Goal: Information Seeking & Learning: Learn about a topic

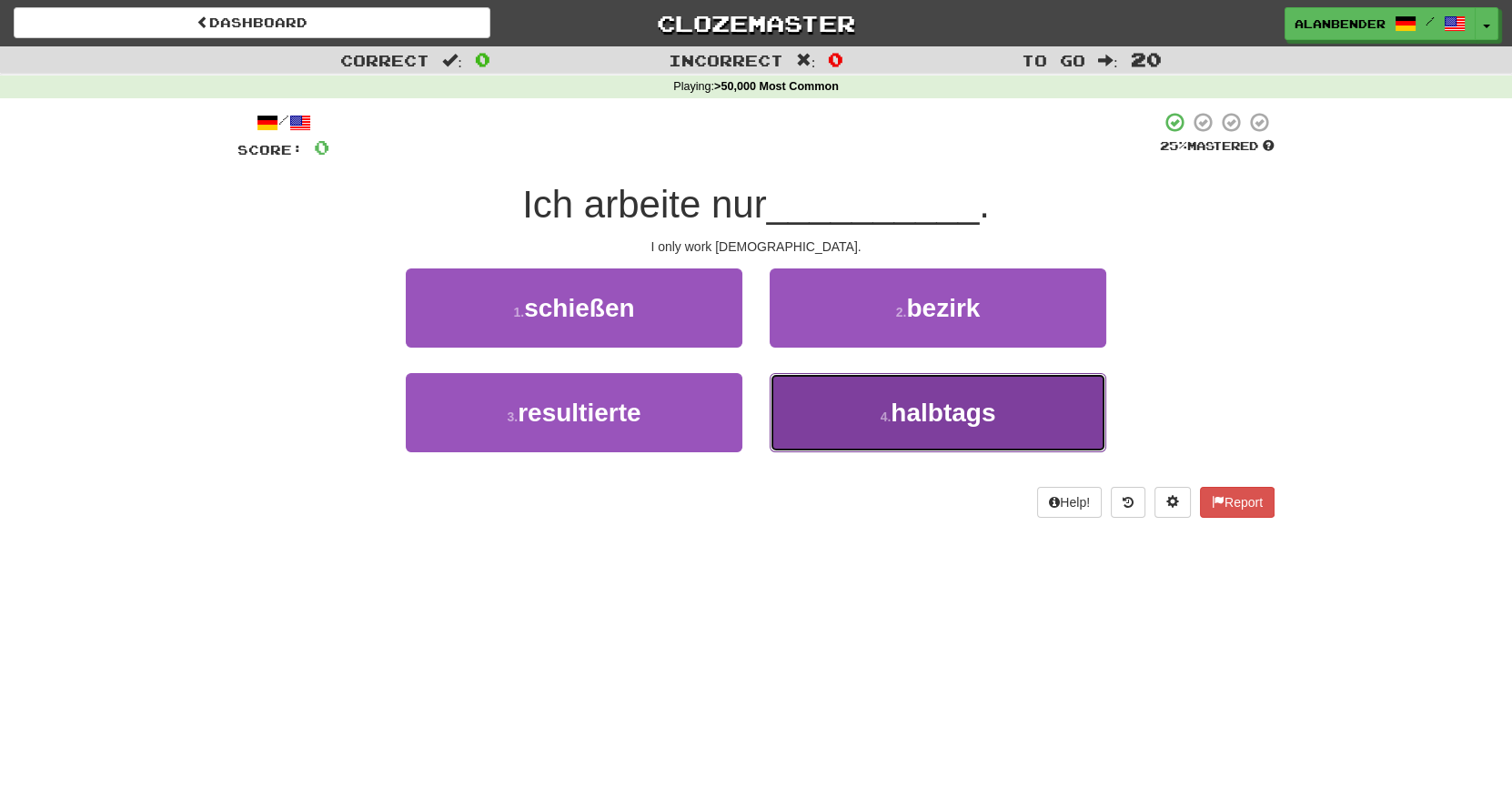
click at [936, 416] on span "halbtags" at bounding box center [942, 412] width 104 height 28
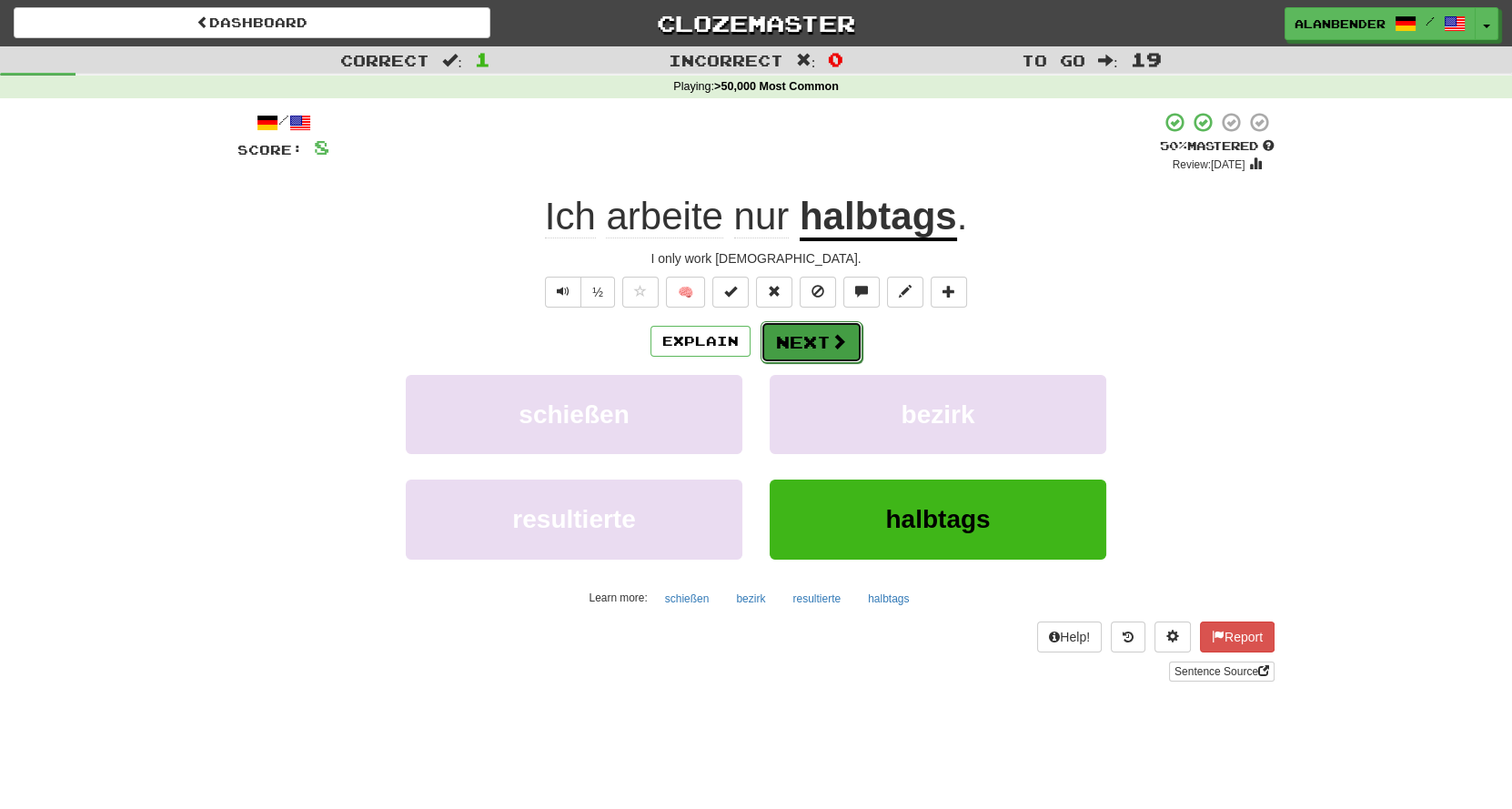
click at [812, 338] on button "Next" at bounding box center [811, 342] width 102 height 42
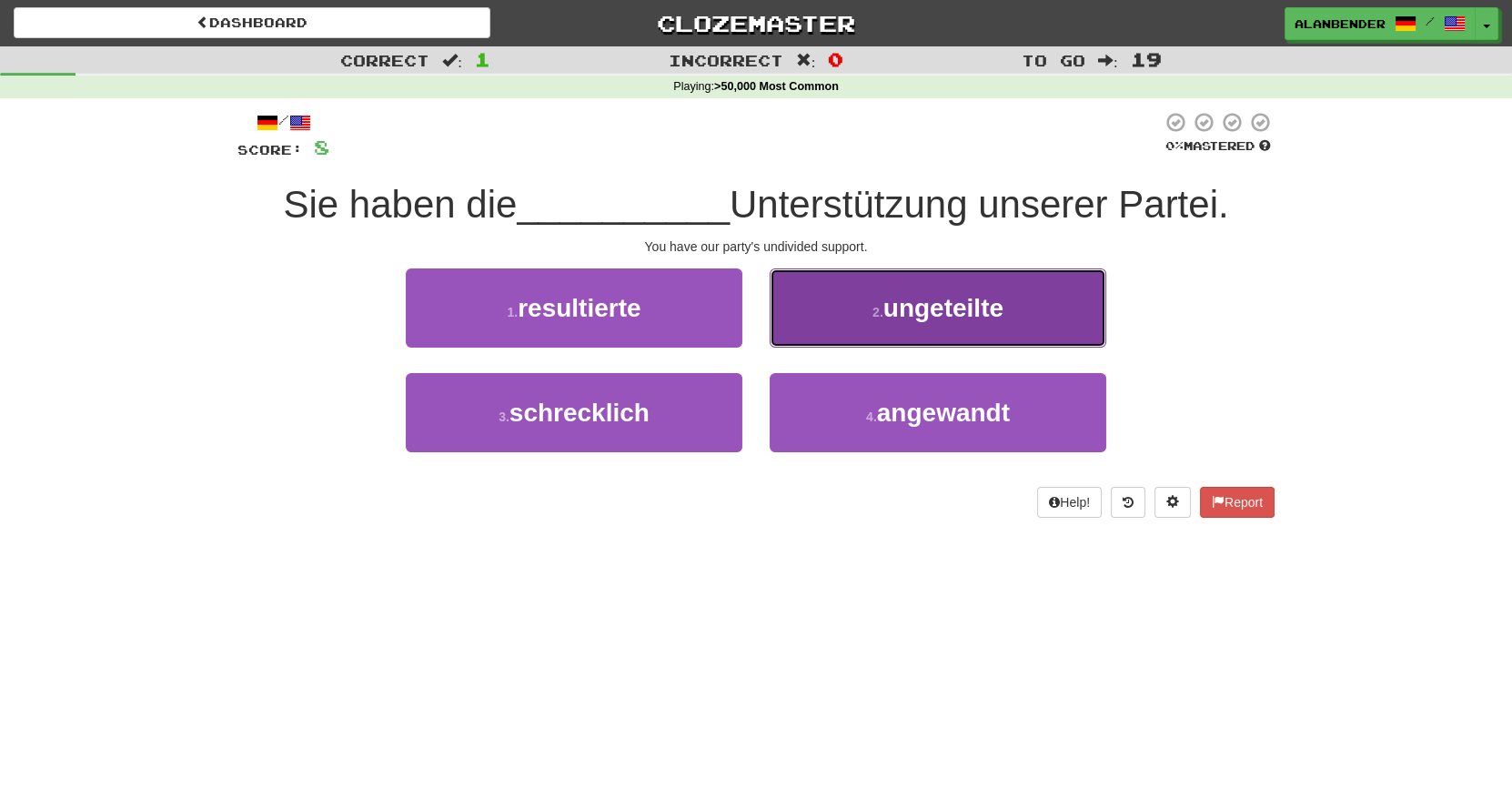
click at [961, 324] on button "2 . ungeteilte" at bounding box center [938, 307] width 337 height 79
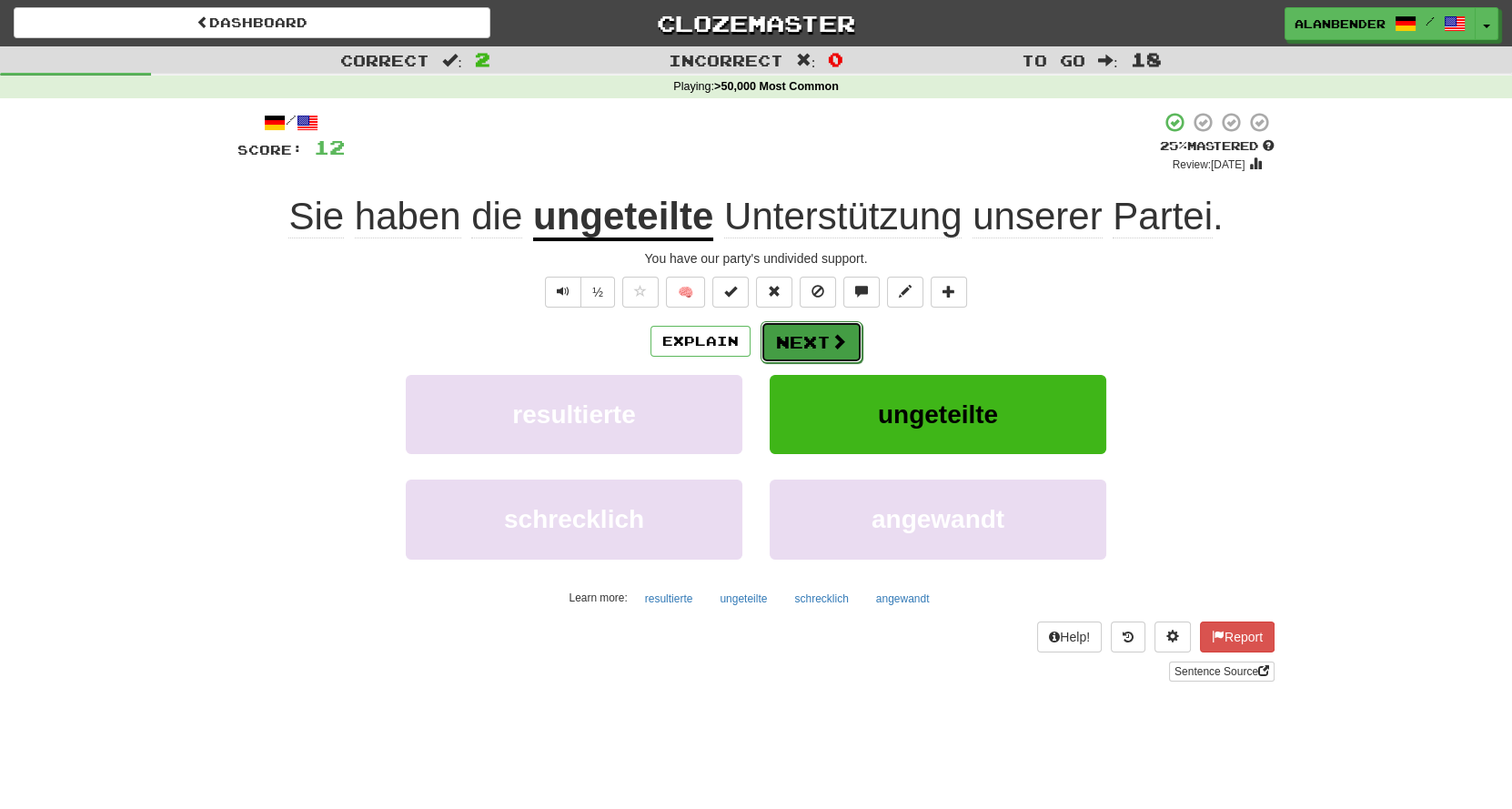
click at [816, 339] on button "Next" at bounding box center [811, 342] width 102 height 42
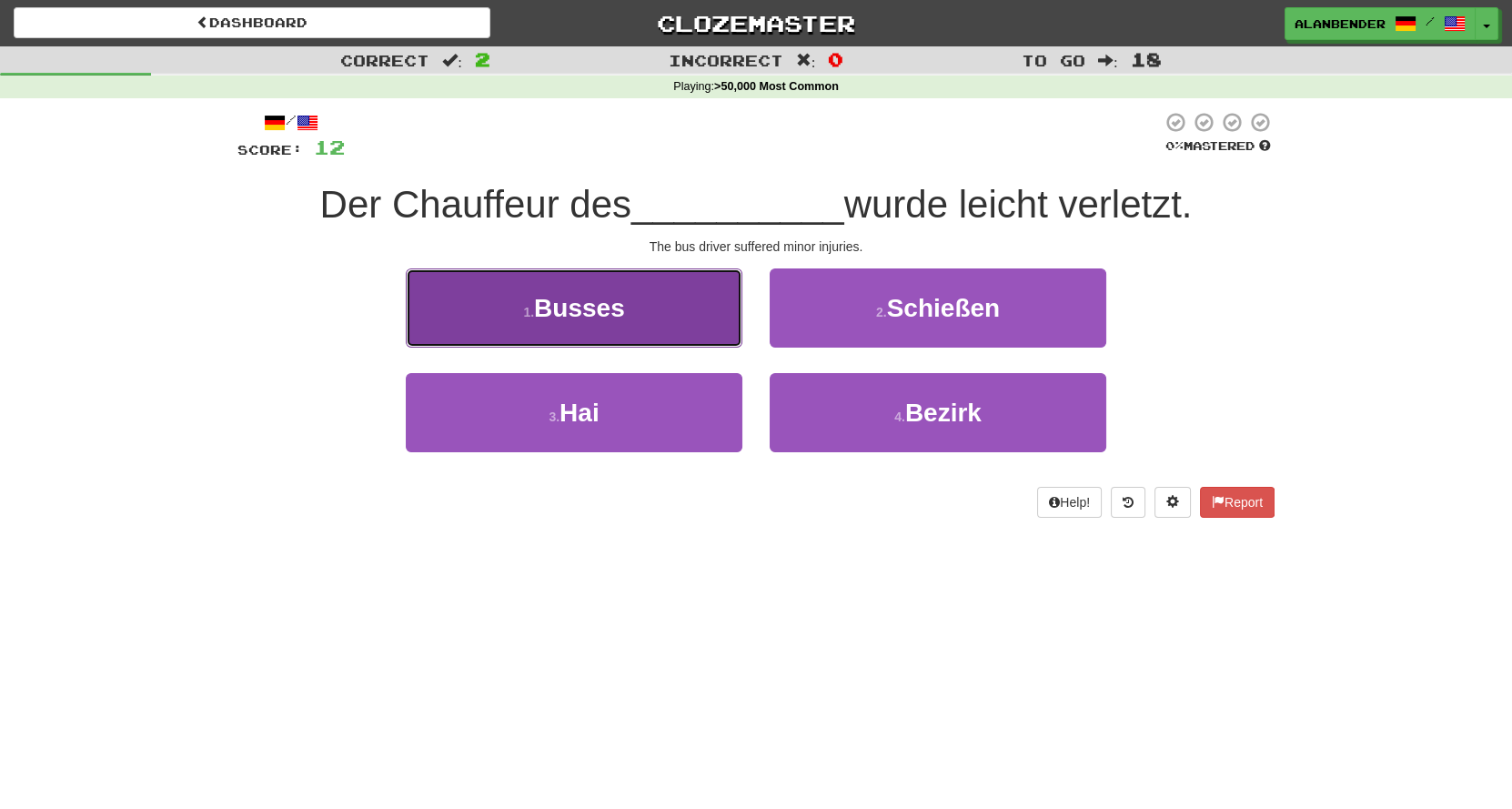
click at [626, 313] on button "1 . Busses" at bounding box center [574, 307] width 337 height 79
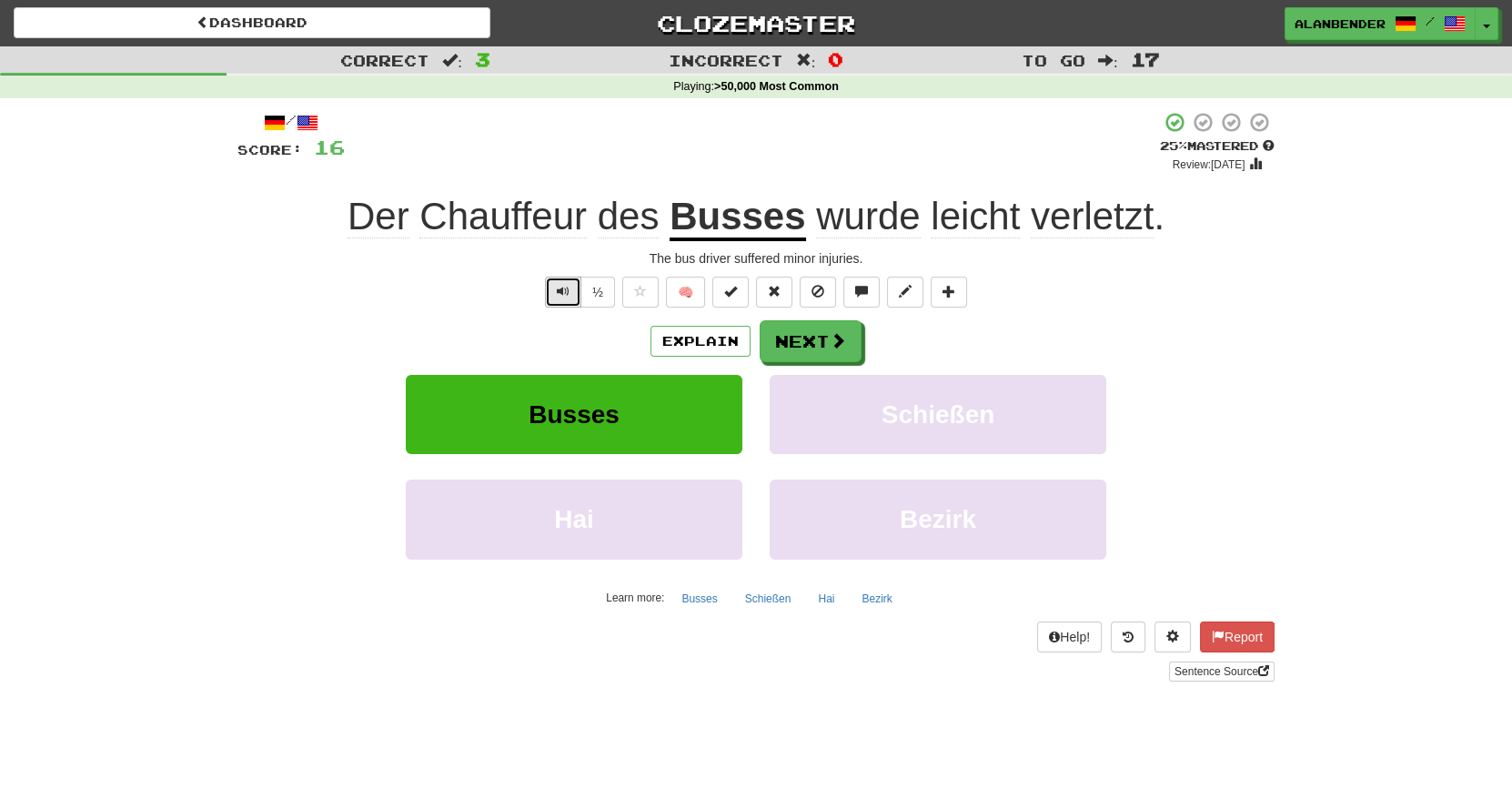
click at [565, 287] on span "Text-to-speech controls" at bounding box center [562, 291] width 13 height 13
click at [806, 350] on button "Next" at bounding box center [811, 342] width 102 height 42
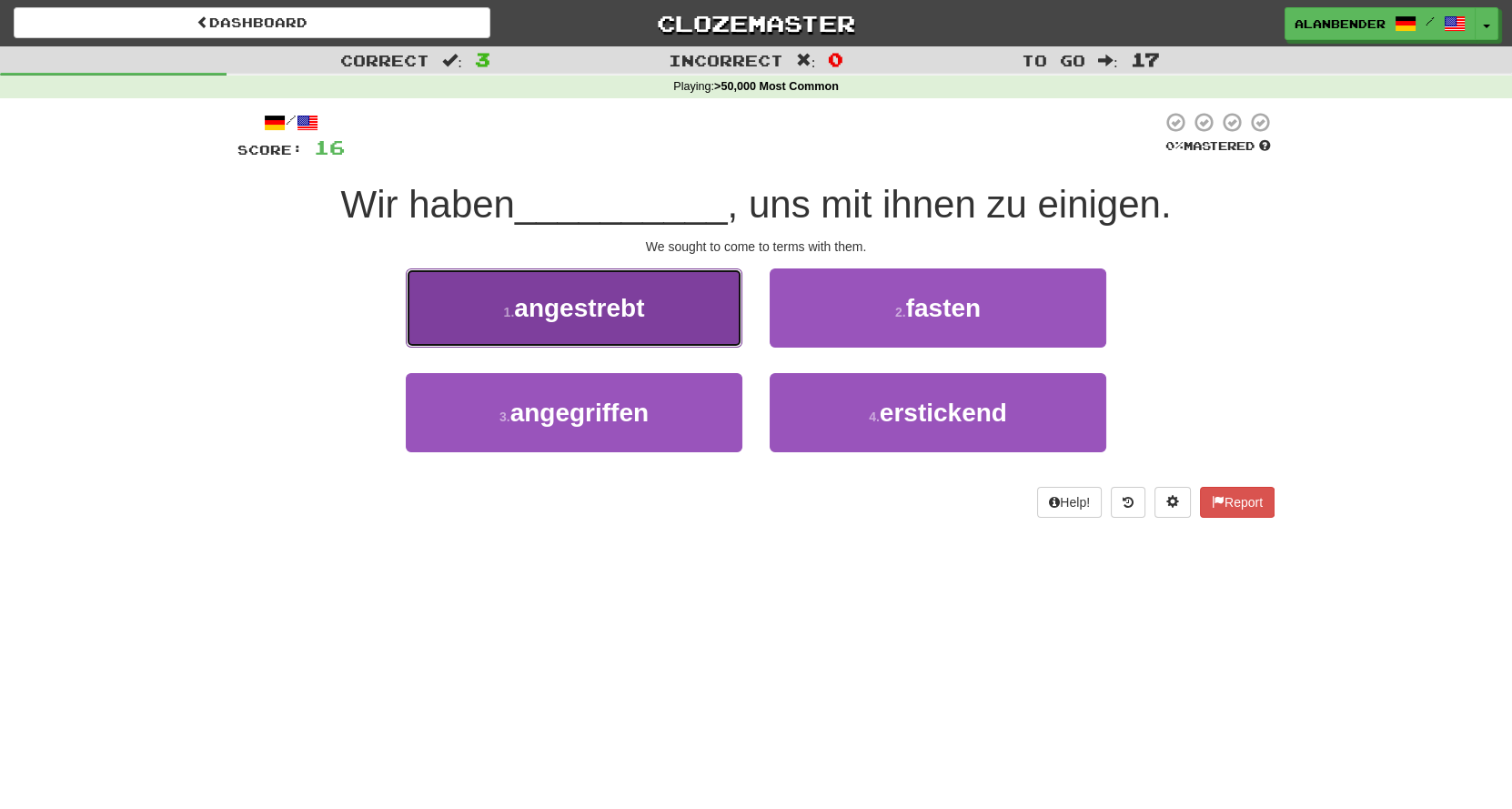
click at [623, 325] on button "1 . angestrebt" at bounding box center [574, 307] width 337 height 79
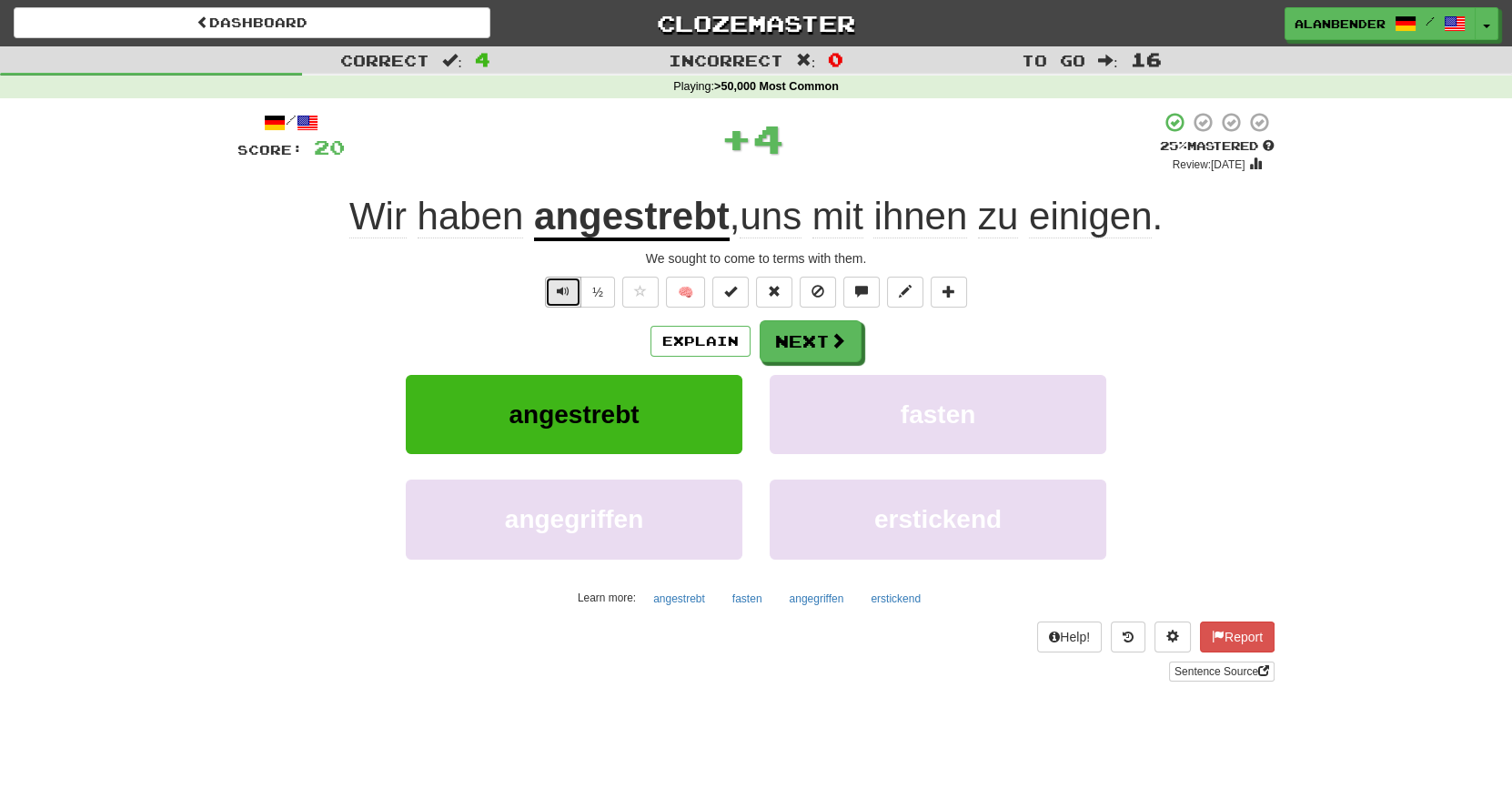
click at [564, 284] on button "Text-to-speech controls" at bounding box center [562, 292] width 36 height 31
click at [1107, 216] on span "einigen" at bounding box center [1090, 216] width 123 height 44
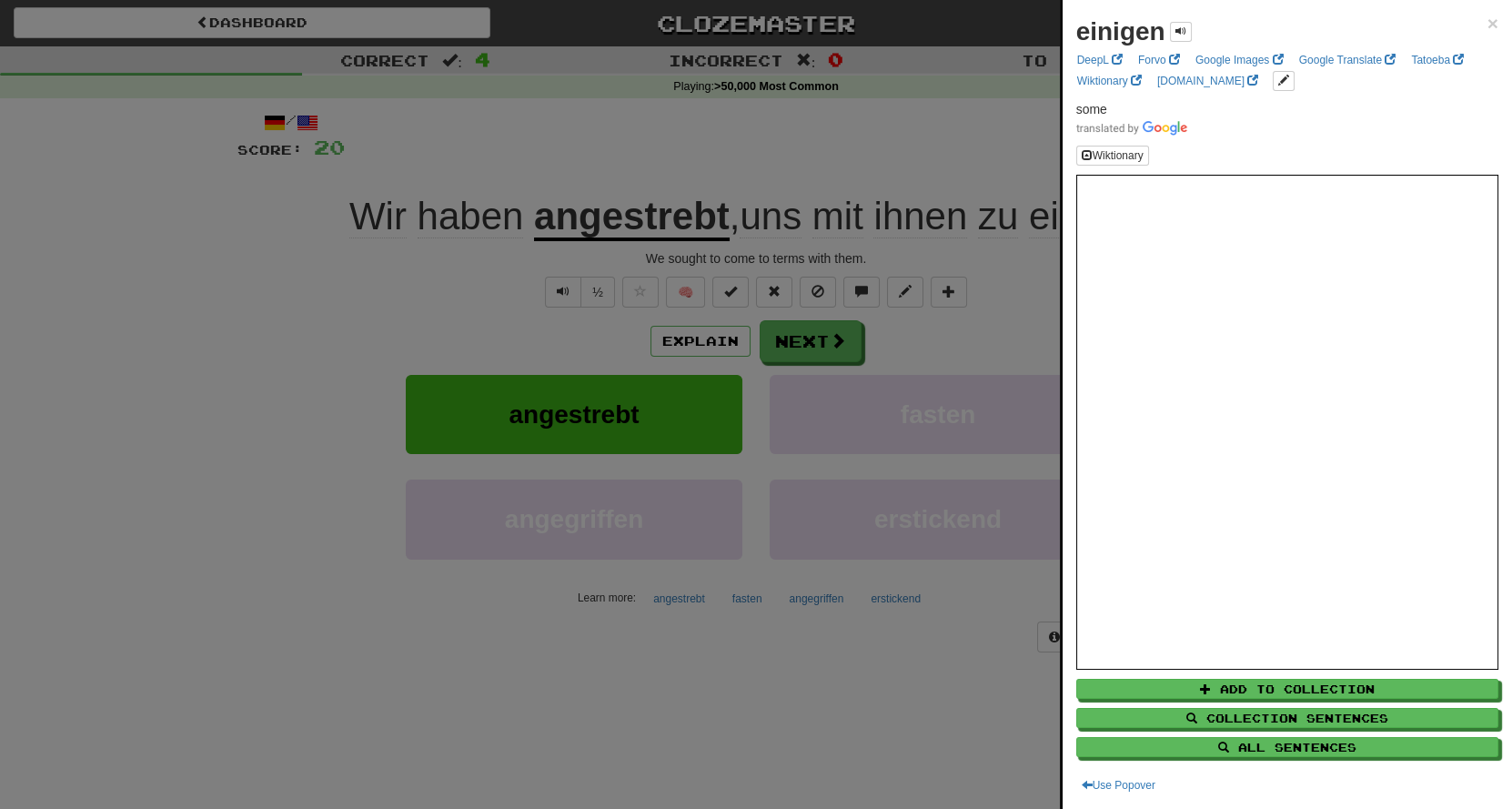
click at [936, 128] on div at bounding box center [756, 404] width 1512 height 809
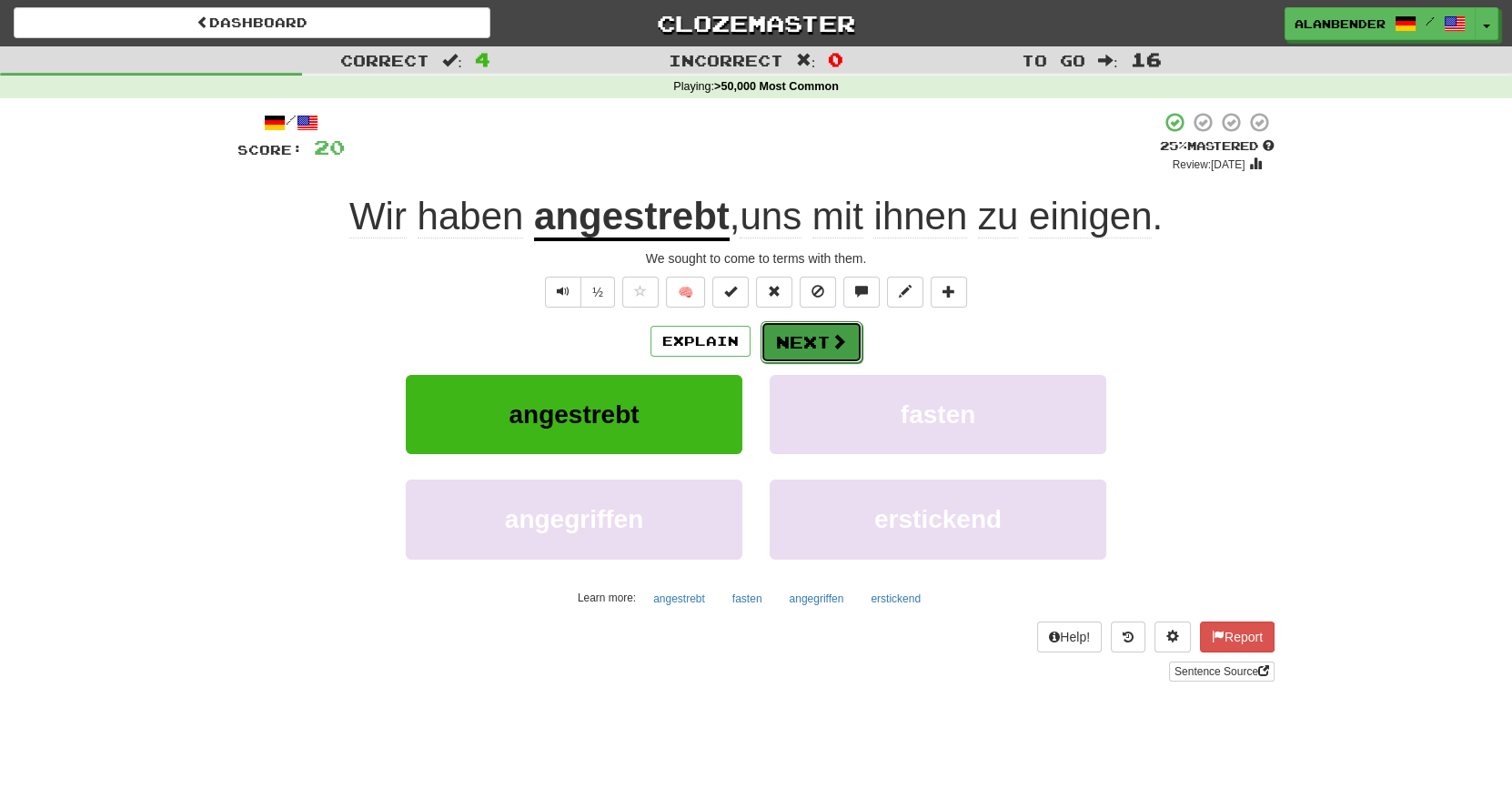
click at [811, 344] on button "Next" at bounding box center [811, 342] width 102 height 42
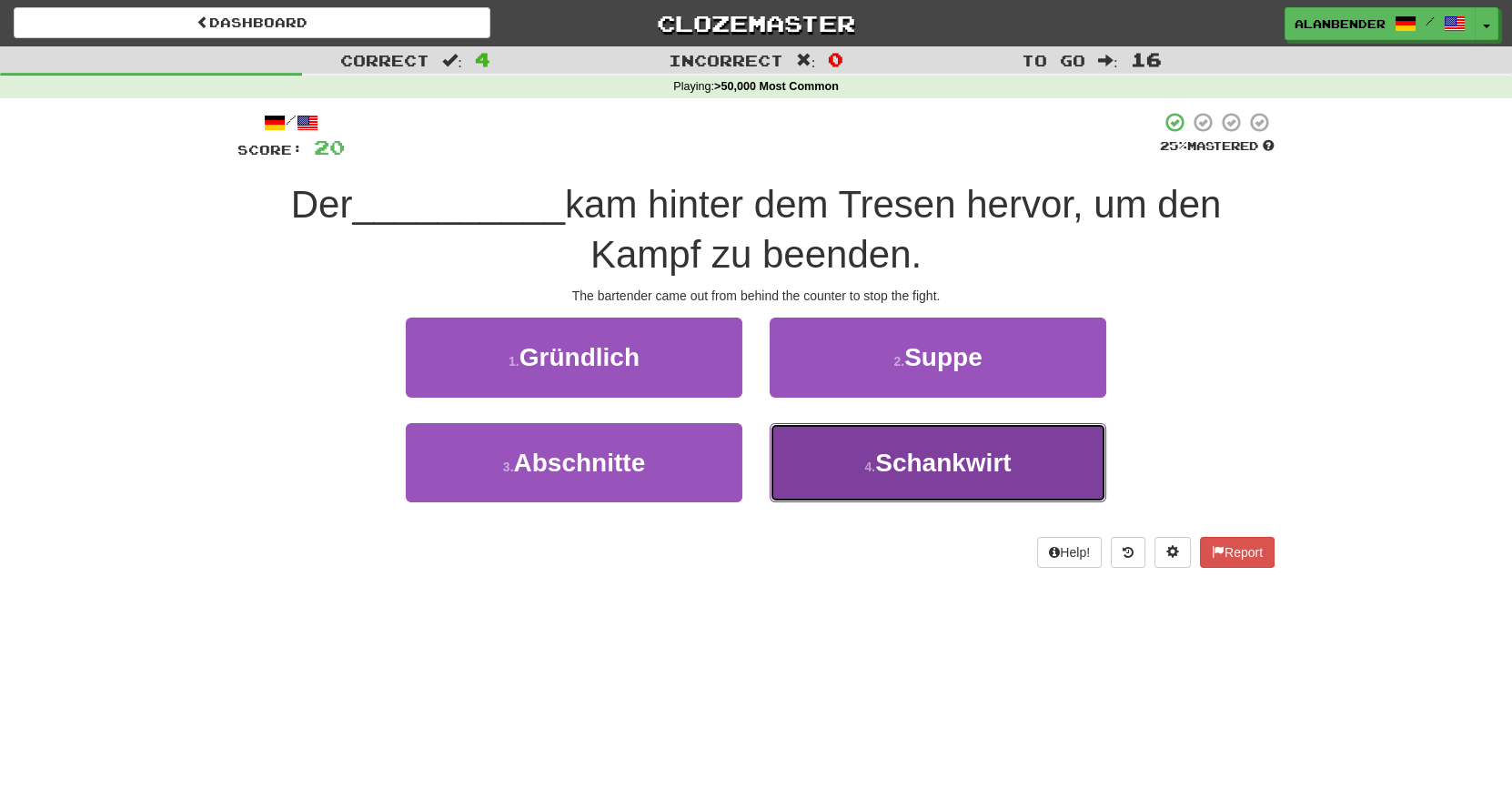
click at [966, 459] on span "Schankwirt" at bounding box center [943, 463] width 136 height 28
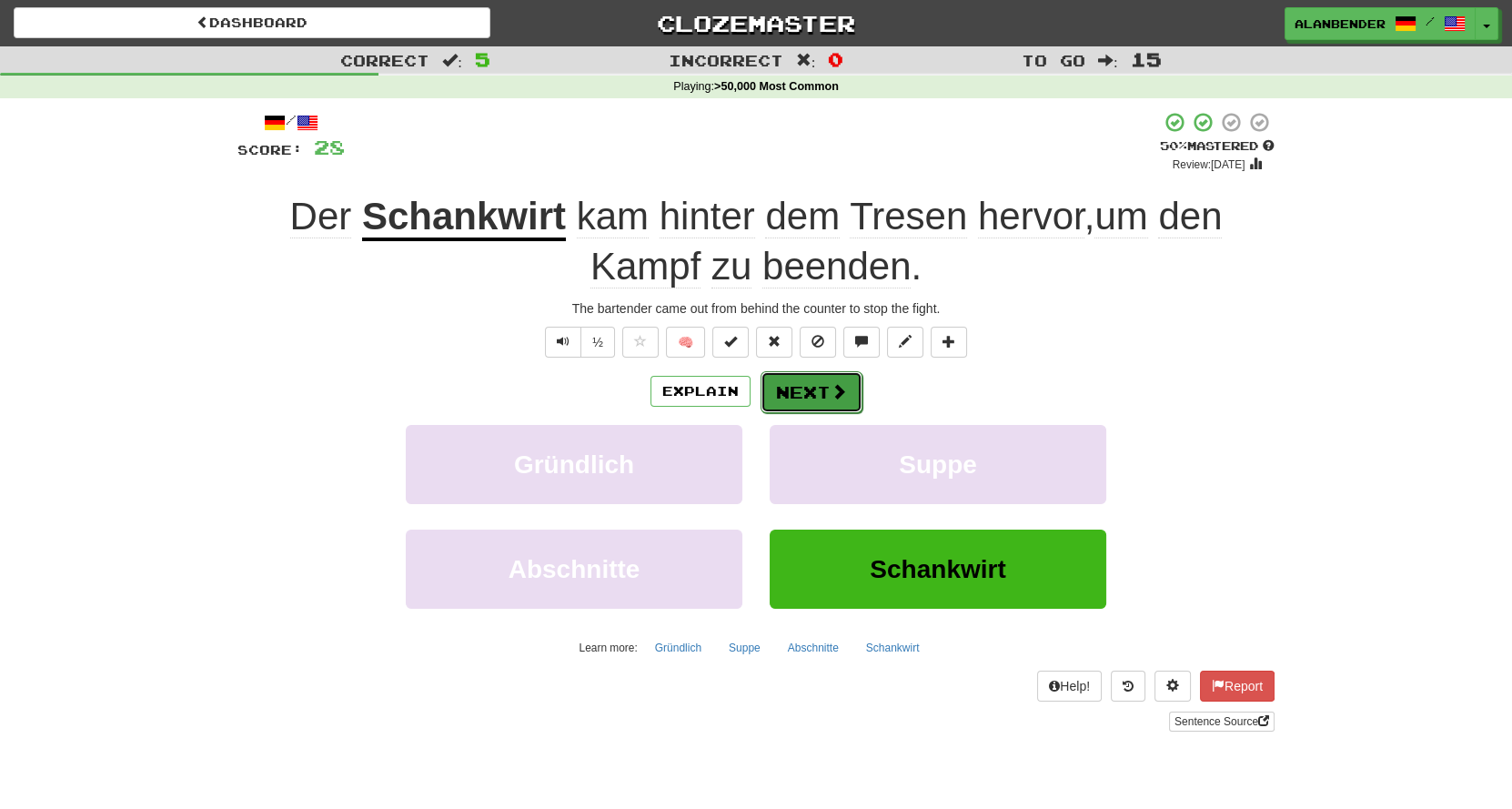
click at [810, 385] on button "Next" at bounding box center [811, 391] width 102 height 42
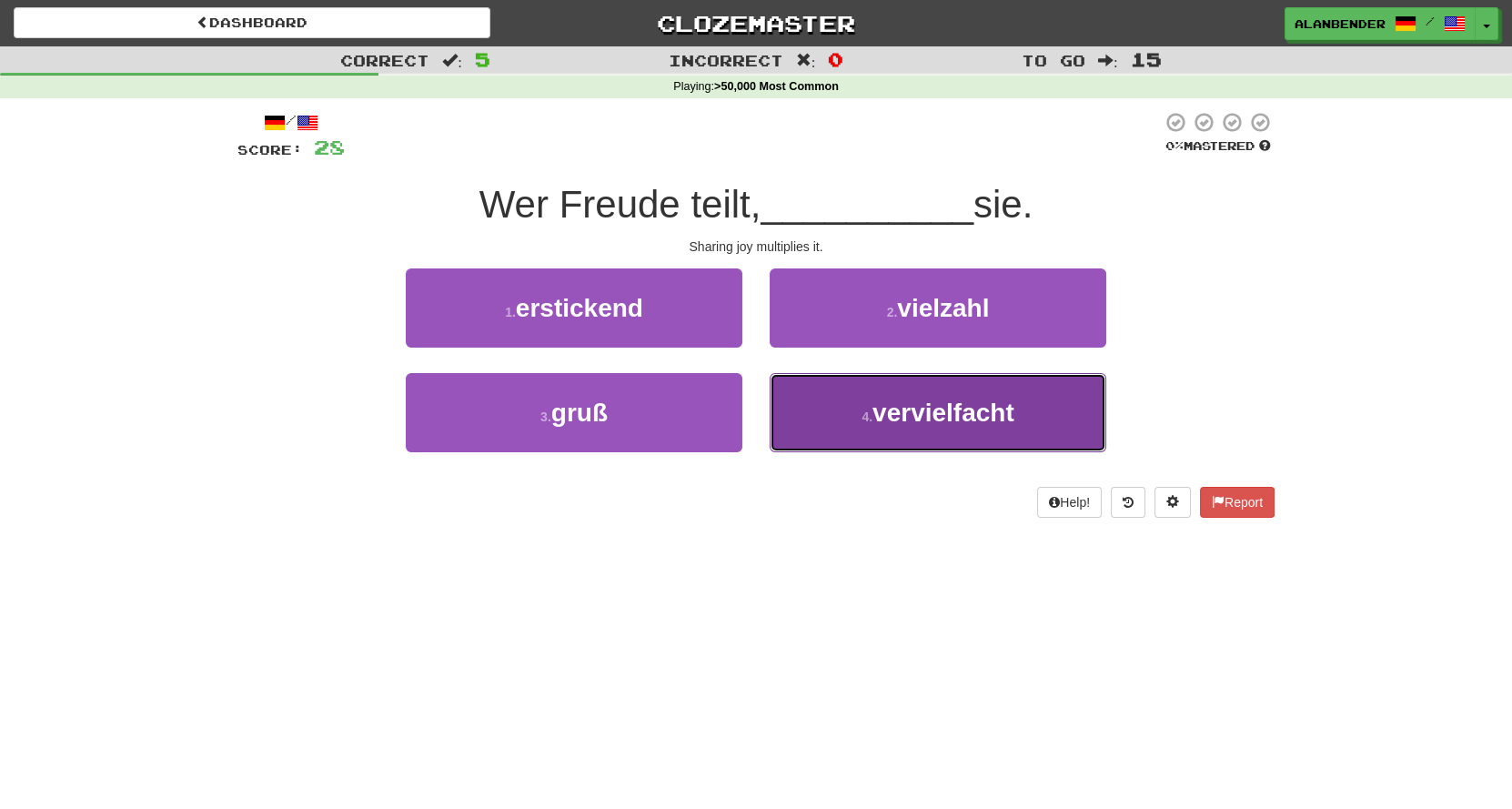
click at [980, 409] on span "vervielfacht" at bounding box center [943, 412] width 142 height 28
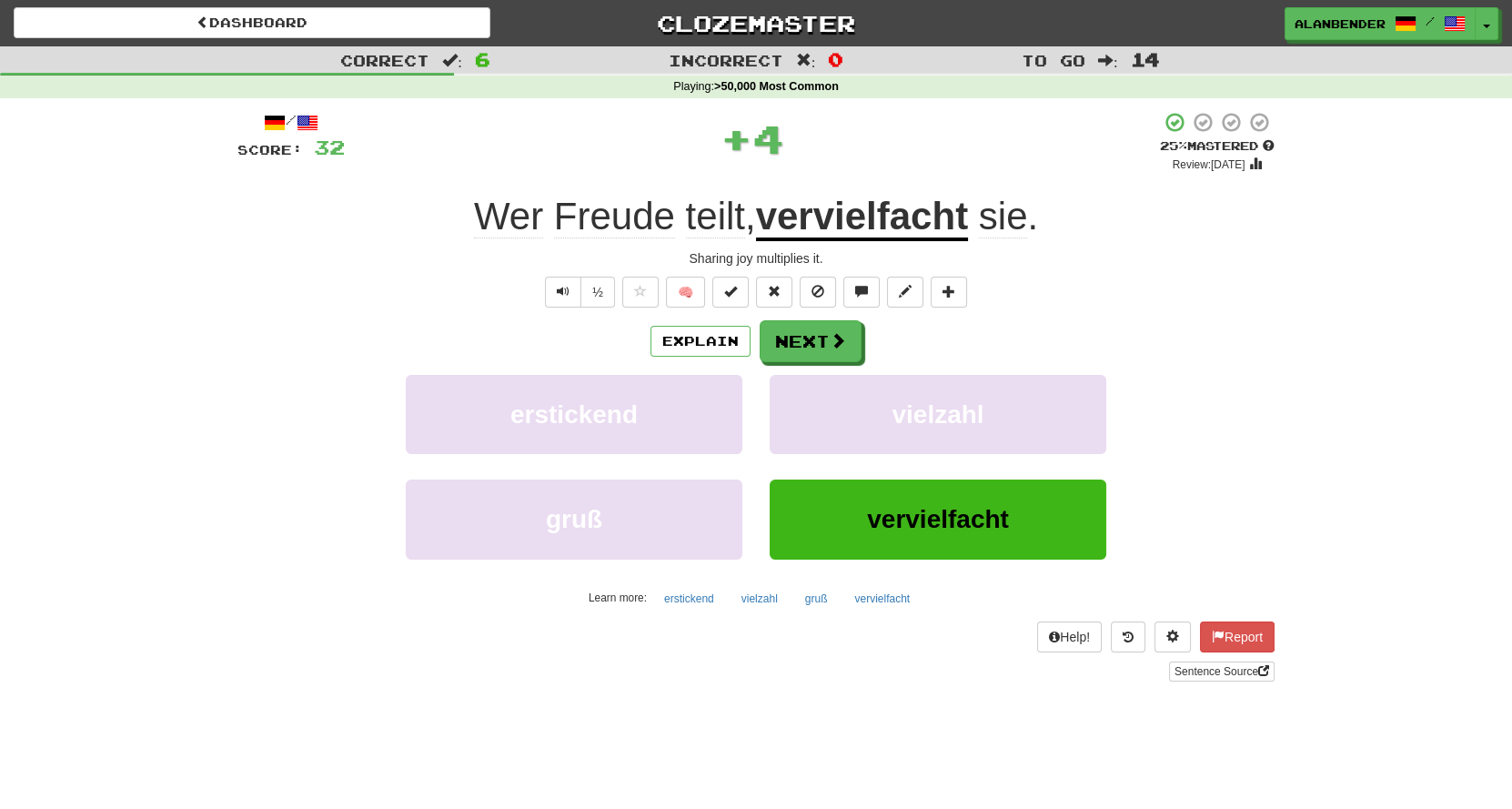
click at [875, 223] on u "vervielfacht" at bounding box center [862, 218] width 212 height 47
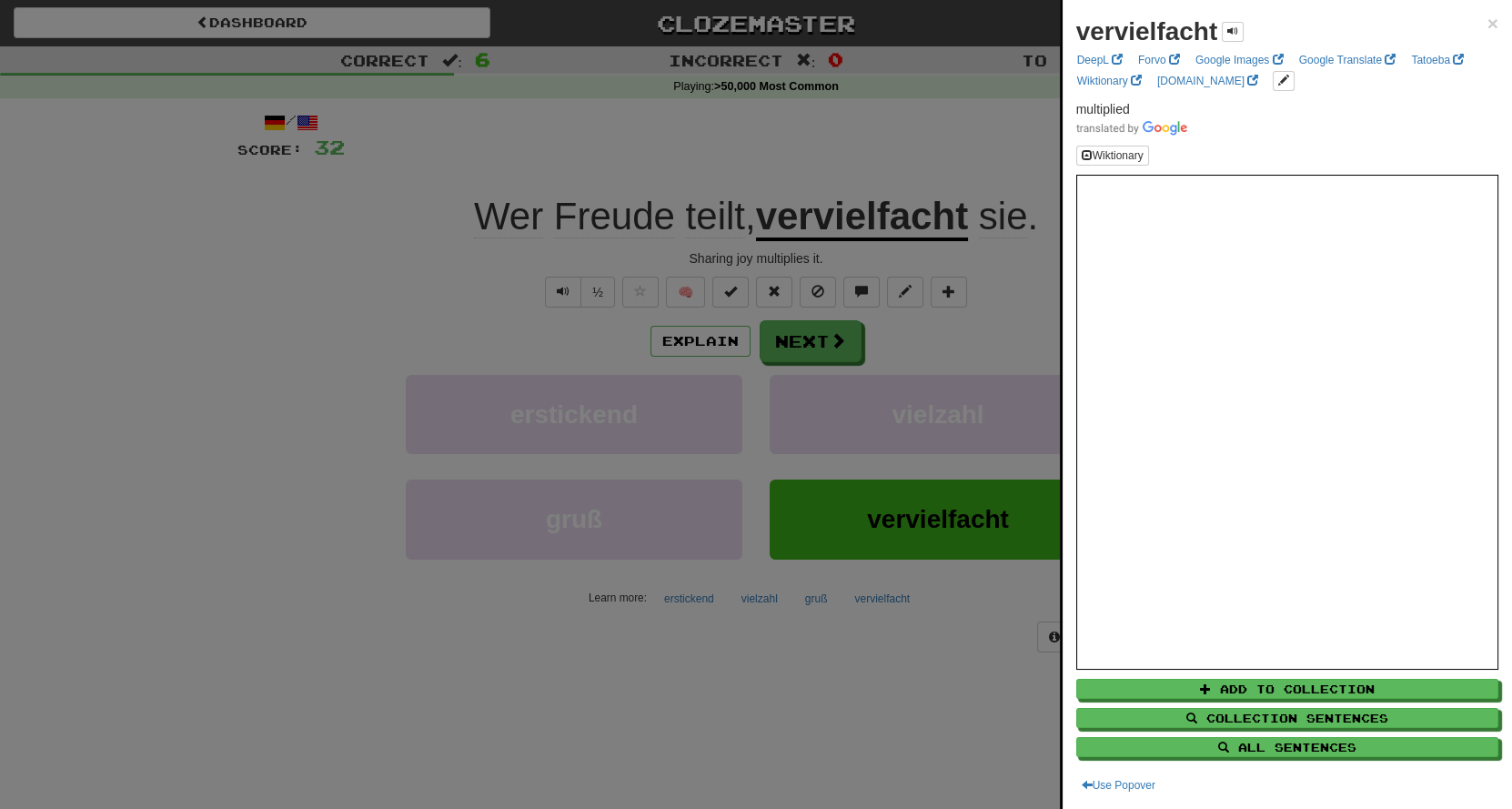
click at [898, 134] on div at bounding box center [756, 404] width 1512 height 809
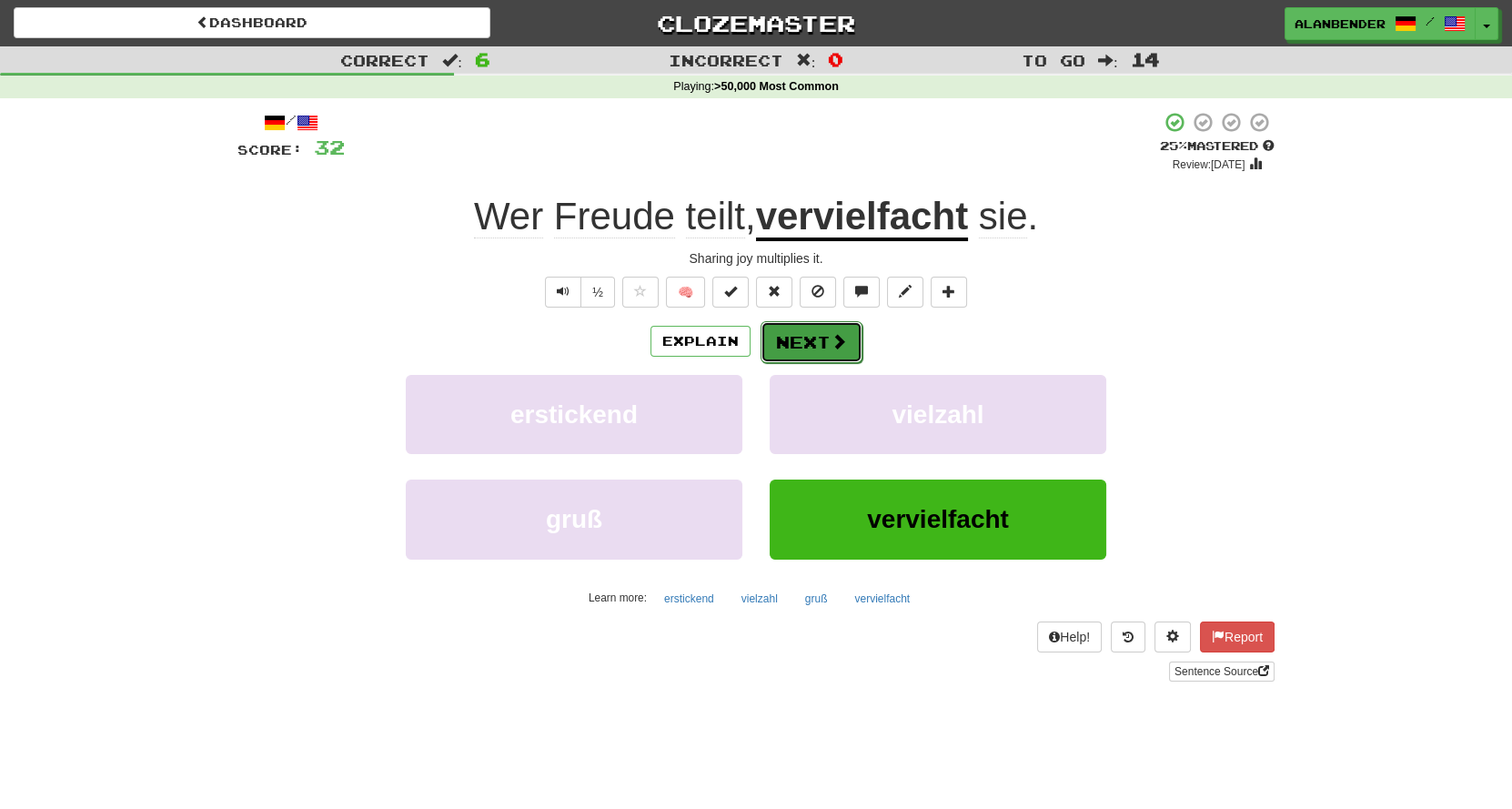
click at [818, 343] on button "Next" at bounding box center [811, 342] width 102 height 42
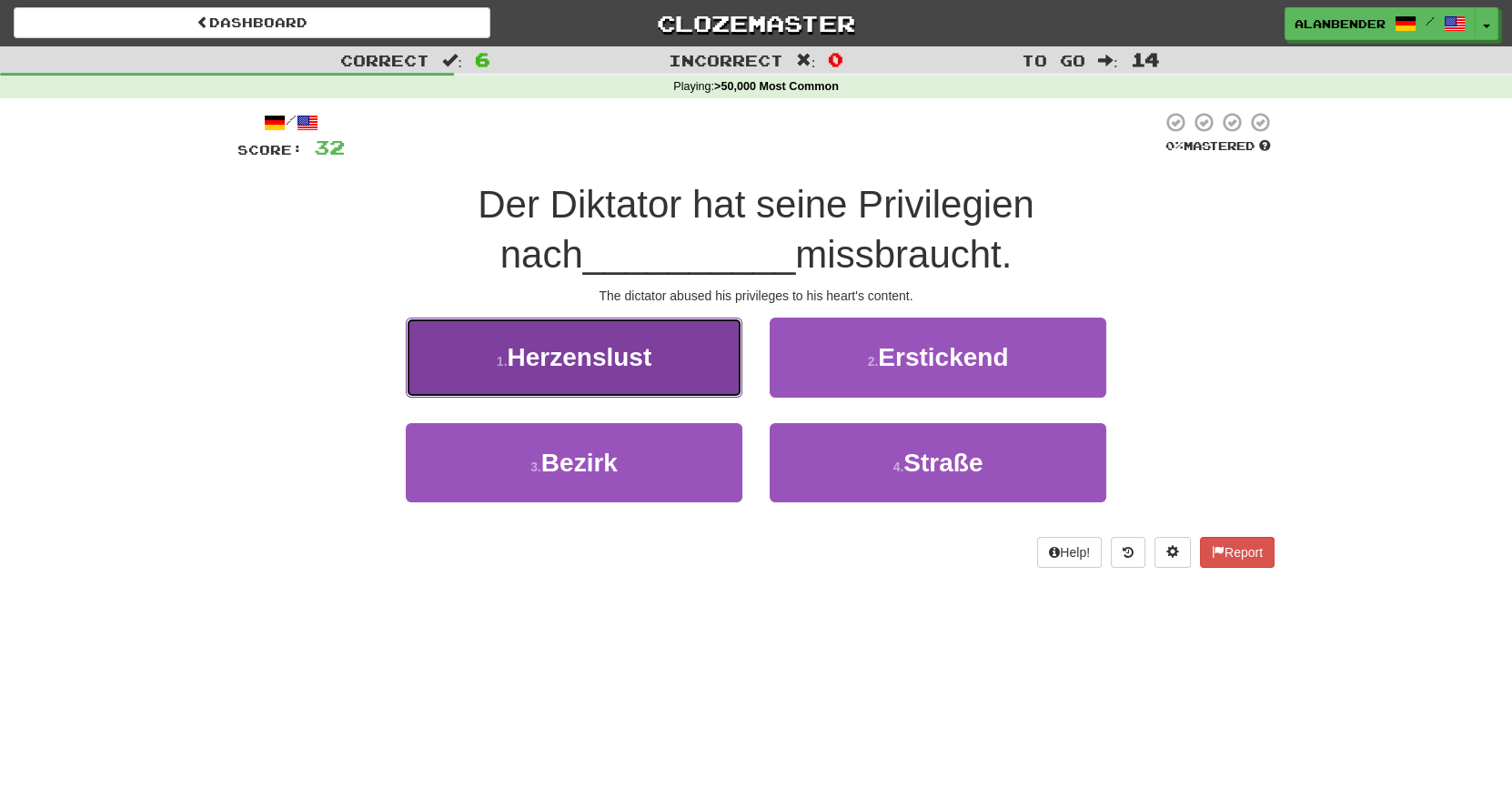
click at [610, 366] on span "Herzenslust" at bounding box center [579, 356] width 144 height 28
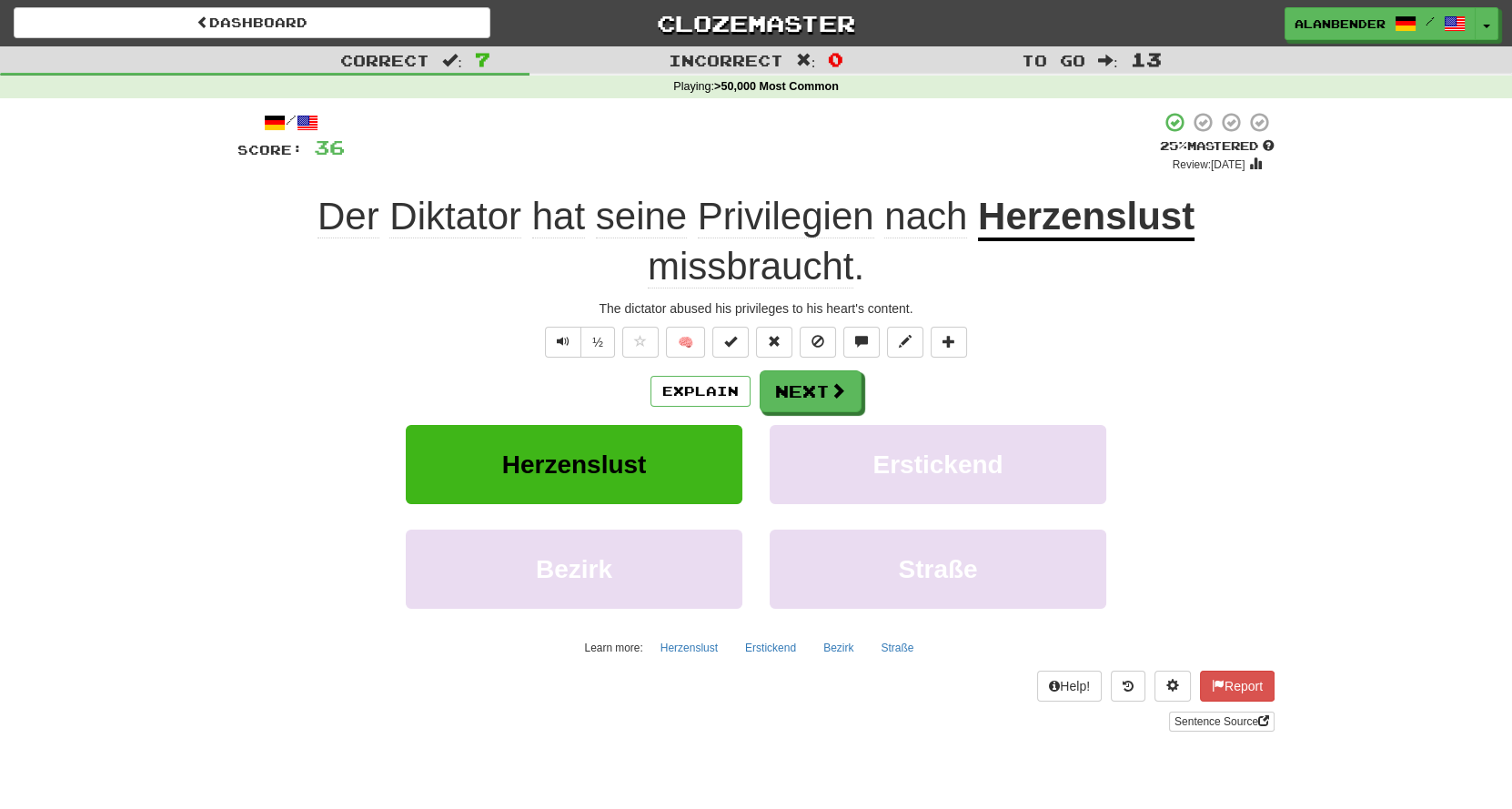
click at [142, 505] on div "Correct : 7 Incorrect : 0 To go : 13 Playing : >50,000 Most Common / Score: 36 …" at bounding box center [756, 402] width 1512 height 710
click at [820, 396] on button "Next" at bounding box center [811, 391] width 102 height 42
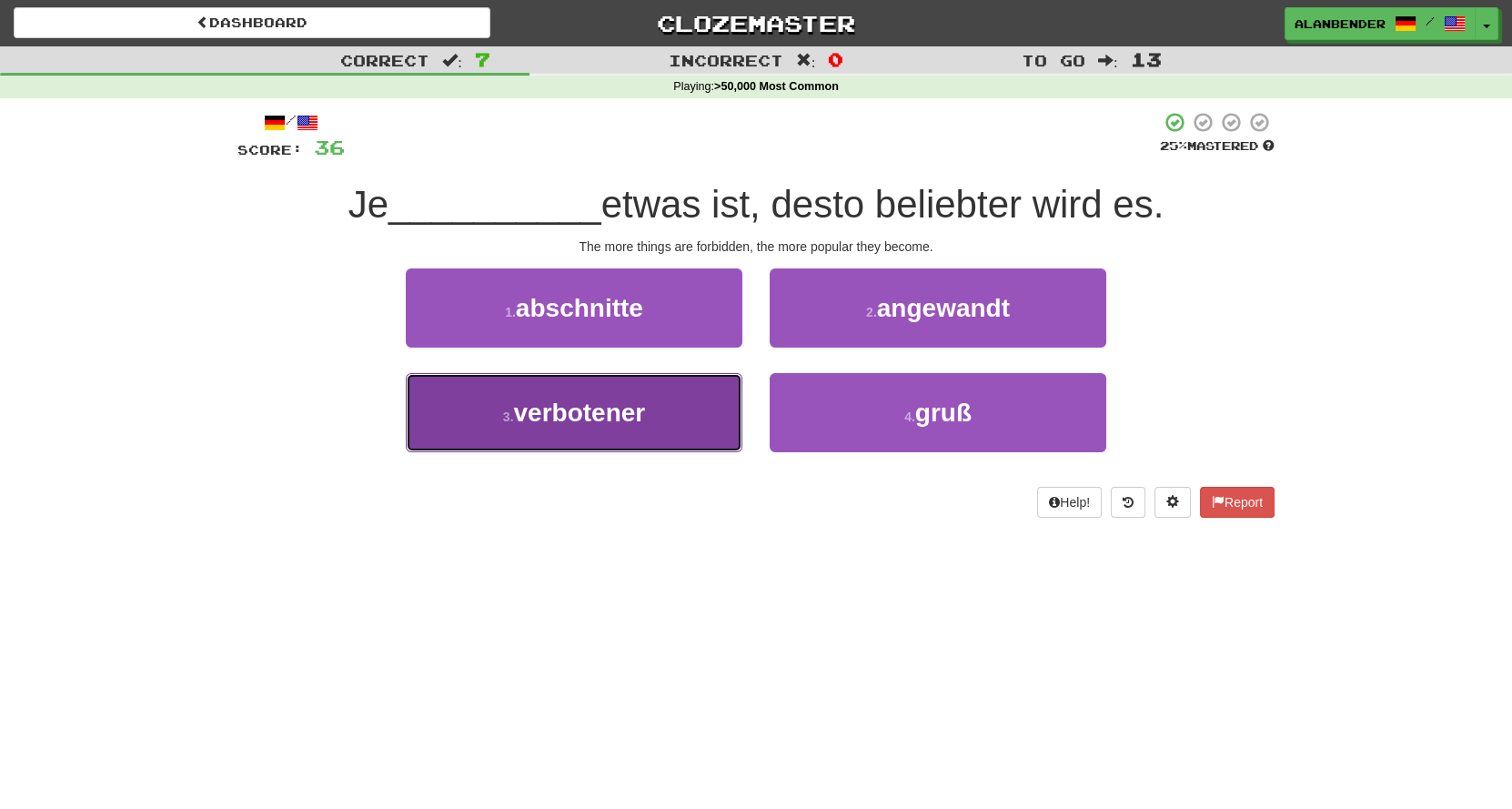
click at [623, 414] on span "verbotener" at bounding box center [579, 412] width 132 height 28
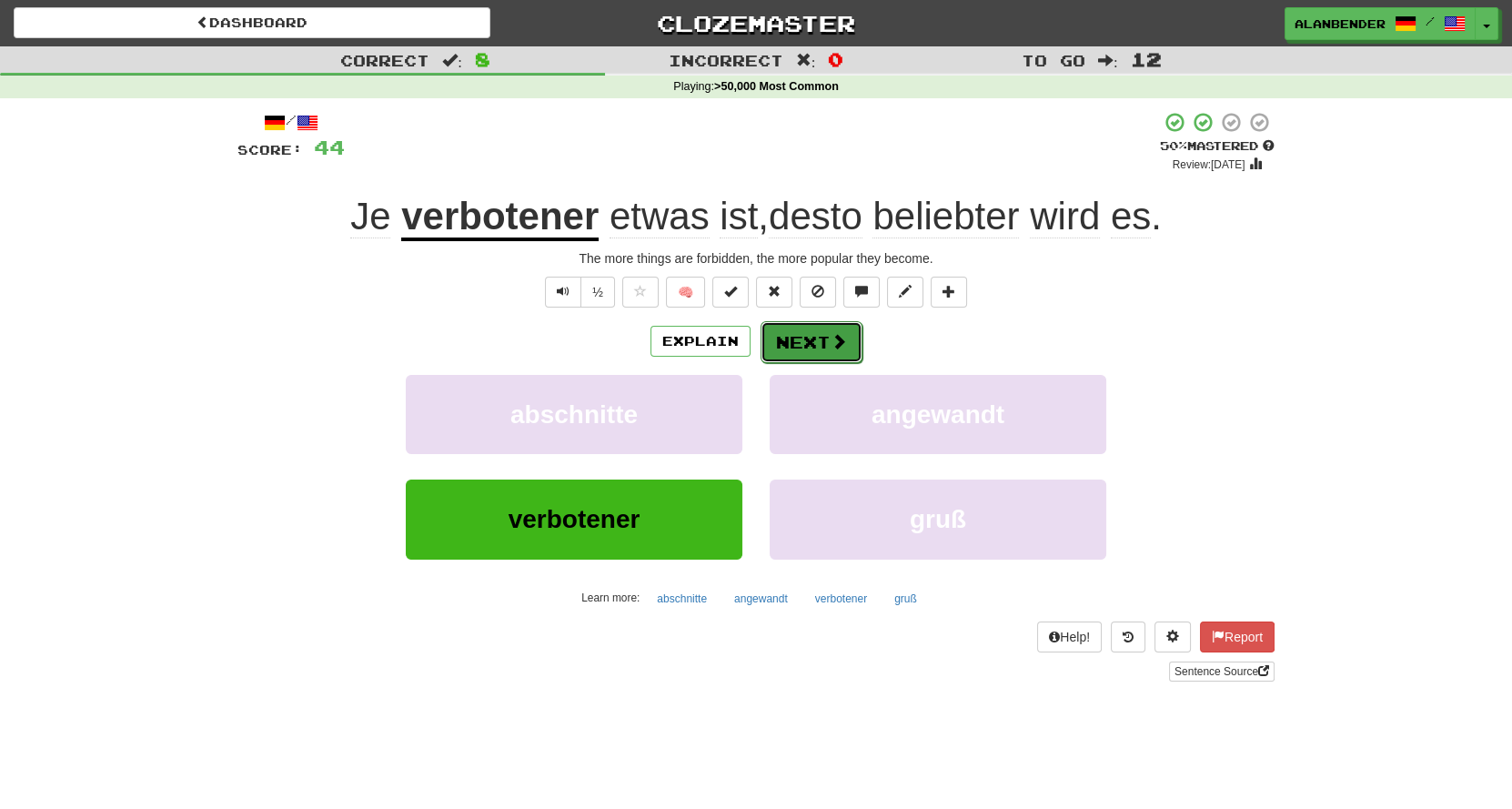
click at [816, 345] on button "Next" at bounding box center [811, 342] width 102 height 42
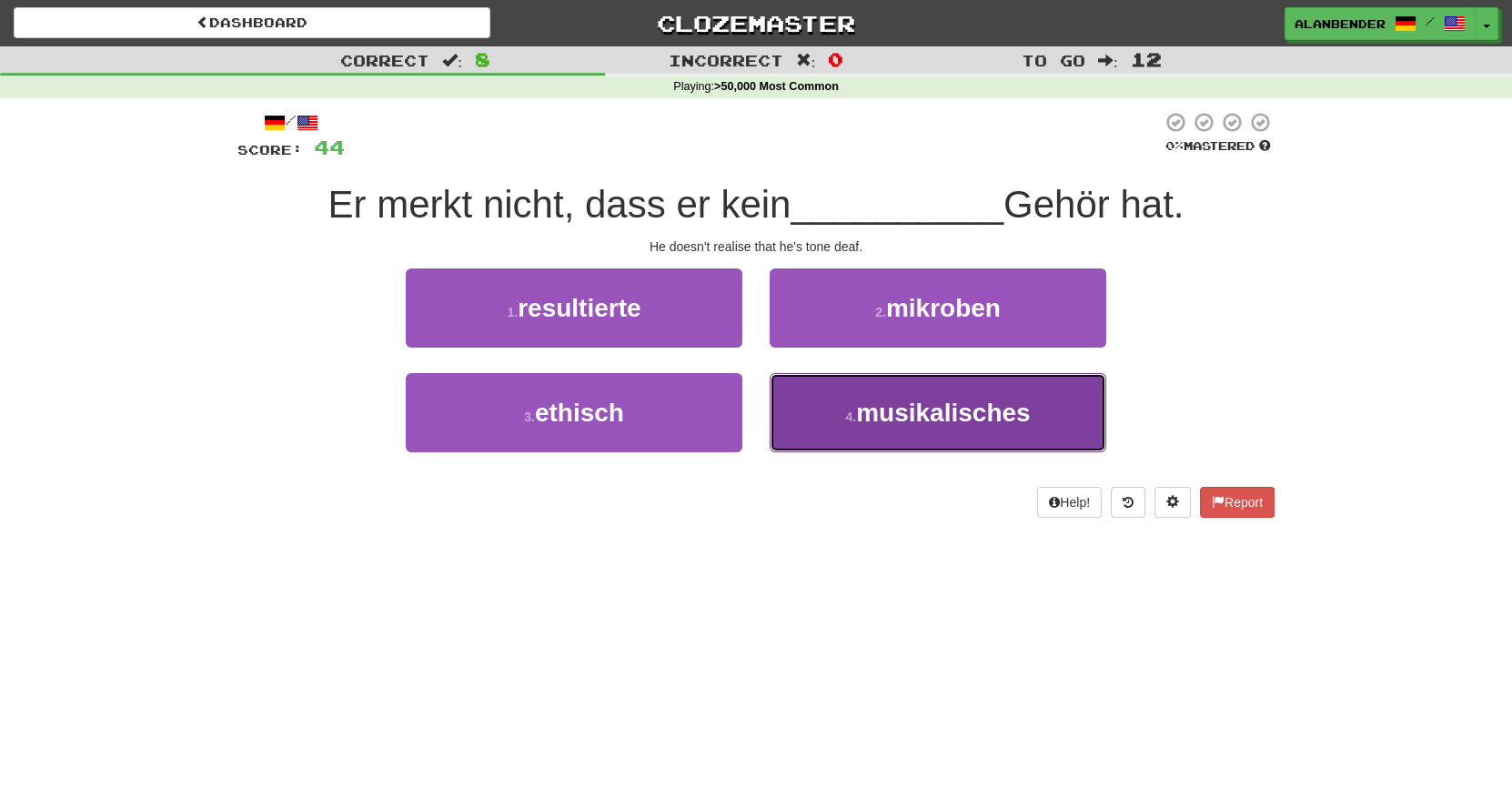
click at [964, 422] on span "musikalisches" at bounding box center [943, 412] width 174 height 28
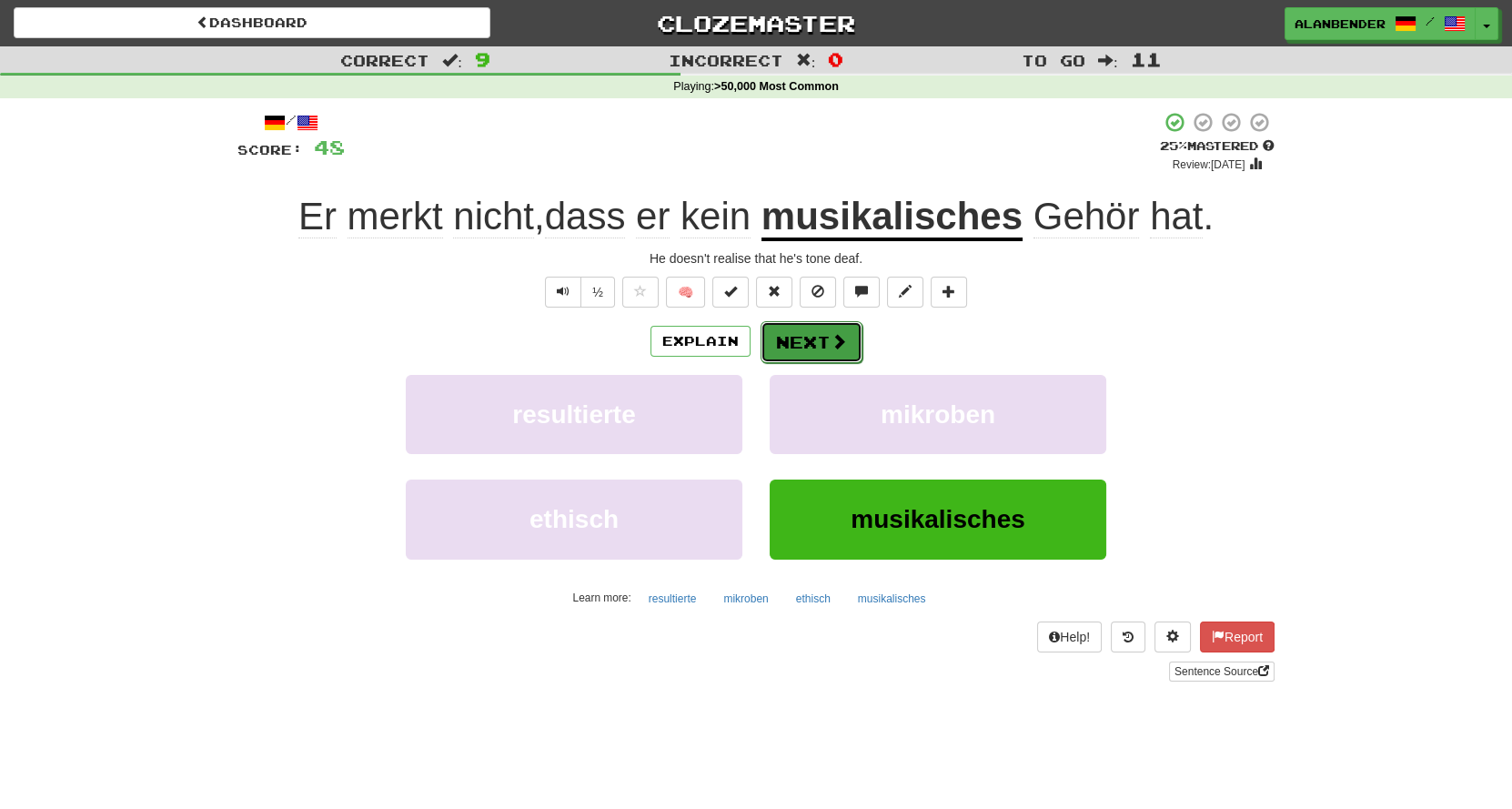
click at [814, 339] on button "Next" at bounding box center [811, 342] width 102 height 42
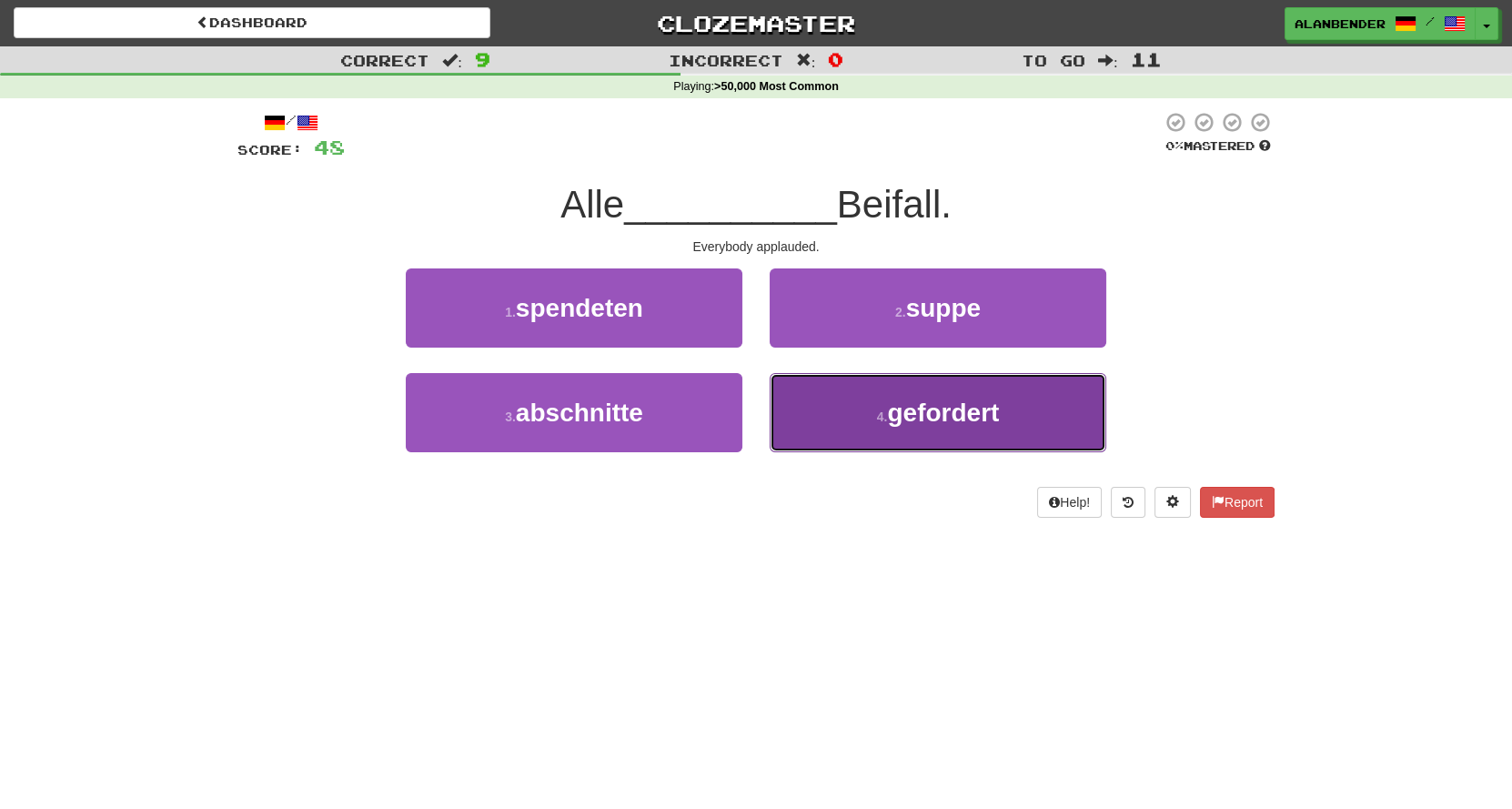
click at [951, 417] on span "gefordert" at bounding box center [943, 412] width 112 height 28
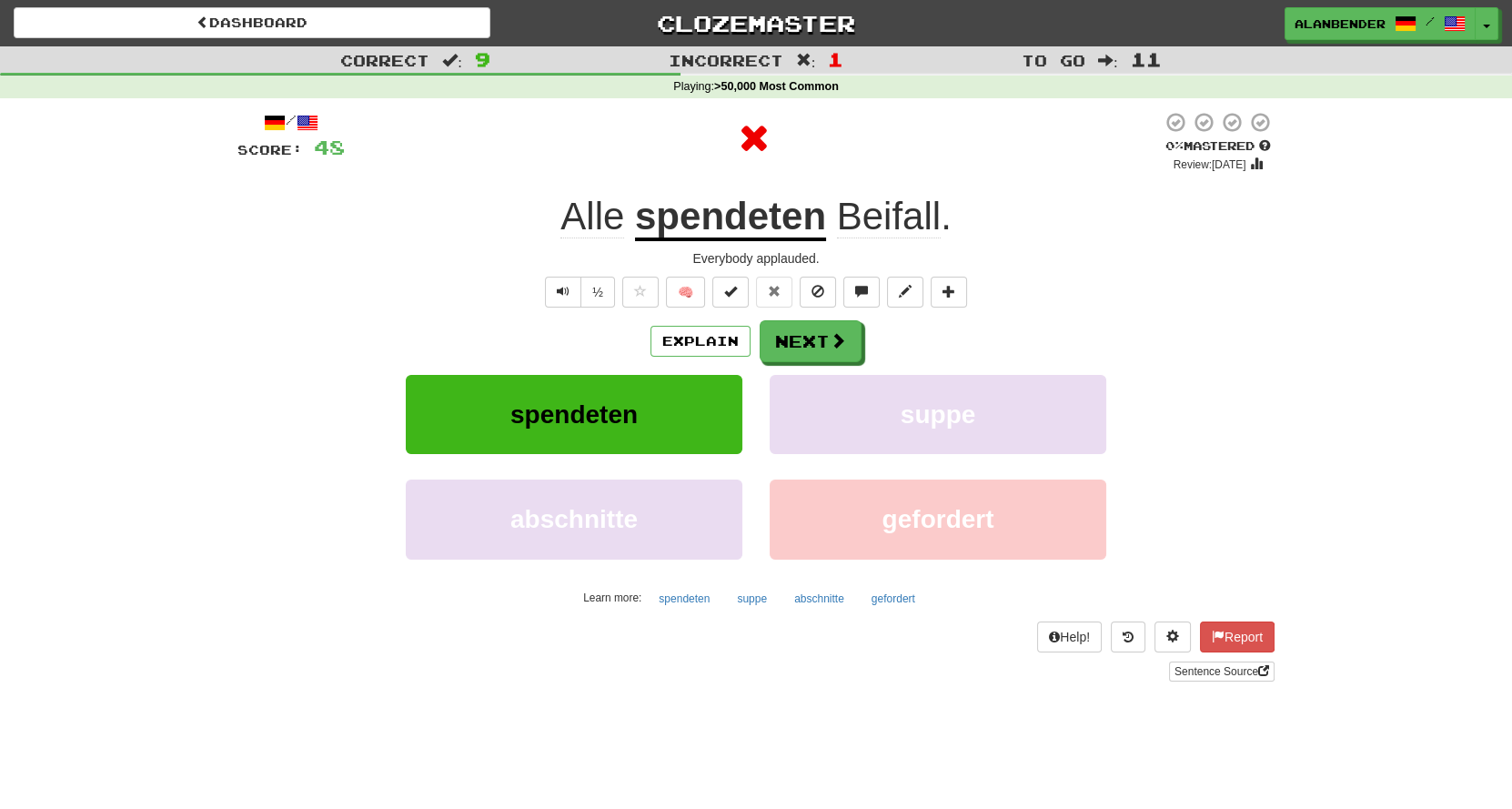
click at [776, 218] on u "spendeten" at bounding box center [731, 218] width 191 height 47
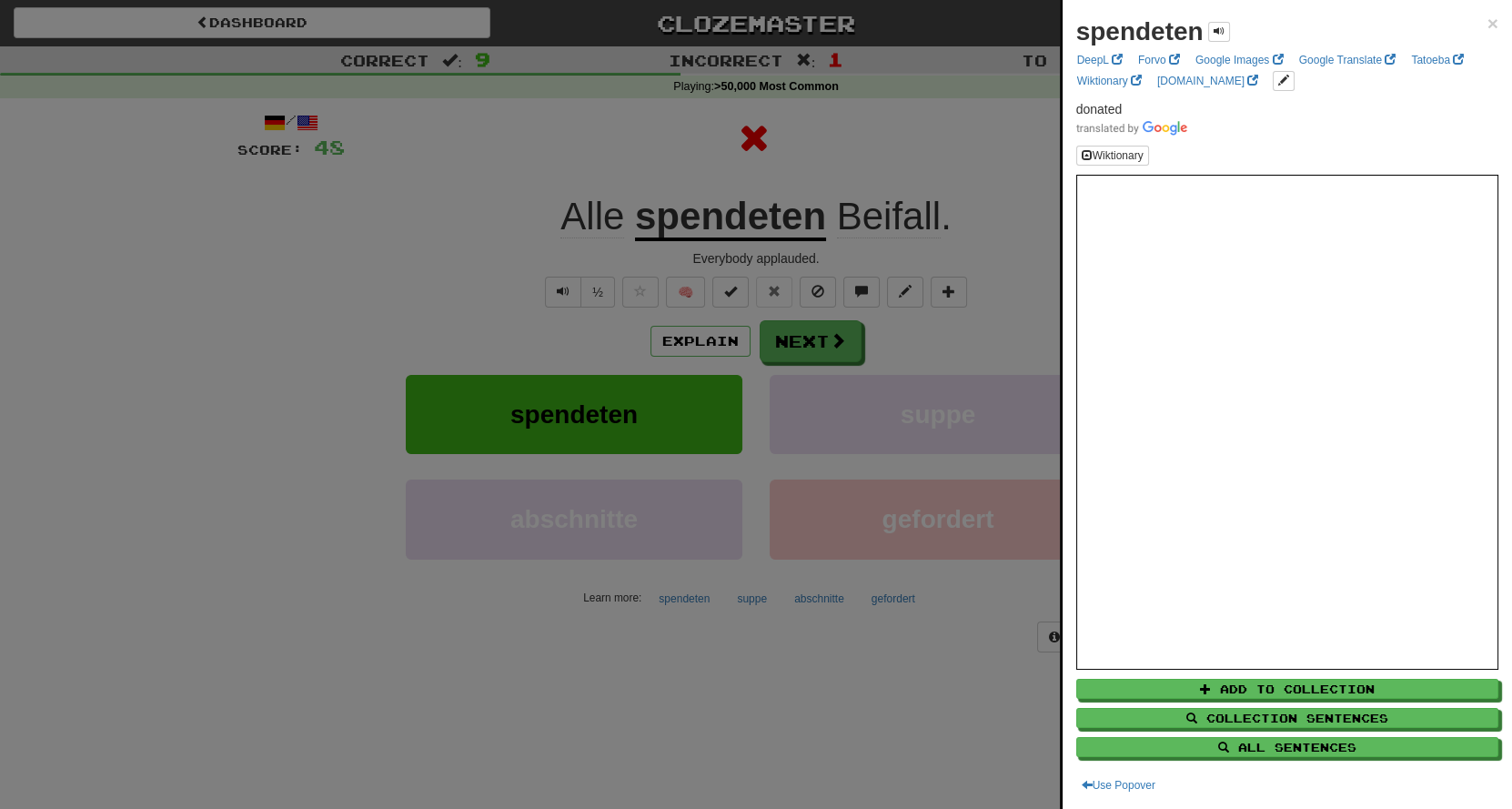
click at [883, 114] on div at bounding box center [756, 404] width 1512 height 809
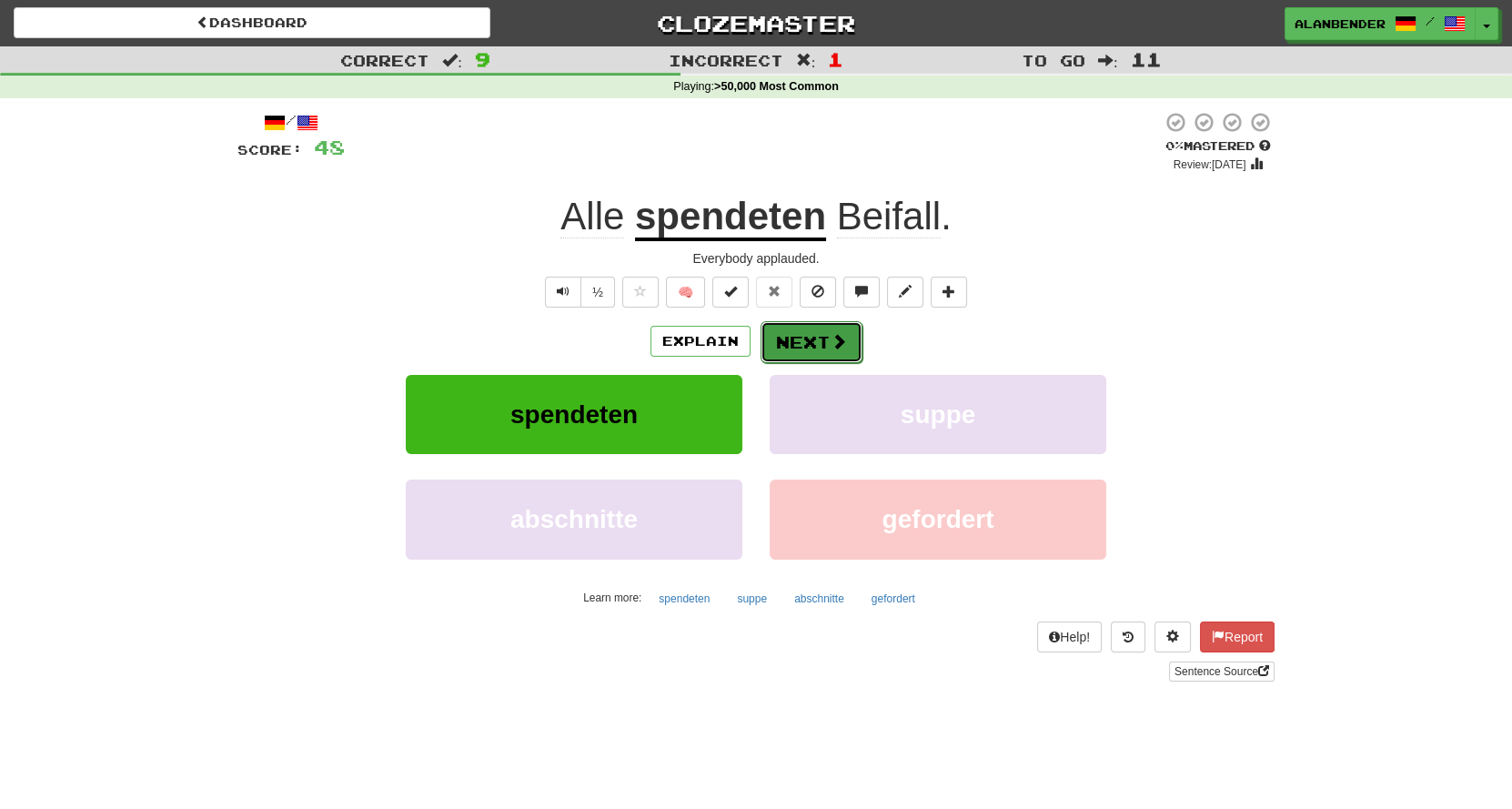
click at [817, 346] on button "Next" at bounding box center [811, 342] width 102 height 42
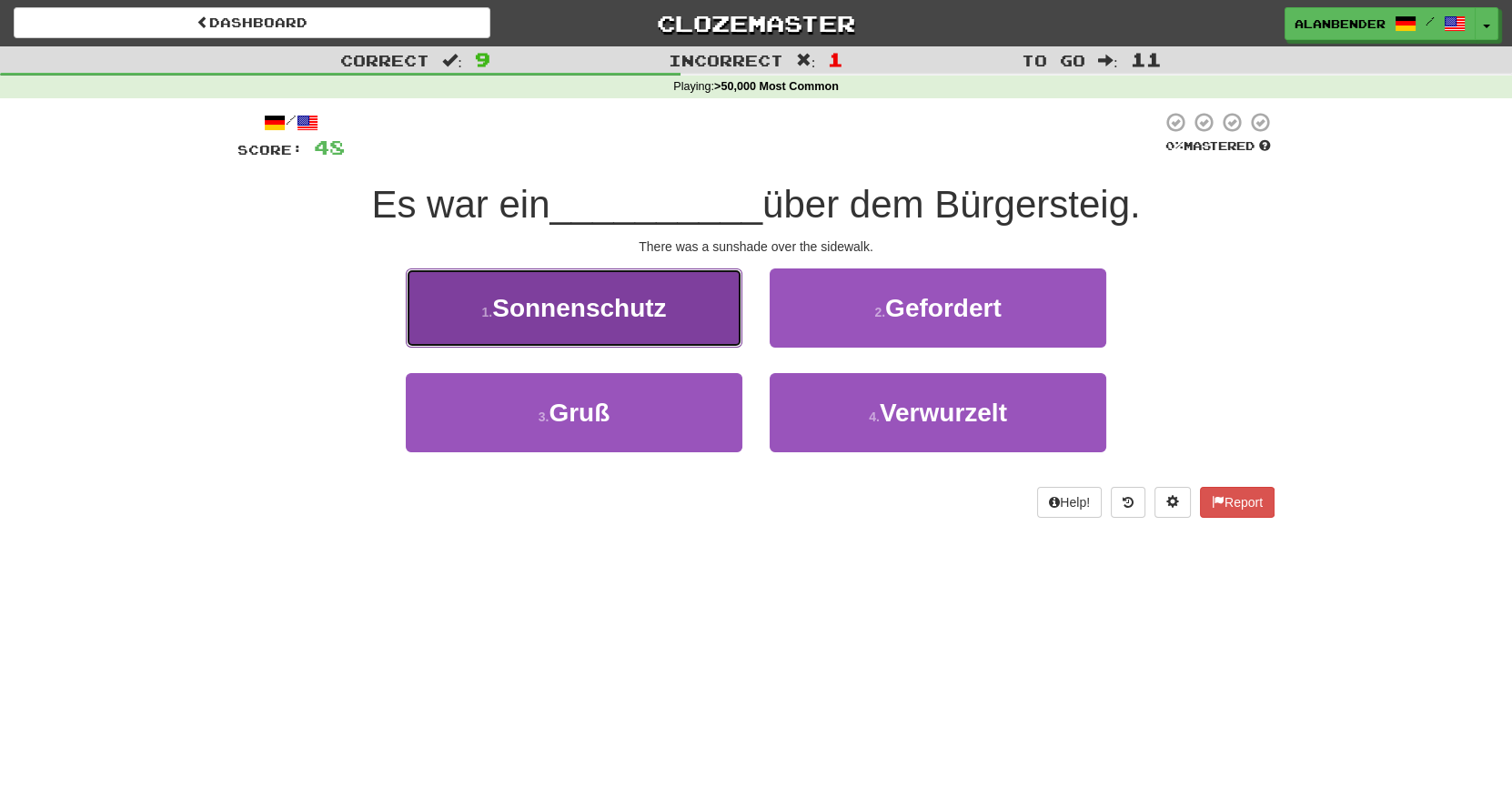
click at [657, 306] on span "Sonnenschutz" at bounding box center [579, 307] width 174 height 28
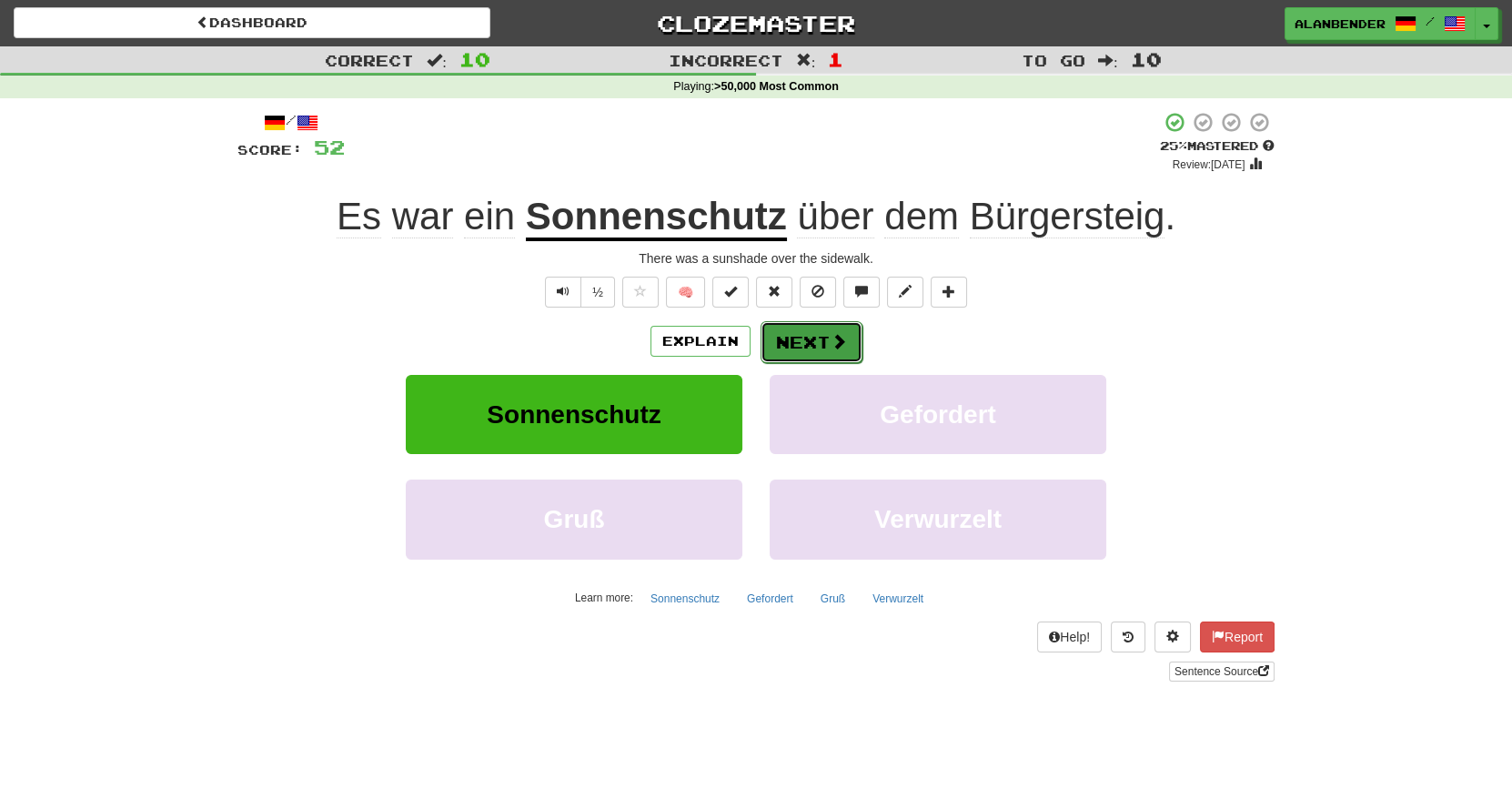
click at [817, 329] on button "Next" at bounding box center [811, 342] width 102 height 42
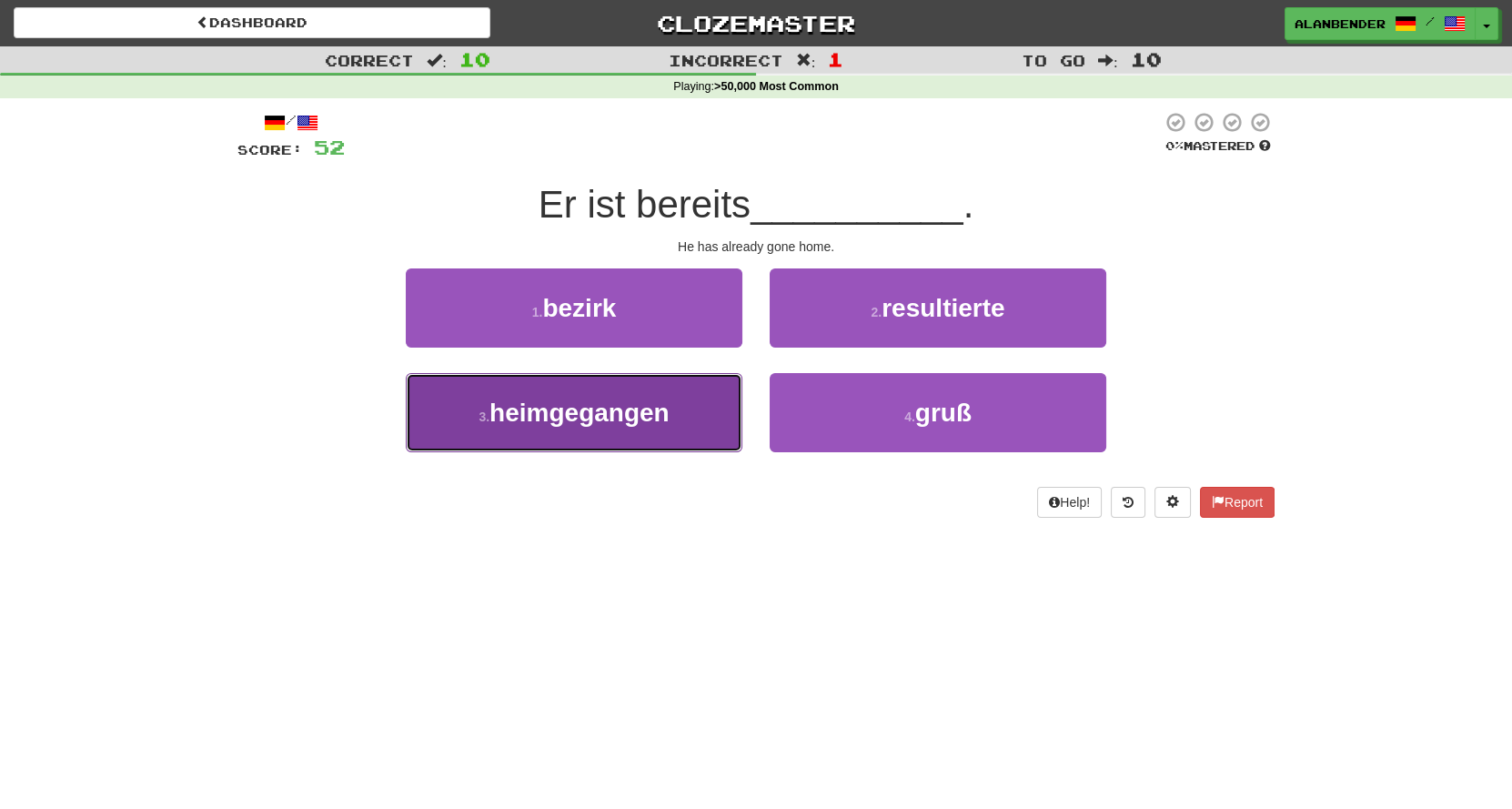
click at [641, 421] on span "heimgegangen" at bounding box center [579, 412] width 181 height 28
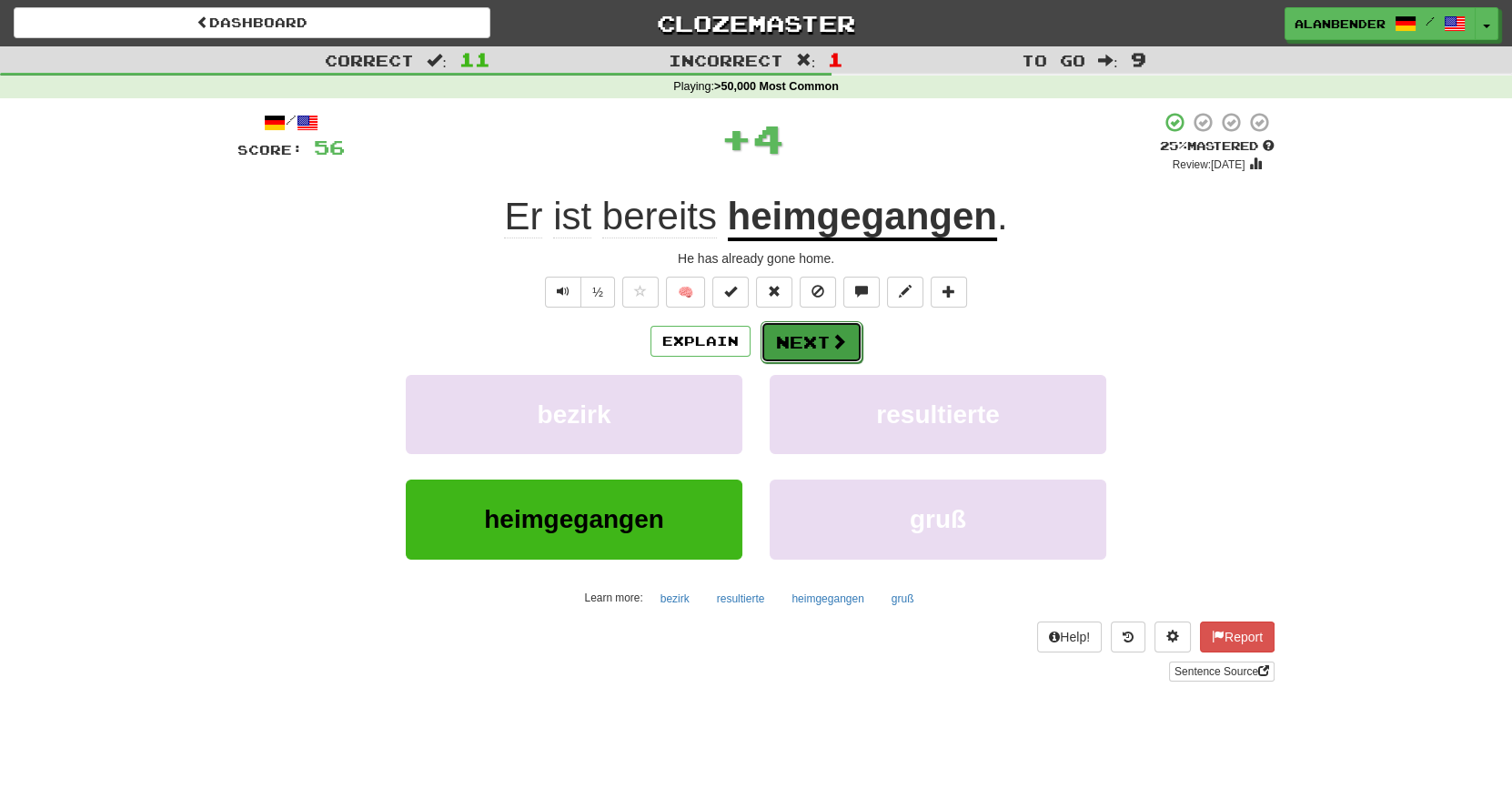
click at [839, 341] on span at bounding box center [838, 341] width 17 height 17
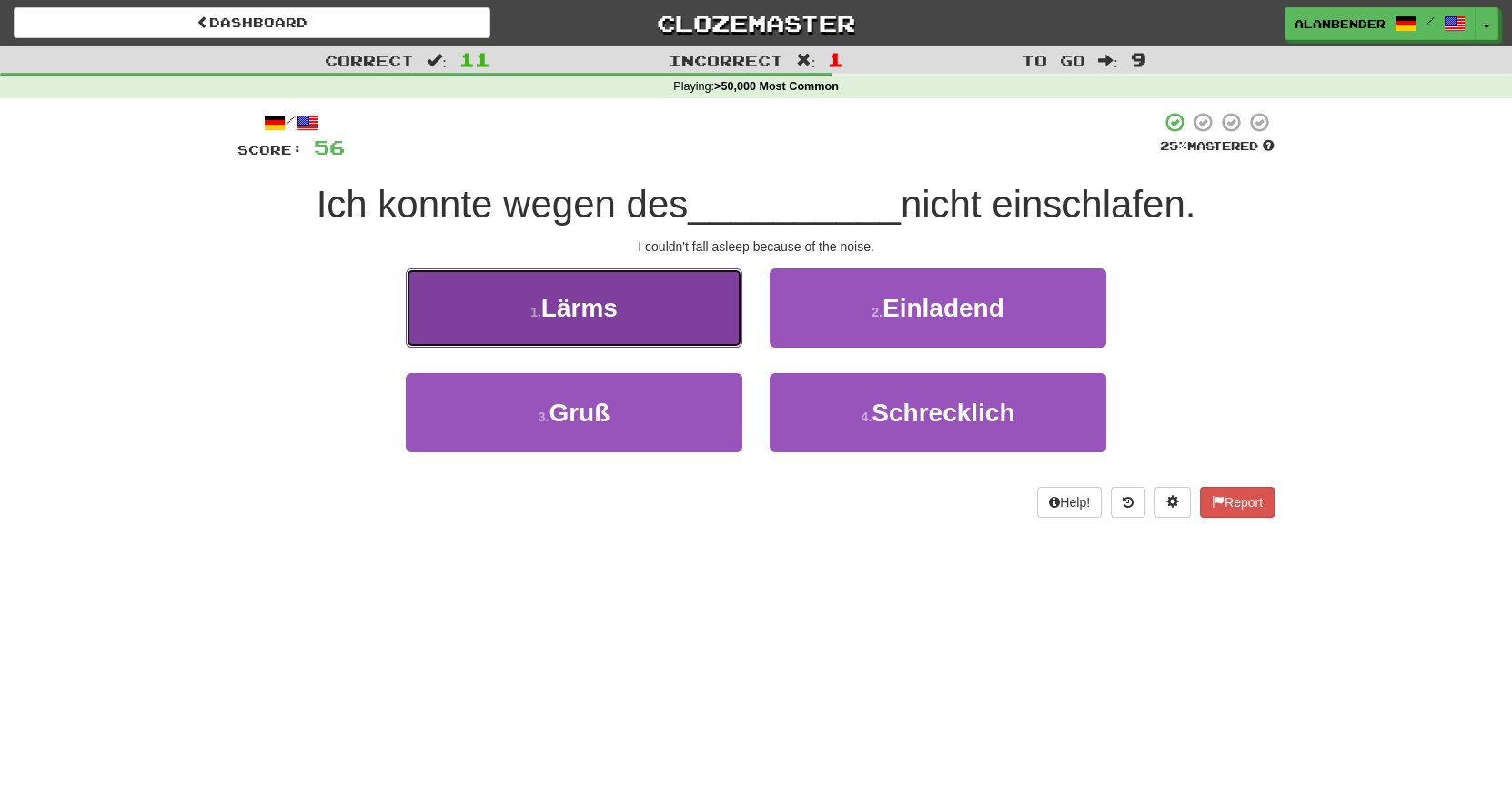
click at [608, 304] on span "Lärms" at bounding box center [580, 307] width 76 height 28
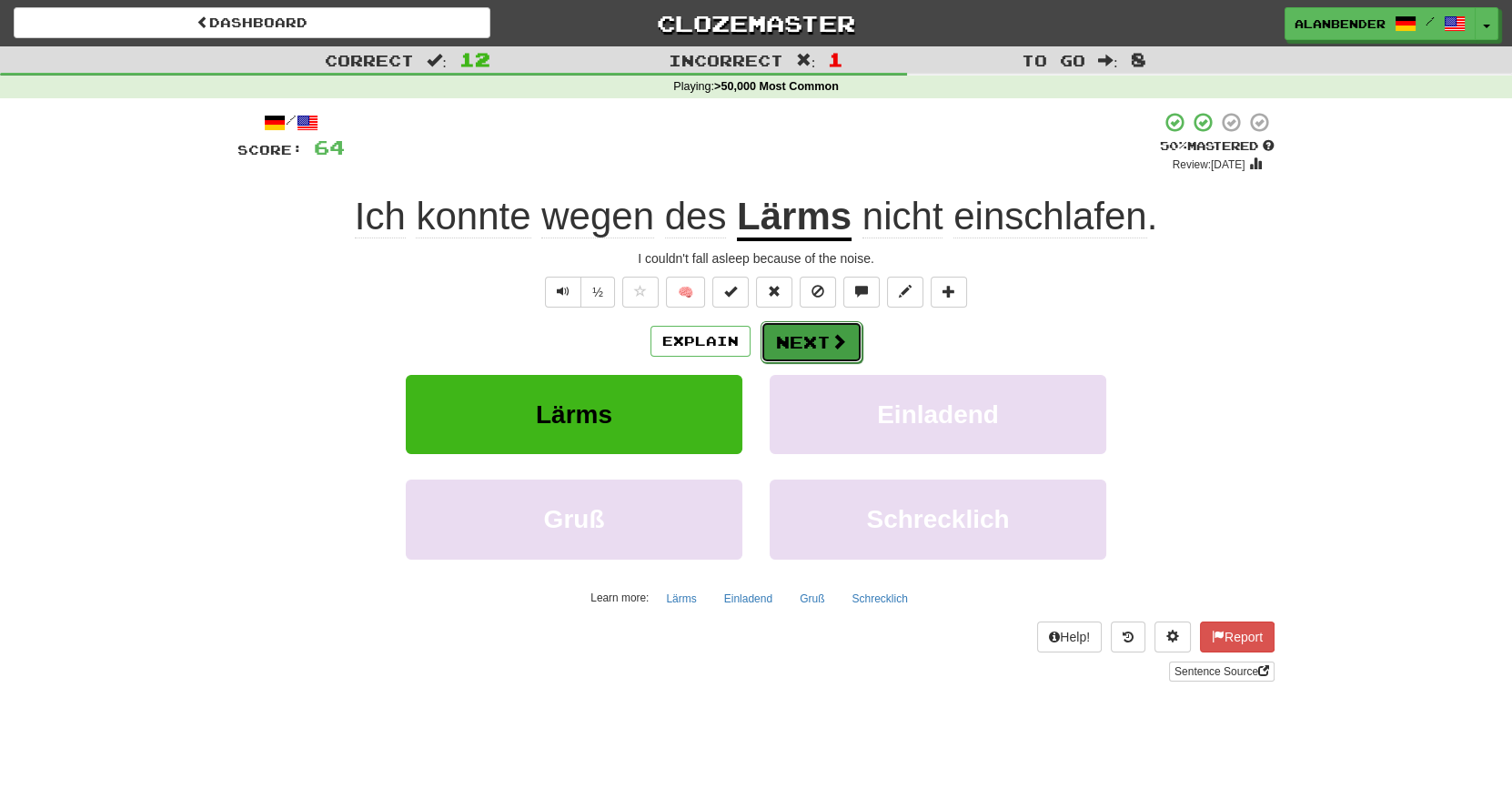
click at [831, 337] on span at bounding box center [838, 341] width 17 height 17
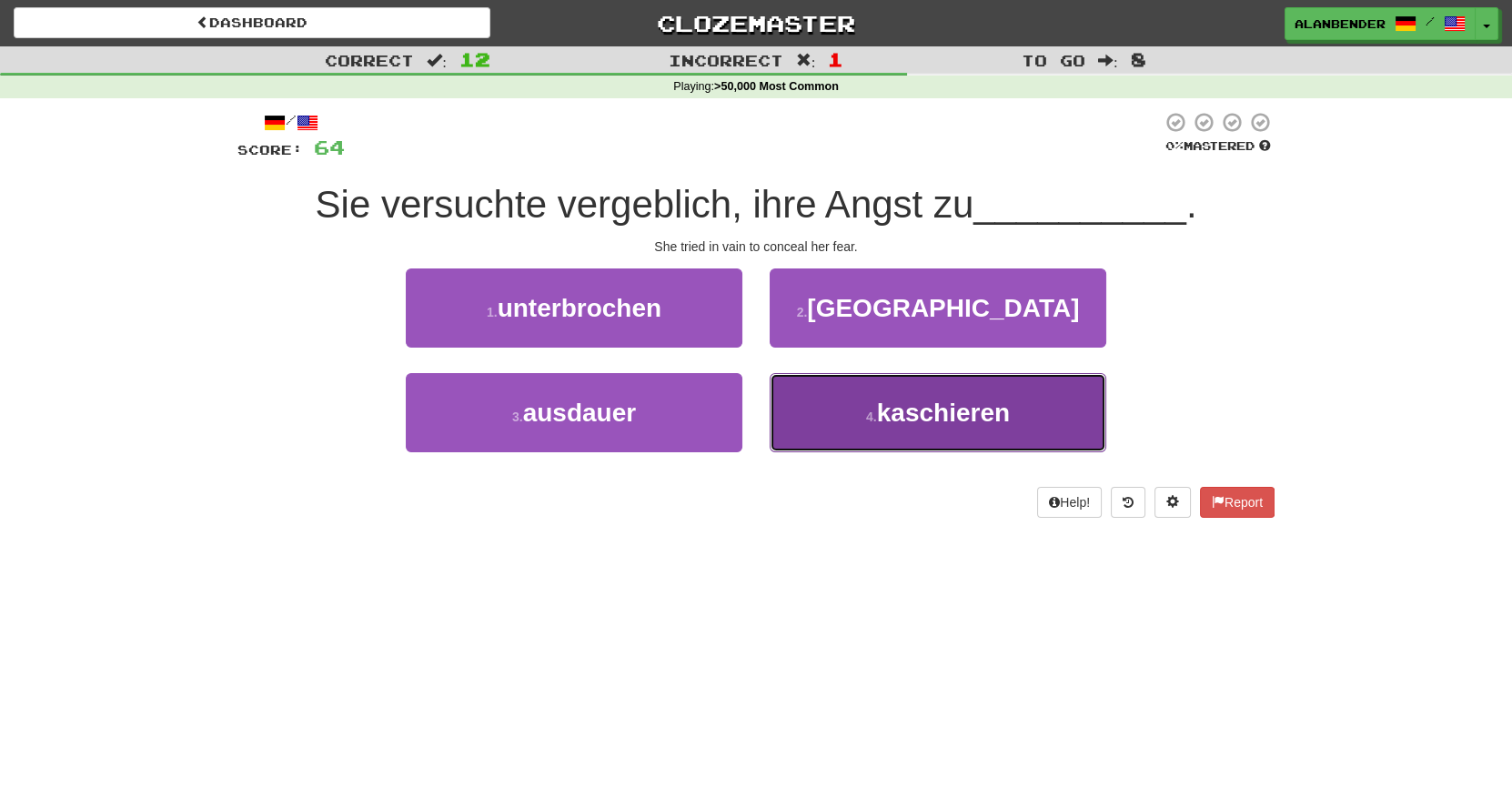
click at [947, 426] on span "kaschieren" at bounding box center [944, 412] width 133 height 28
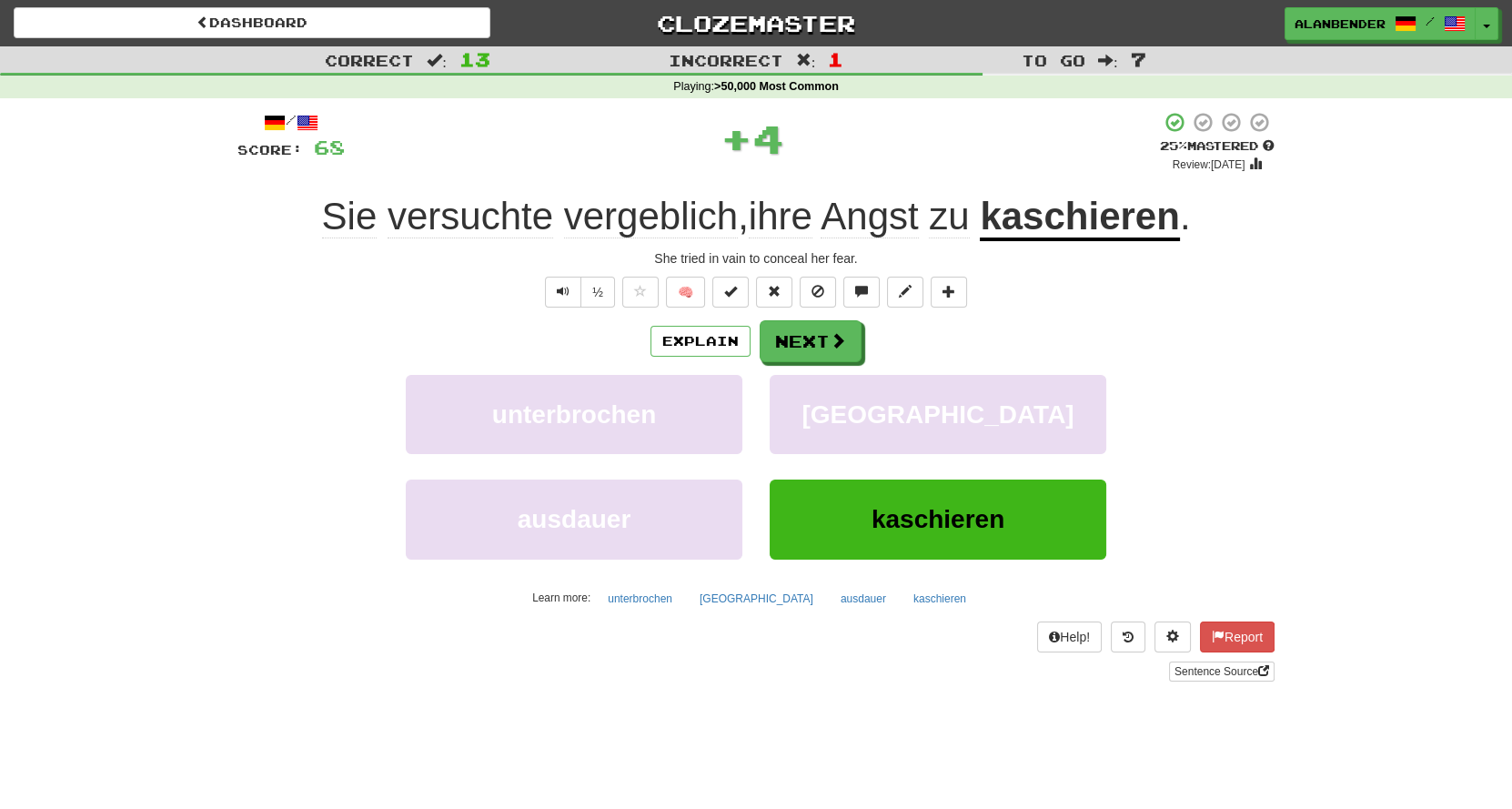
click at [1044, 215] on u "kaschieren" at bounding box center [1080, 218] width 199 height 47
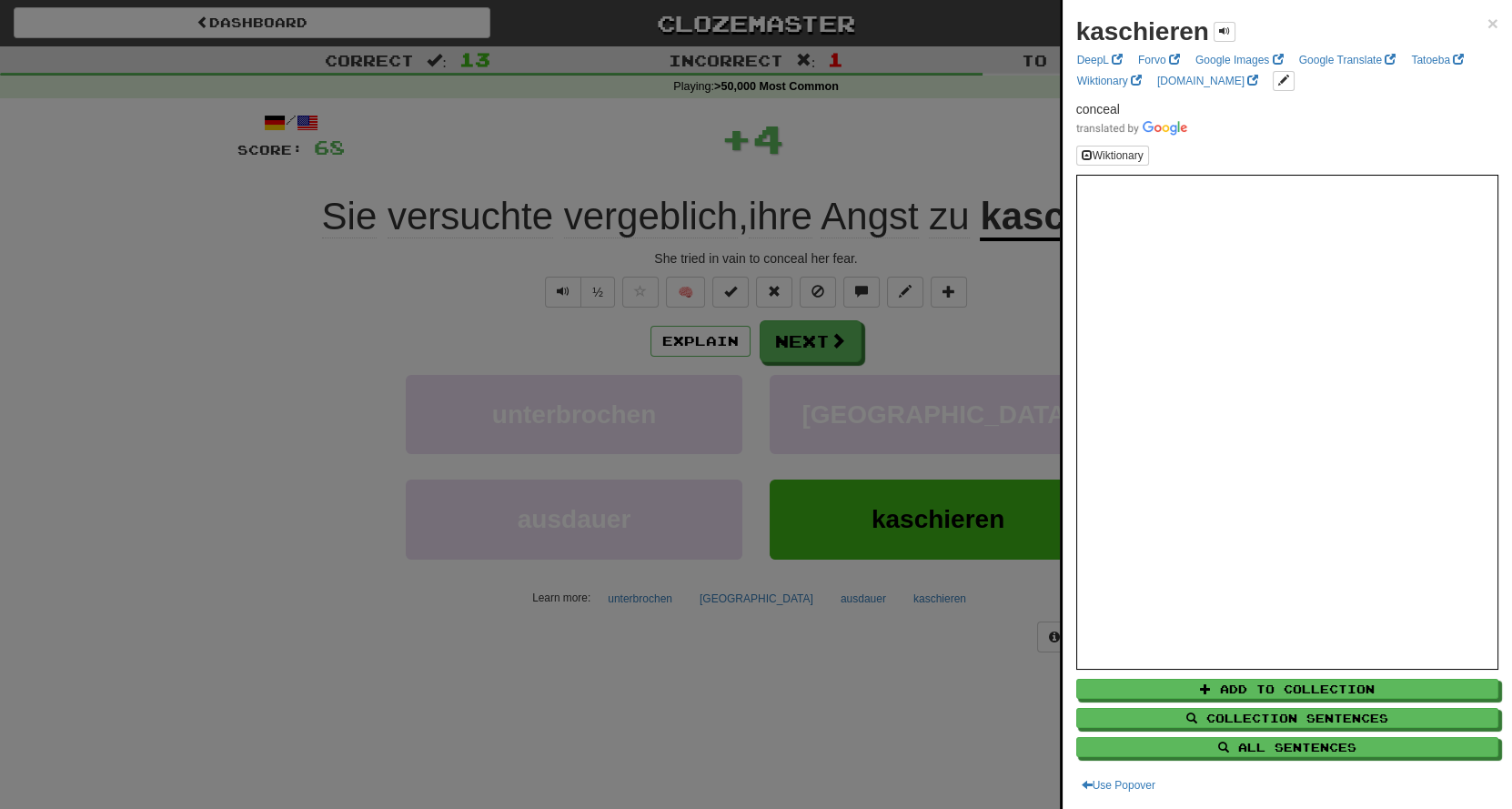
click at [1001, 156] on div at bounding box center [756, 404] width 1512 height 809
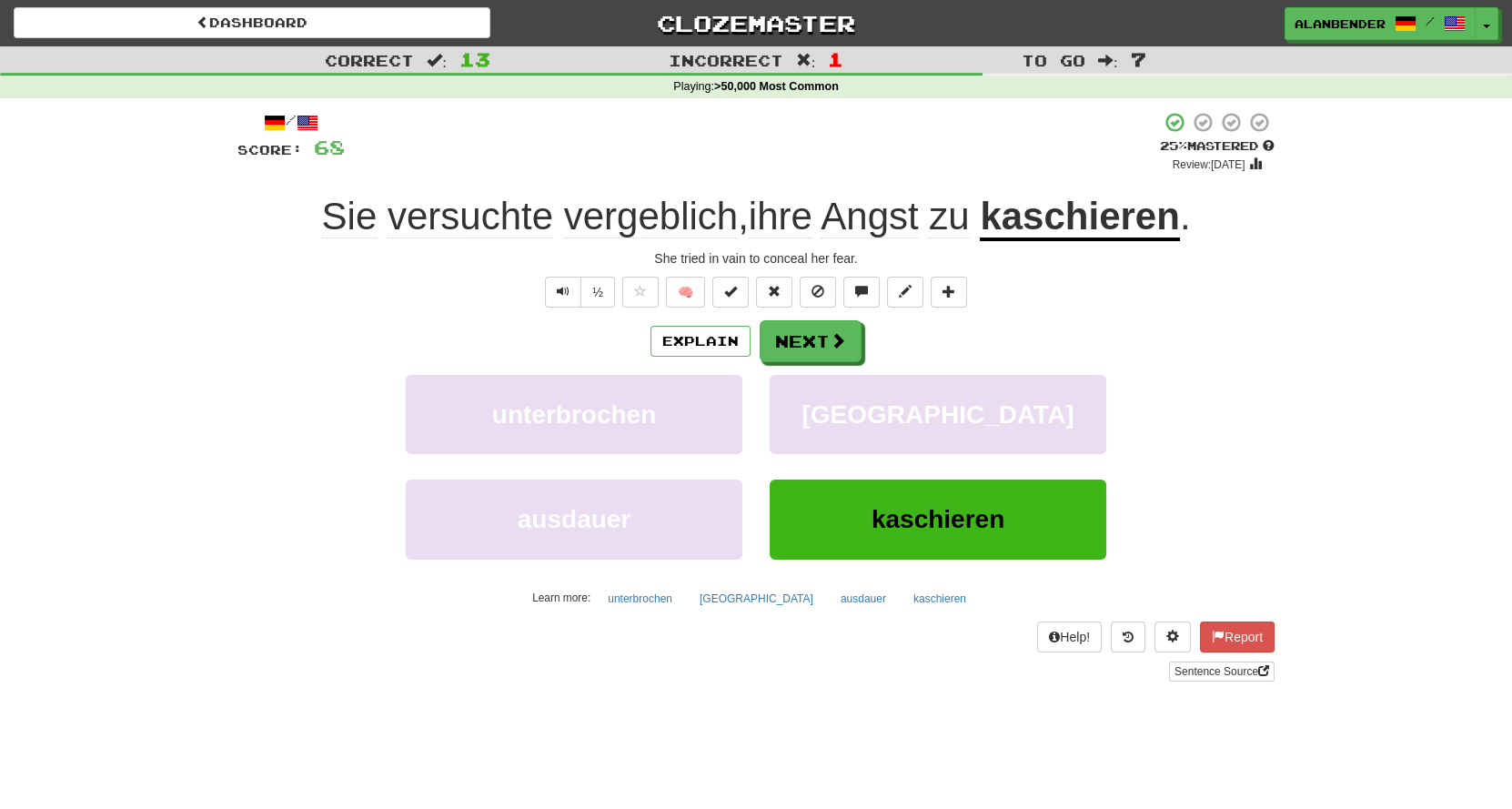
click at [1068, 225] on u "kaschieren" at bounding box center [1080, 218] width 199 height 47
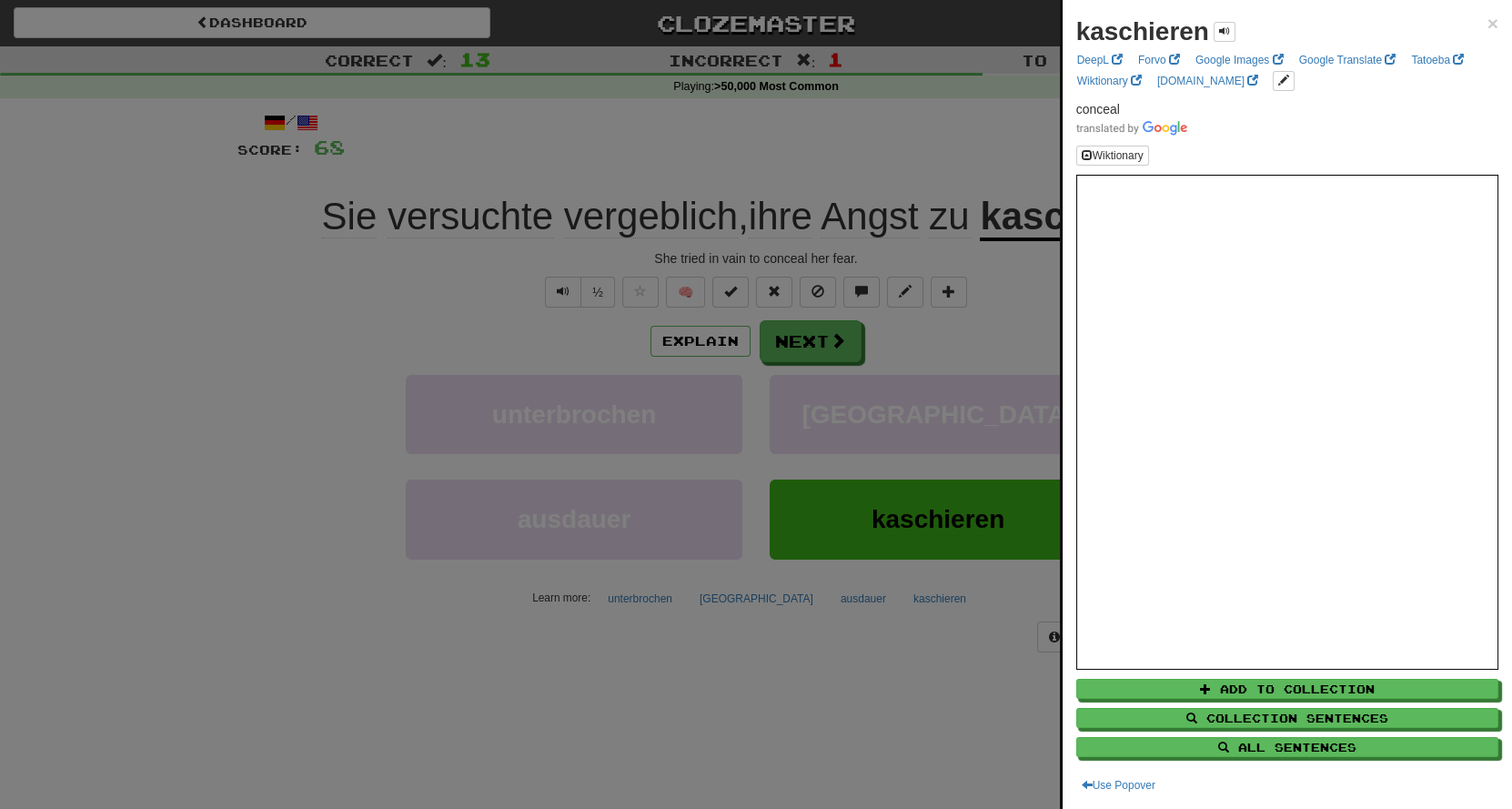
click at [1011, 126] on div at bounding box center [756, 404] width 1512 height 809
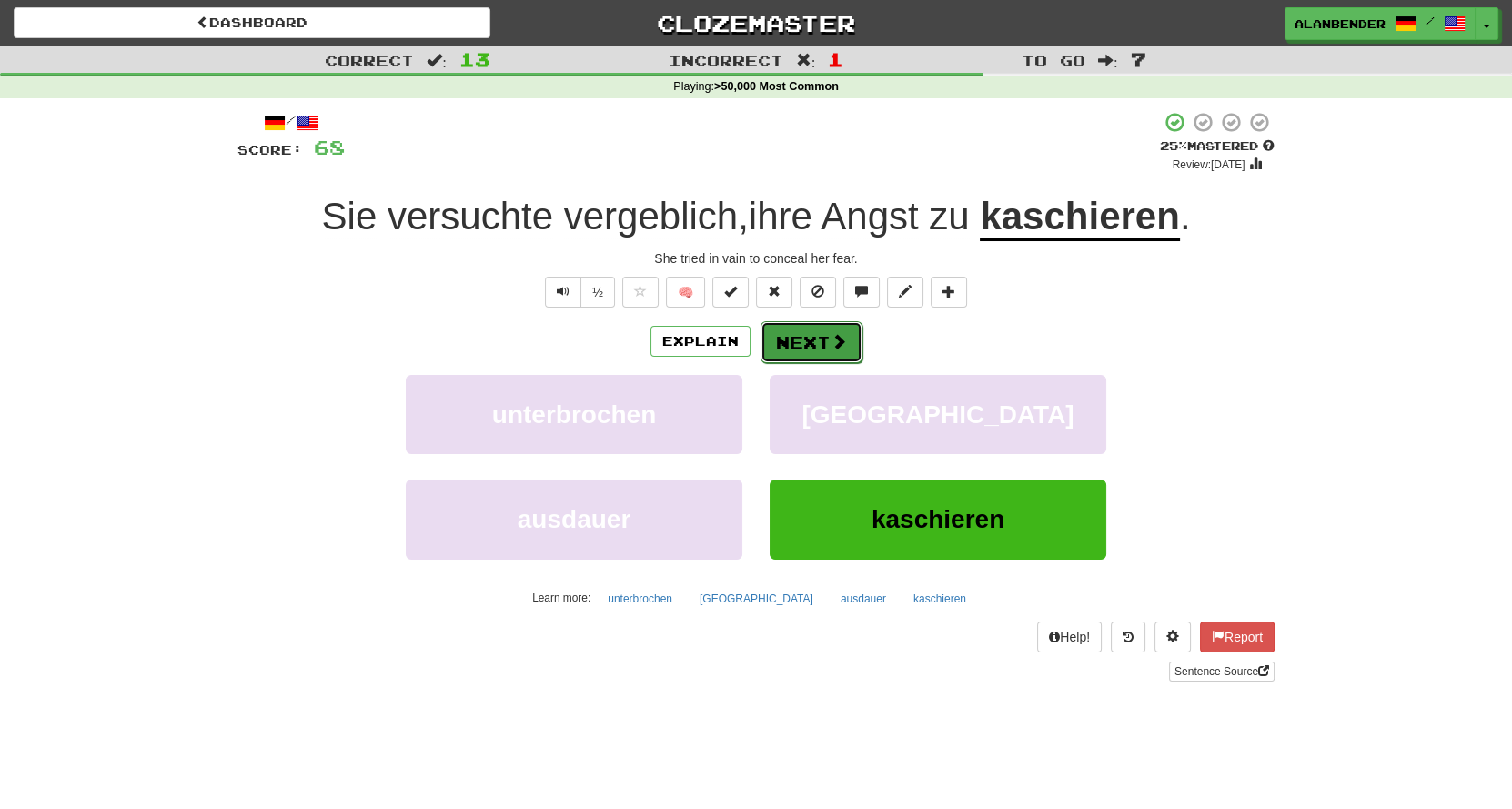
click at [826, 341] on button "Next" at bounding box center [811, 342] width 102 height 42
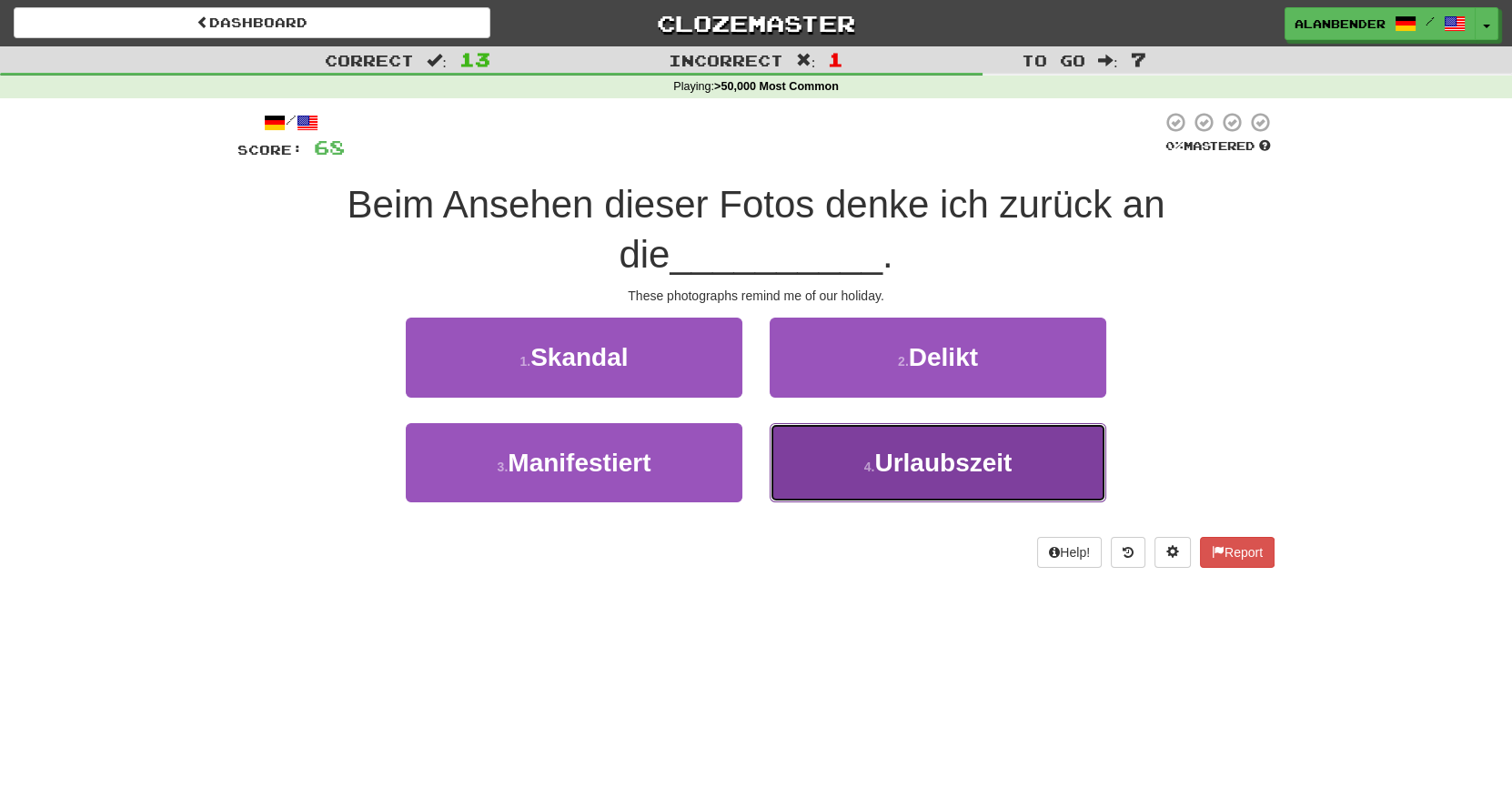
click at [915, 471] on span "Urlaubszeit" at bounding box center [943, 463] width 138 height 28
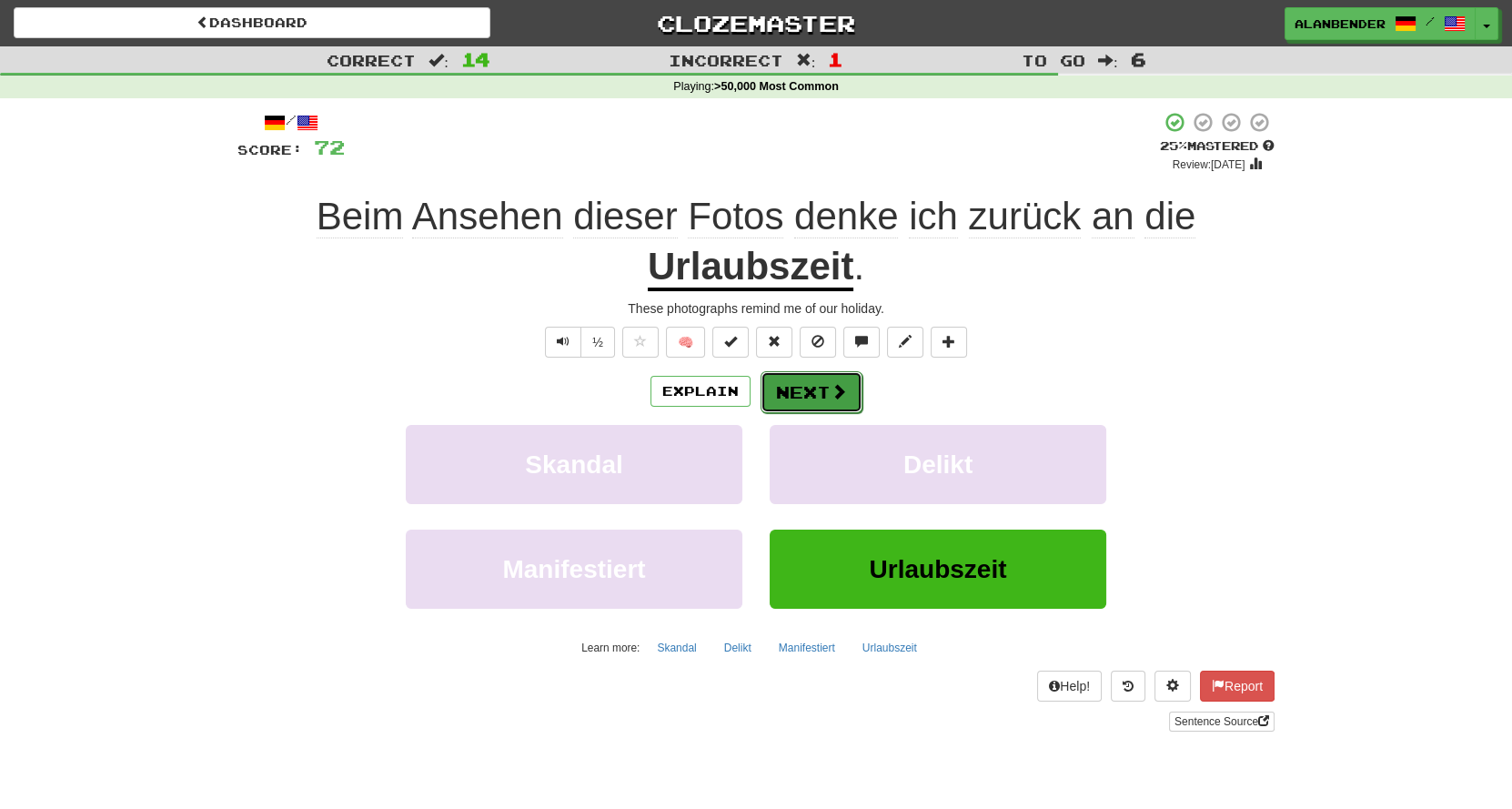
click at [838, 395] on span at bounding box center [838, 390] width 17 height 17
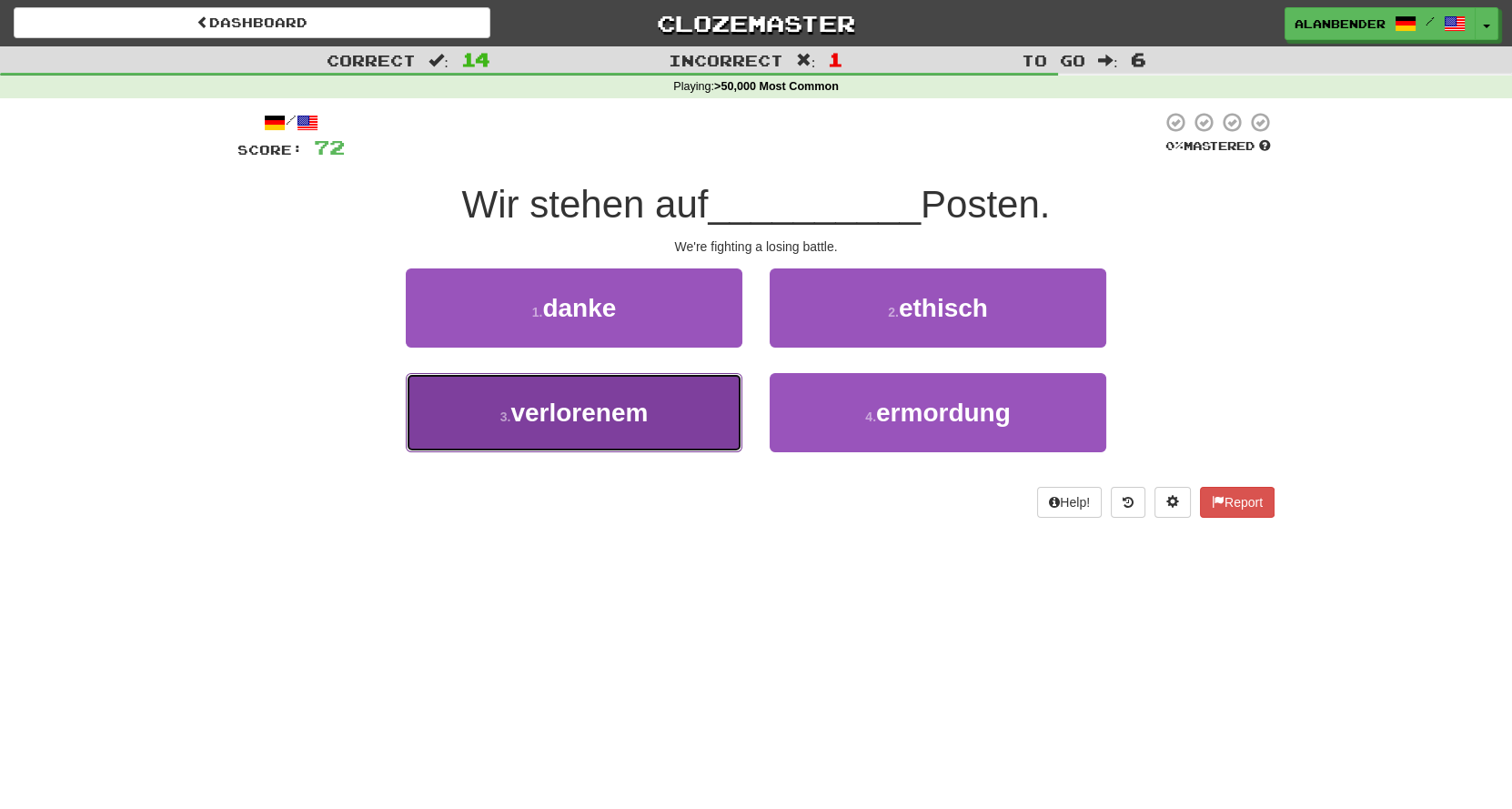
click at [612, 422] on span "verlorenem" at bounding box center [579, 412] width 138 height 28
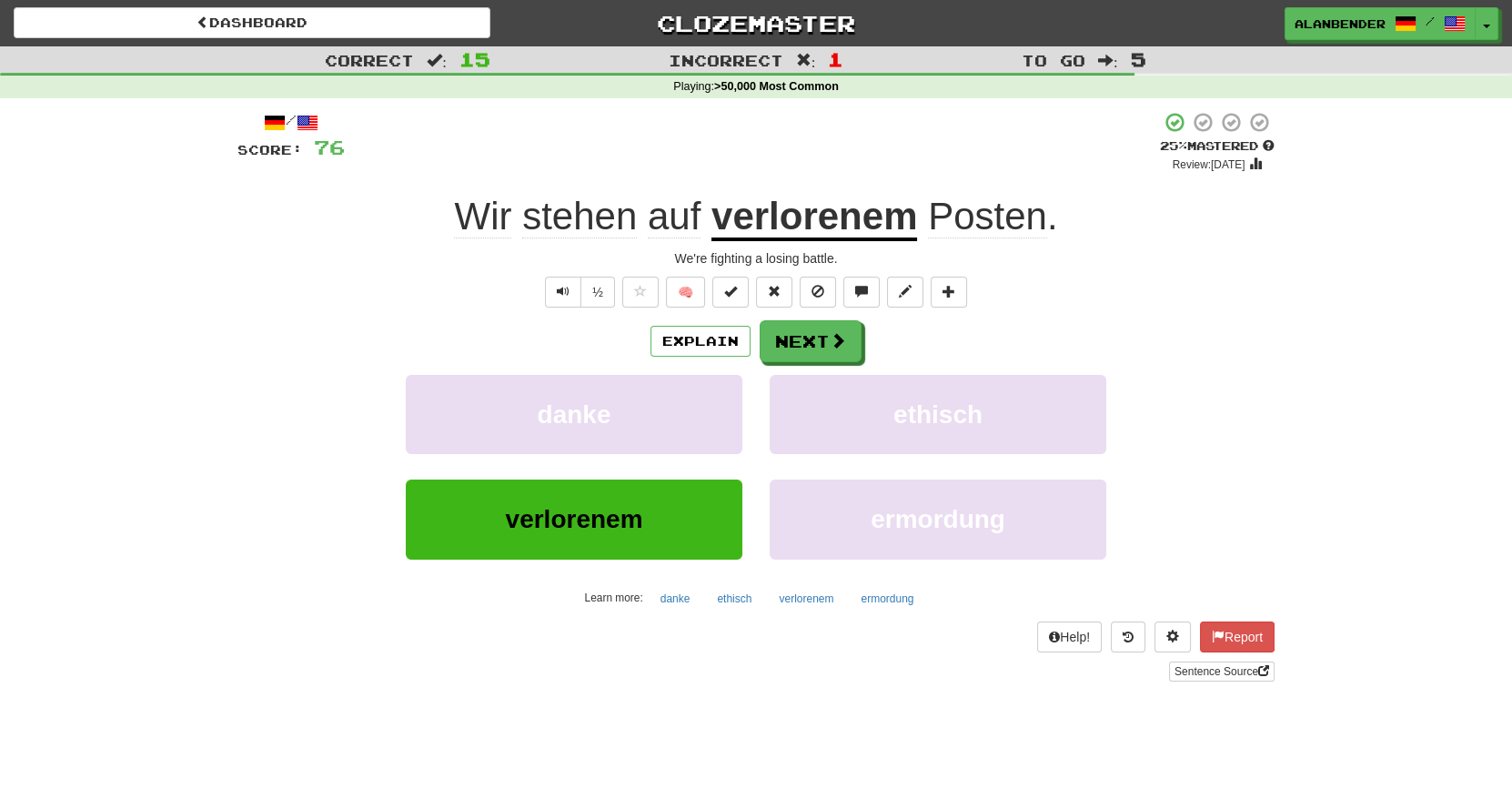
click at [969, 217] on span "Posten" at bounding box center [988, 216] width 119 height 44
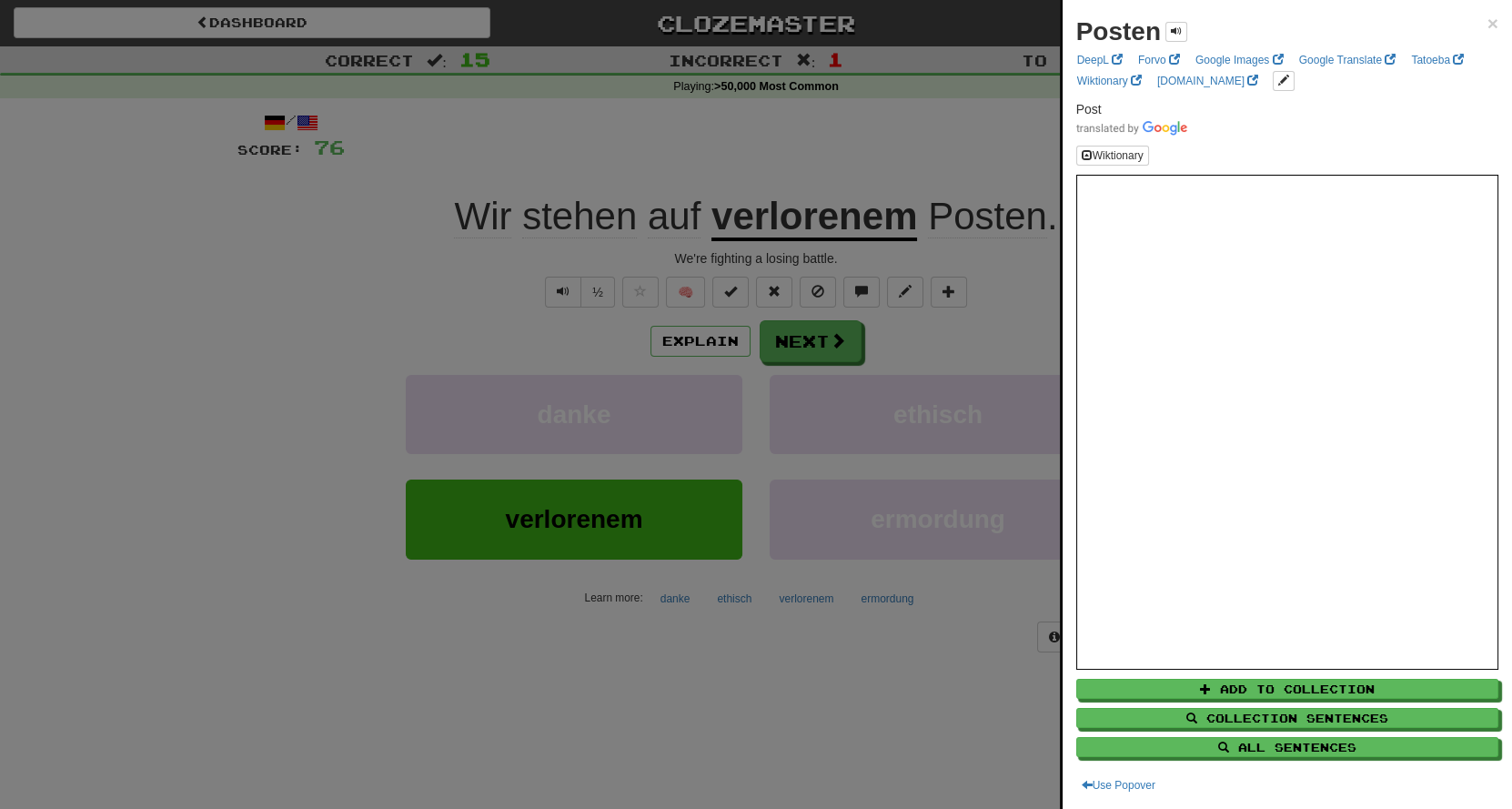
click at [896, 162] on div at bounding box center [756, 404] width 1512 height 809
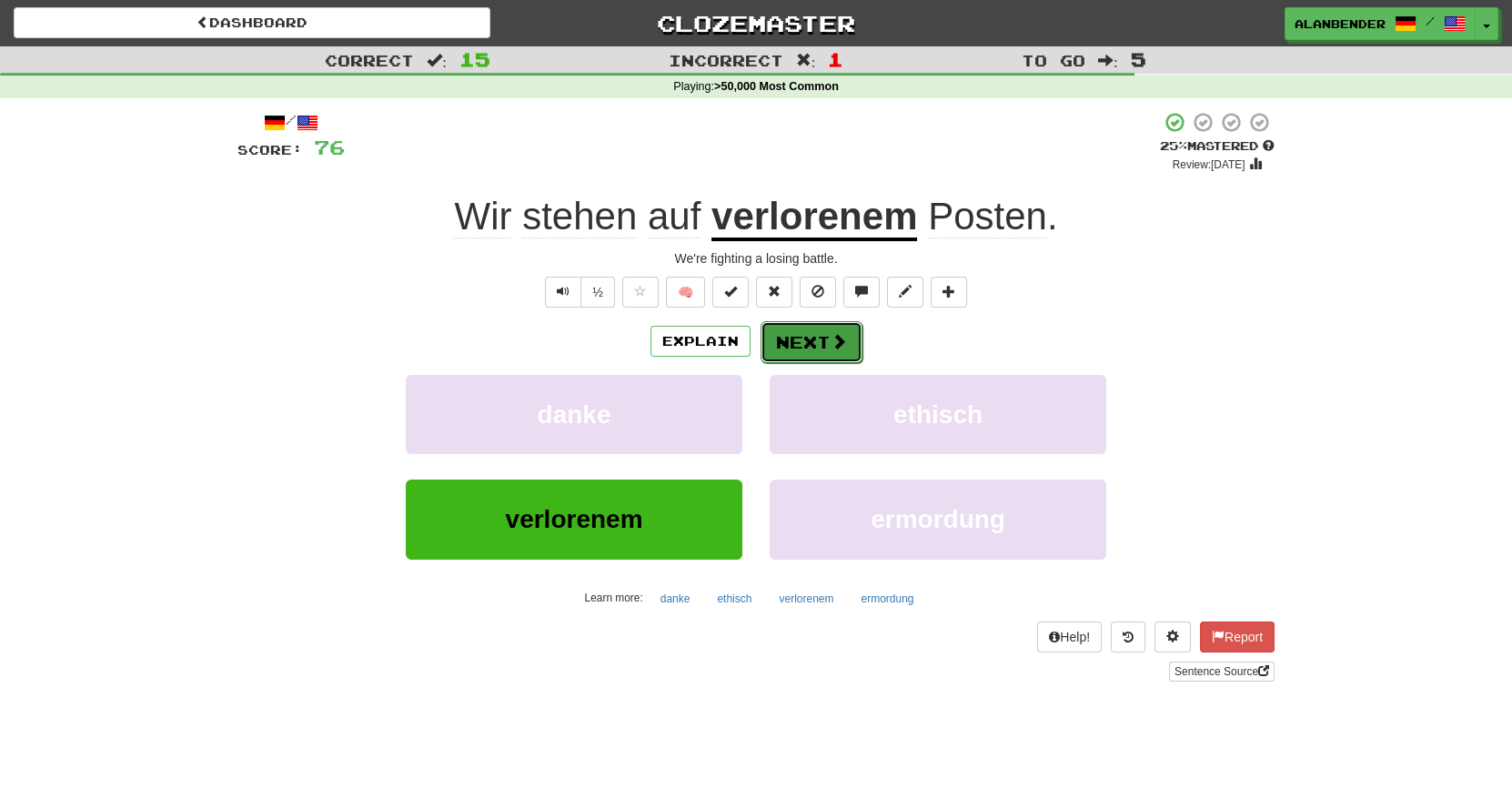
click at [833, 336] on span at bounding box center [838, 341] width 17 height 17
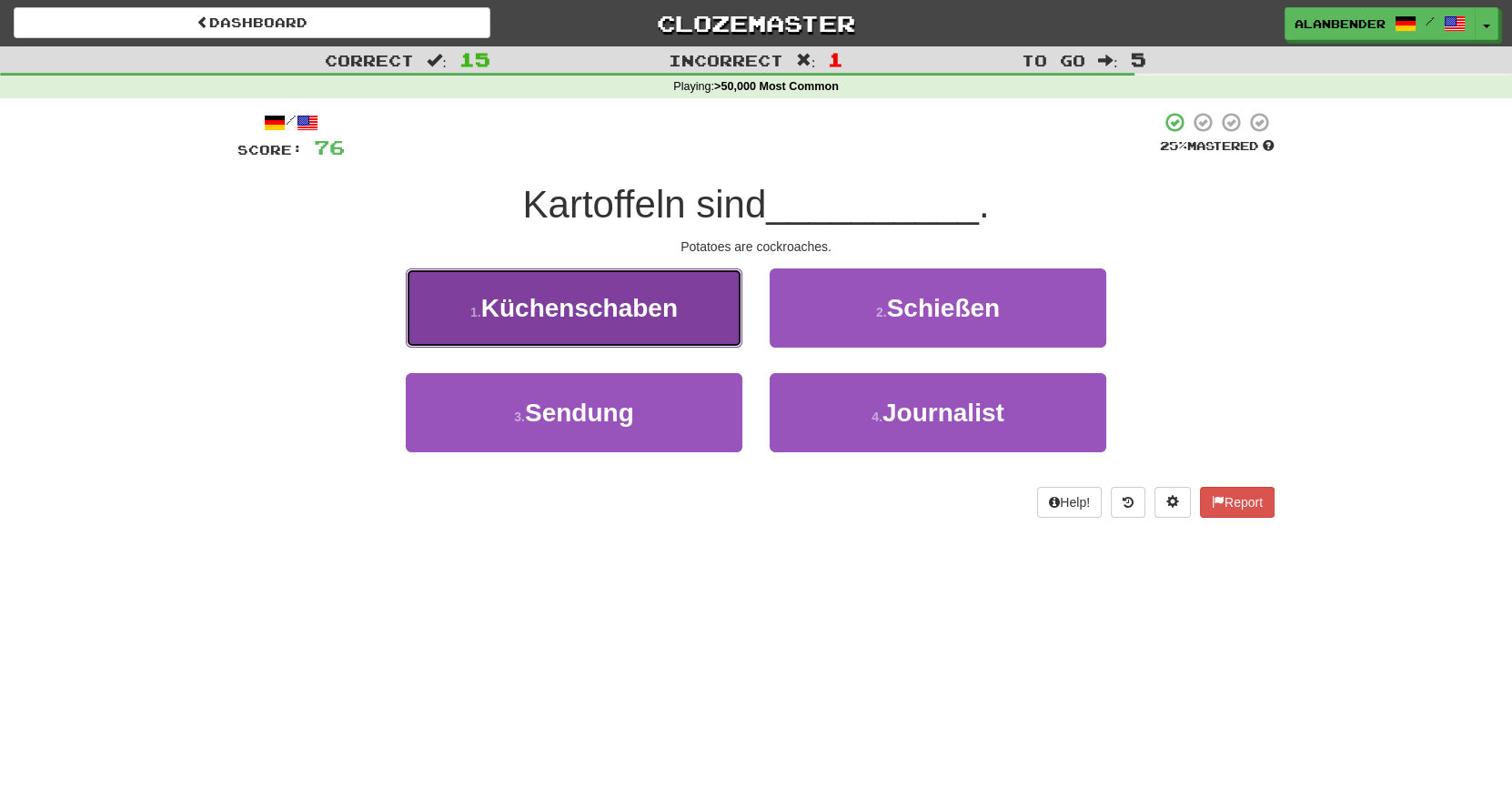
click at [656, 304] on span "Küchenschaben" at bounding box center [579, 307] width 196 height 28
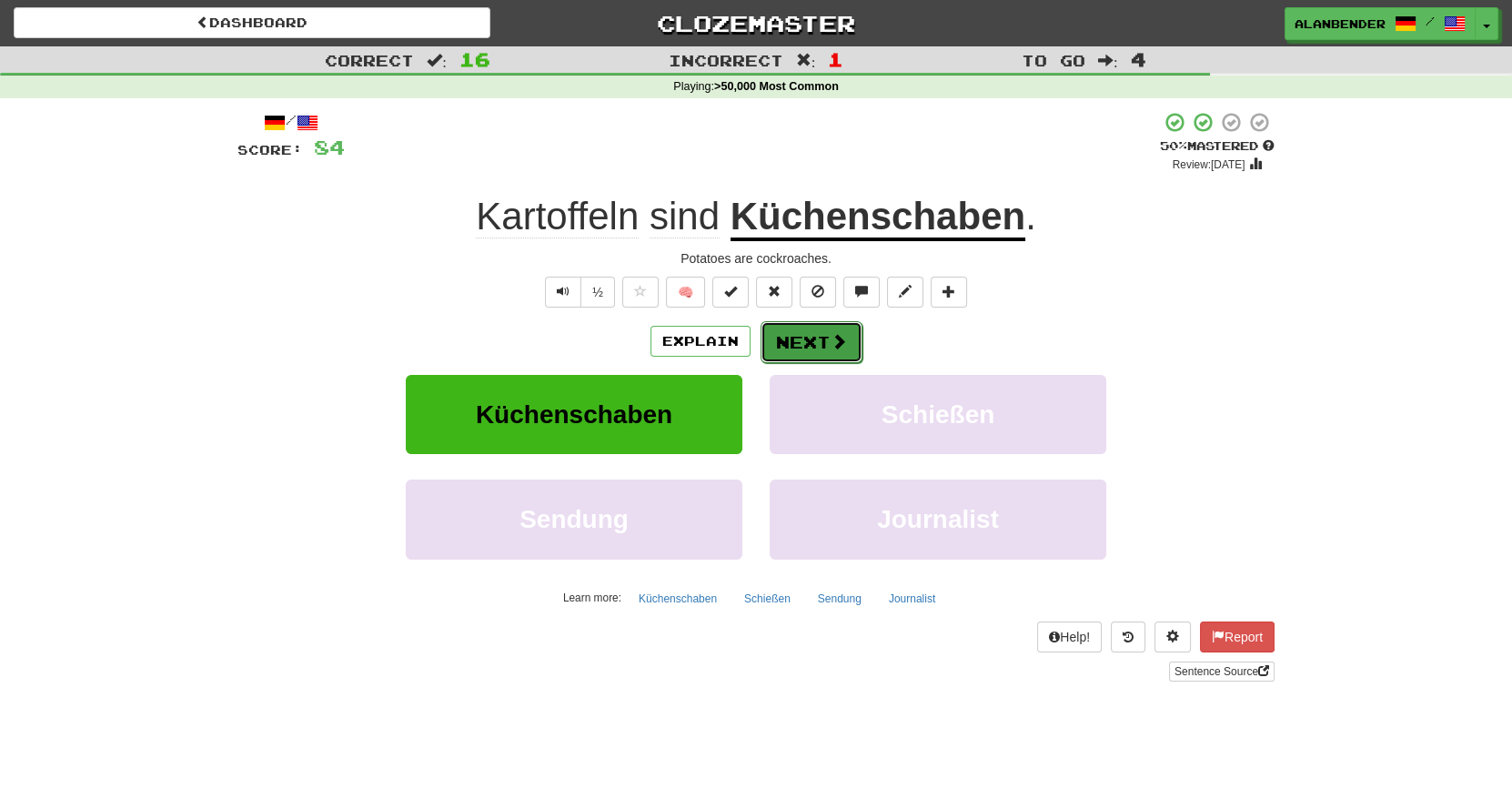
click at [831, 352] on button "Next" at bounding box center [811, 342] width 102 height 42
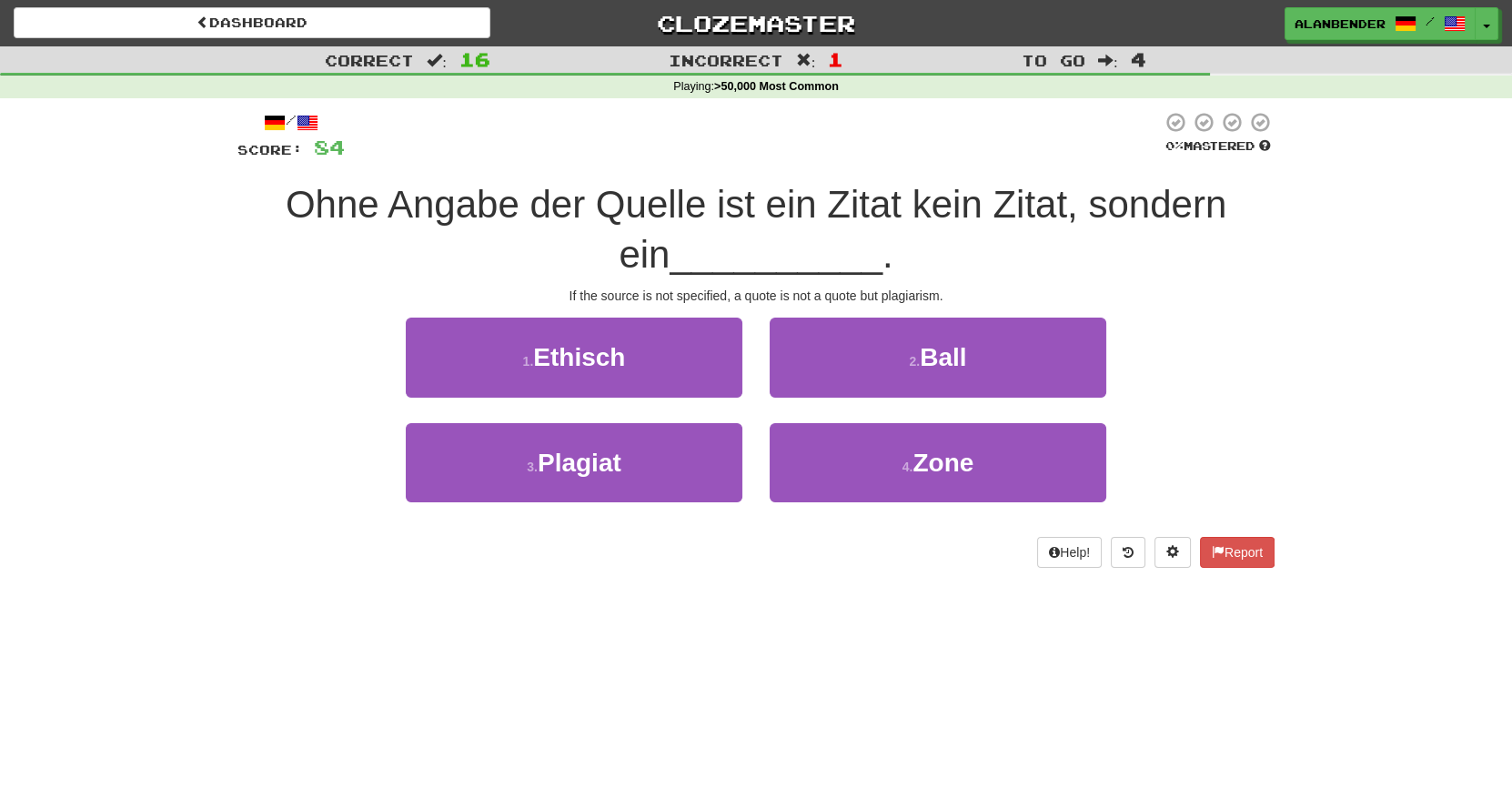
click at [1364, 366] on div "Correct : 16 Incorrect : 1 To go : 4 Playing : >50,000 Most Common / Score: 84 …" at bounding box center [756, 320] width 1512 height 546
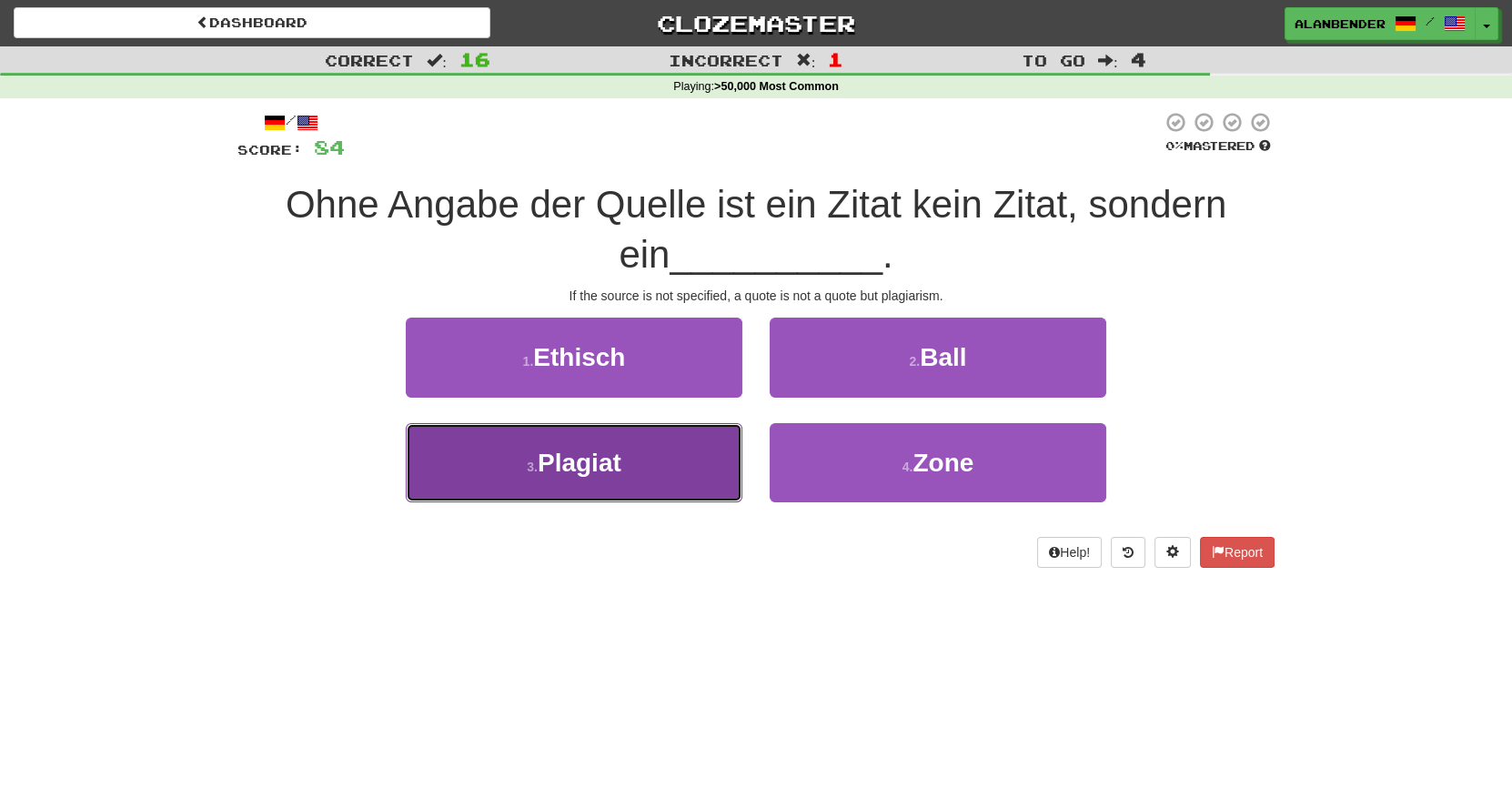
click at [609, 458] on span "Plagiat" at bounding box center [580, 463] width 84 height 28
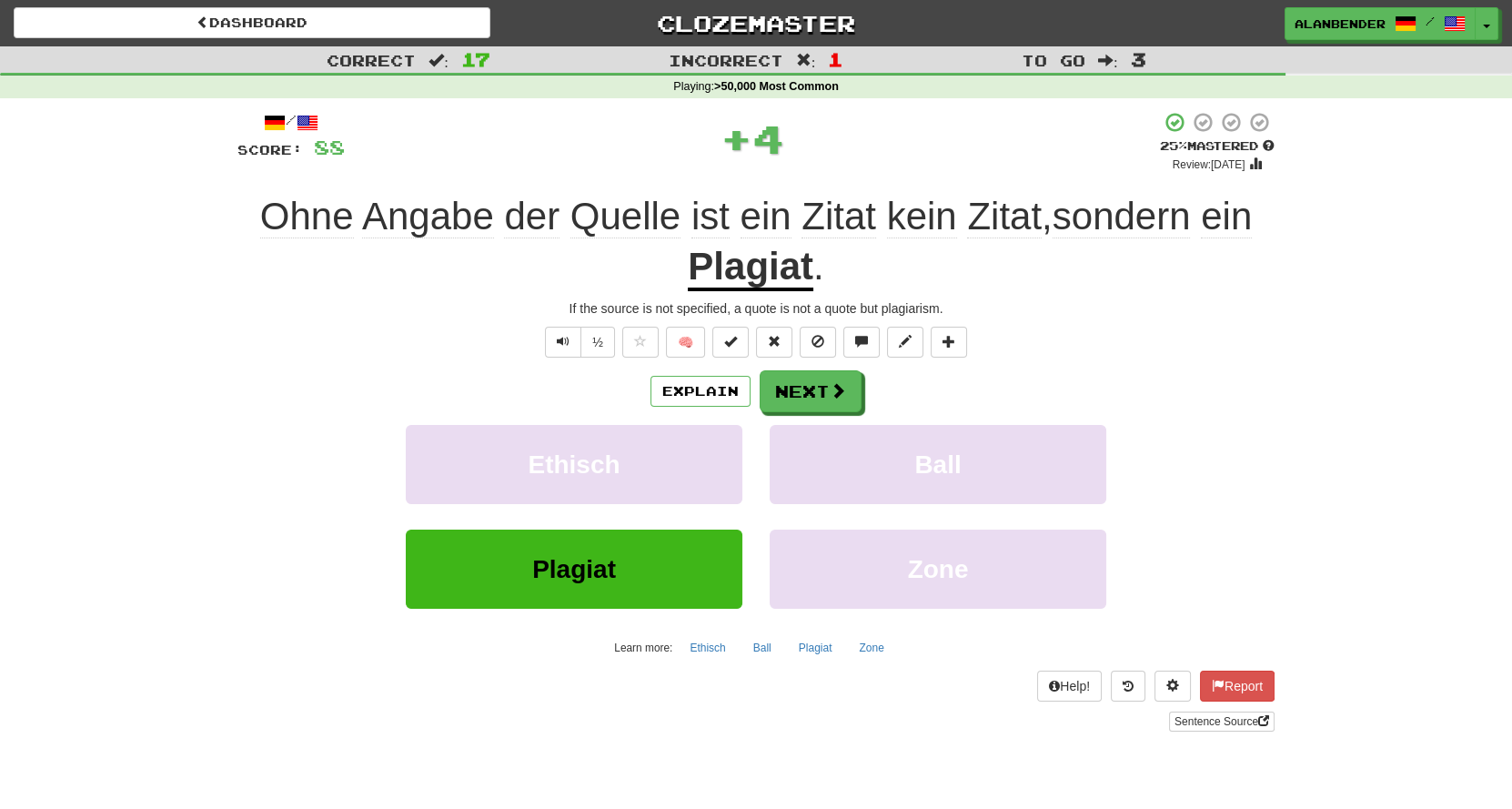
click at [777, 271] on u "Plagiat" at bounding box center [751, 268] width 126 height 47
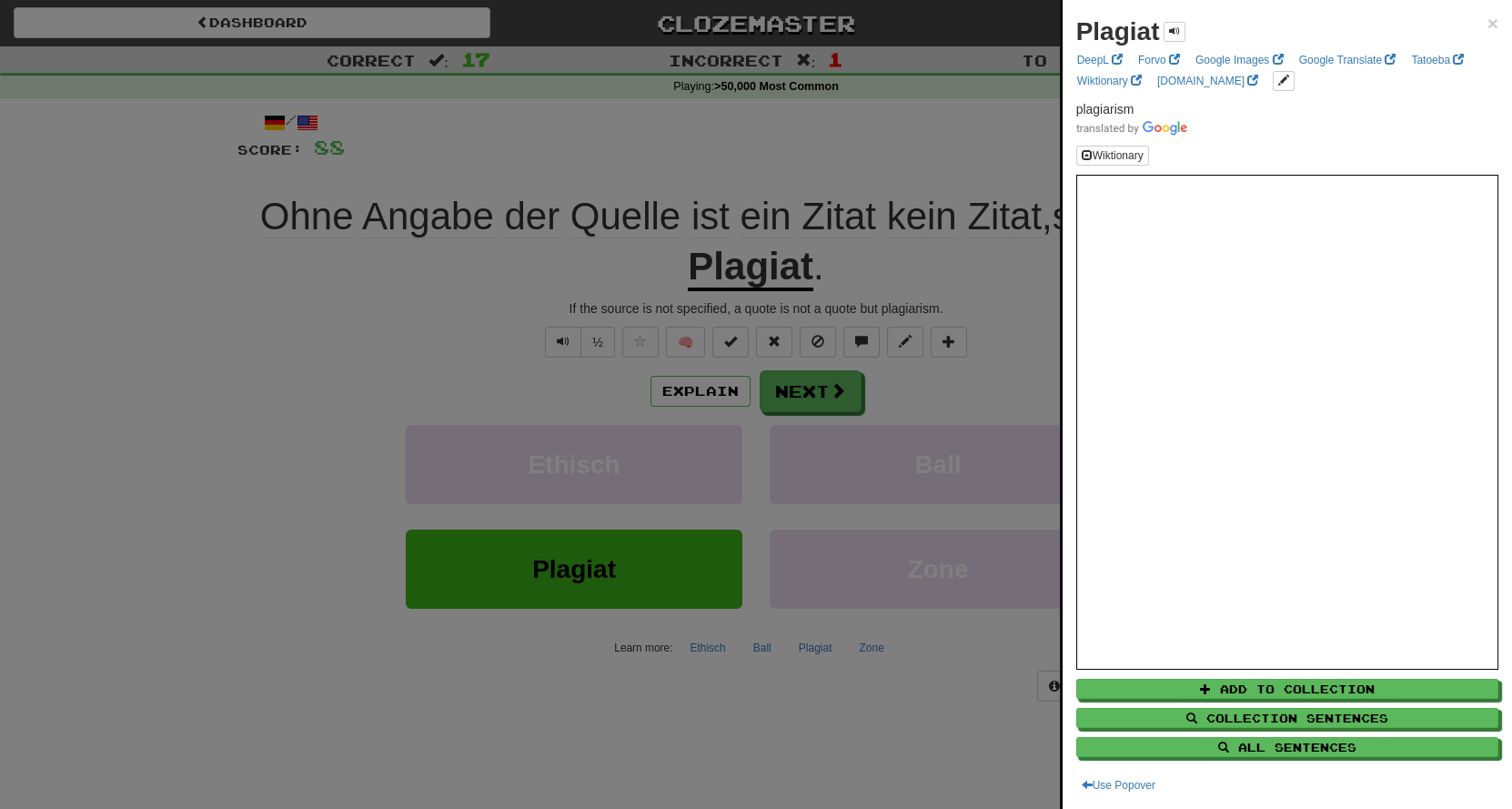
click at [867, 127] on div at bounding box center [756, 404] width 1512 height 809
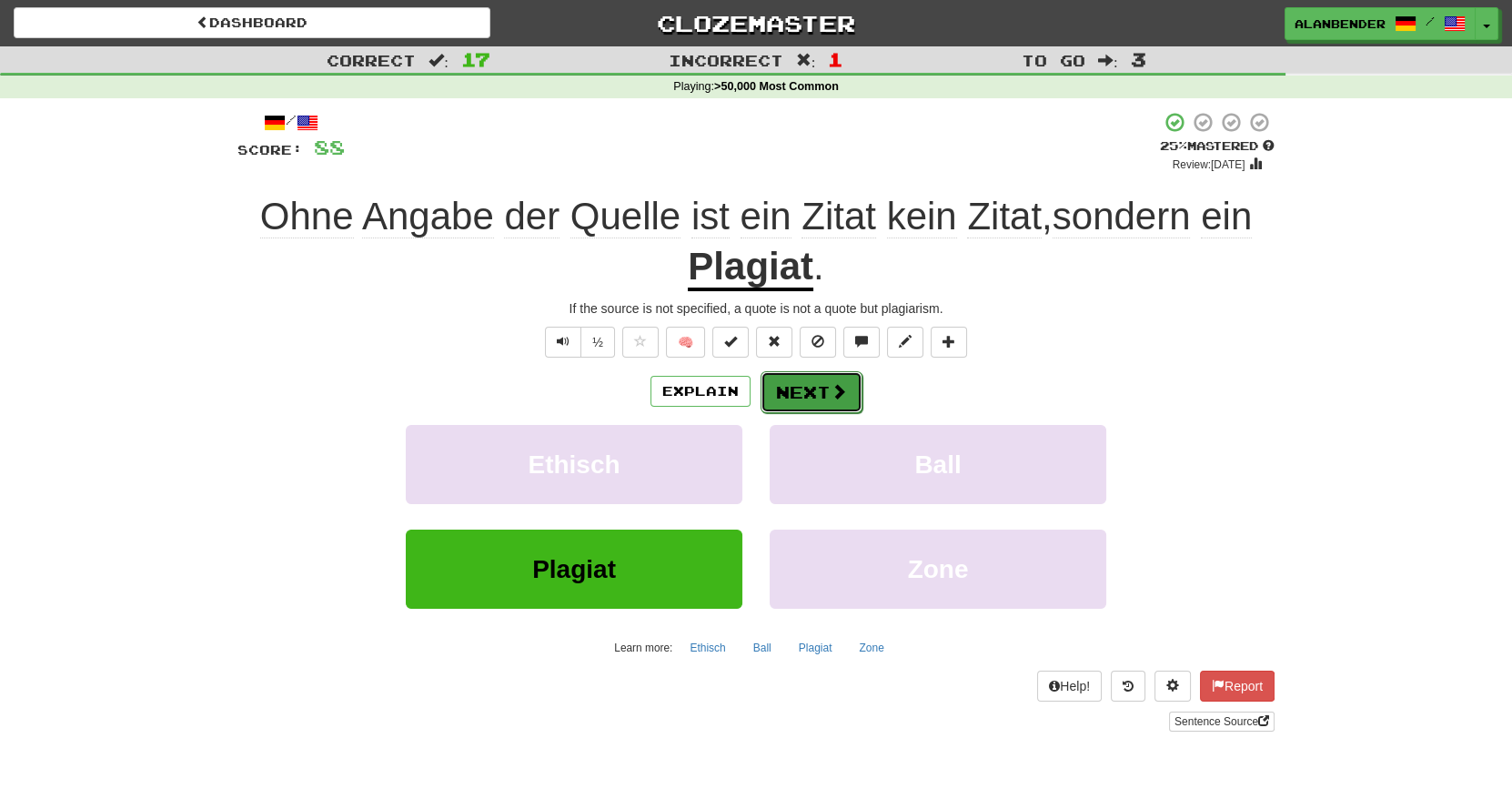
click at [815, 387] on button "Next" at bounding box center [811, 391] width 102 height 42
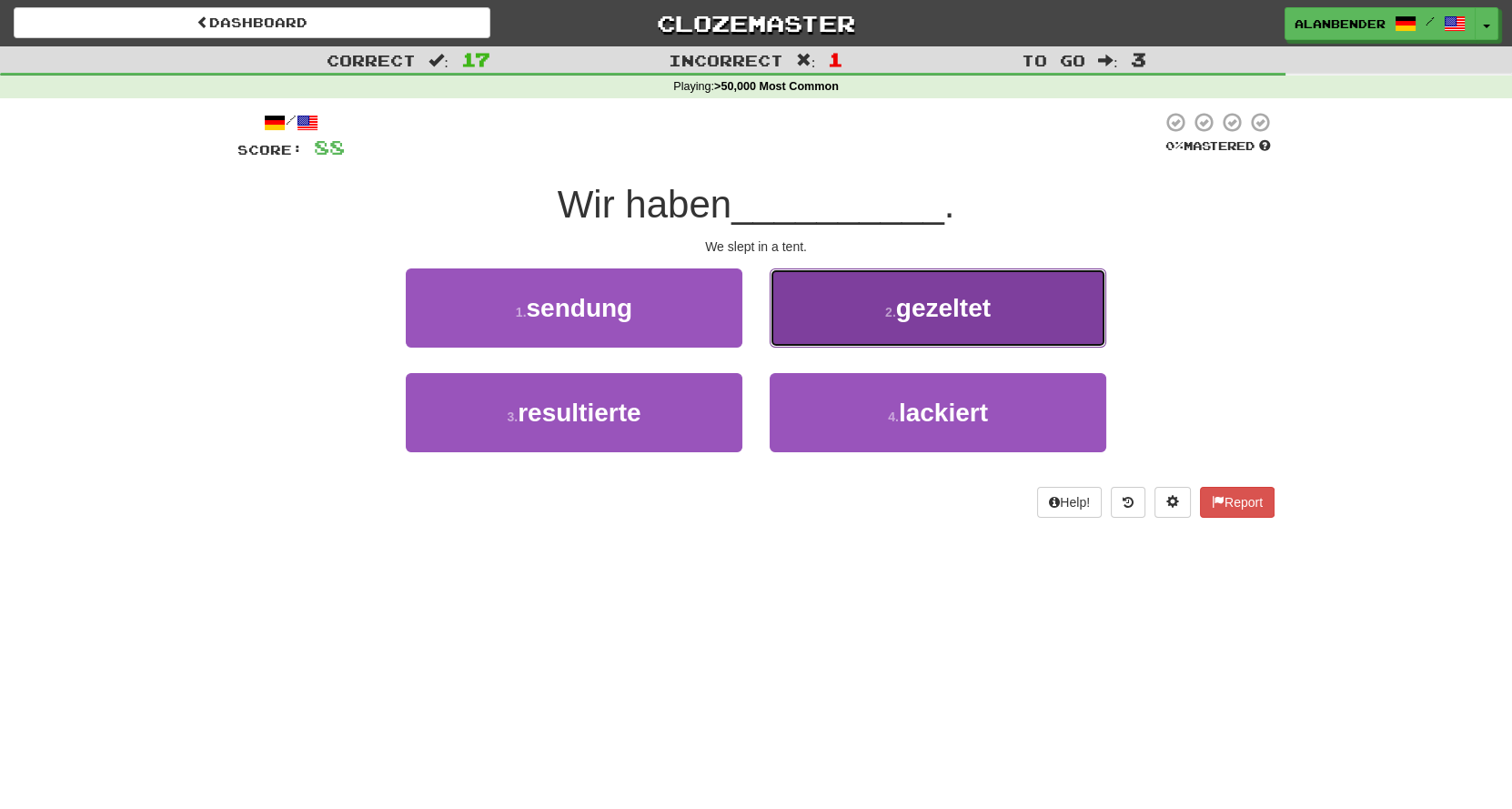
click at [951, 308] on span "gezeltet" at bounding box center [943, 307] width 95 height 28
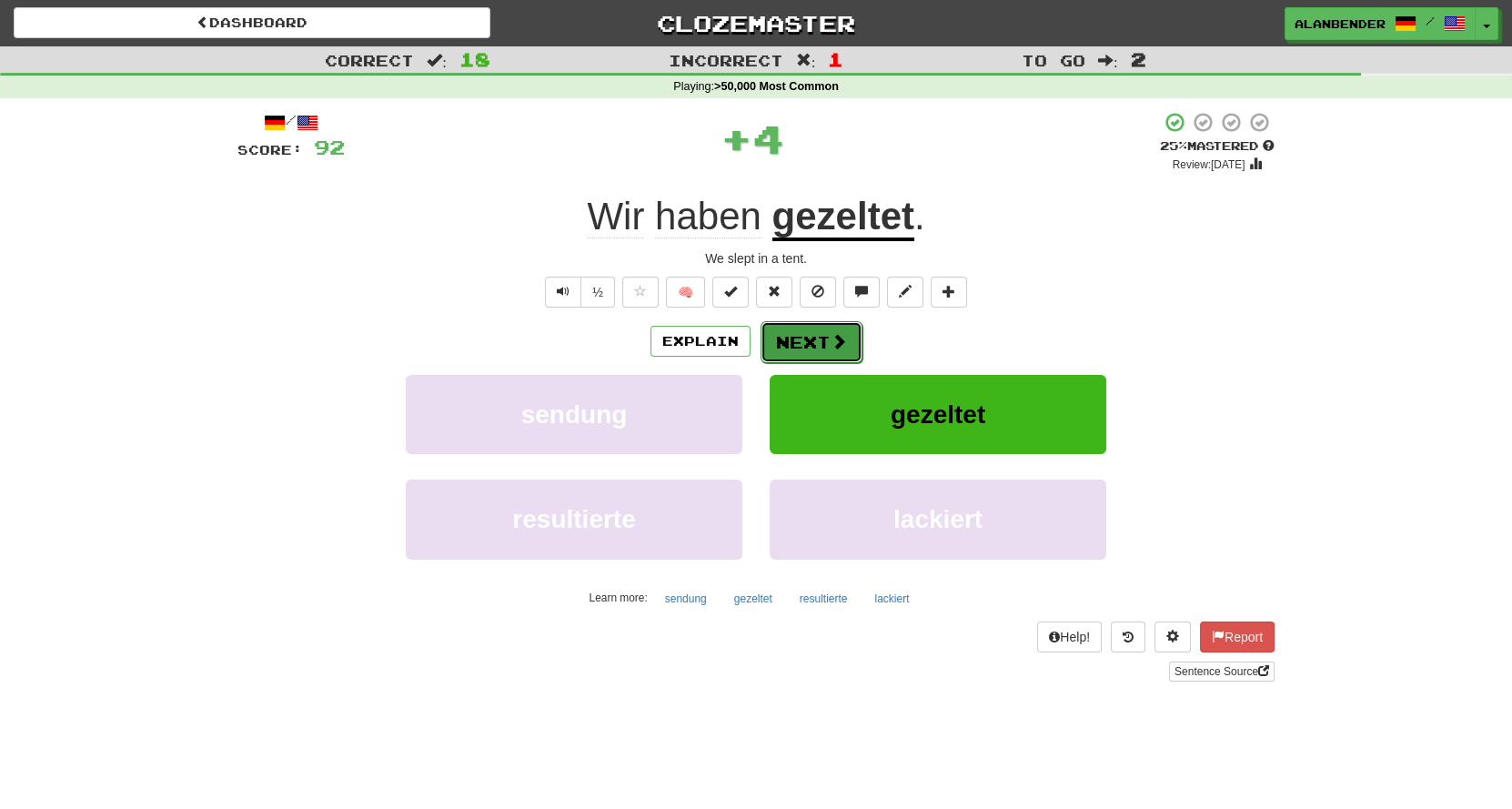
click at [835, 341] on span at bounding box center [838, 341] width 17 height 17
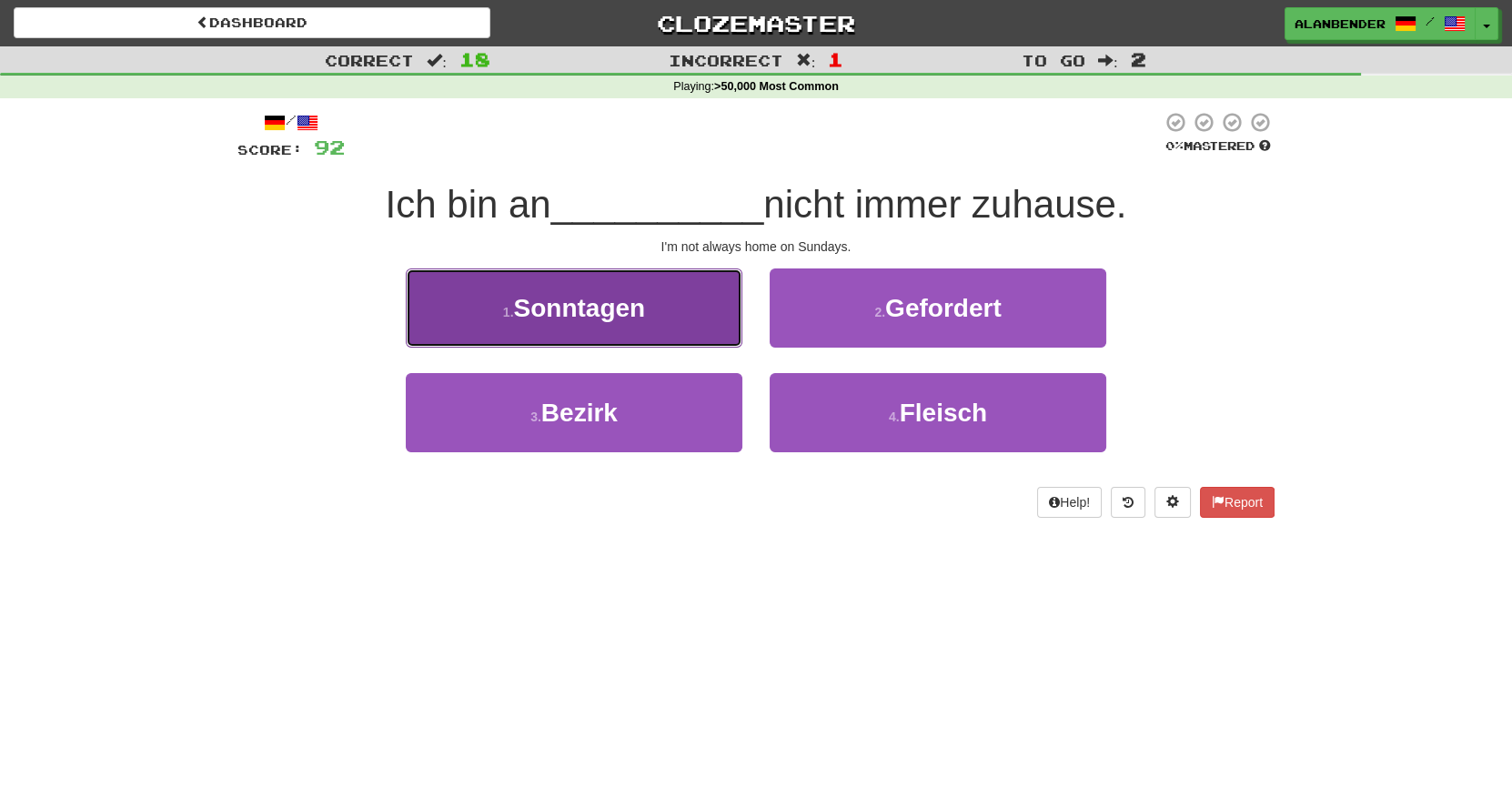
click at [630, 322] on span "Sonntagen" at bounding box center [580, 307] width 132 height 28
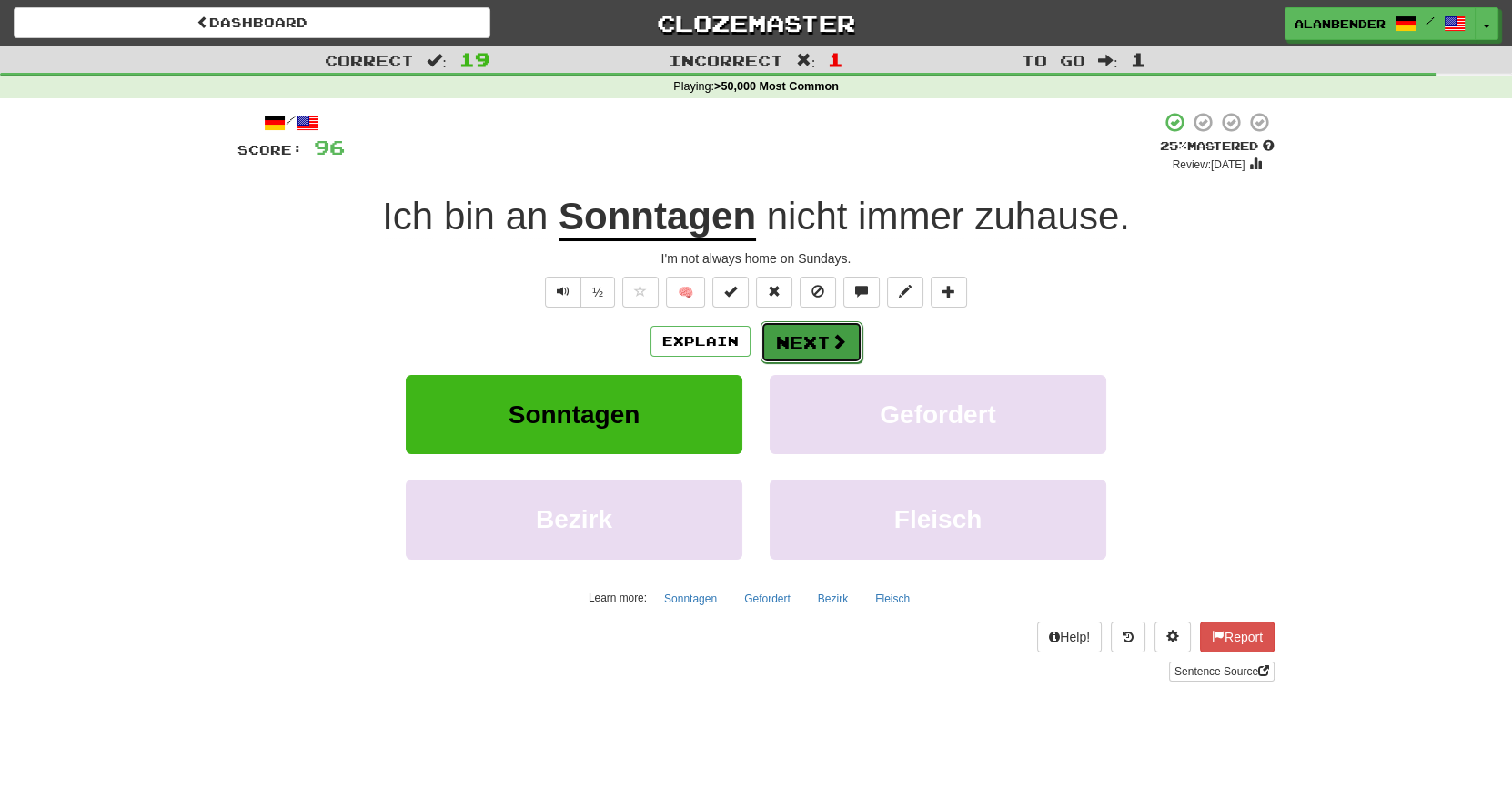
click at [834, 328] on button "Next" at bounding box center [811, 342] width 102 height 42
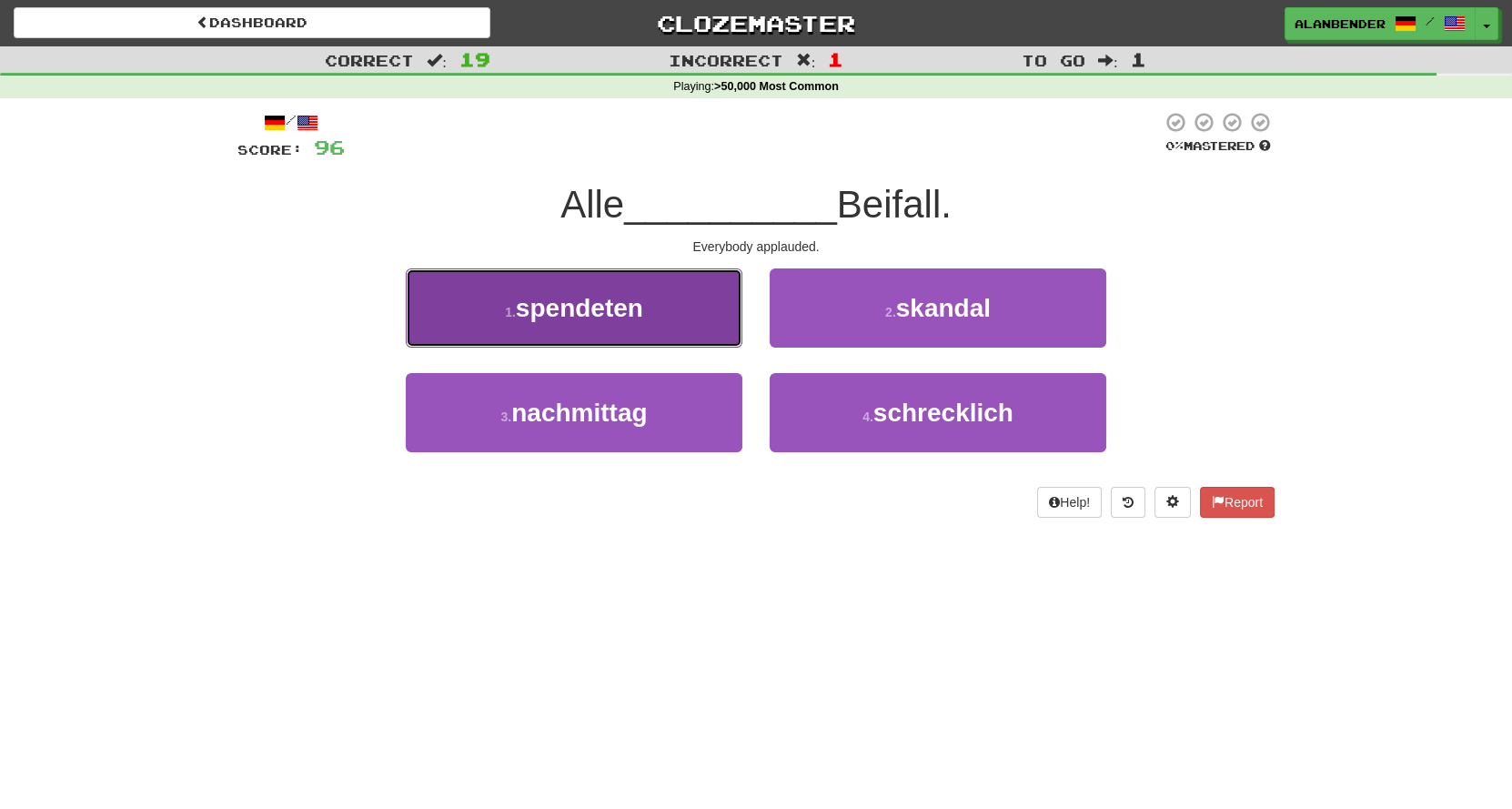
click at [559, 320] on span "spendeten" at bounding box center [579, 307] width 127 height 28
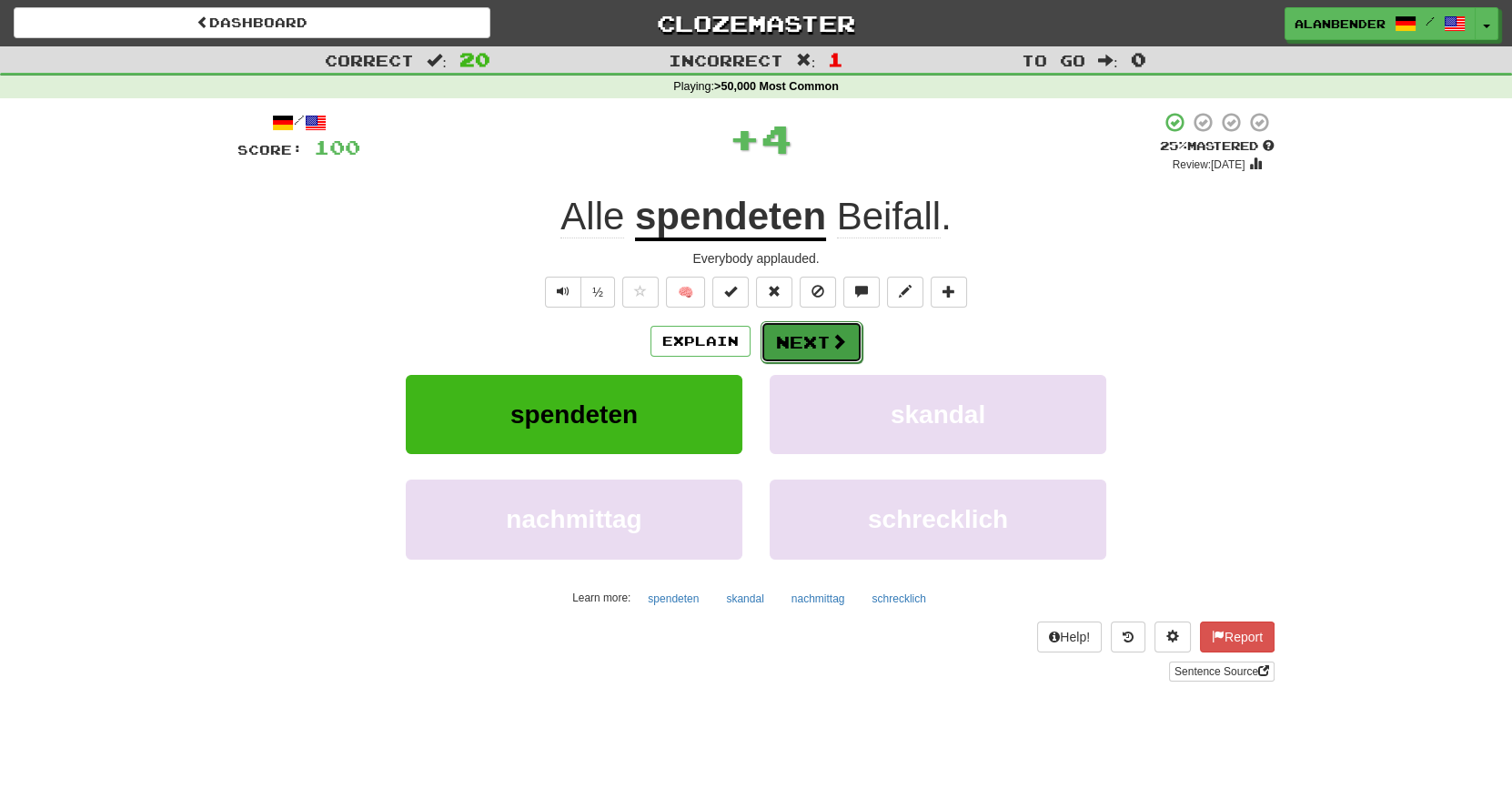
click at [824, 343] on button "Next" at bounding box center [811, 342] width 102 height 42
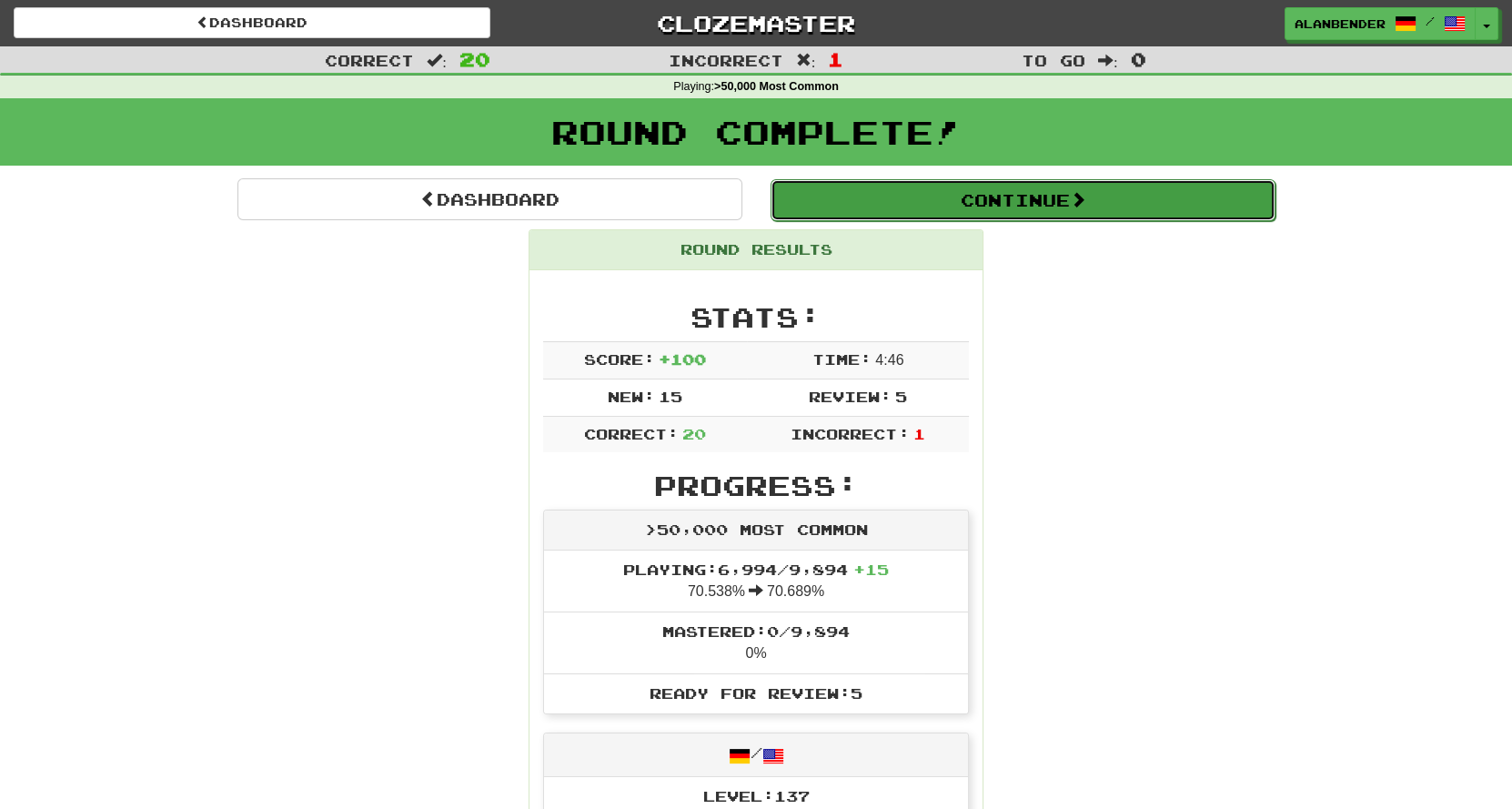
click at [1057, 201] on button "Continue" at bounding box center [1022, 200] width 505 height 42
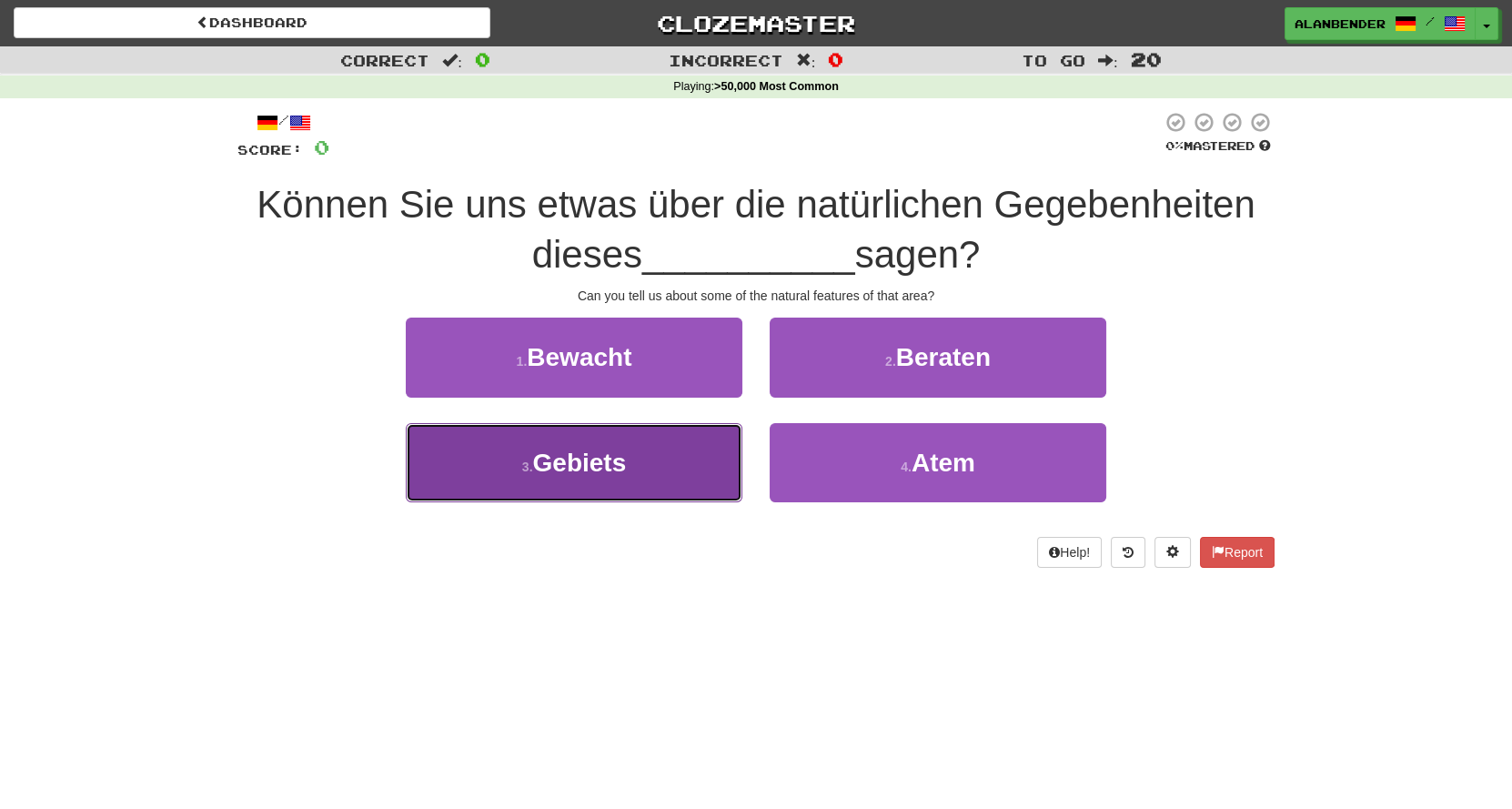
click at [606, 480] on button "3 . Gebiets" at bounding box center [574, 462] width 337 height 79
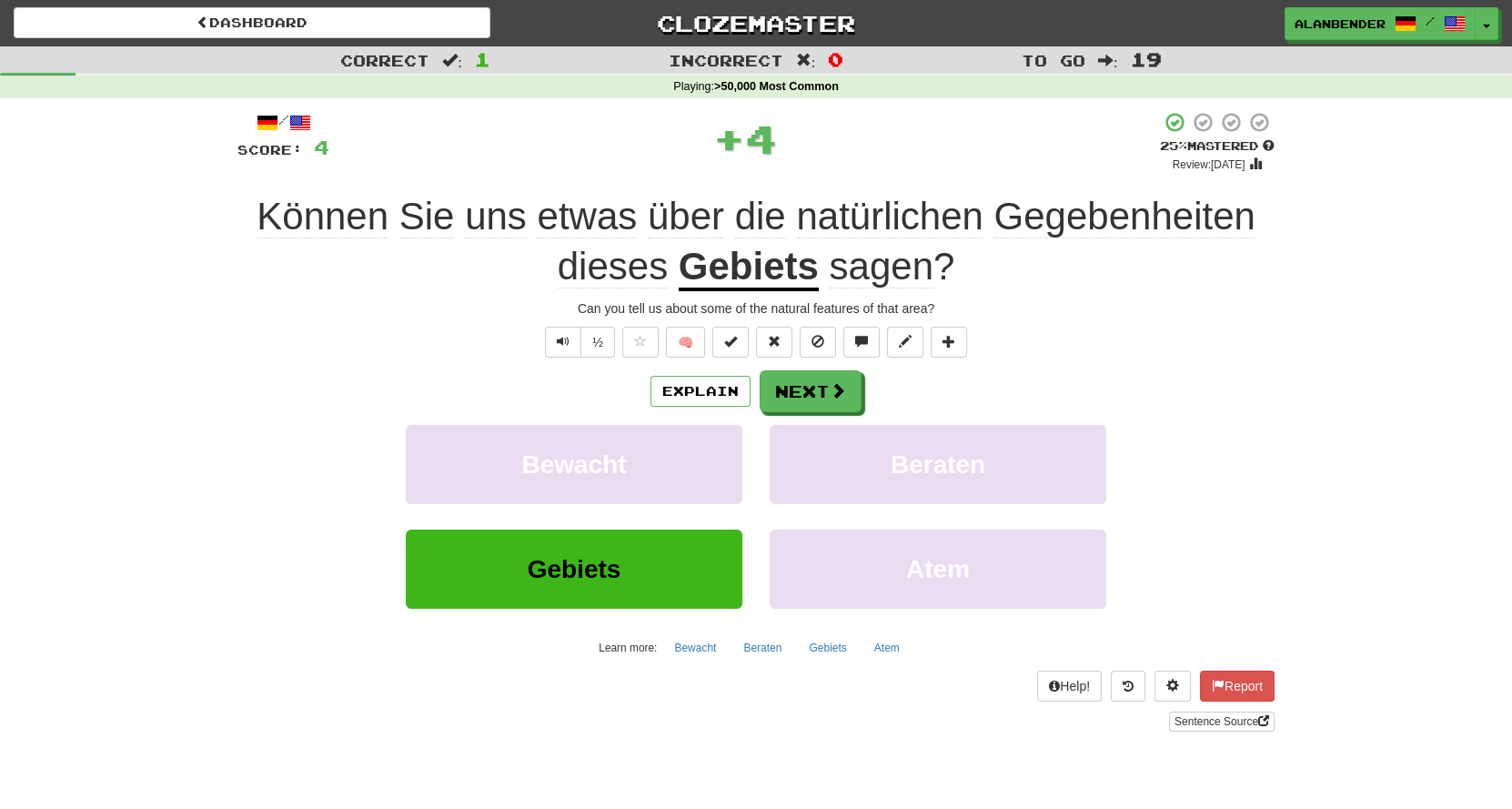
click at [705, 268] on u "Gebiets" at bounding box center [749, 268] width 141 height 47
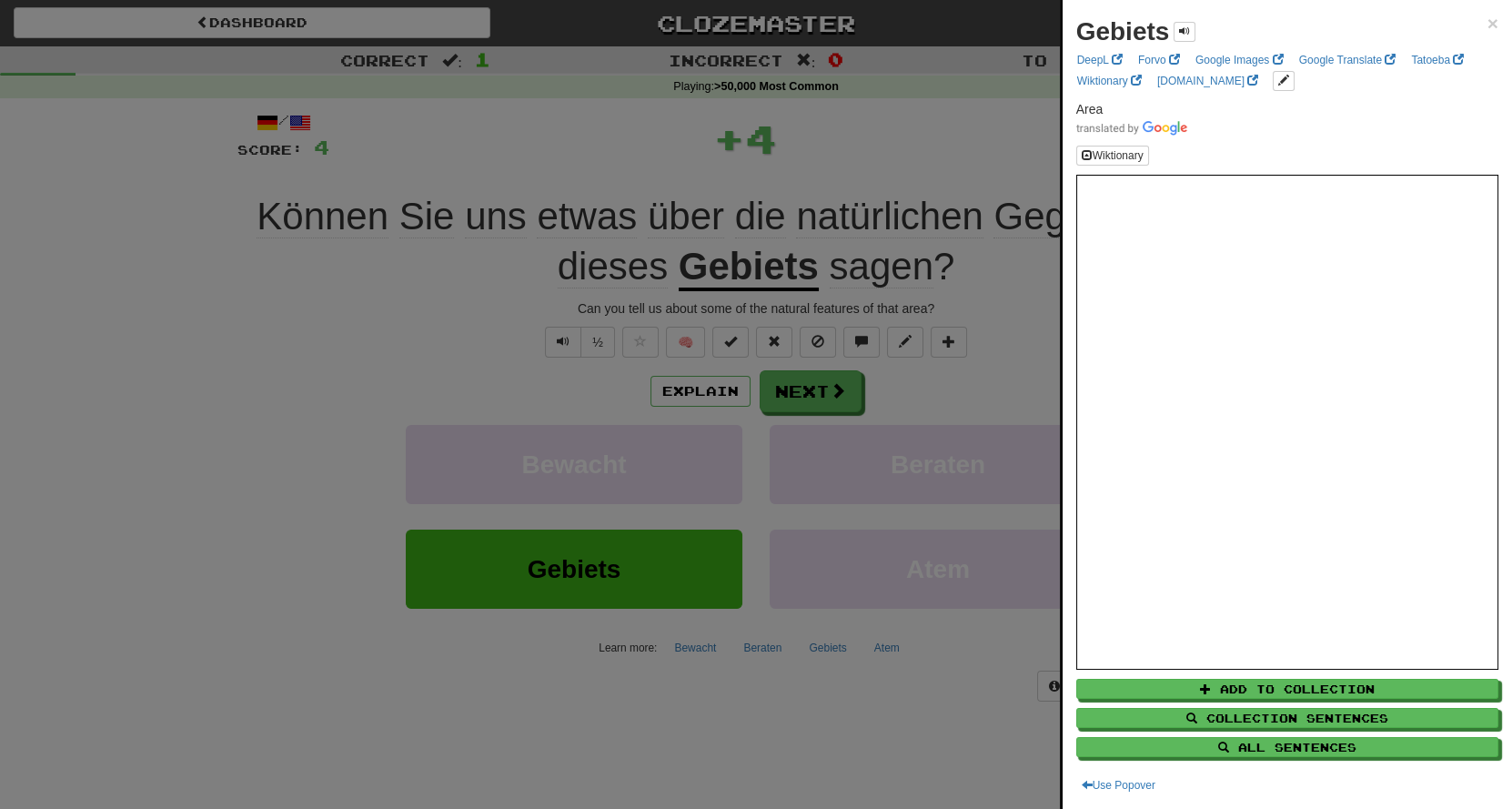
click at [825, 117] on div at bounding box center [756, 404] width 1512 height 809
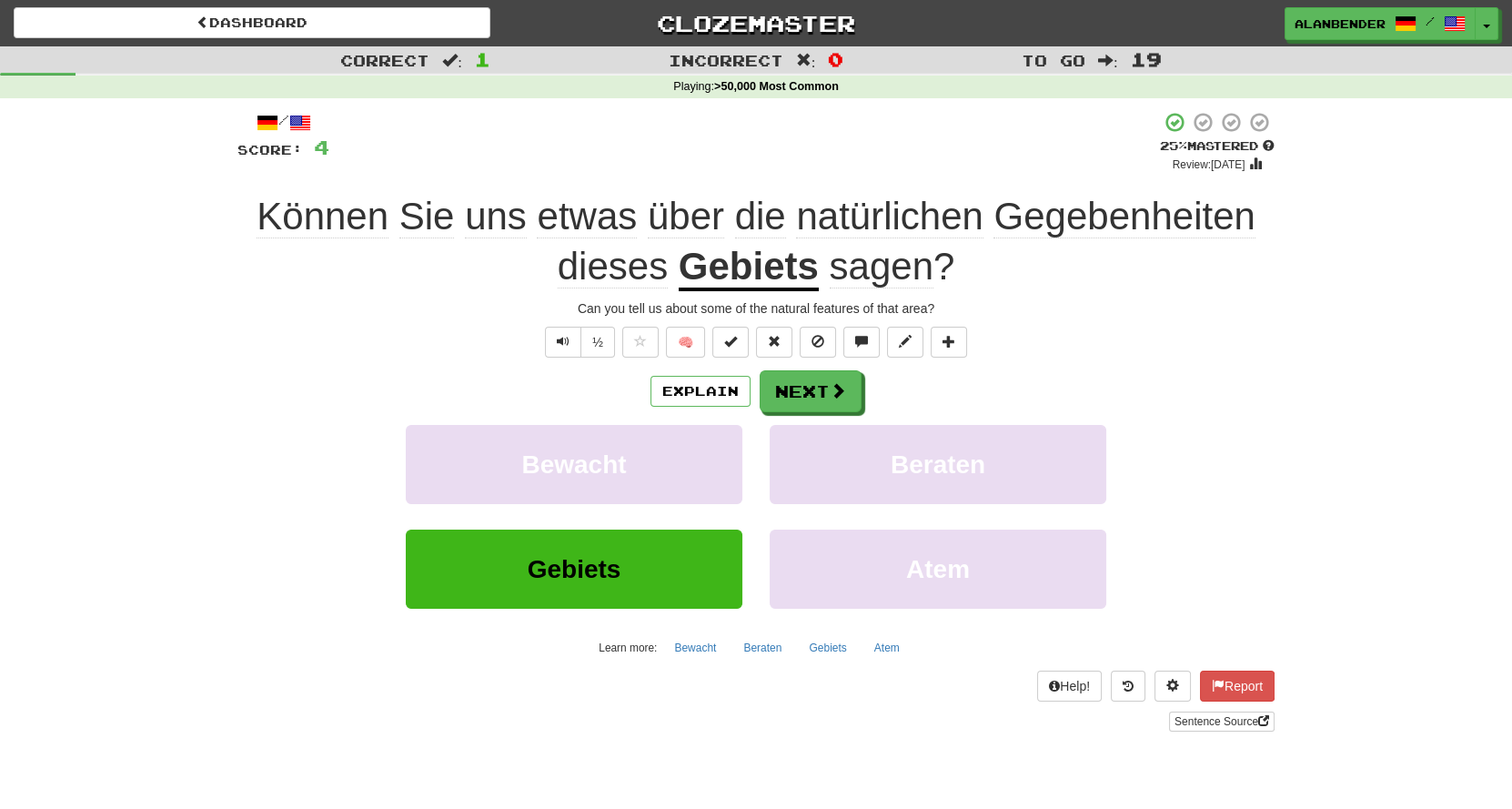
click at [668, 245] on span "Gegebenheiten" at bounding box center [612, 266] width 110 height 44
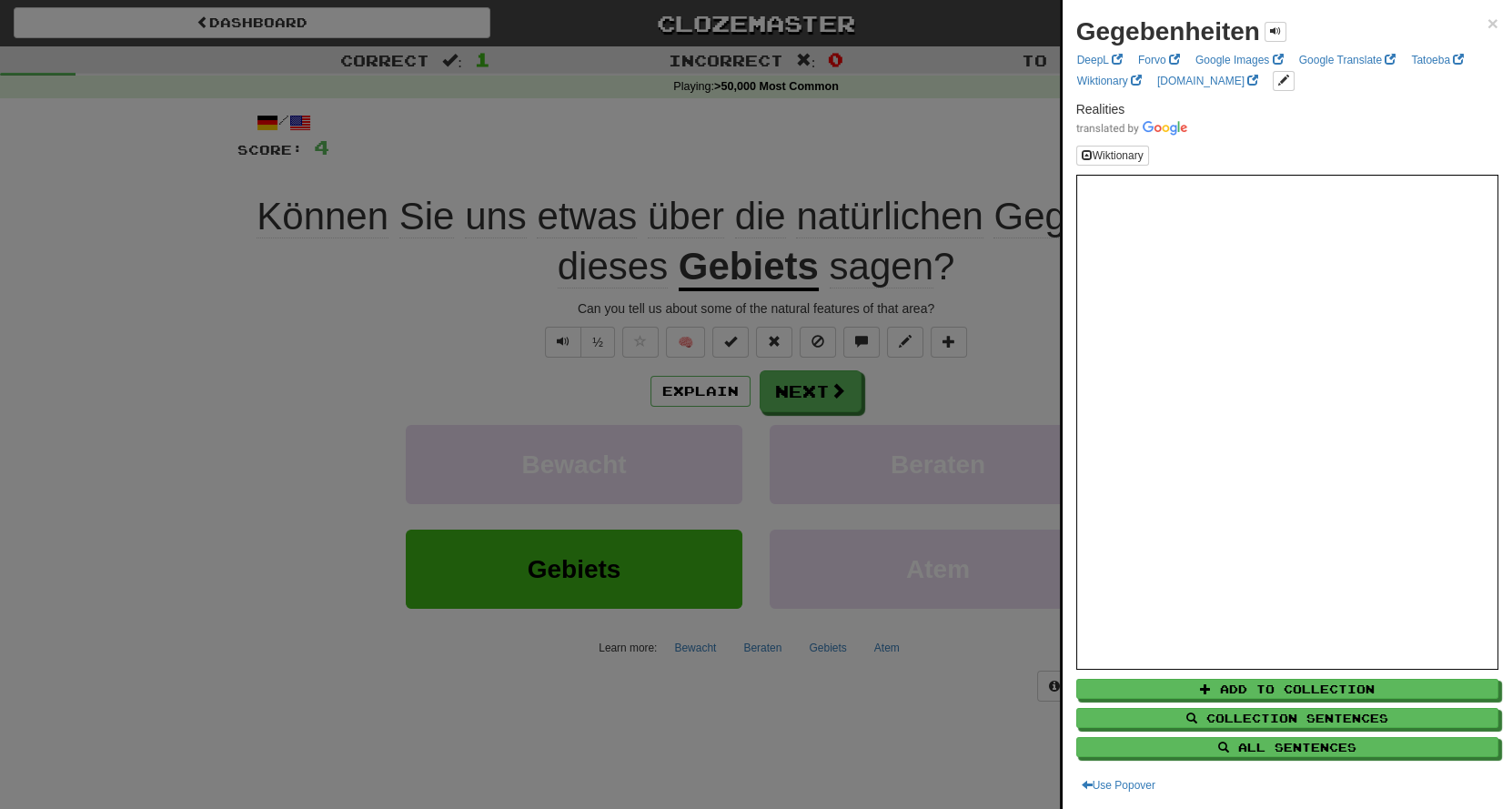
click at [893, 104] on div at bounding box center [756, 404] width 1512 height 809
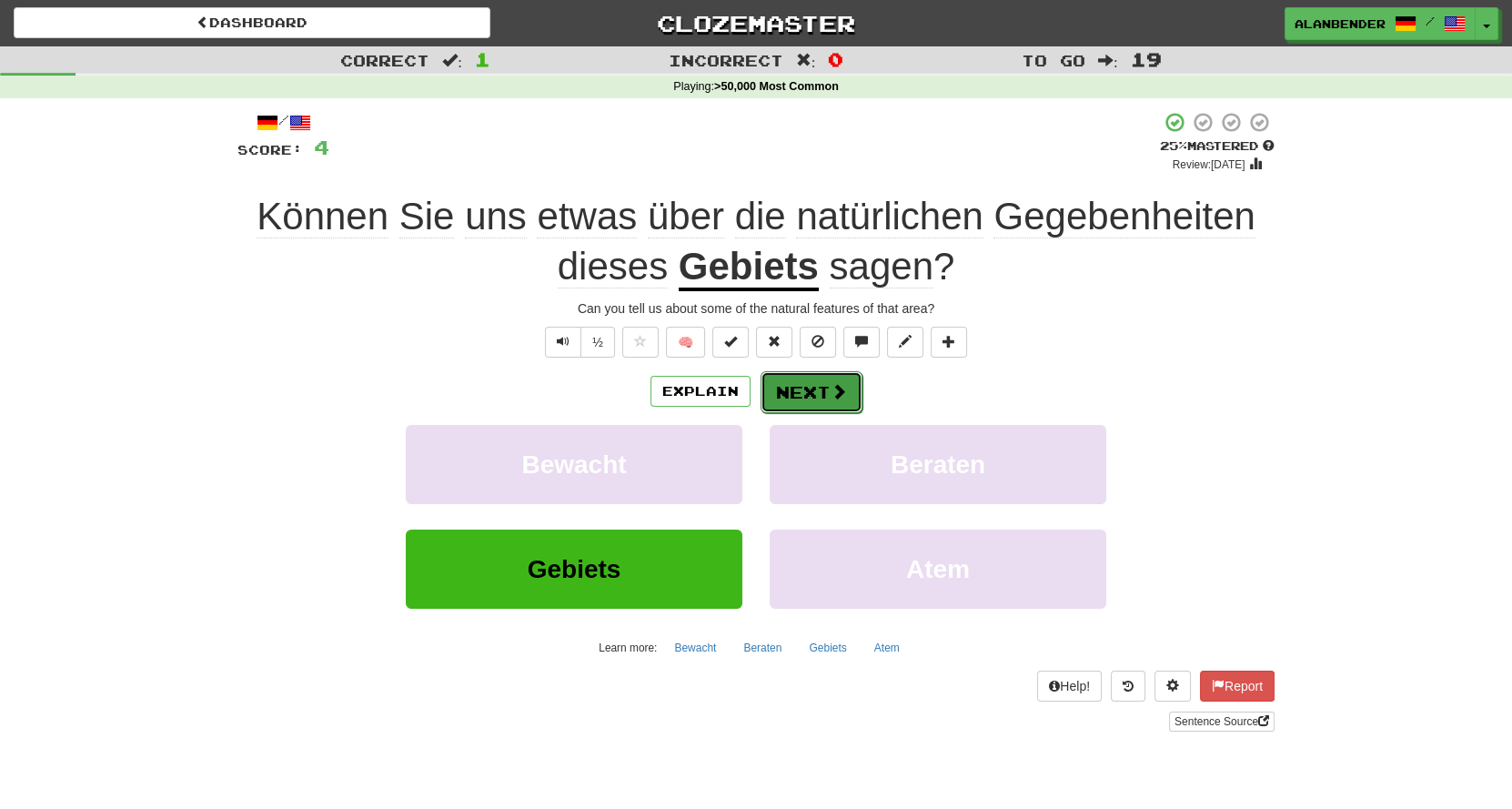
click at [818, 388] on button "Next" at bounding box center [811, 391] width 102 height 42
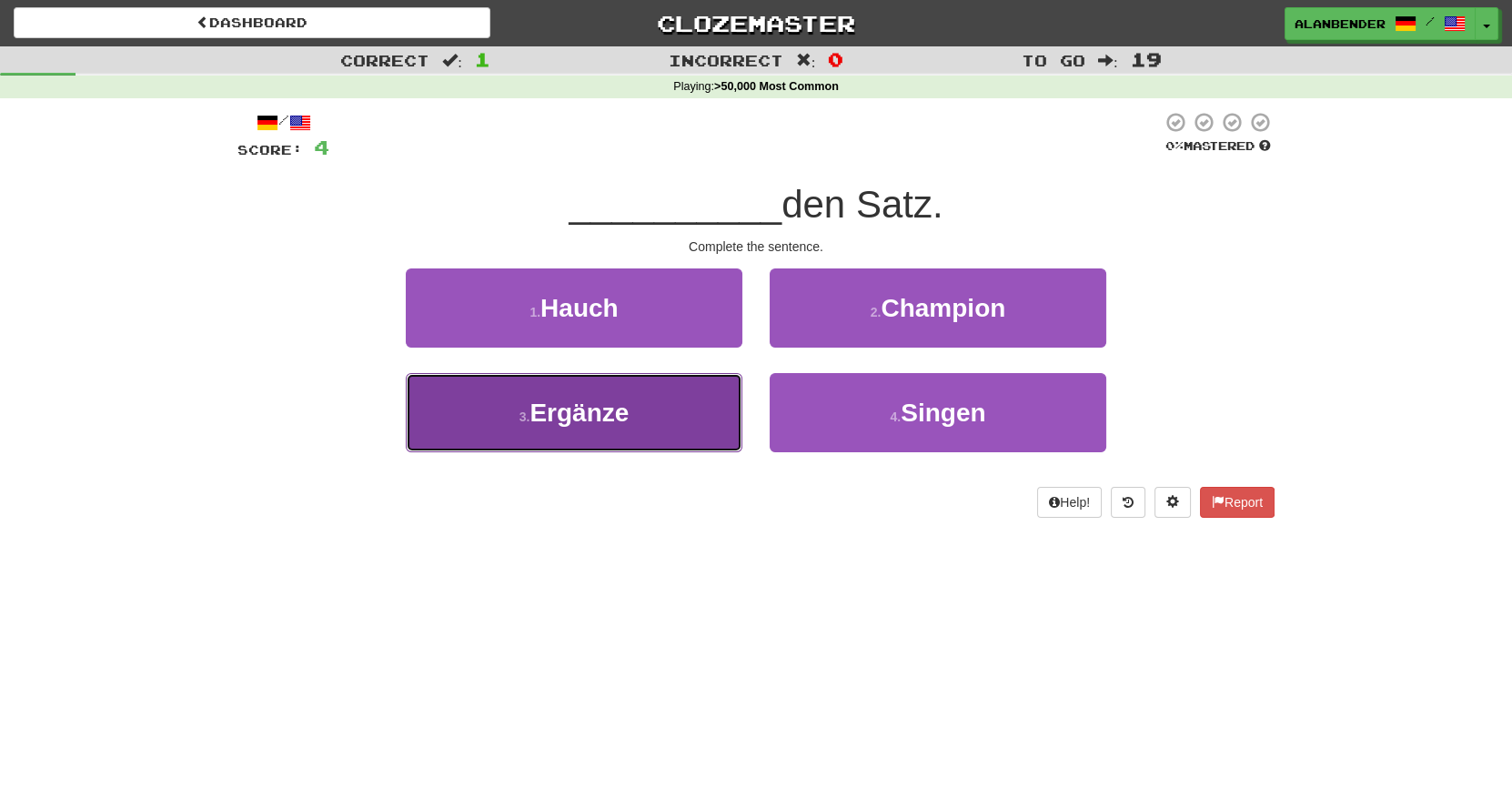
click at [589, 413] on span "Ergänze" at bounding box center [579, 412] width 100 height 28
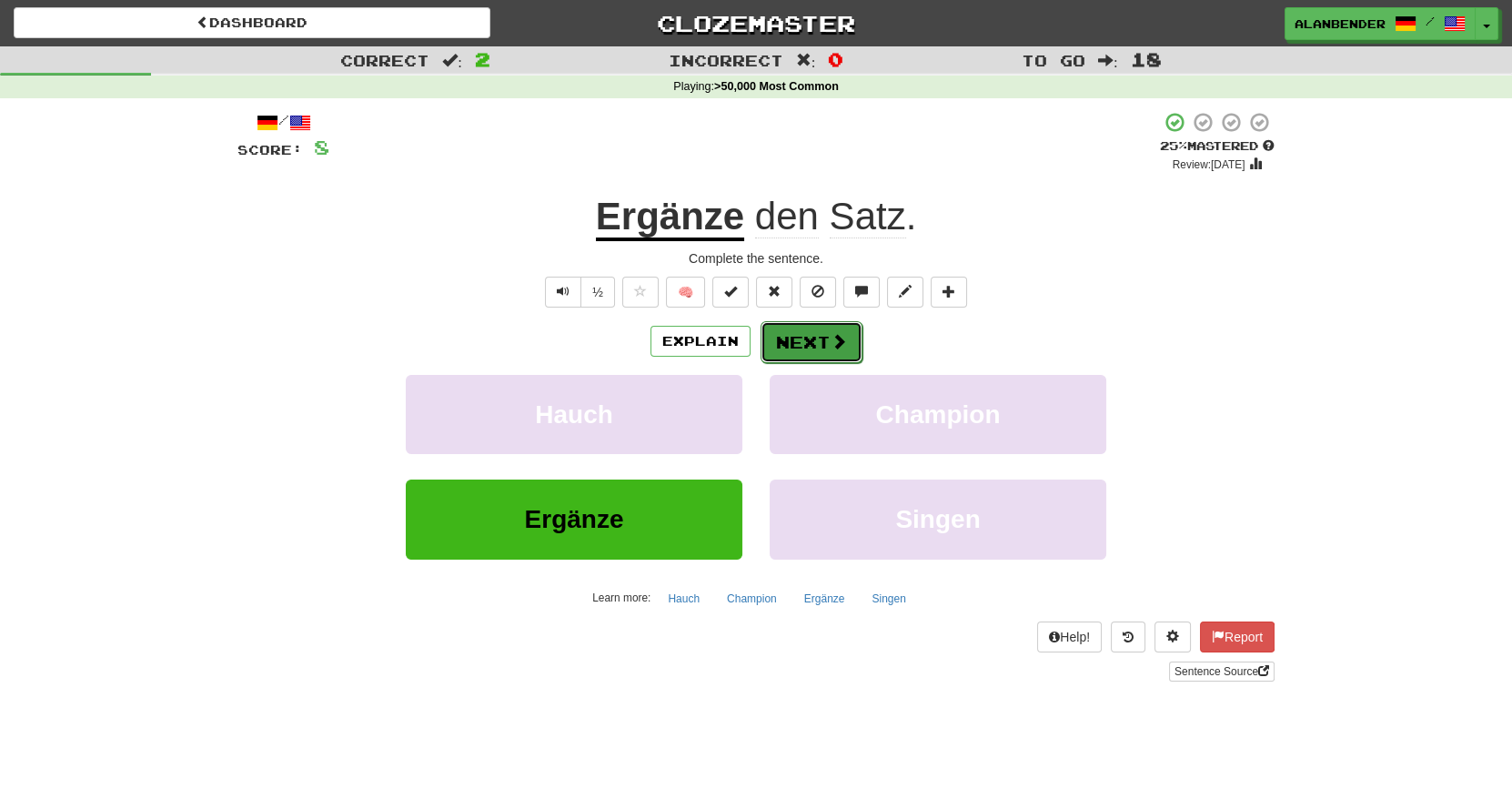
click at [800, 348] on button "Next" at bounding box center [811, 342] width 102 height 42
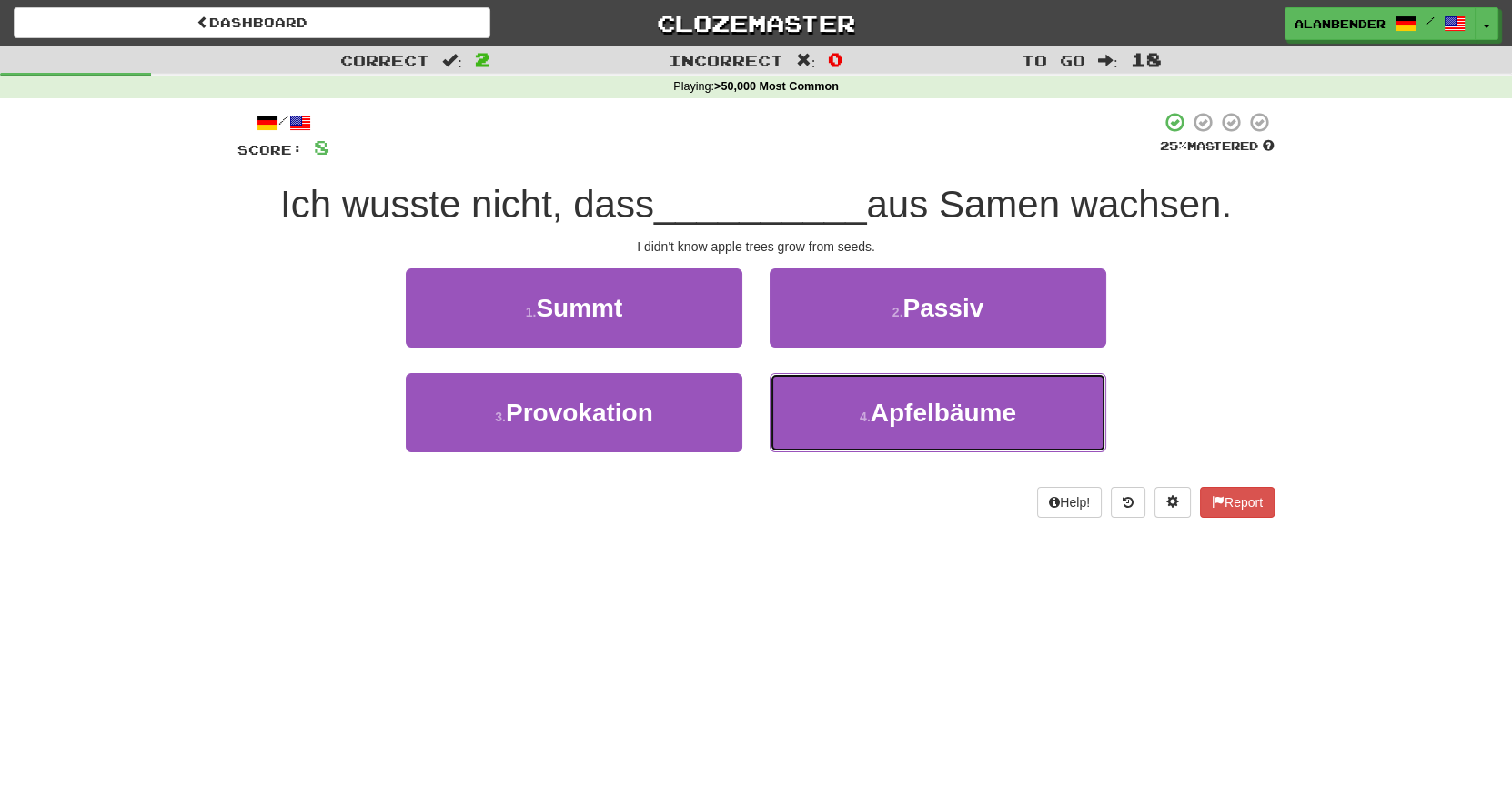
click at [926, 412] on span "Apfelbäume" at bounding box center [943, 412] width 145 height 28
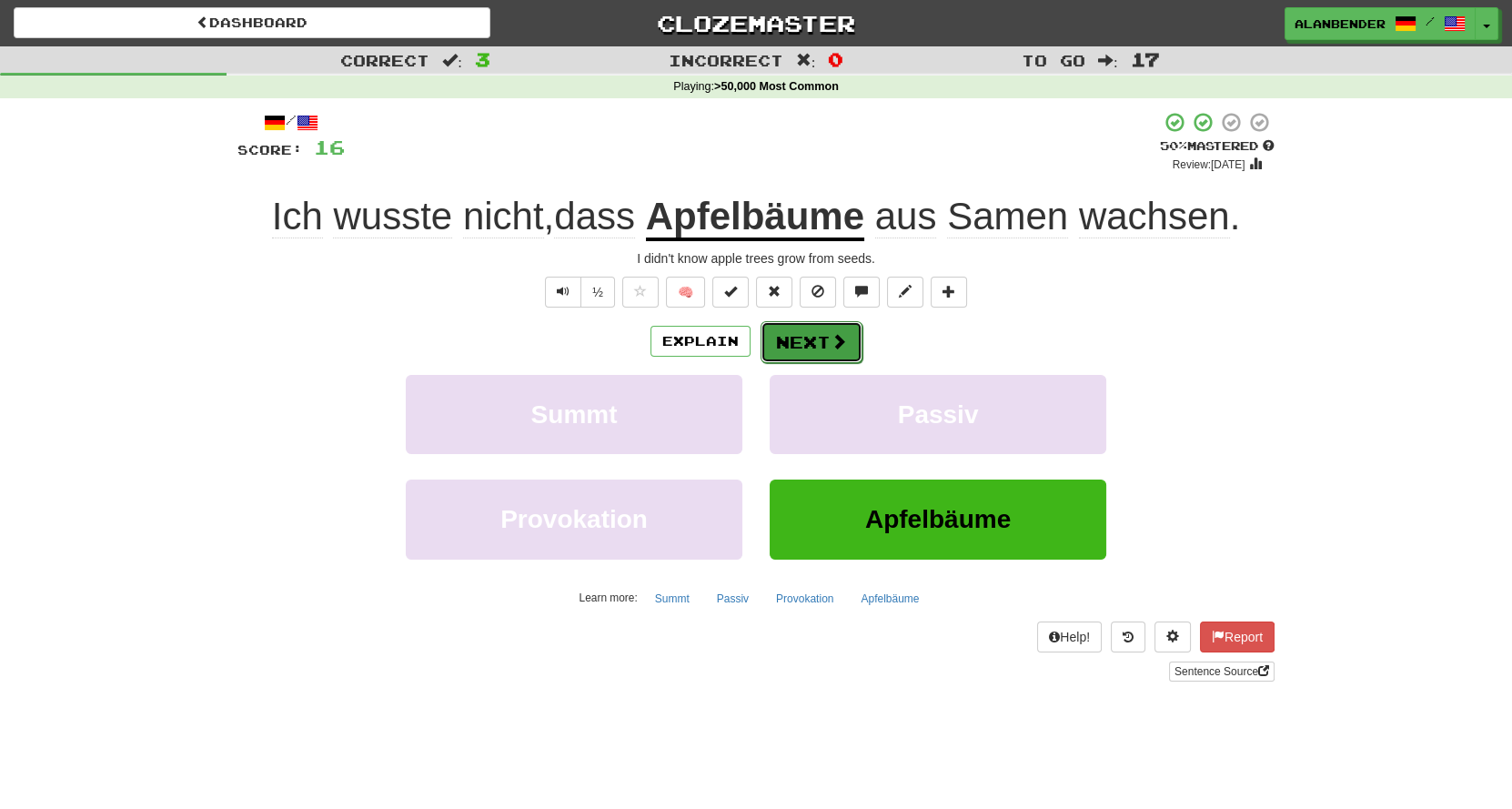
click at [815, 350] on button "Next" at bounding box center [811, 342] width 102 height 42
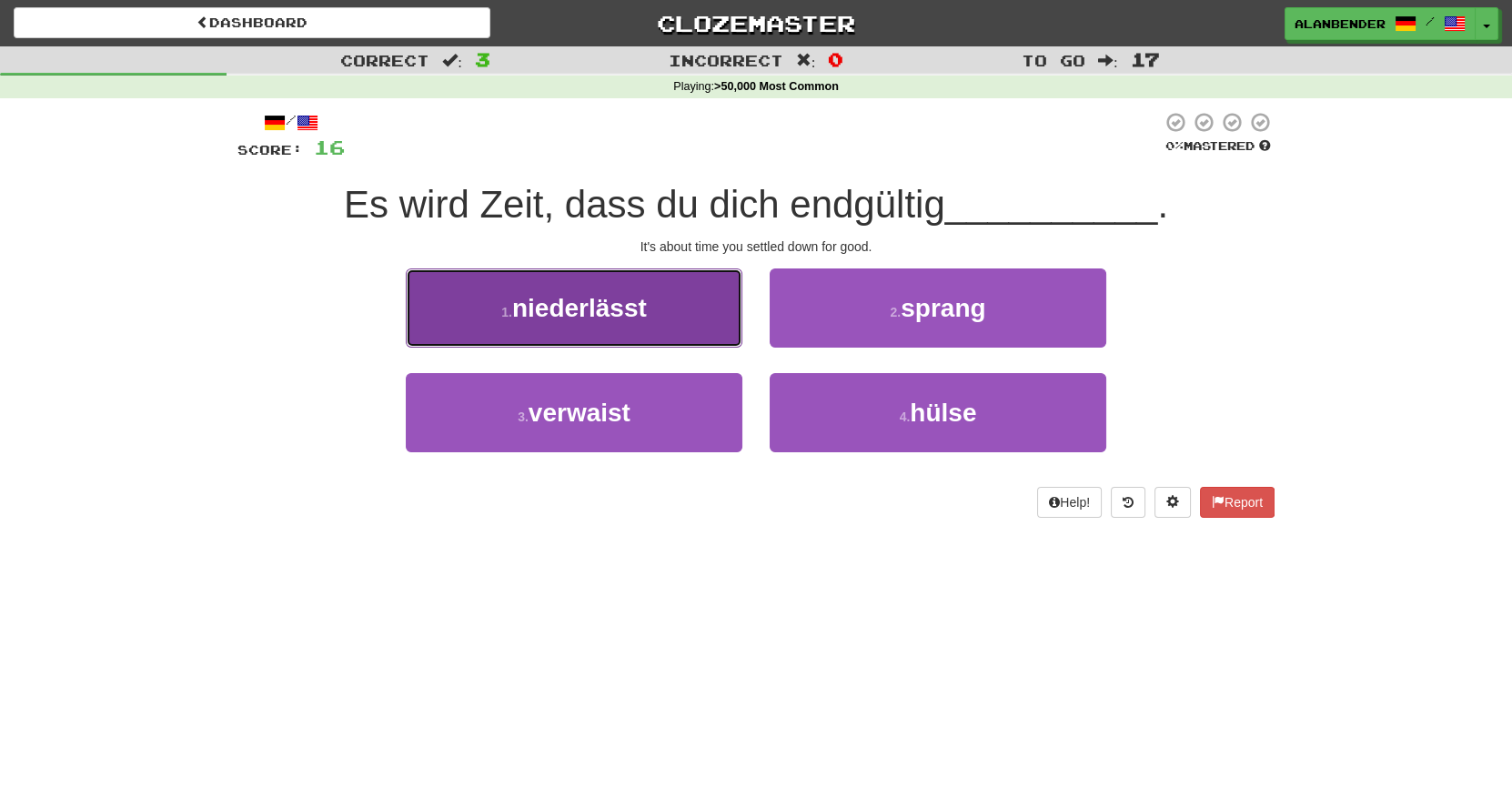
click at [599, 325] on button "1 . niederlässt" at bounding box center [574, 307] width 337 height 79
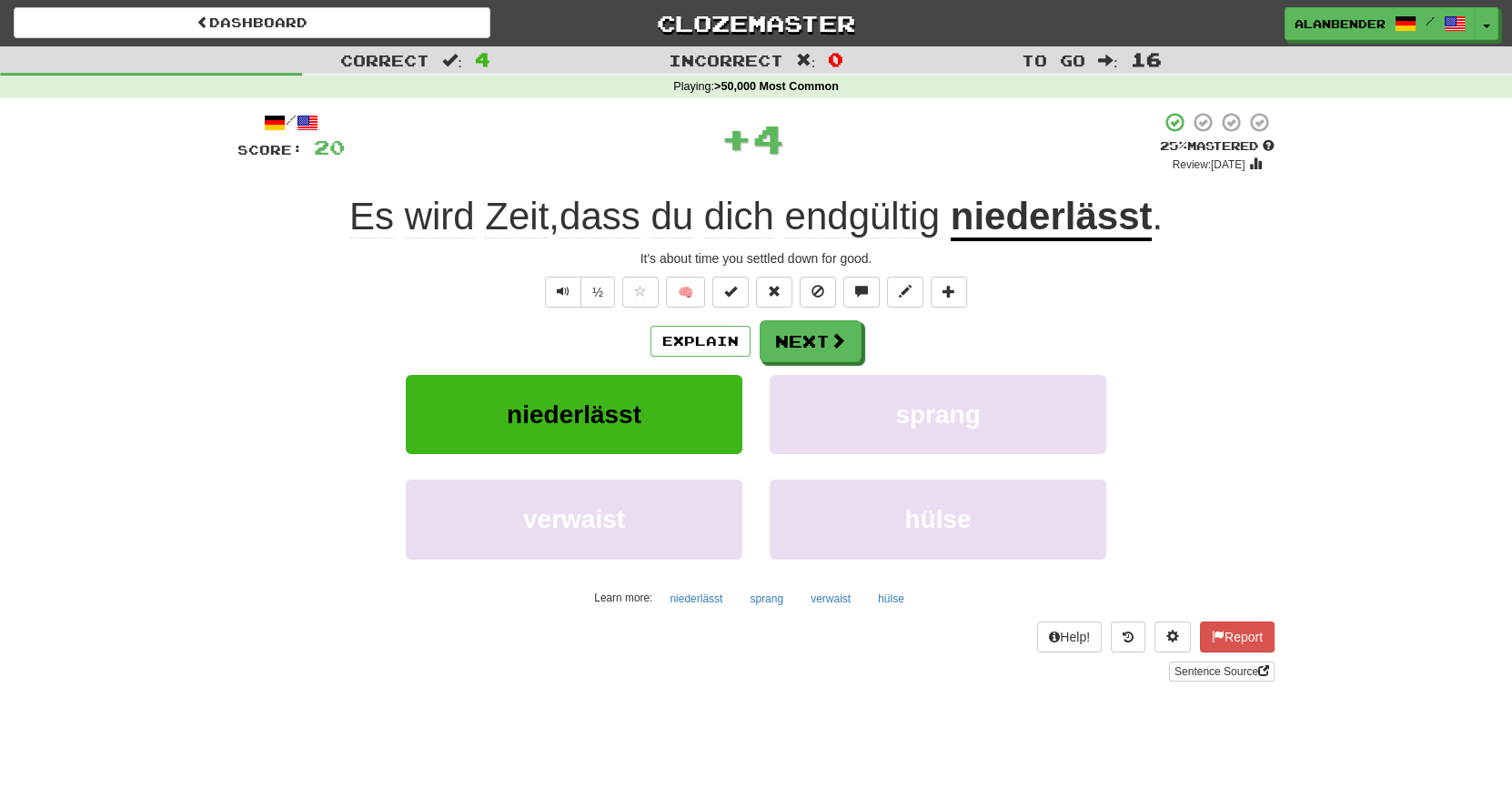
click at [1028, 227] on u "niederlässt" at bounding box center [1051, 218] width 202 height 47
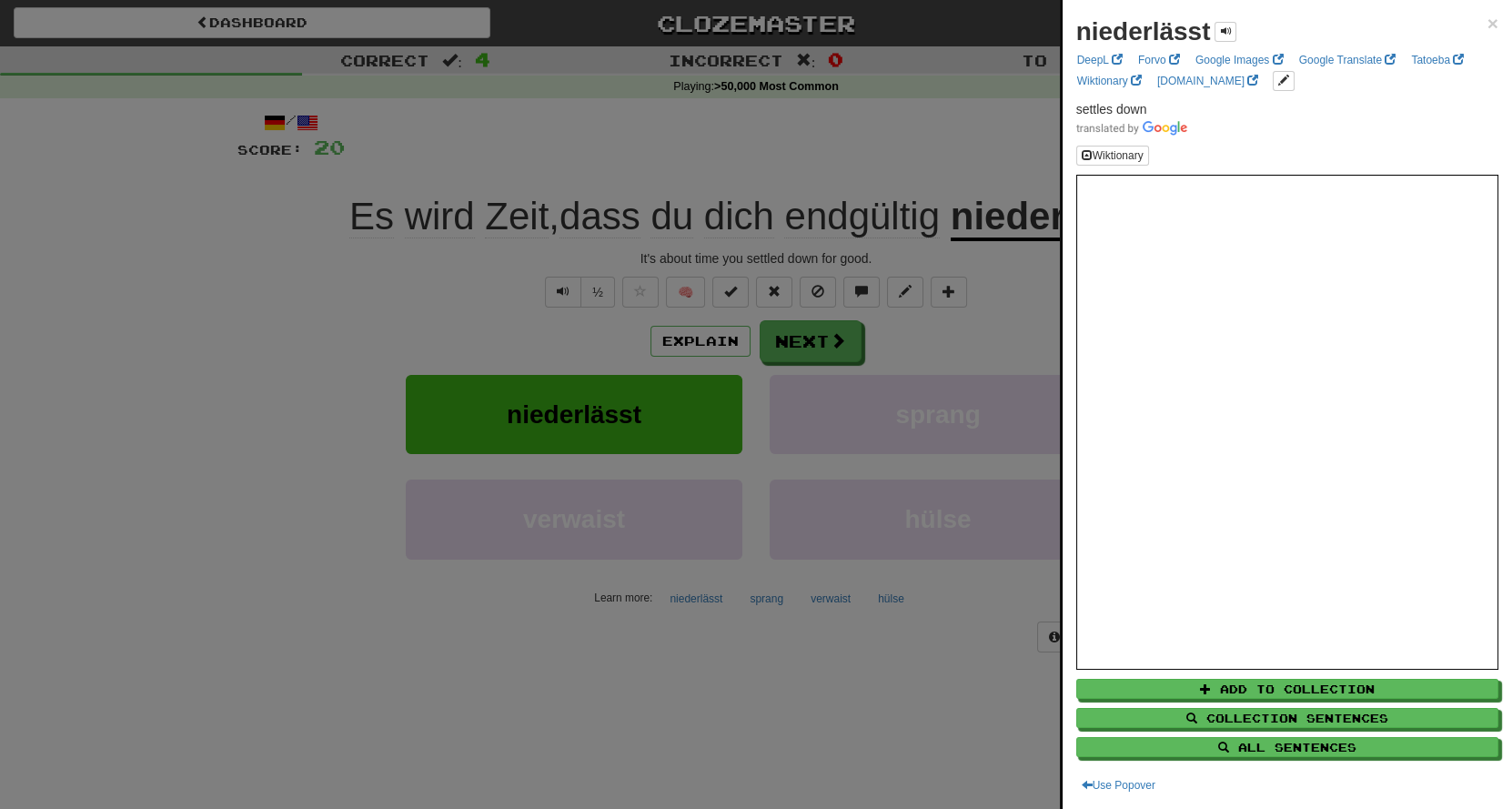
click at [953, 150] on div at bounding box center [756, 404] width 1512 height 809
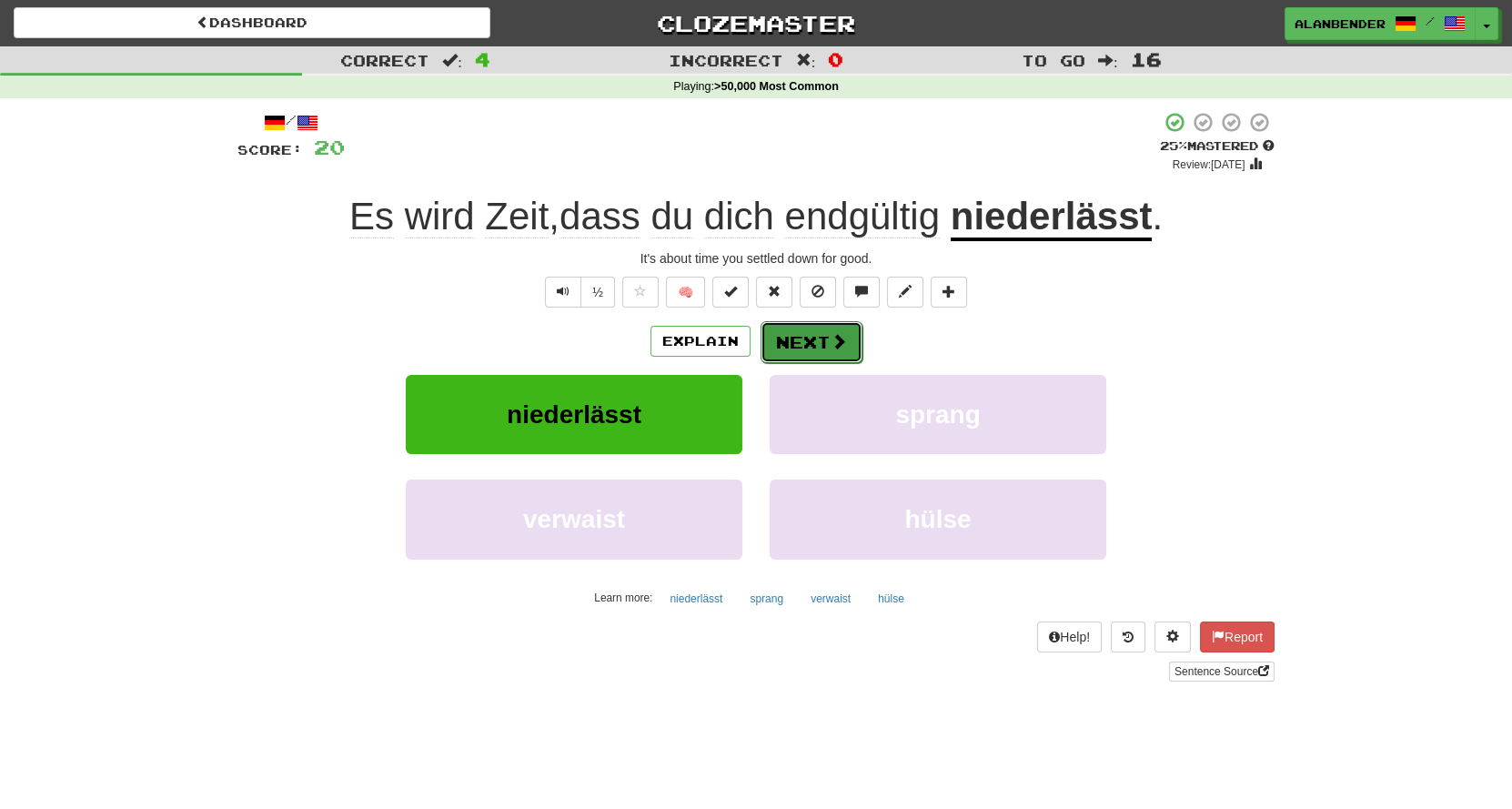
click at [823, 348] on button "Next" at bounding box center [811, 342] width 102 height 42
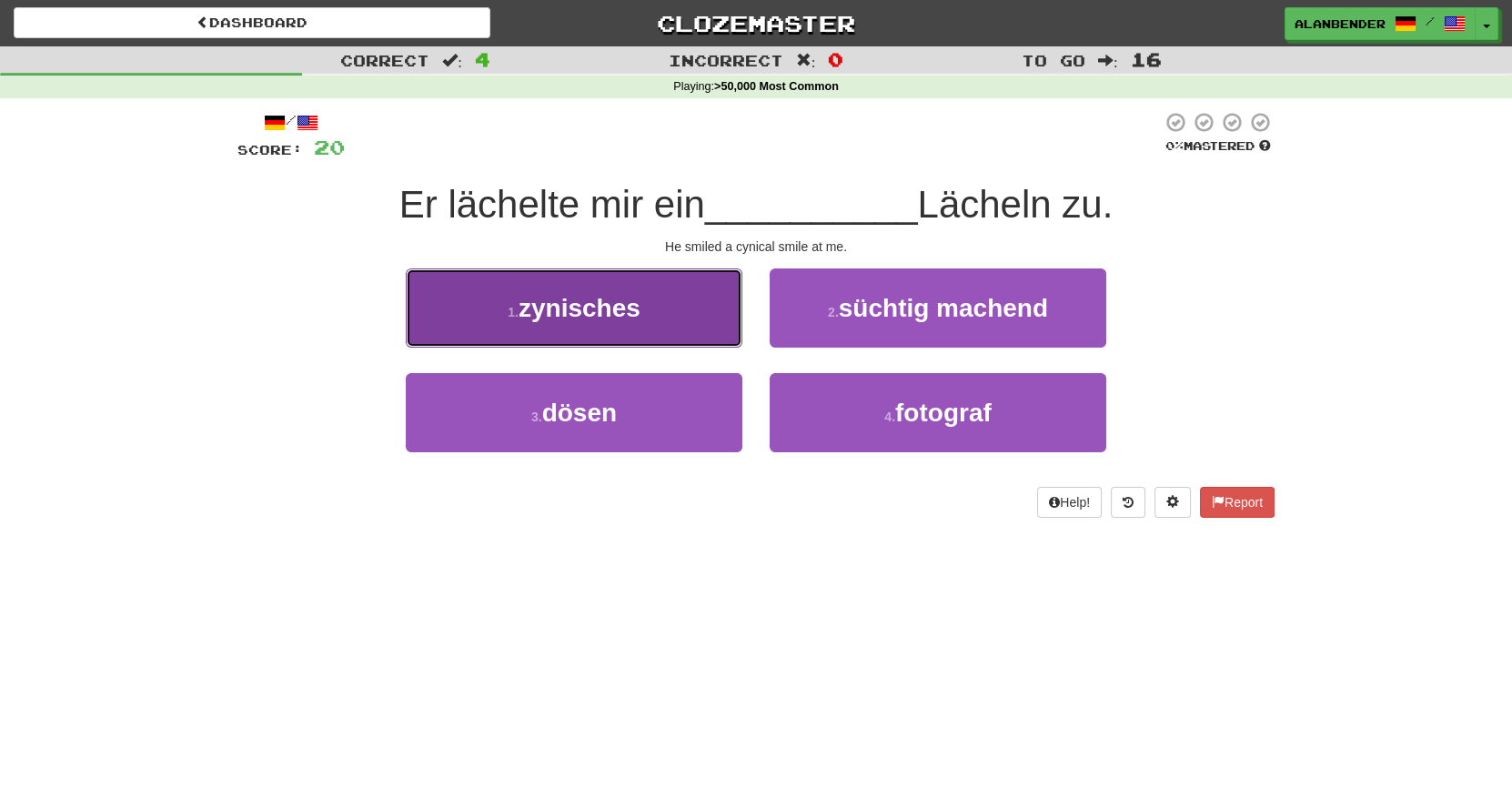
click at [609, 318] on span "zynisches" at bounding box center [579, 307] width 122 height 28
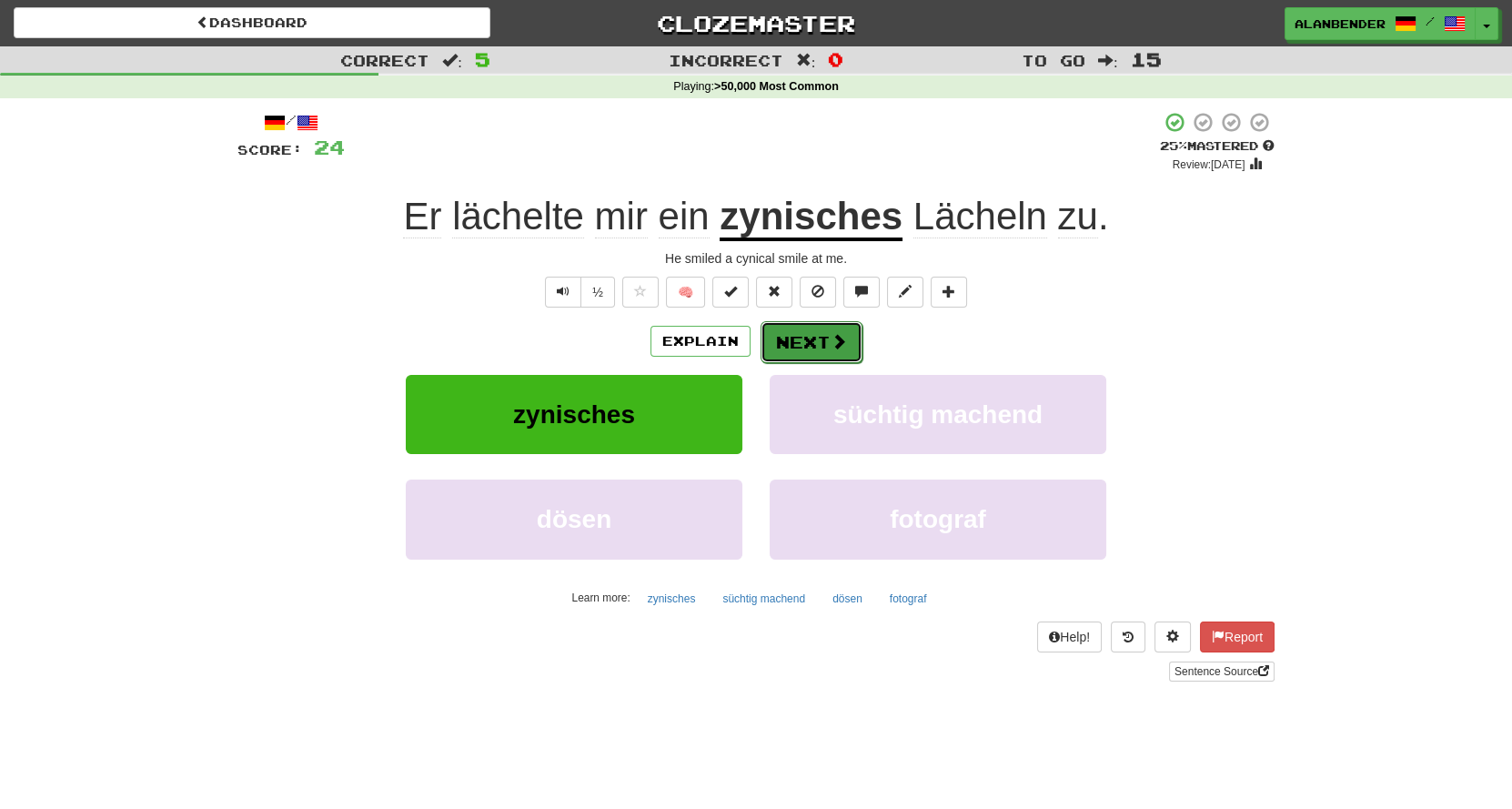
click at [822, 344] on button "Next" at bounding box center [811, 342] width 102 height 42
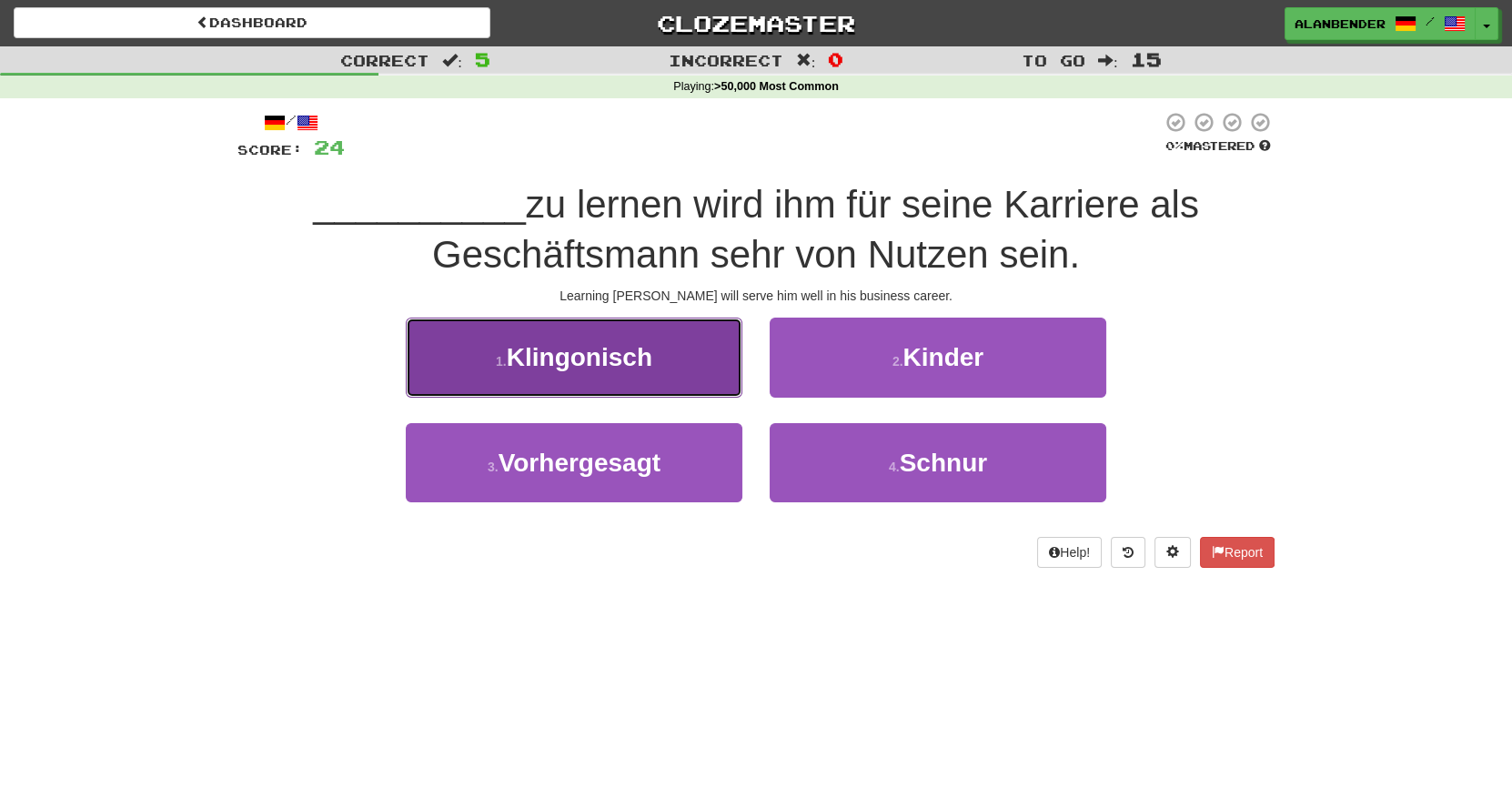
click at [605, 366] on span "Klingonisch" at bounding box center [579, 356] width 145 height 28
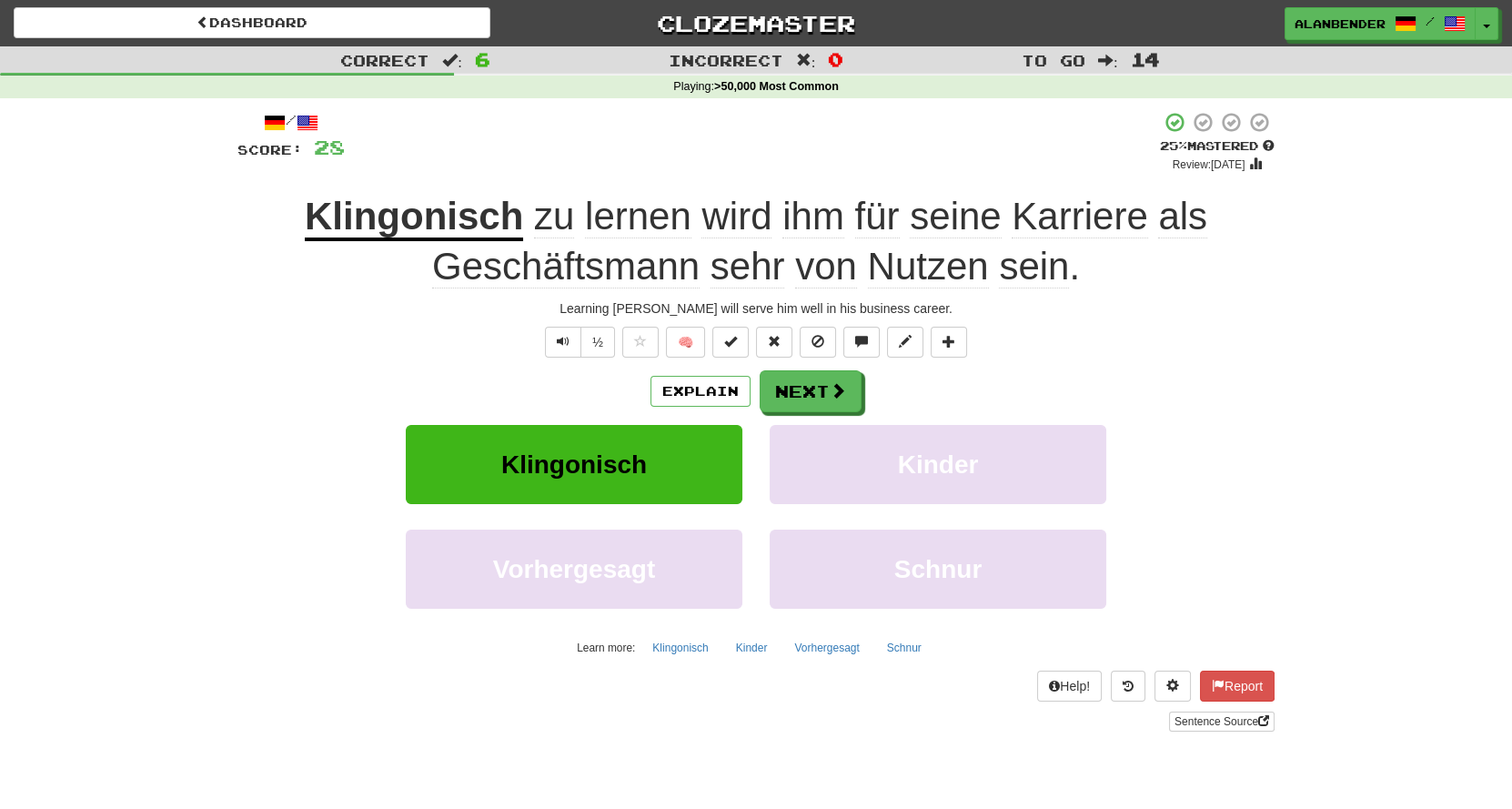
click at [630, 259] on span "Geschäftsmann" at bounding box center [566, 266] width 267 height 44
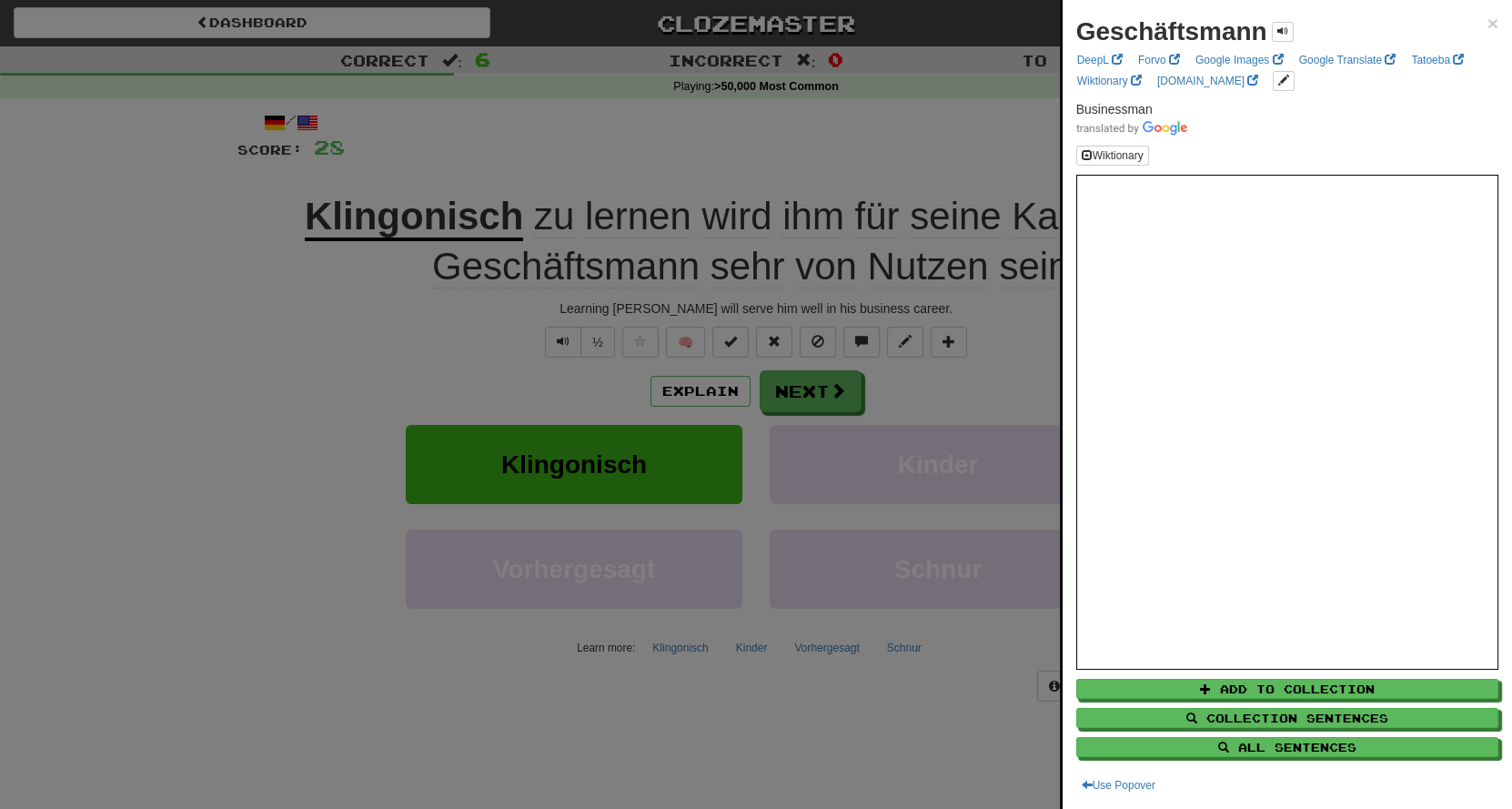
click at [655, 142] on div at bounding box center [756, 404] width 1512 height 809
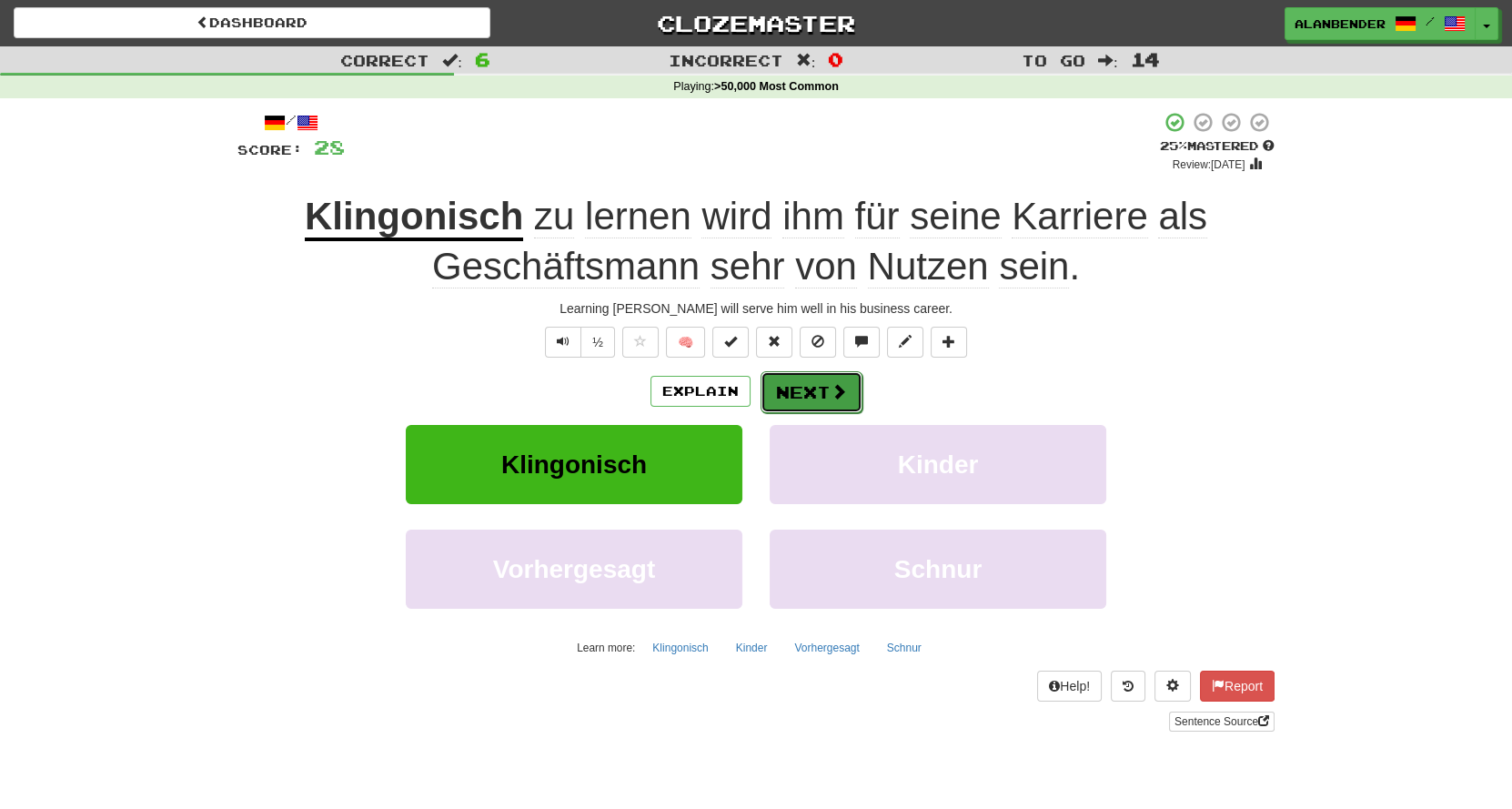
click at [837, 389] on span at bounding box center [838, 390] width 17 height 17
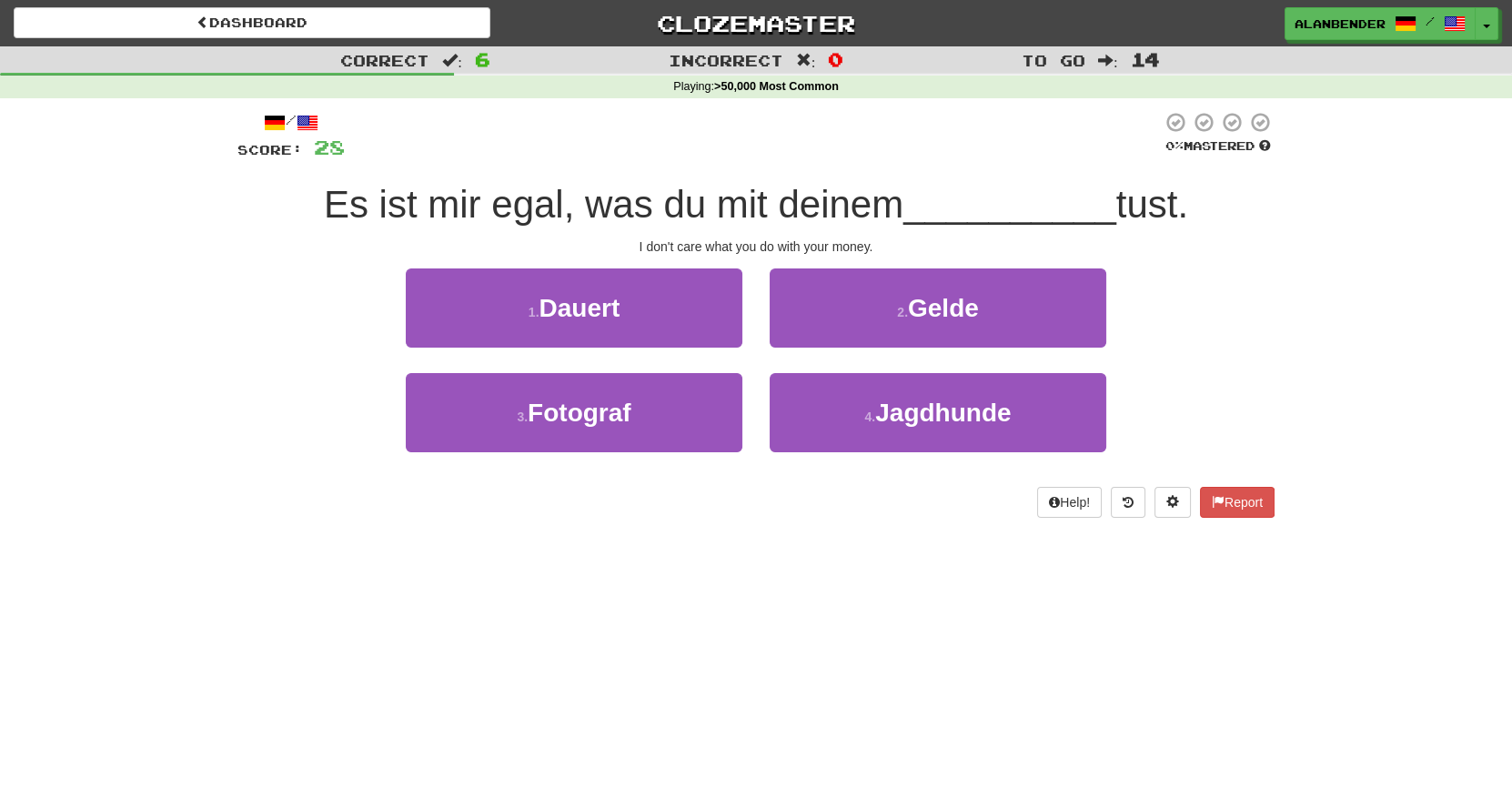
click at [811, 598] on div "Dashboard Clozemaster AlanBender / Toggle Dropdown Dashboard Leaderboard Activi…" at bounding box center [756, 404] width 1512 height 809
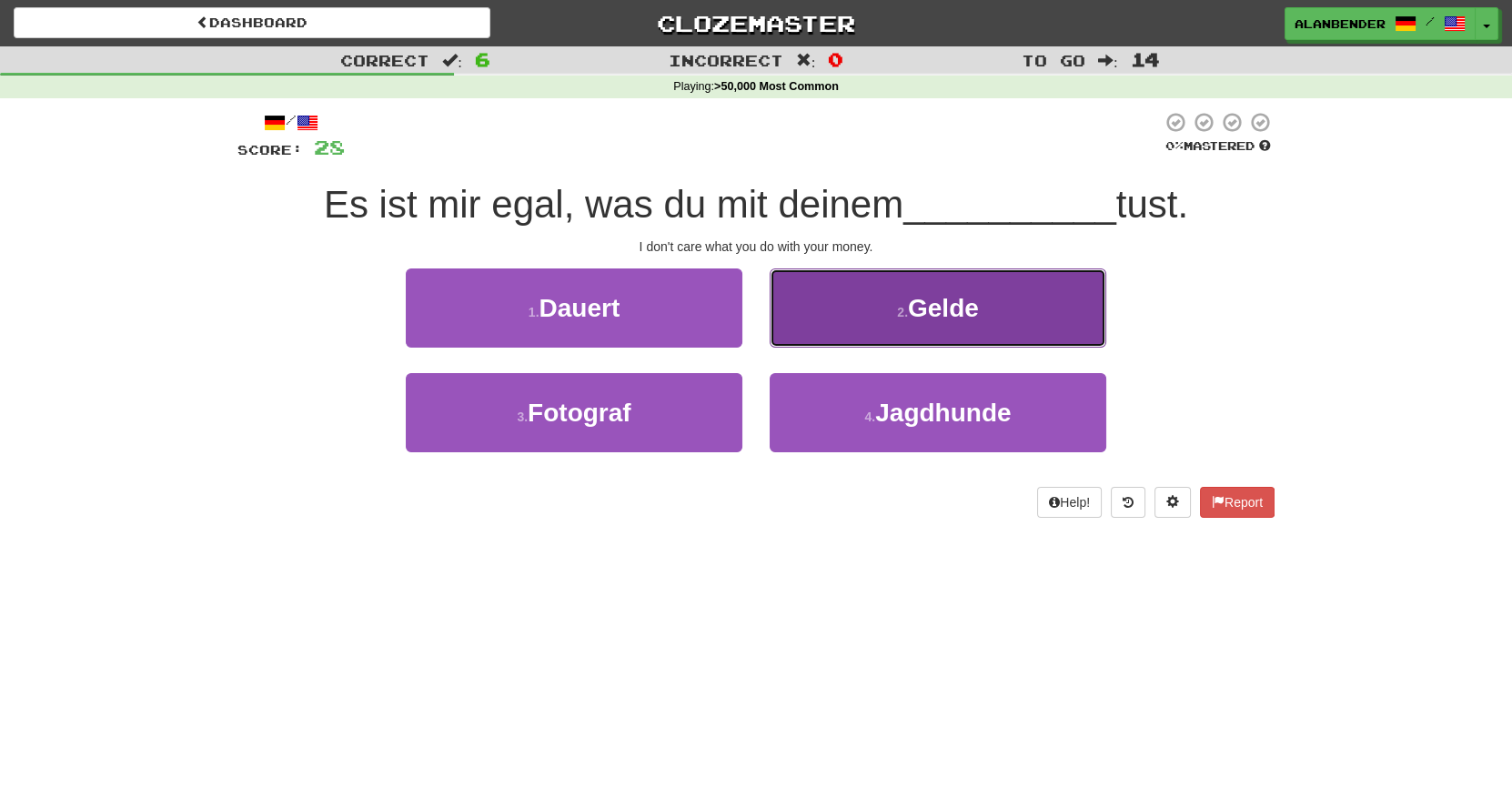
click at [969, 334] on button "2 . Gelde" at bounding box center [938, 307] width 337 height 79
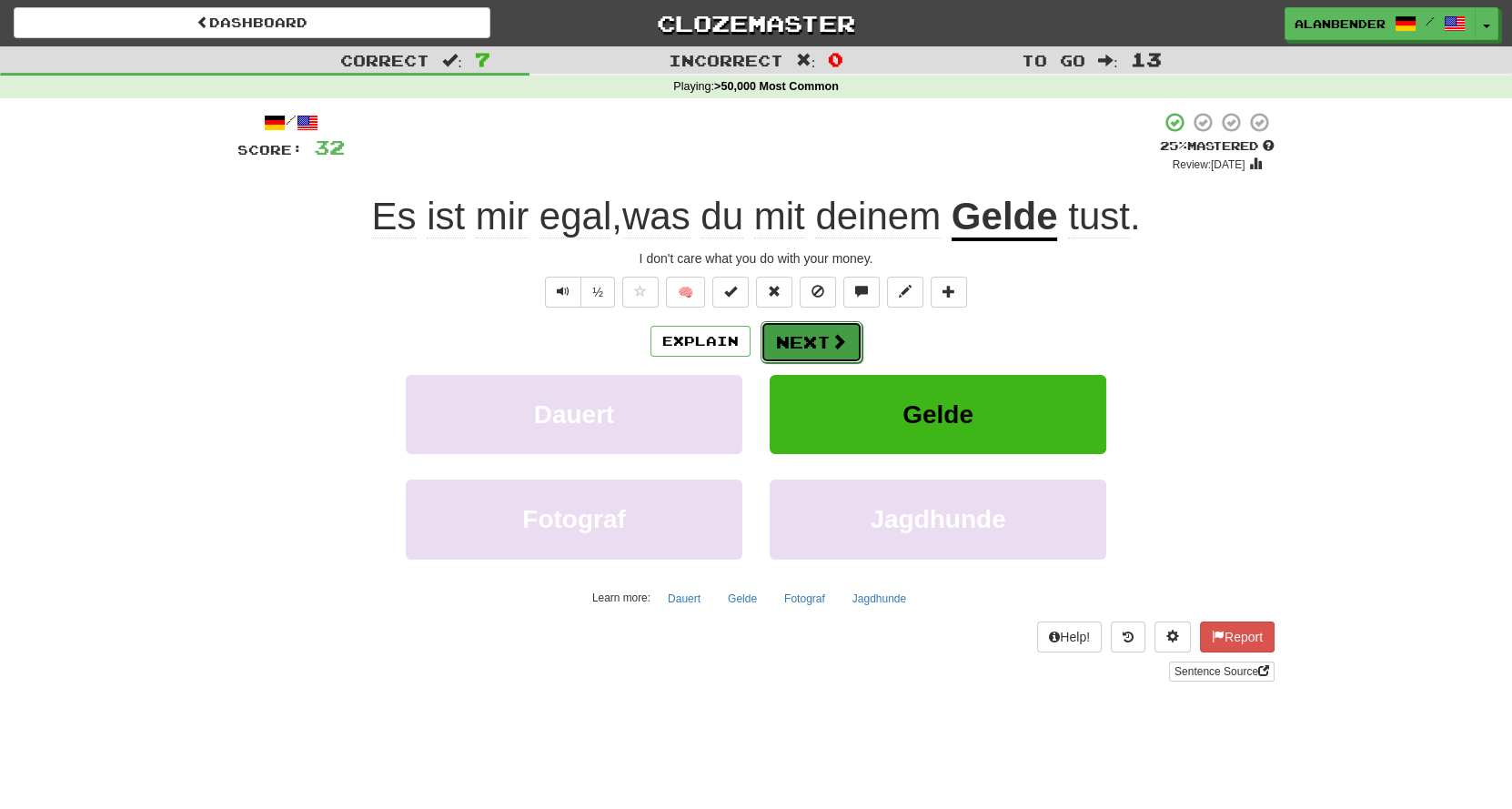
click at [810, 346] on button "Next" at bounding box center [811, 342] width 102 height 42
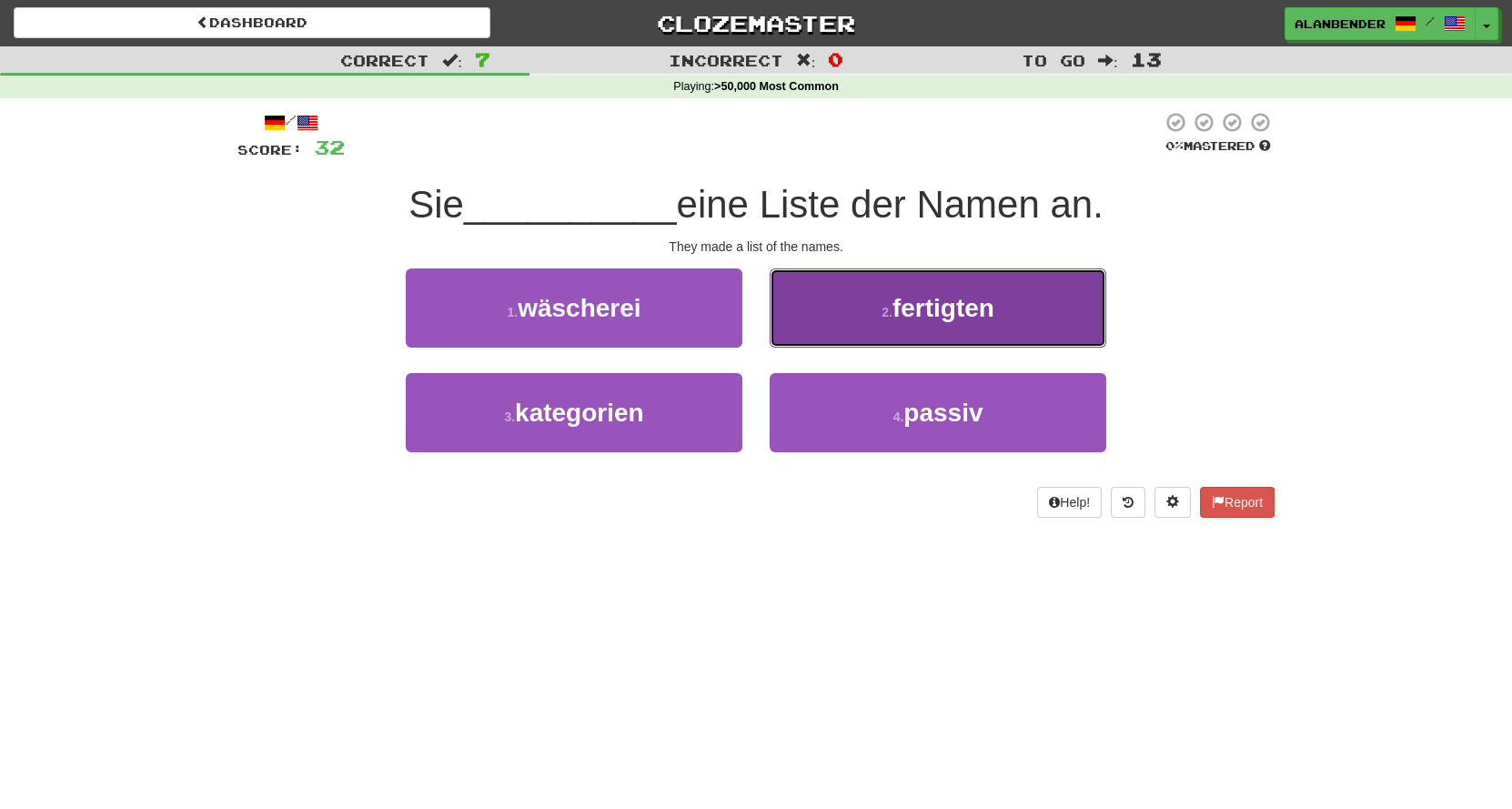
click at [963, 303] on span "fertigten" at bounding box center [943, 307] width 102 height 28
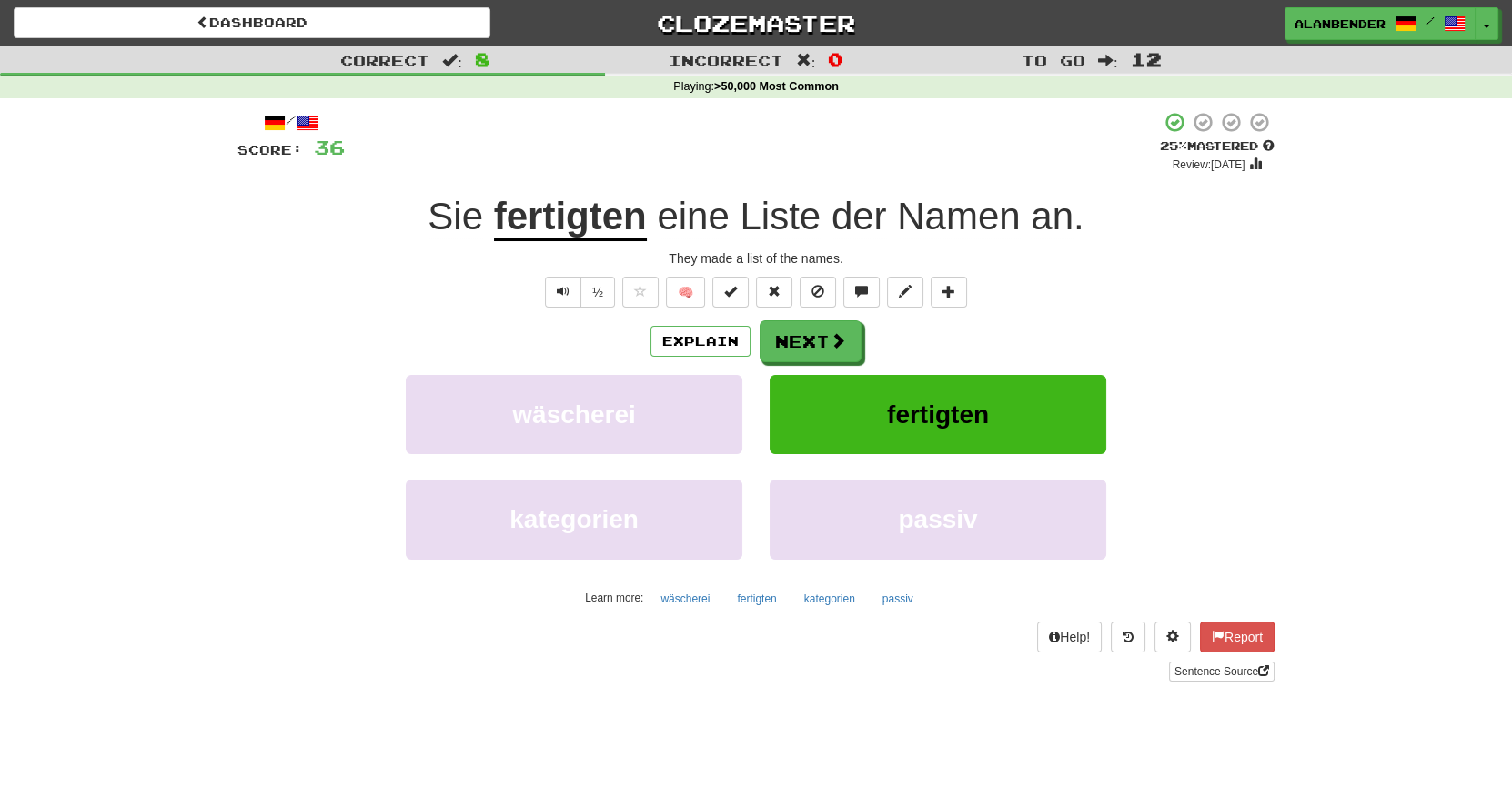
click at [578, 214] on u "fertigten" at bounding box center [570, 218] width 153 height 47
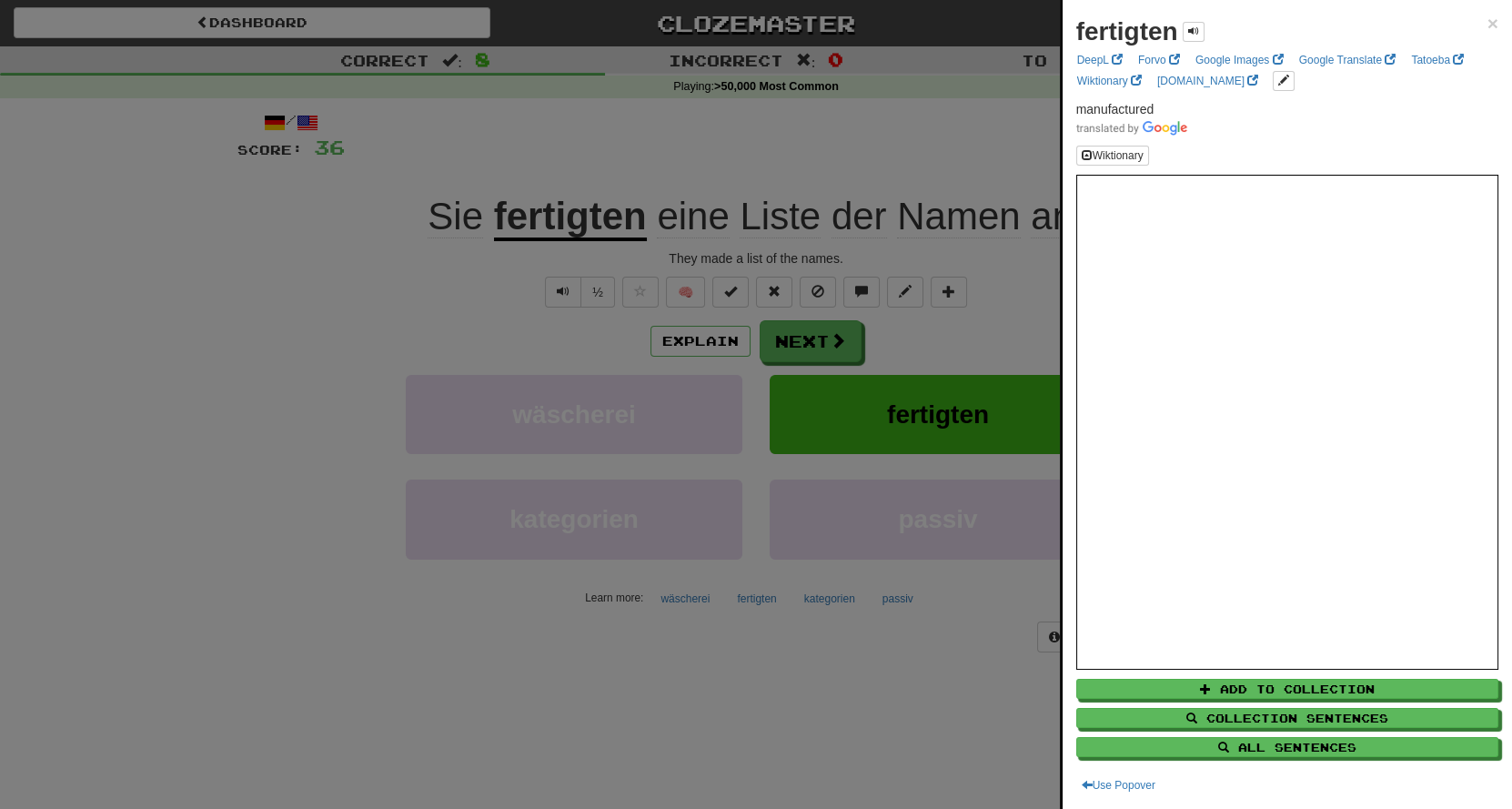
click at [659, 94] on div at bounding box center [756, 404] width 1512 height 809
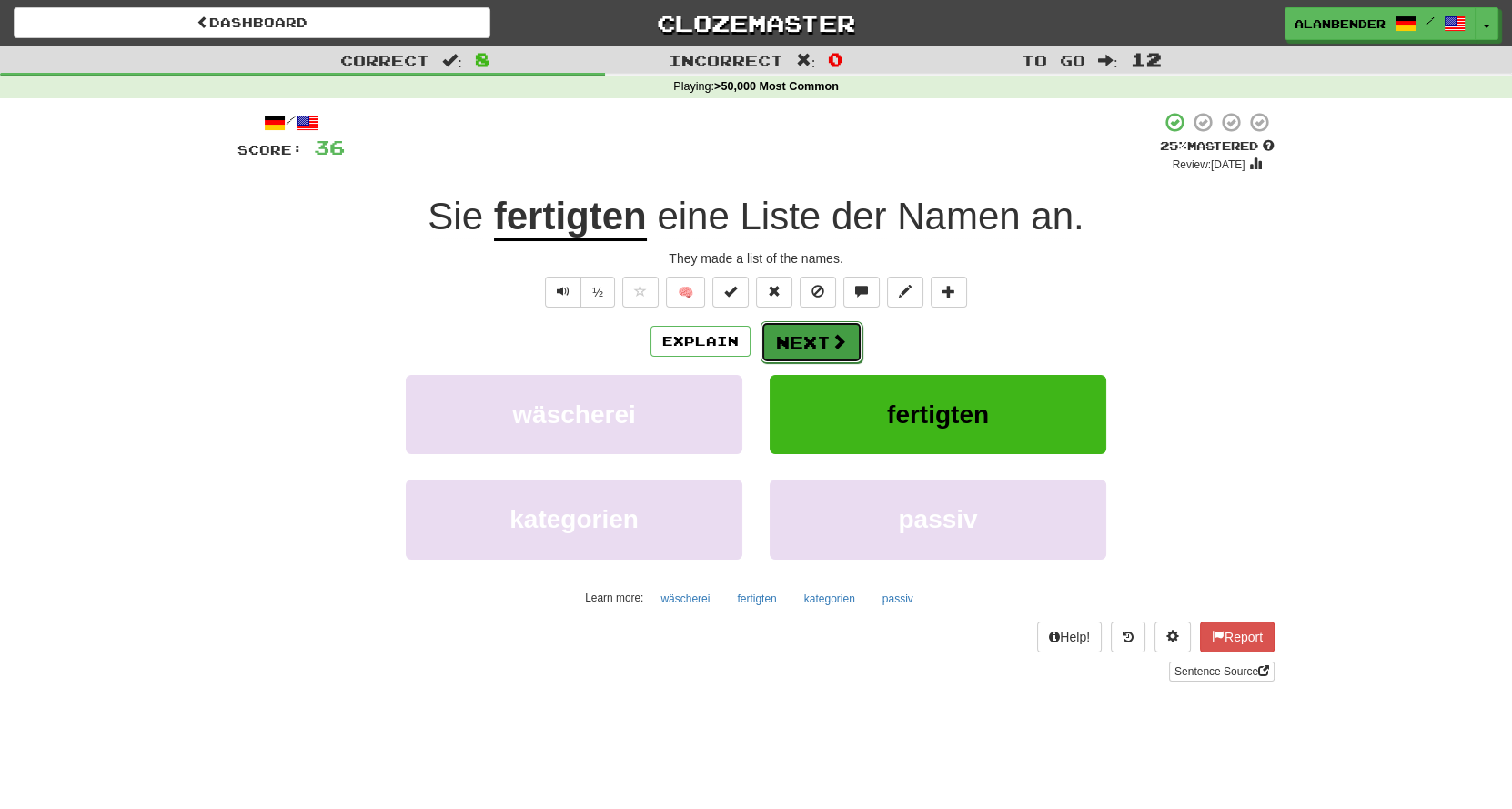
click at [818, 353] on button "Next" at bounding box center [811, 342] width 102 height 42
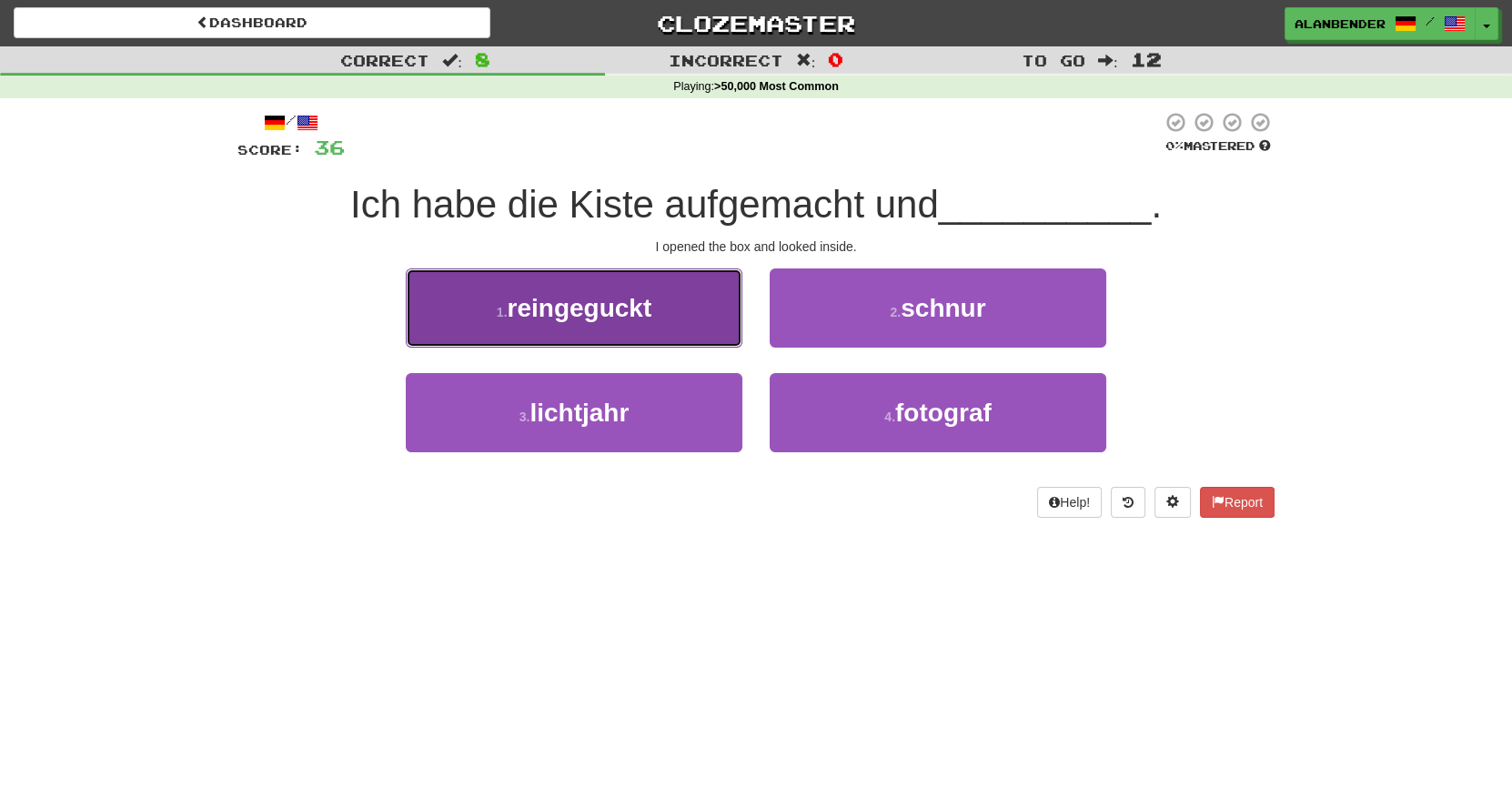
click at [625, 304] on span "reingeguckt" at bounding box center [579, 307] width 144 height 28
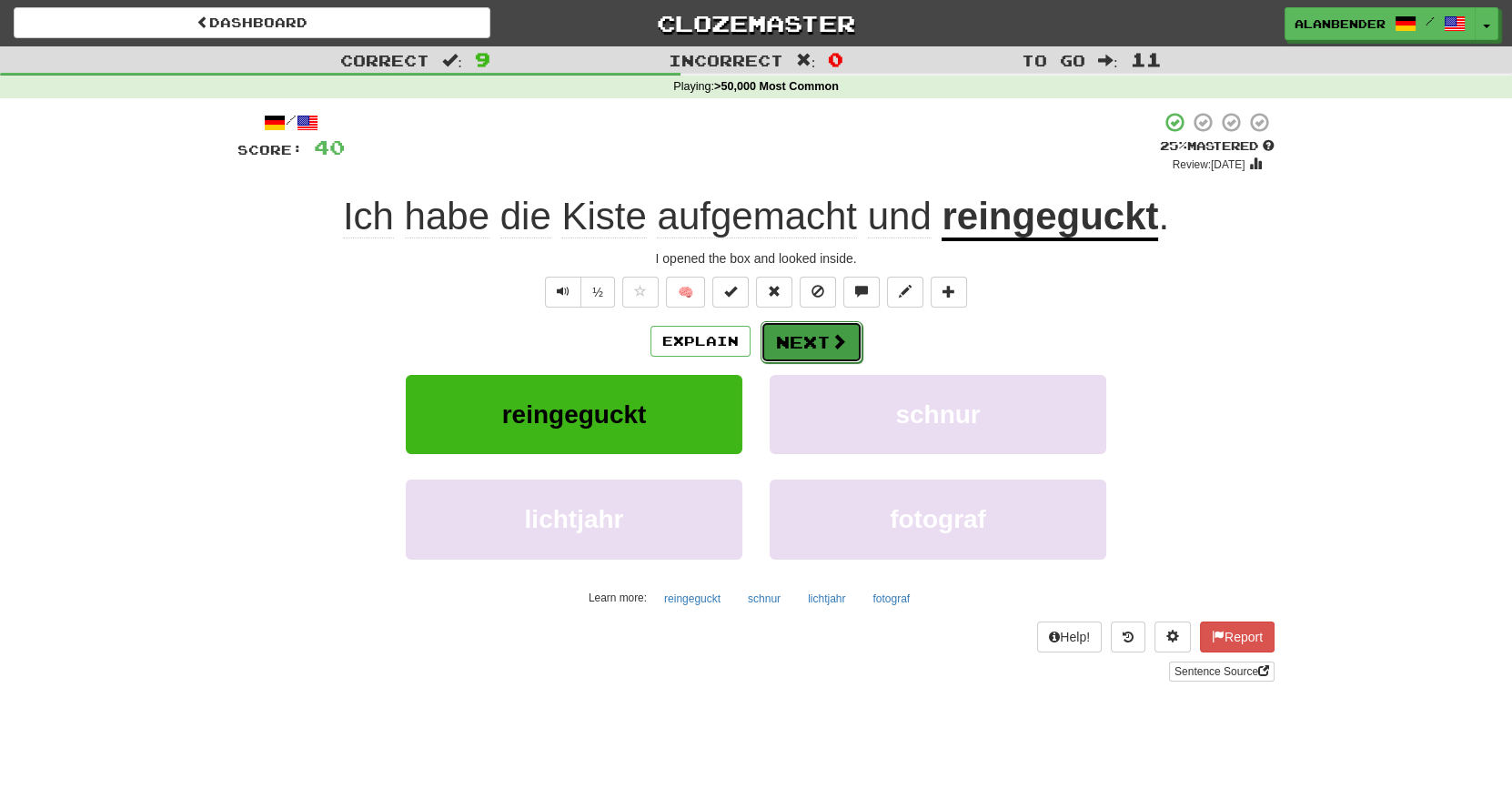
click at [831, 348] on span at bounding box center [838, 341] width 17 height 17
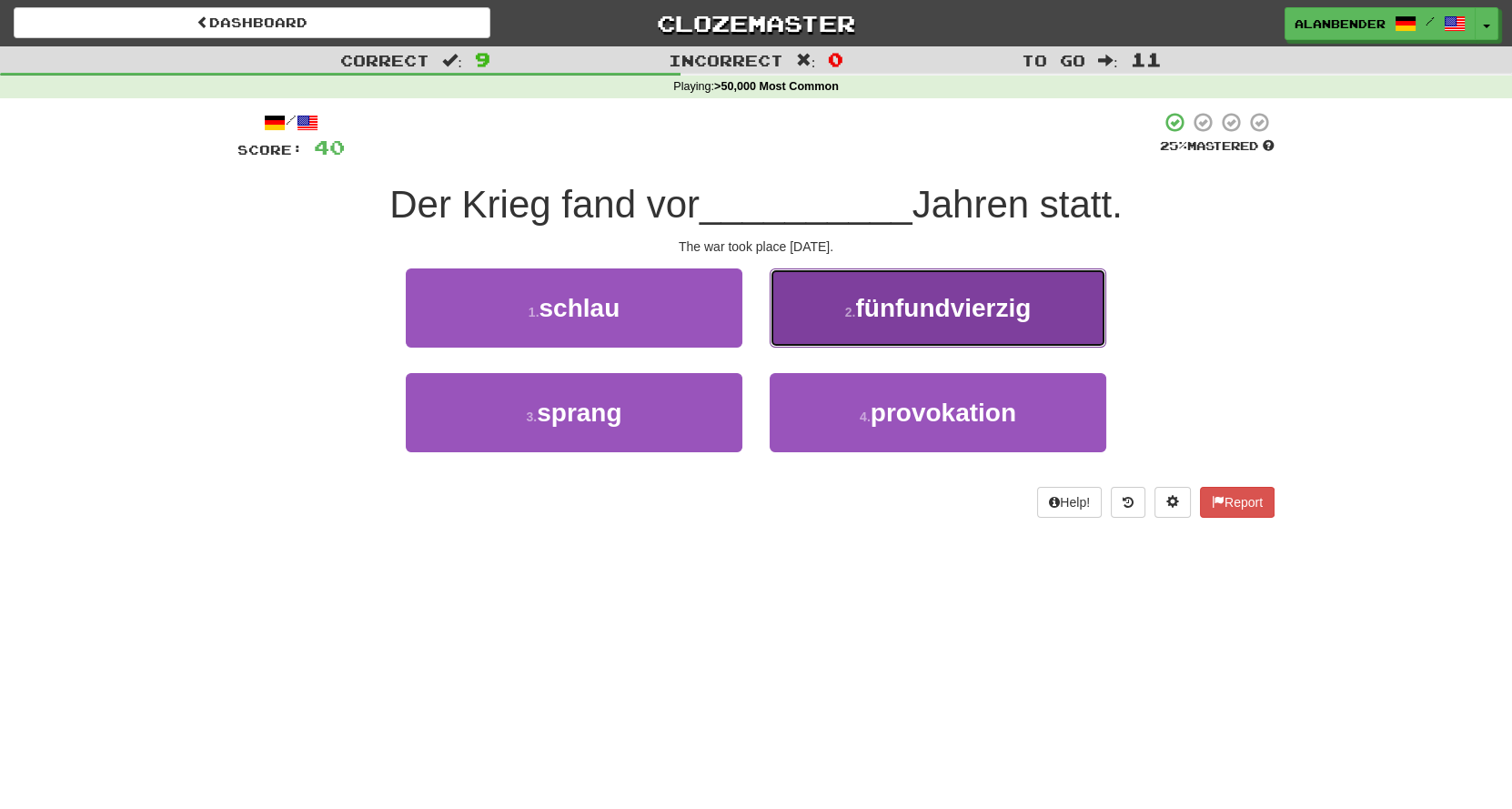
click at [971, 326] on button "2 . fünfundvierzig" at bounding box center [938, 307] width 337 height 79
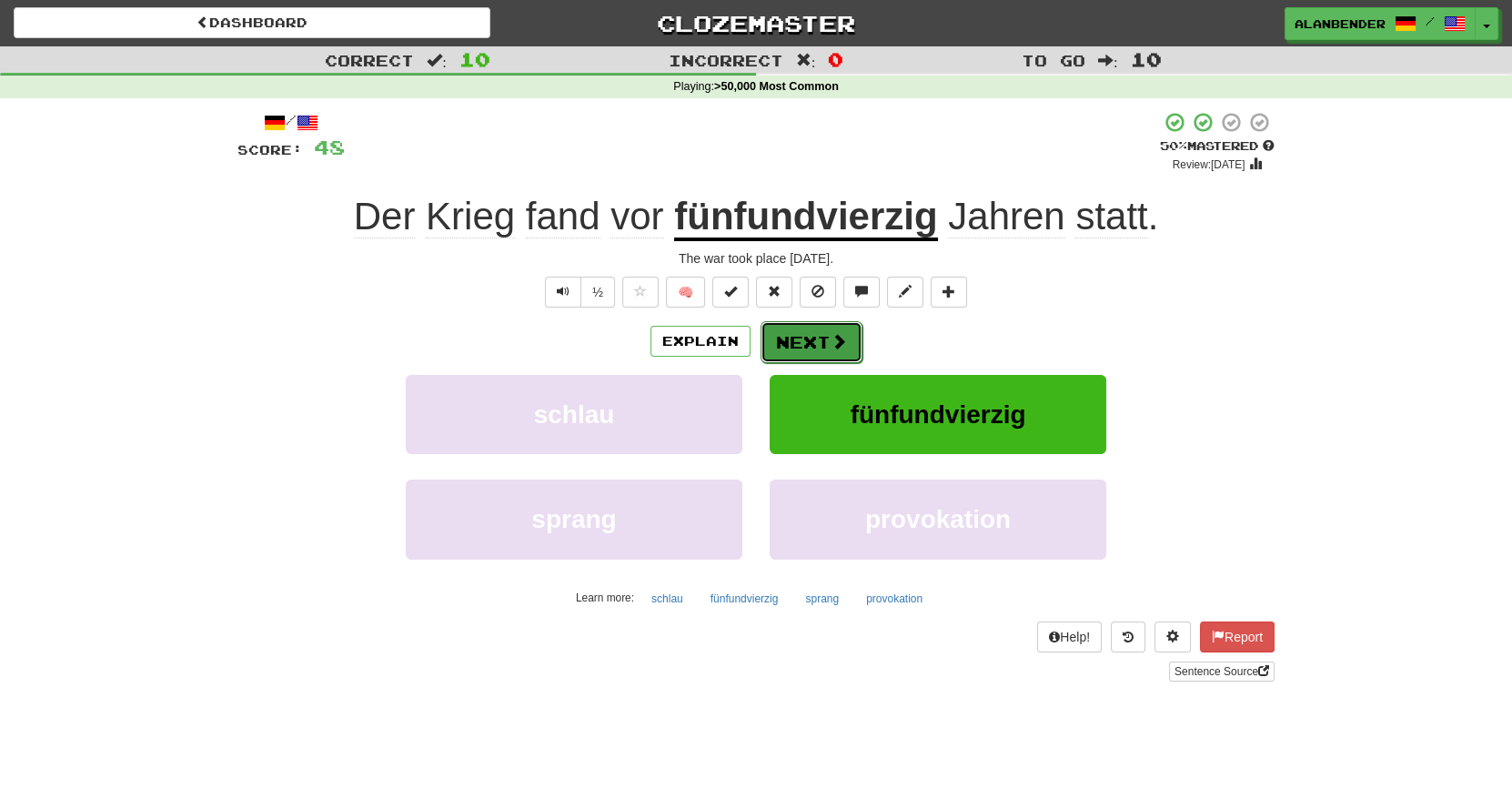
click at [833, 342] on span at bounding box center [838, 341] width 17 height 17
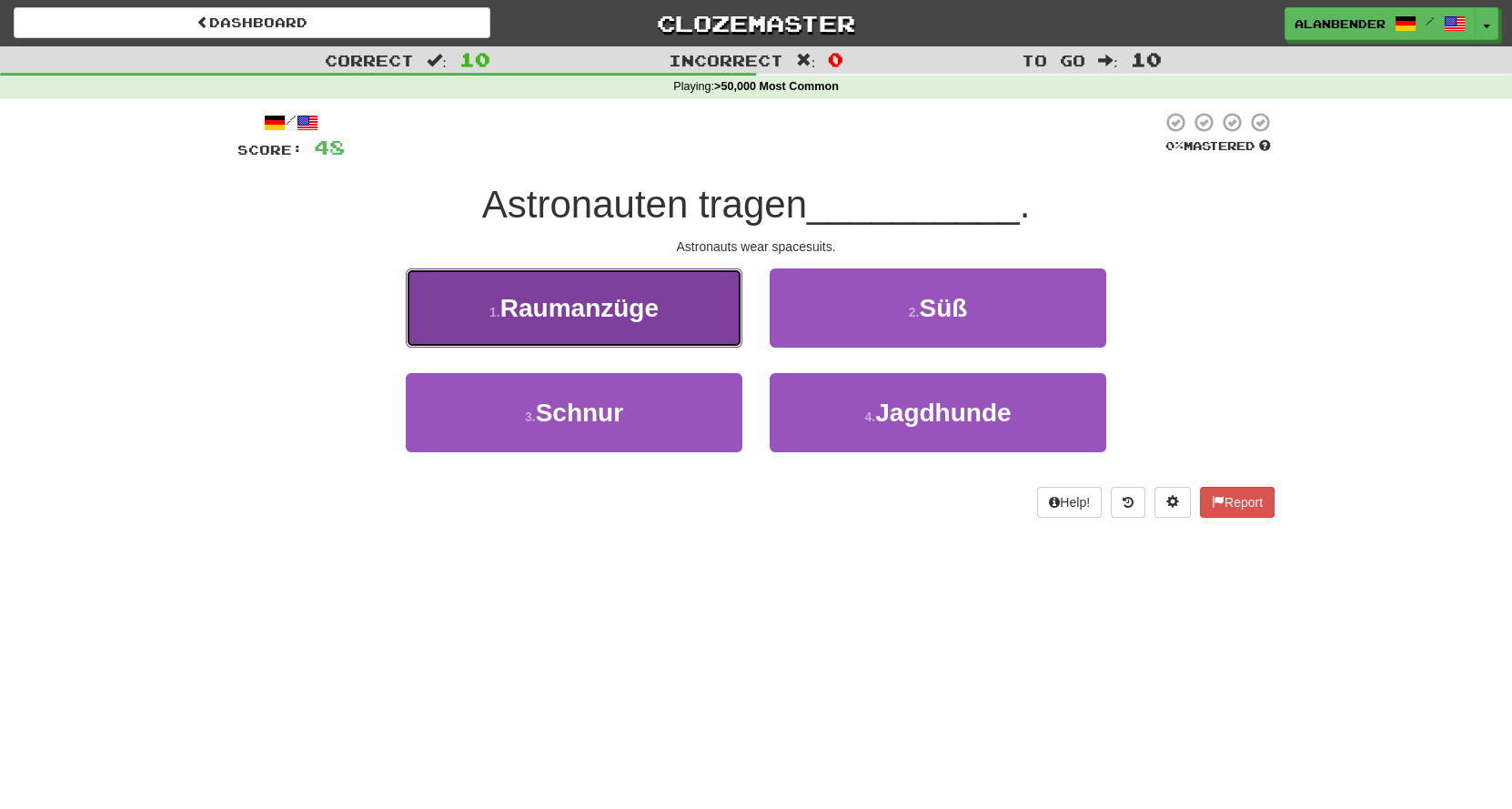
click at [636, 297] on span "Raumanzüge" at bounding box center [580, 307] width 158 height 28
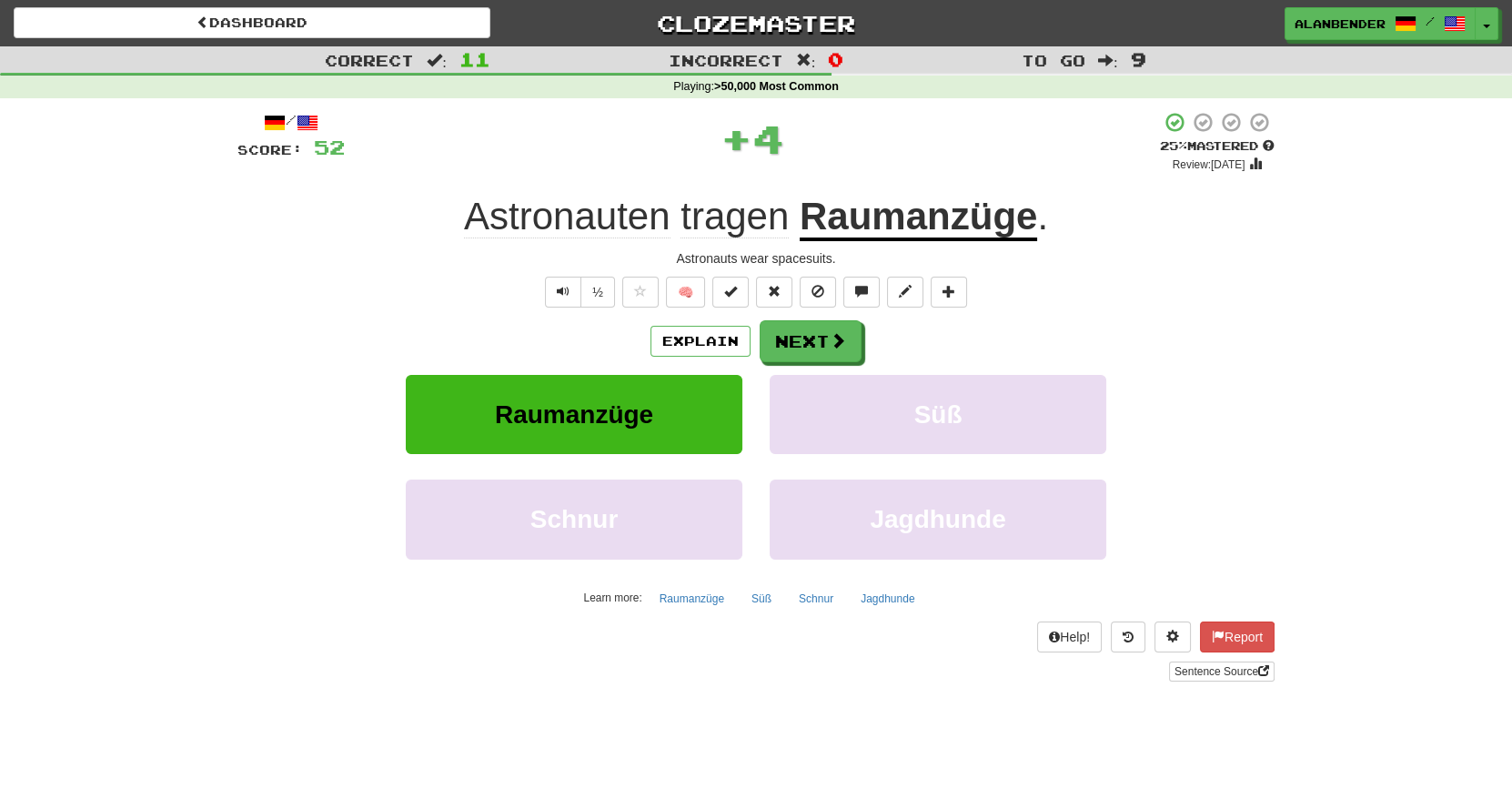
click at [874, 224] on u "Raumanzüge" at bounding box center [918, 218] width 237 height 47
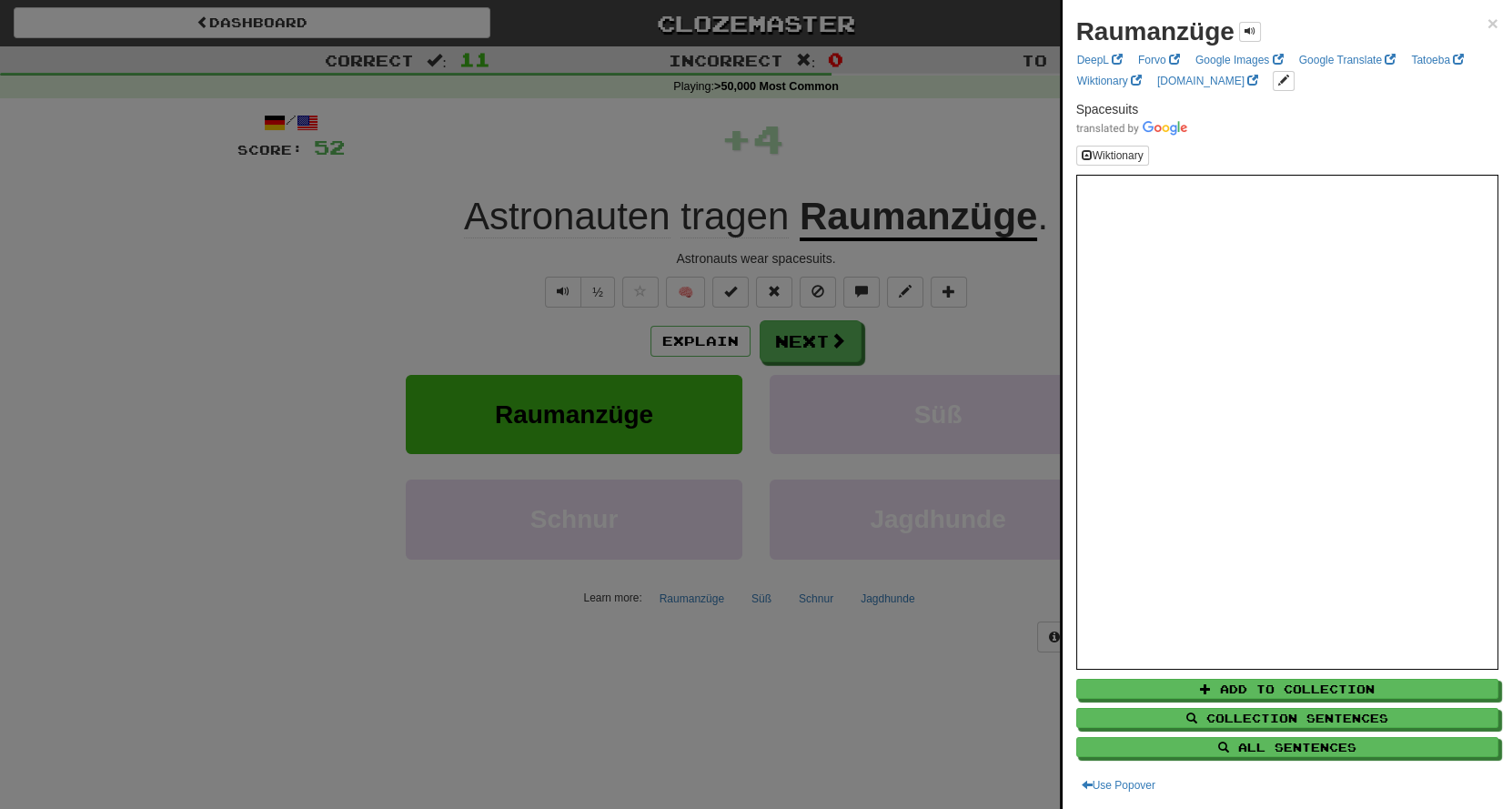
click at [930, 122] on div at bounding box center [756, 404] width 1512 height 809
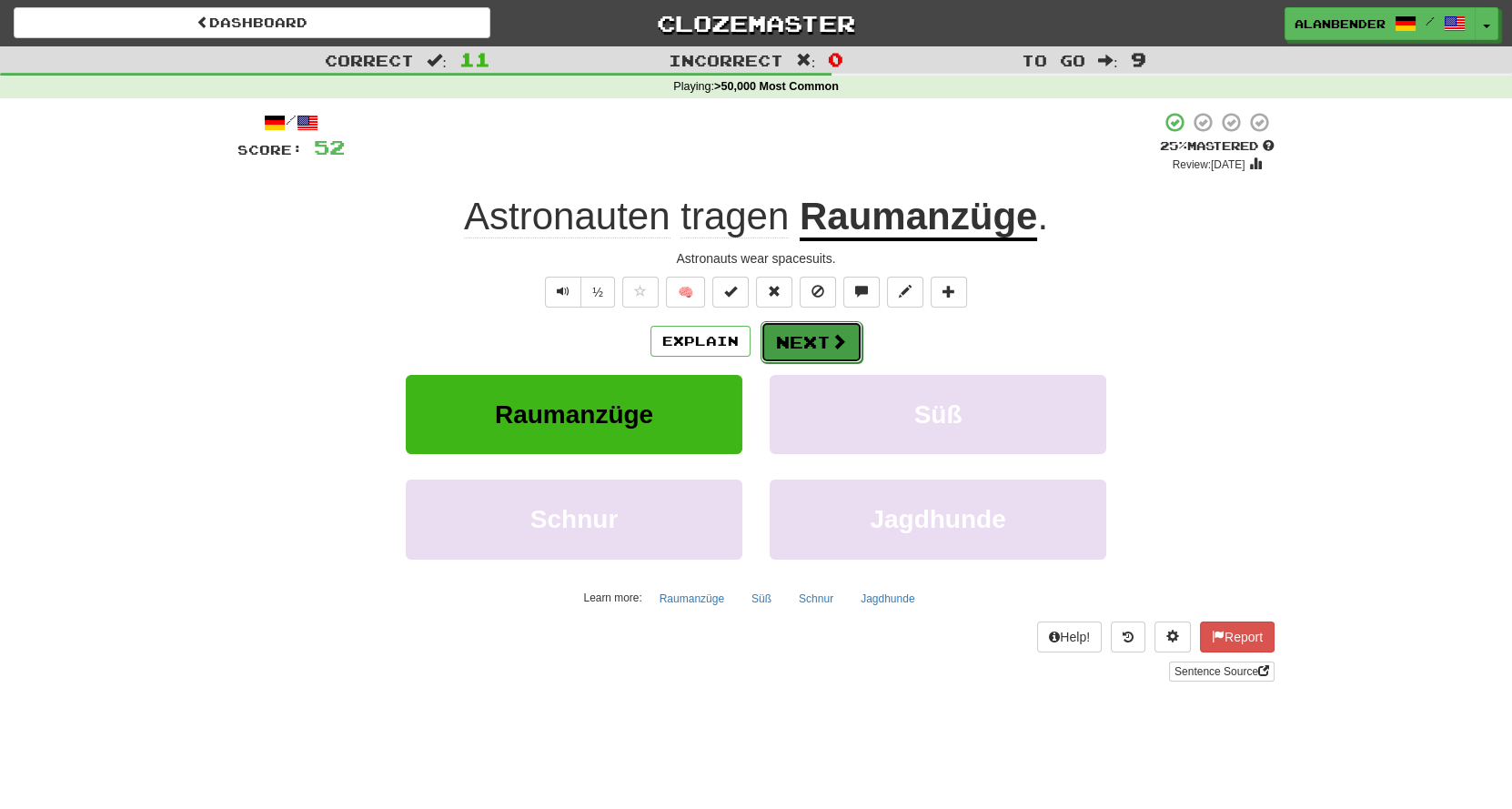
click at [826, 343] on button "Next" at bounding box center [811, 342] width 102 height 42
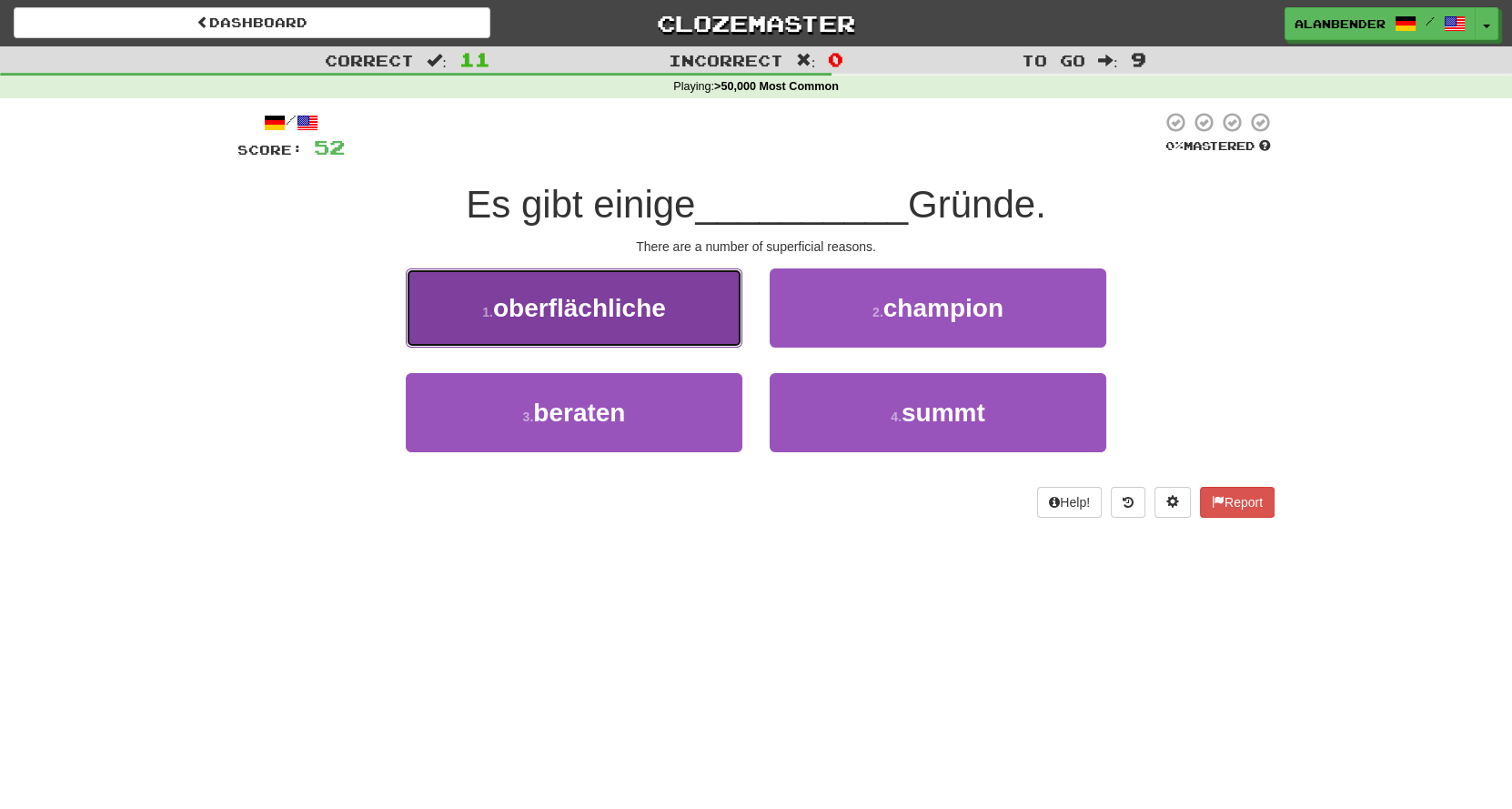
click at [621, 312] on span "oberflächliche" at bounding box center [579, 307] width 173 height 28
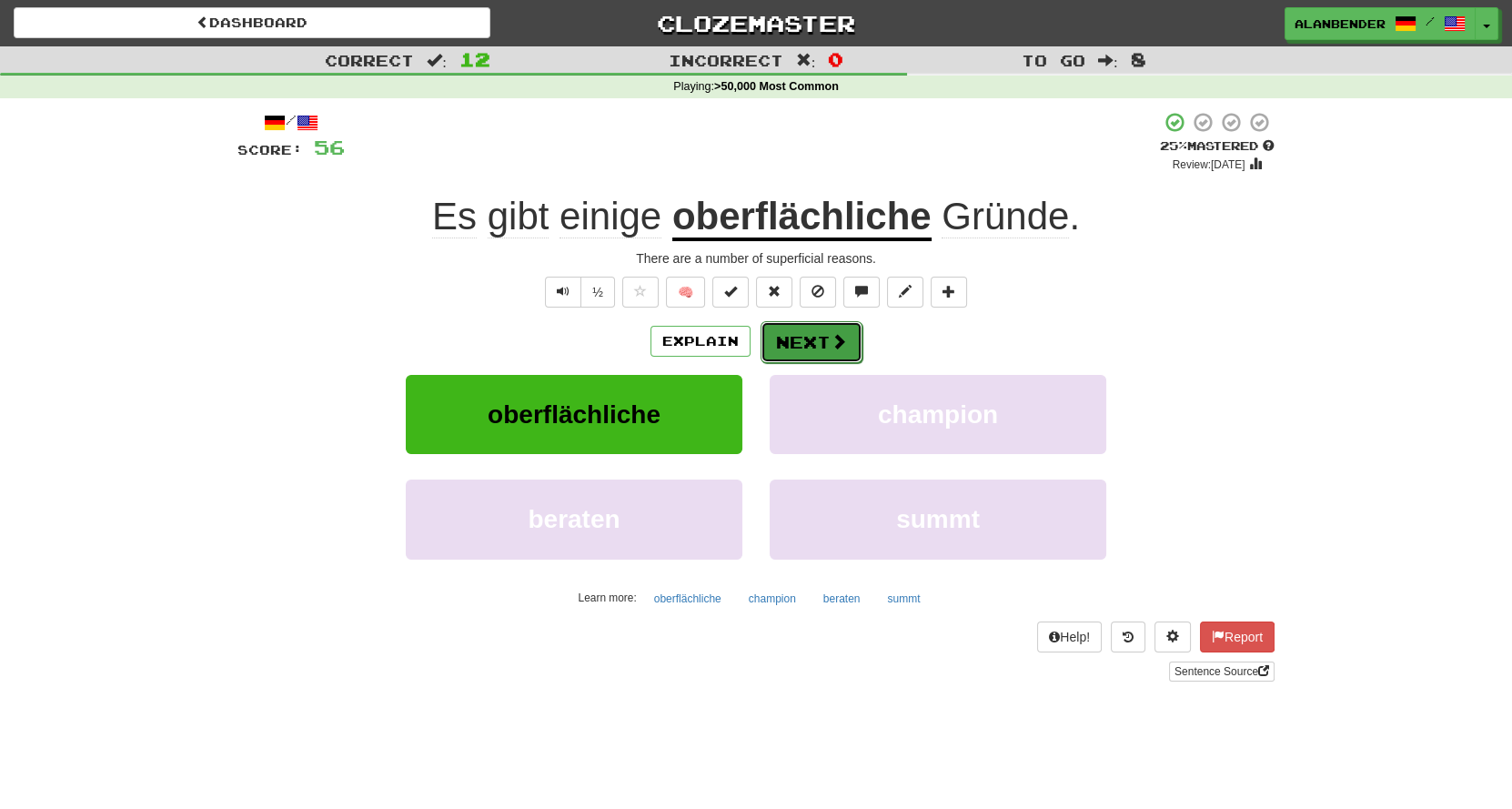
click at [800, 349] on button "Next" at bounding box center [811, 342] width 102 height 42
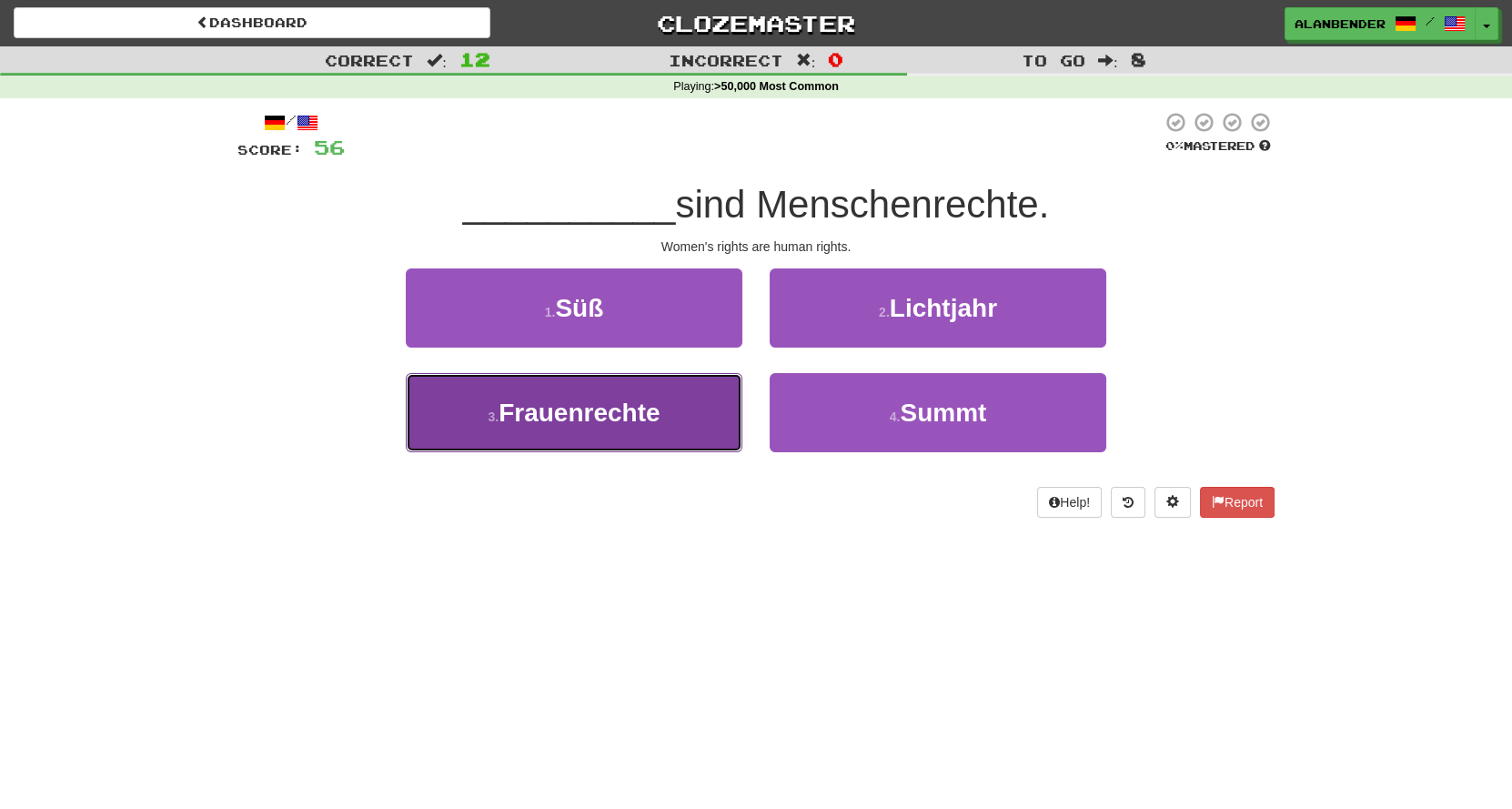
click at [627, 434] on button "3 . Frauenrechte" at bounding box center [574, 412] width 337 height 79
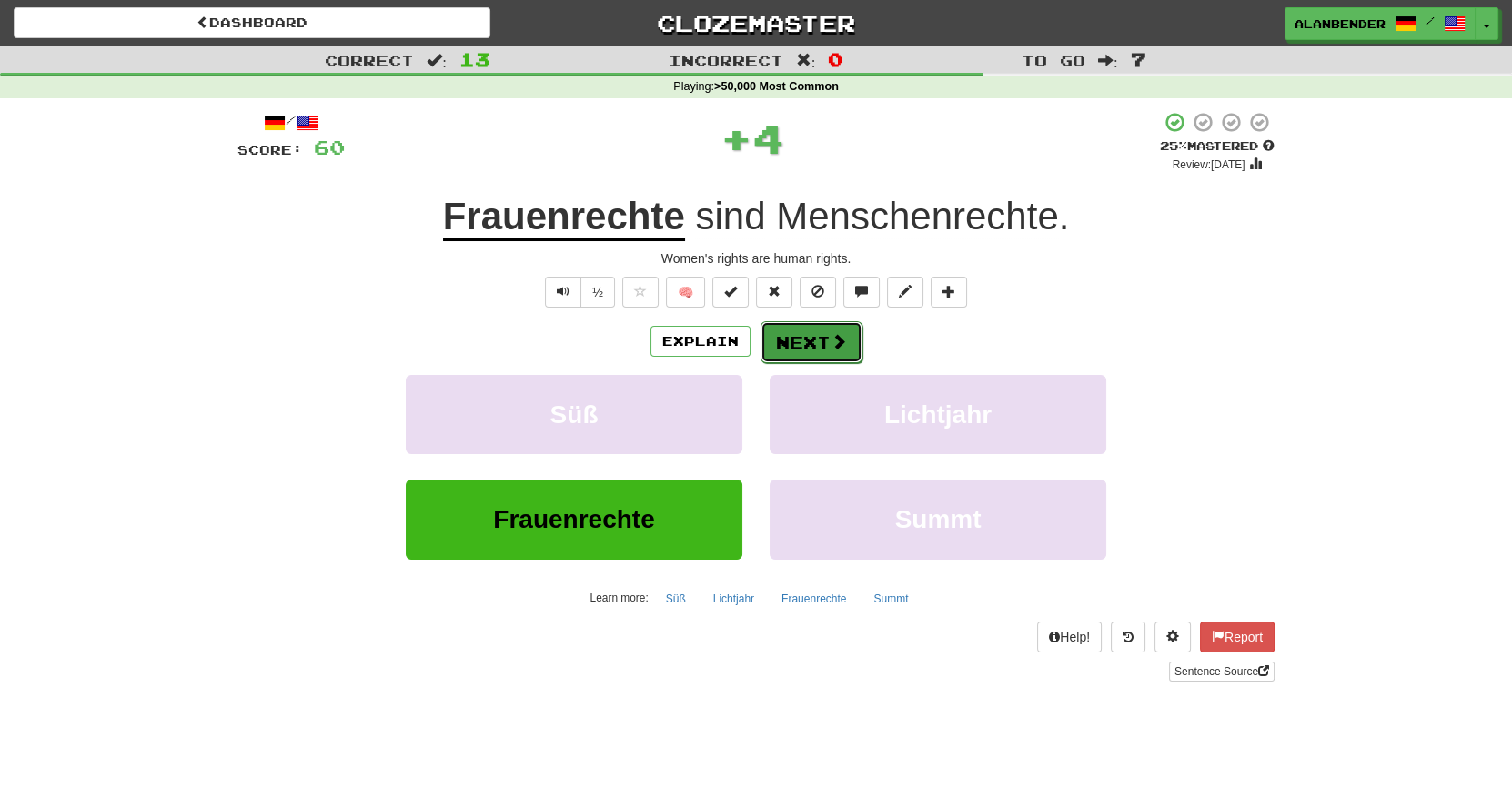
click at [831, 335] on span at bounding box center [838, 341] width 17 height 17
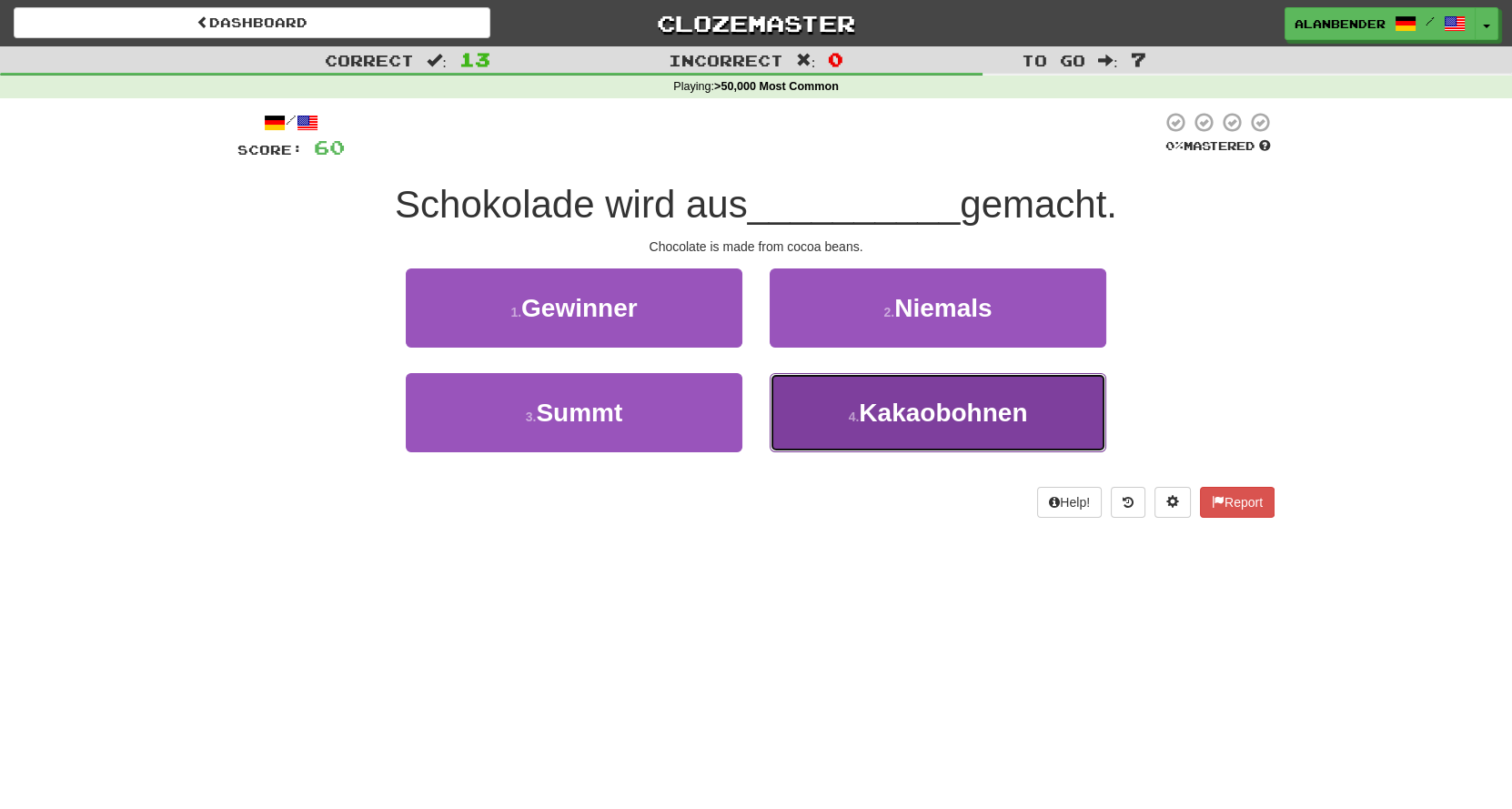
click at [917, 441] on button "4 . Kakaobohnen" at bounding box center [938, 412] width 337 height 79
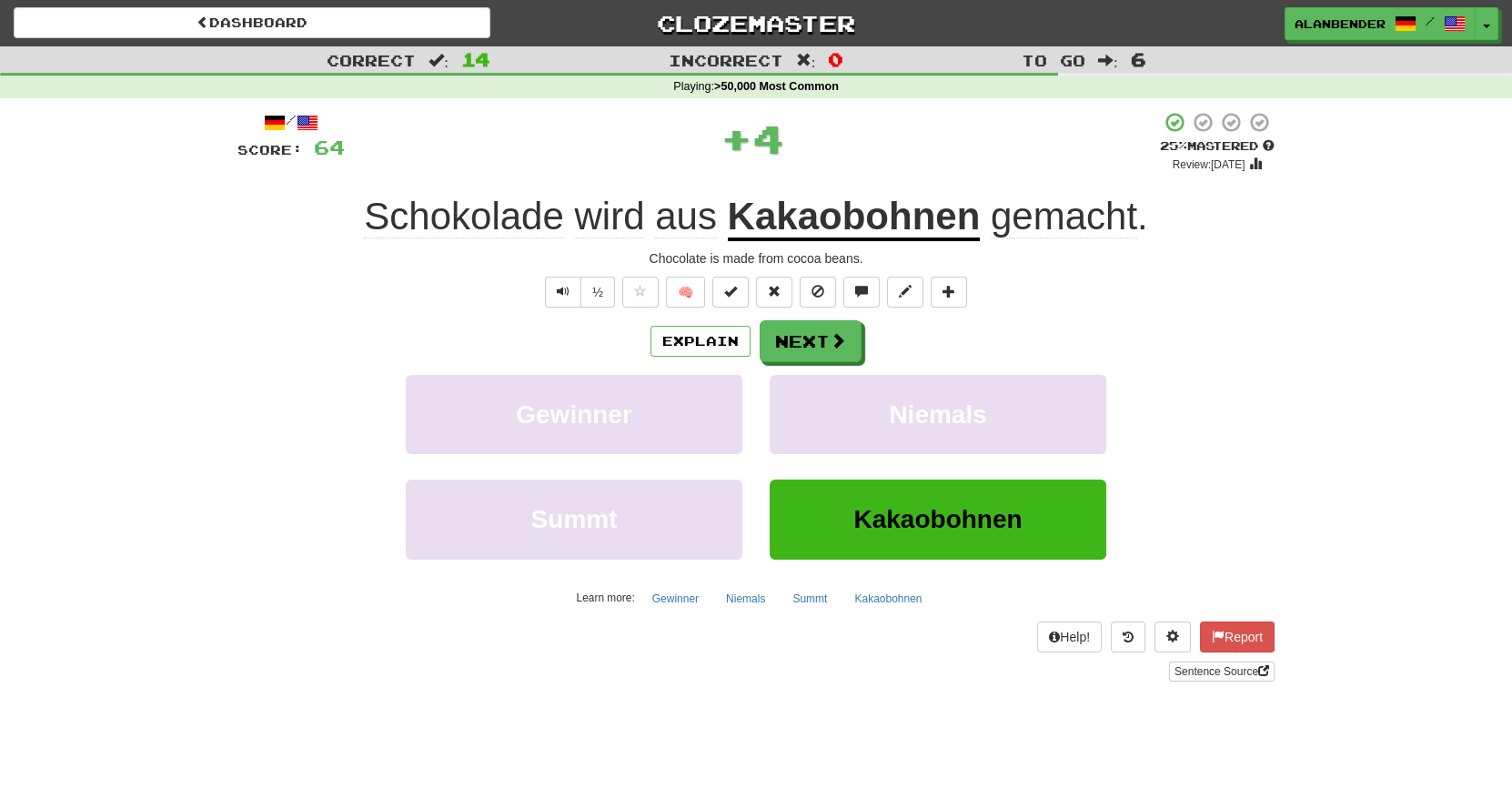
click at [942, 220] on u "Kakaobohnen" at bounding box center [854, 218] width 253 height 47
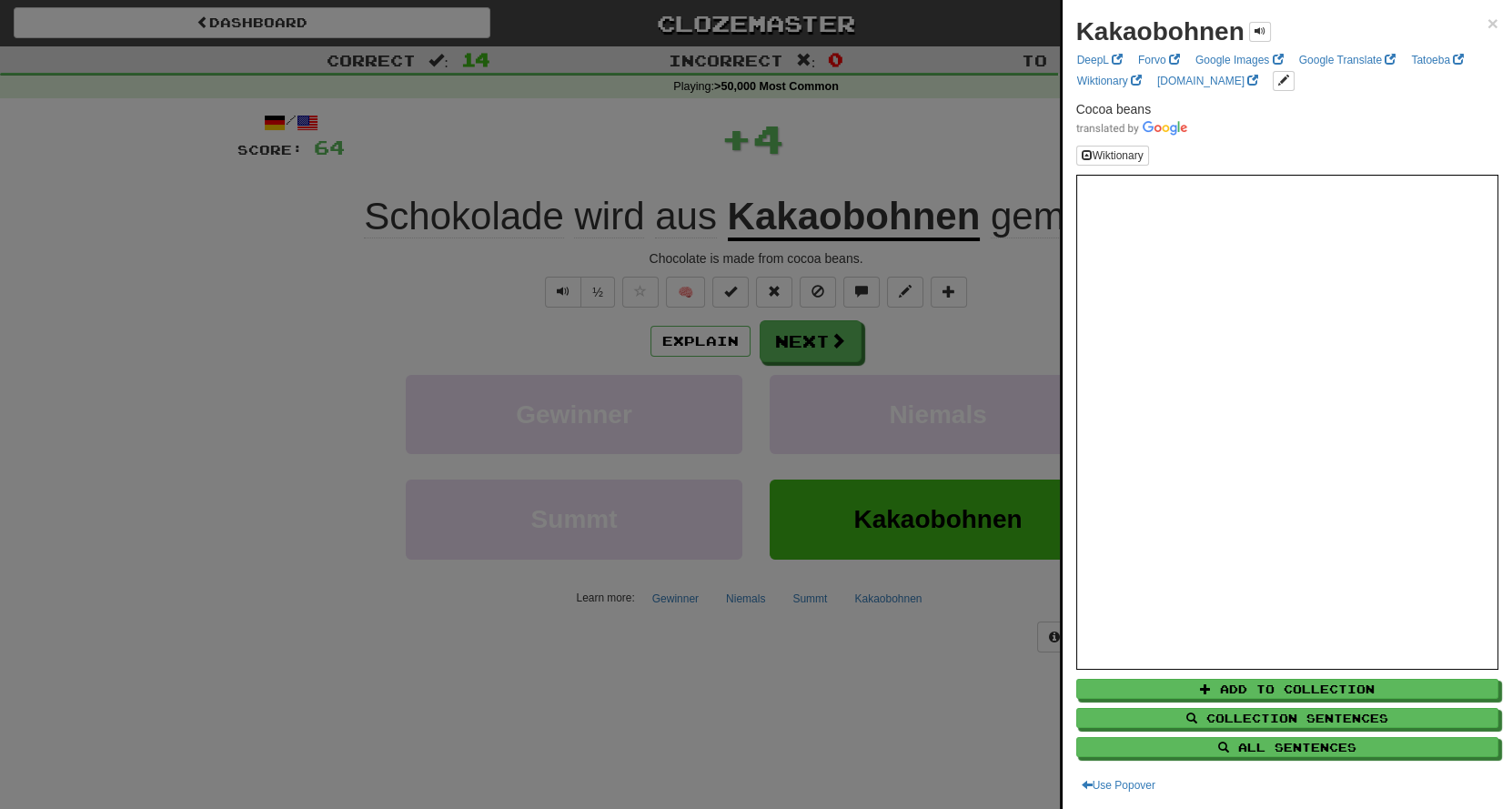
click at [957, 111] on div at bounding box center [756, 404] width 1512 height 809
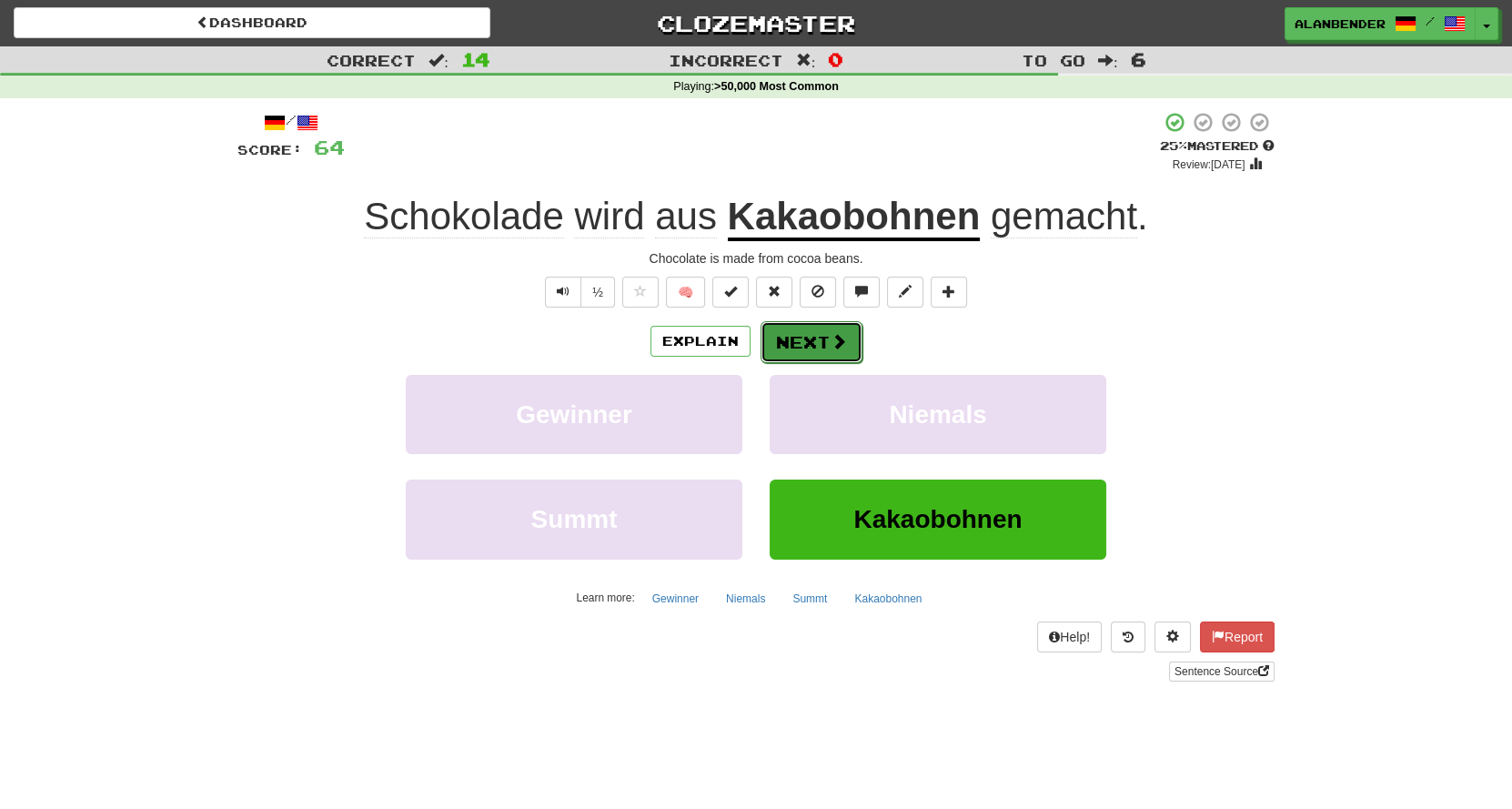
click at [834, 335] on span at bounding box center [838, 341] width 17 height 17
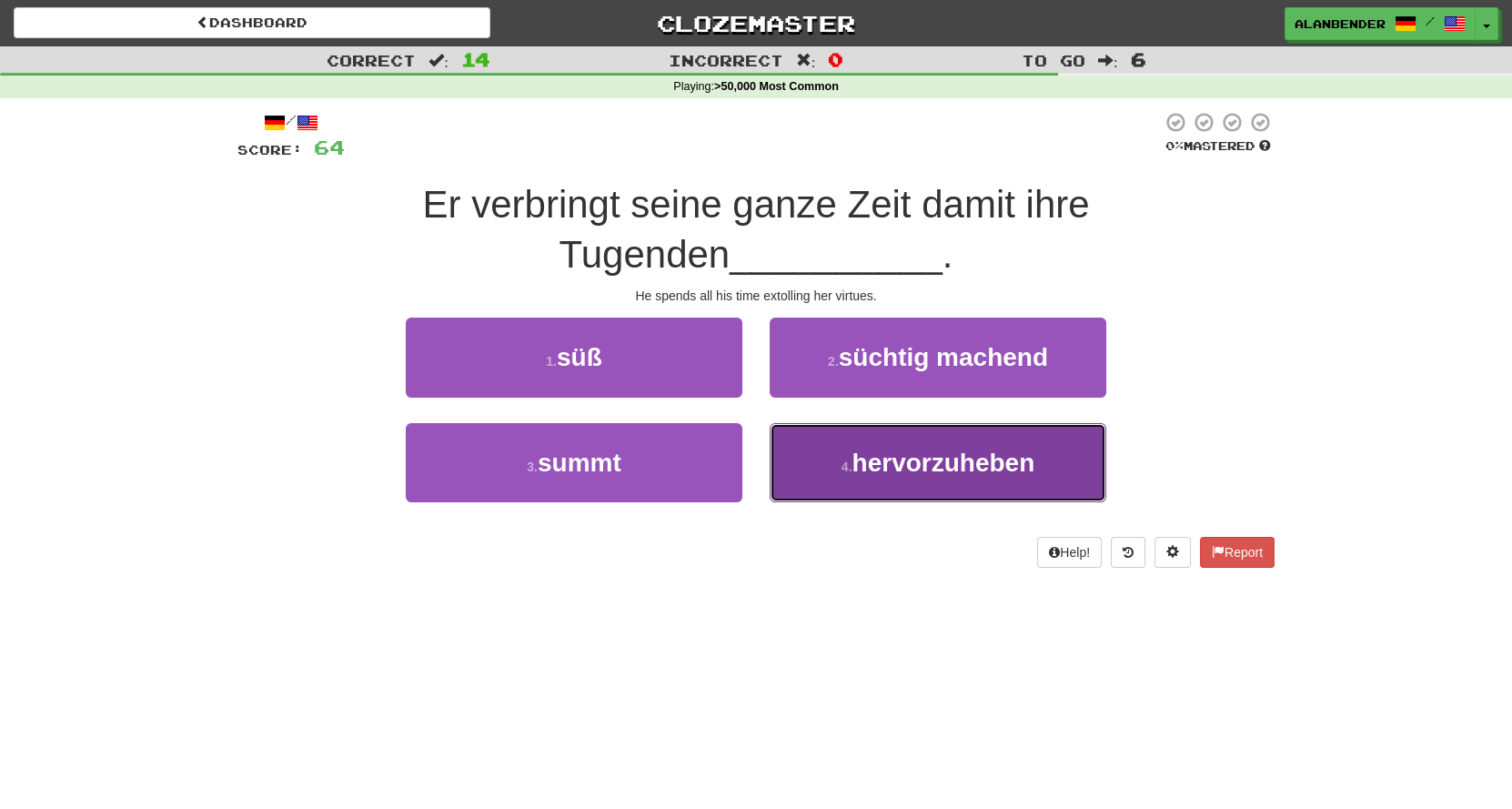
click at [945, 457] on span "hervorzuheben" at bounding box center [942, 463] width 183 height 28
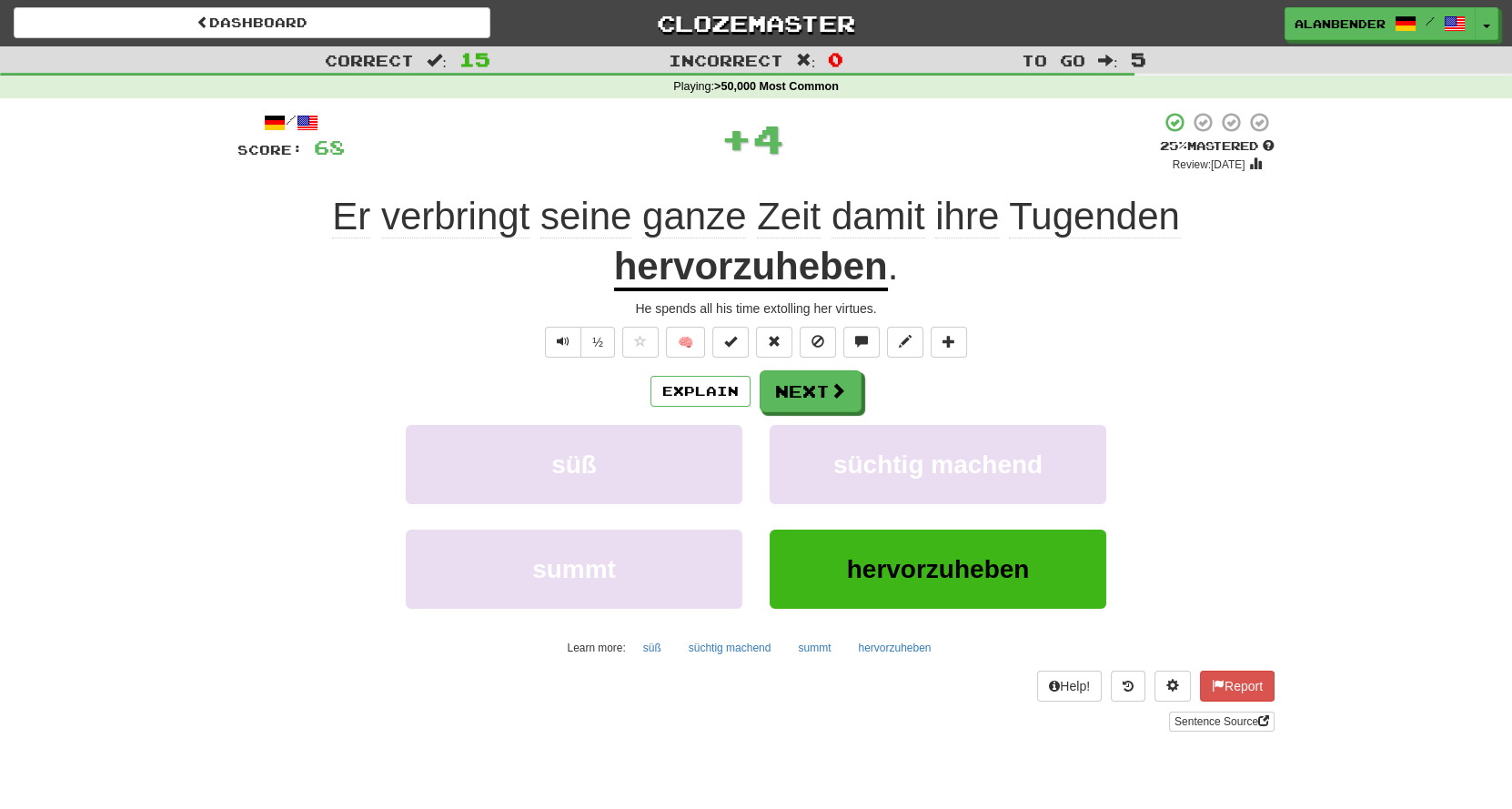
click at [822, 262] on u "hervorzuheben" at bounding box center [751, 268] width 274 height 47
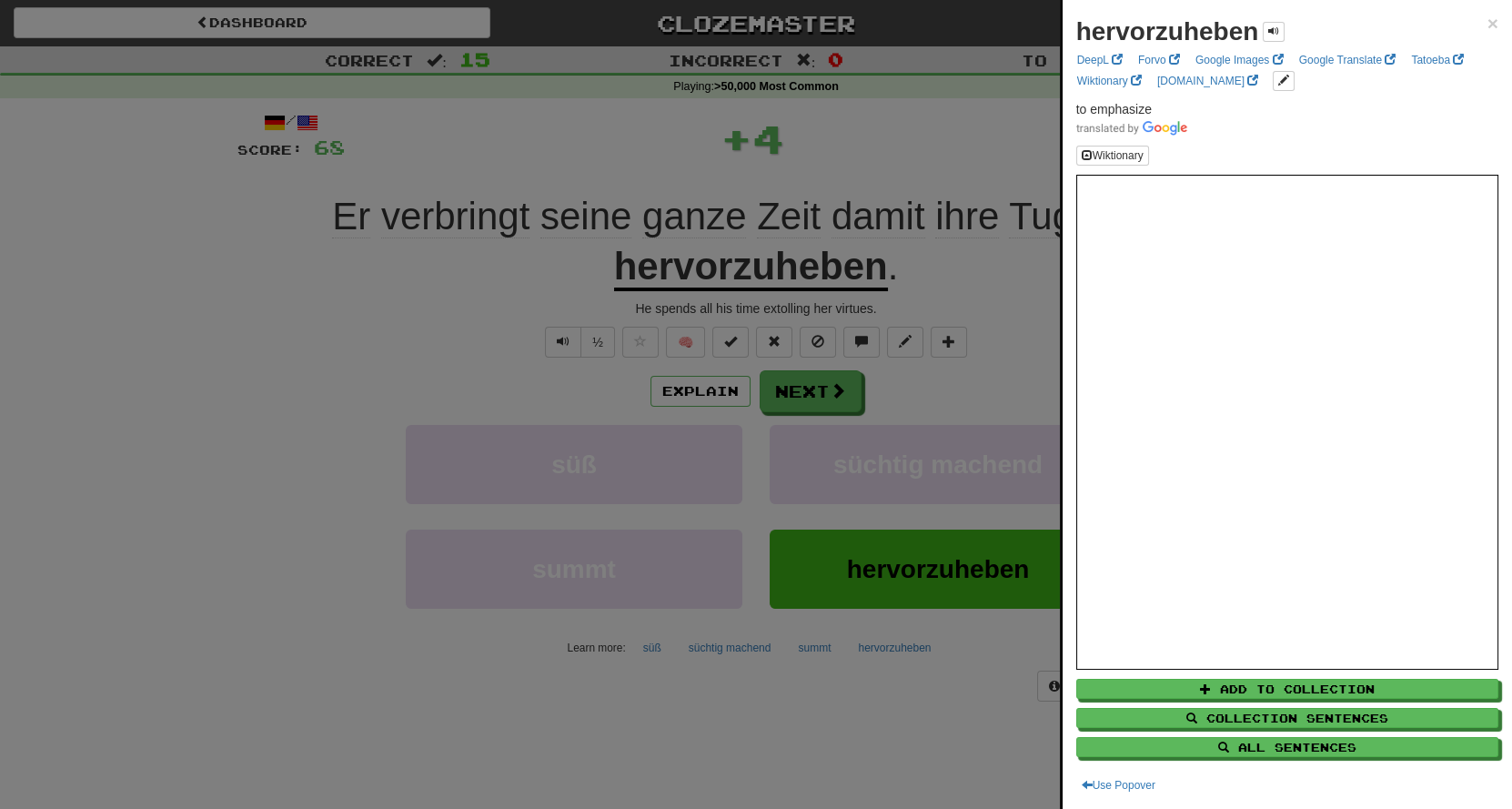
click at [884, 136] on div at bounding box center [756, 404] width 1512 height 809
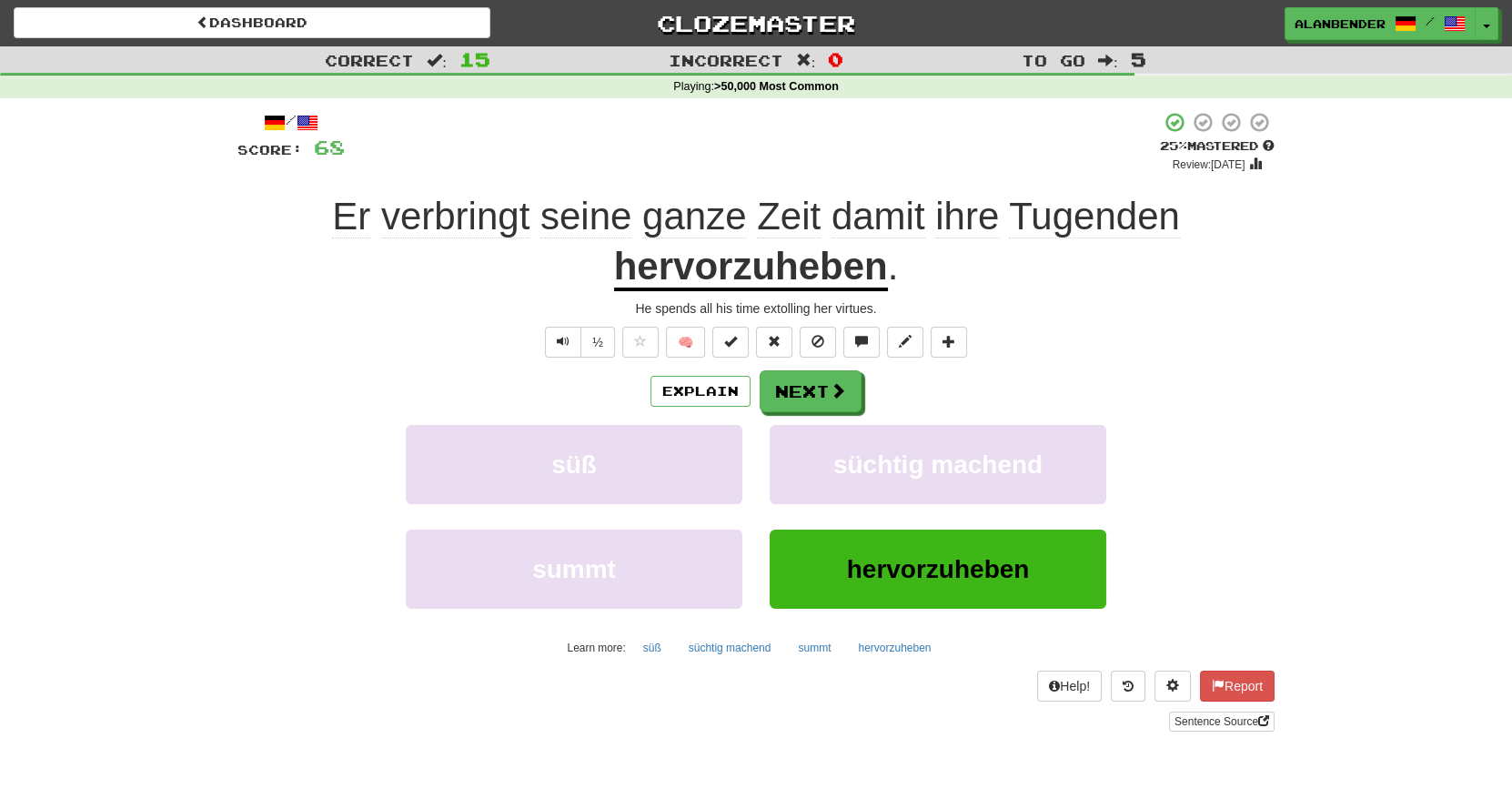
click at [1104, 211] on span "Tugenden" at bounding box center [1094, 216] width 171 height 44
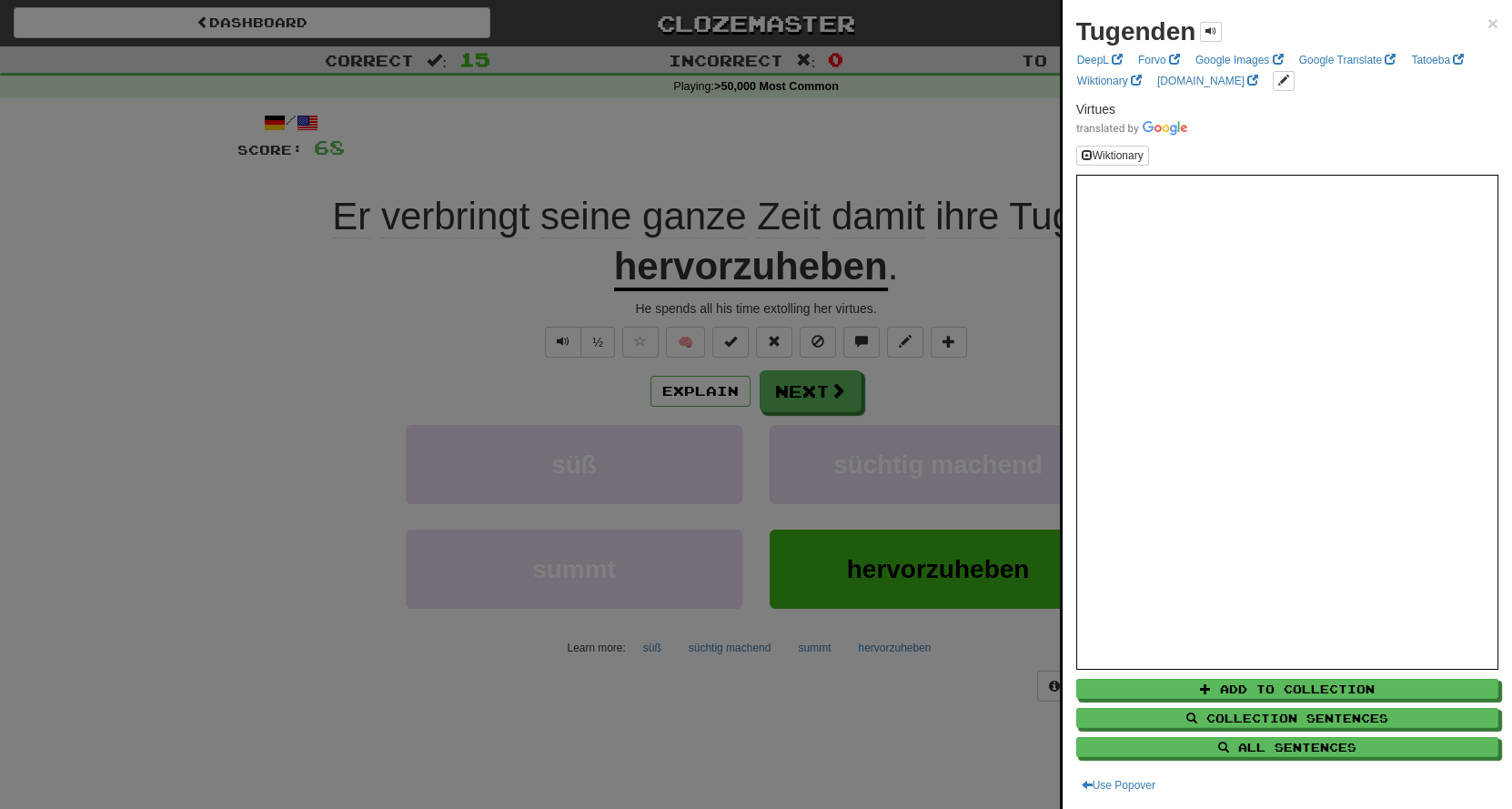
click at [926, 154] on div at bounding box center [756, 404] width 1512 height 809
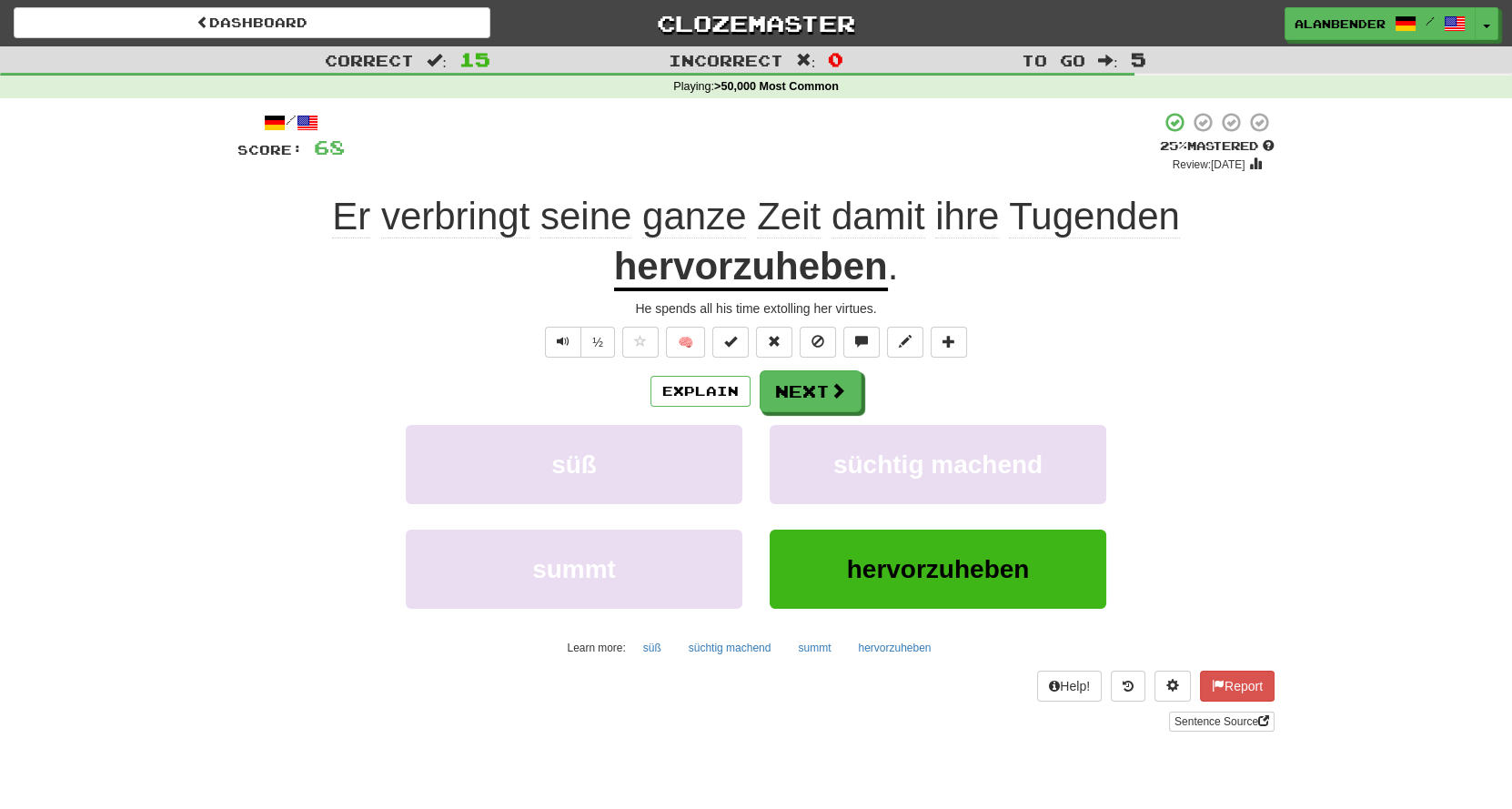
click at [740, 271] on u "hervorzuheben" at bounding box center [751, 268] width 274 height 47
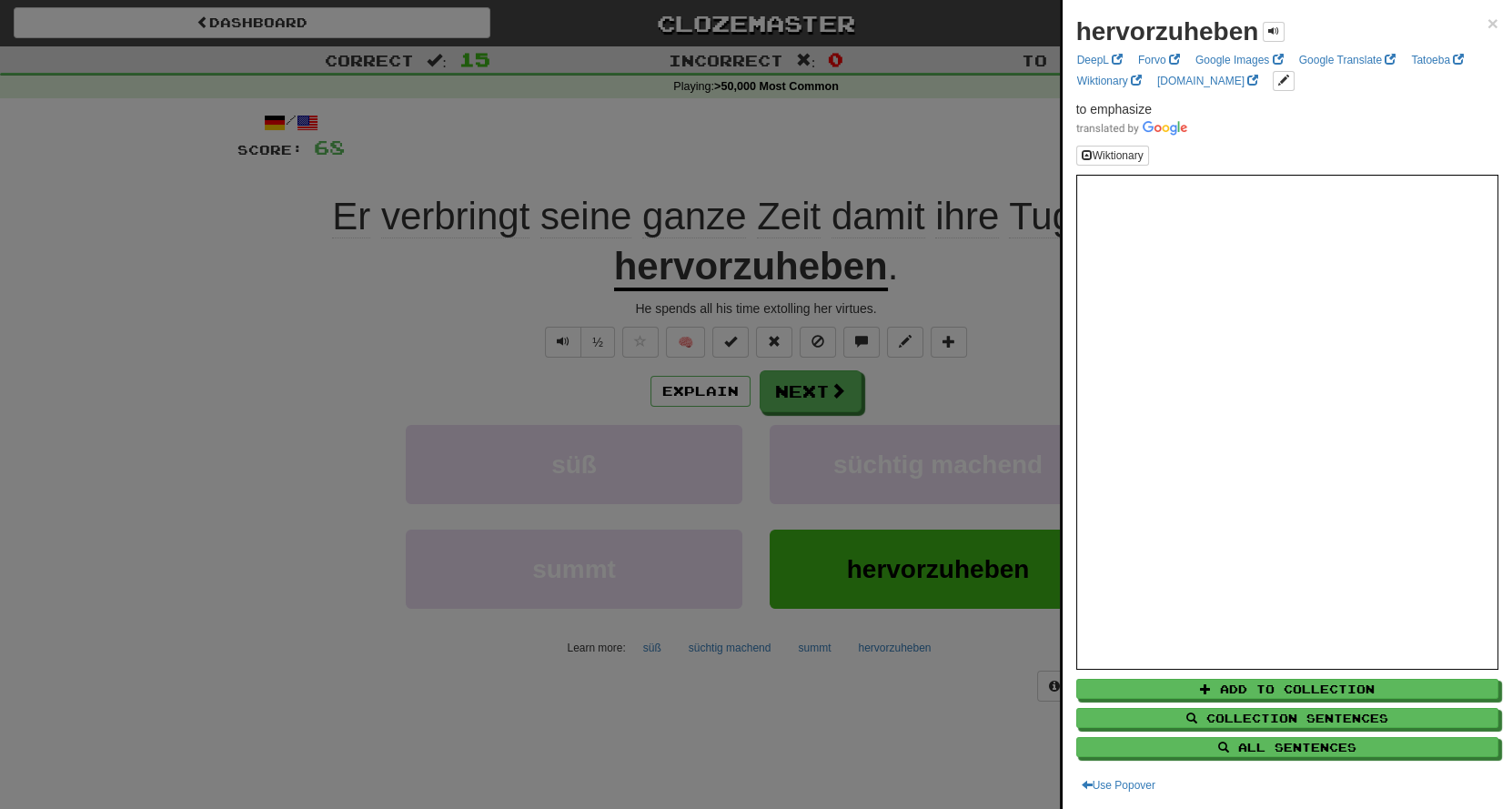
click at [802, 141] on div at bounding box center [756, 404] width 1512 height 809
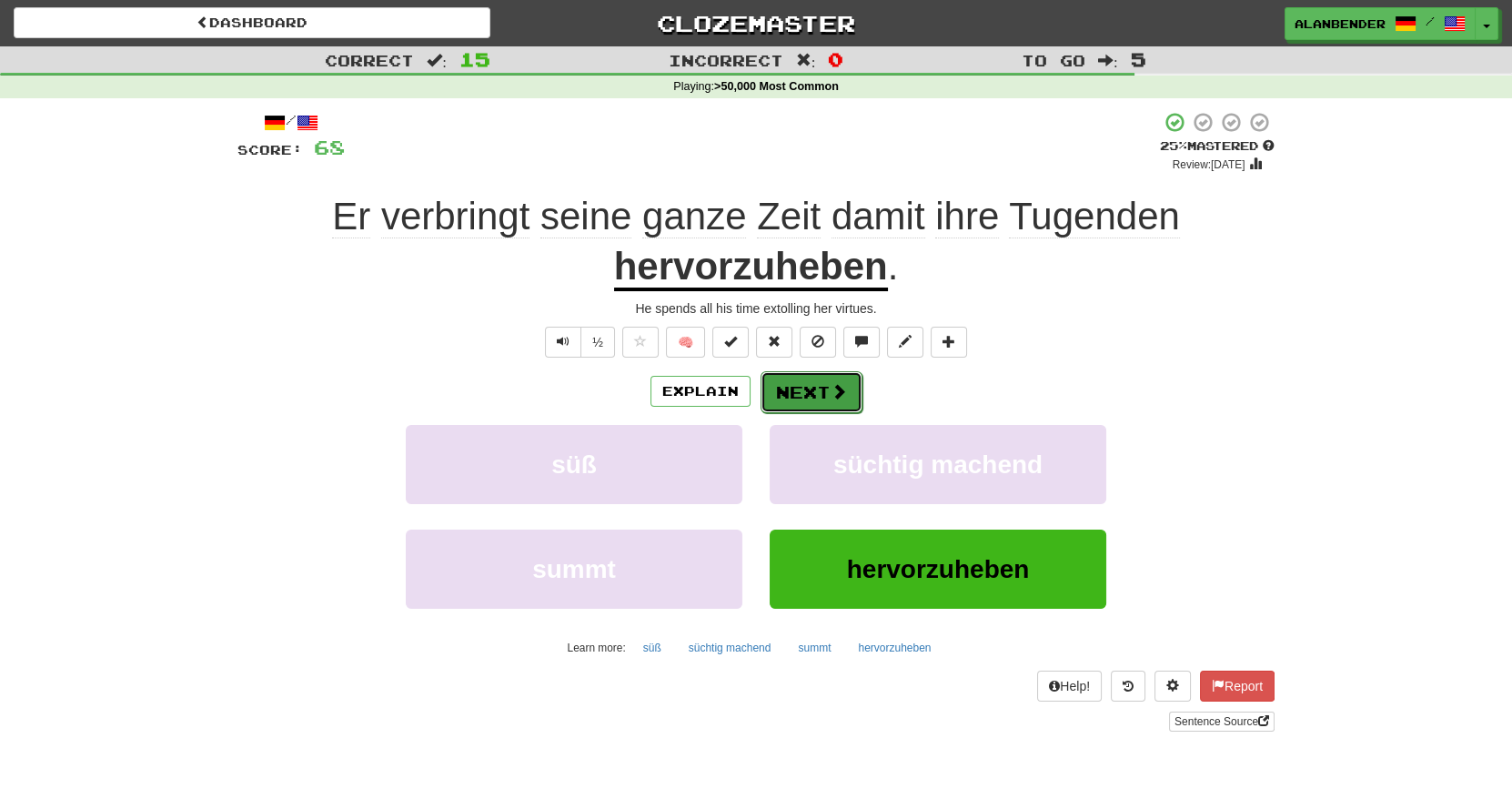
click at [808, 395] on button "Next" at bounding box center [811, 391] width 102 height 42
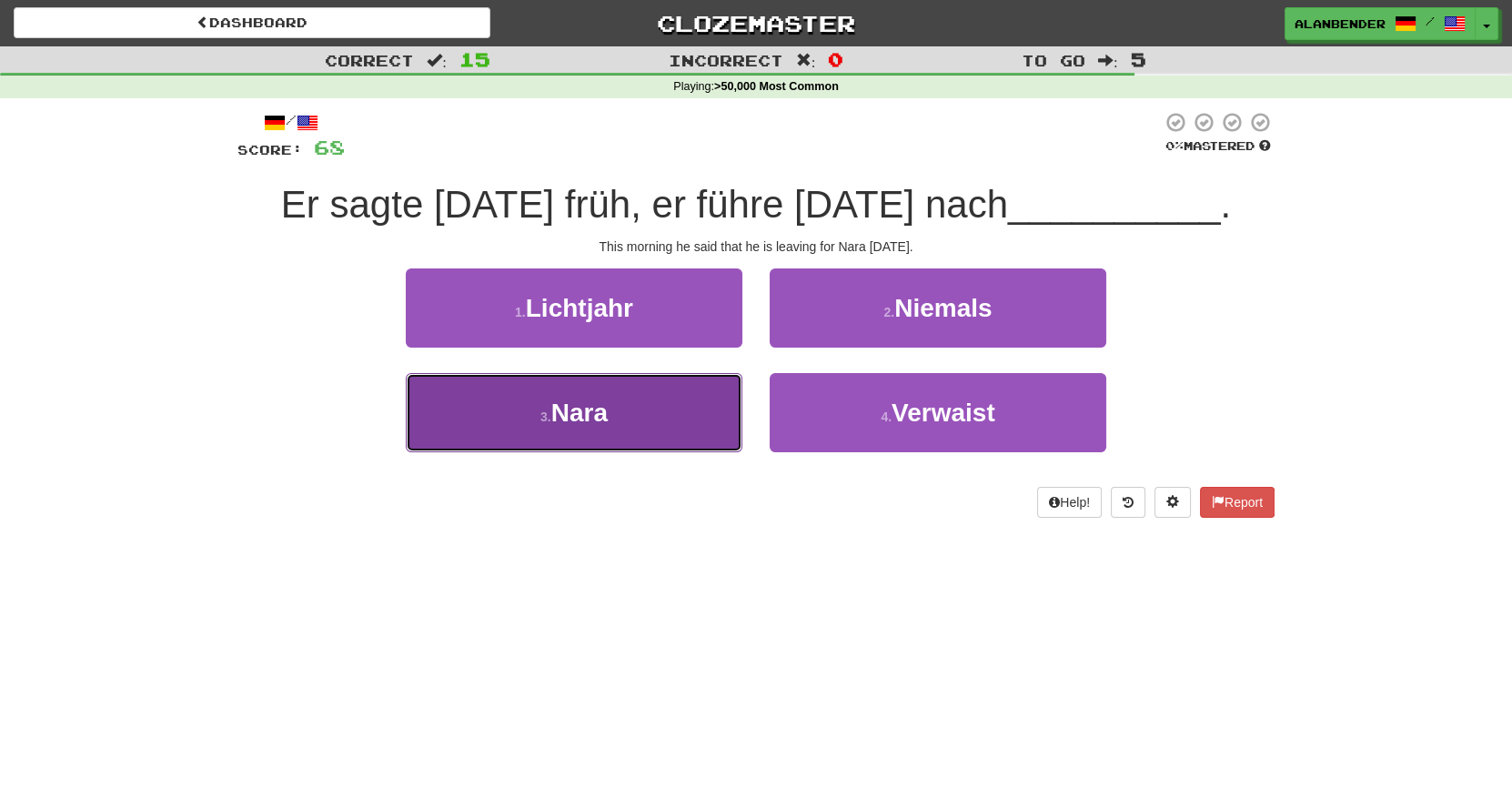
click at [606, 419] on span "Nara" at bounding box center [580, 412] width 57 height 28
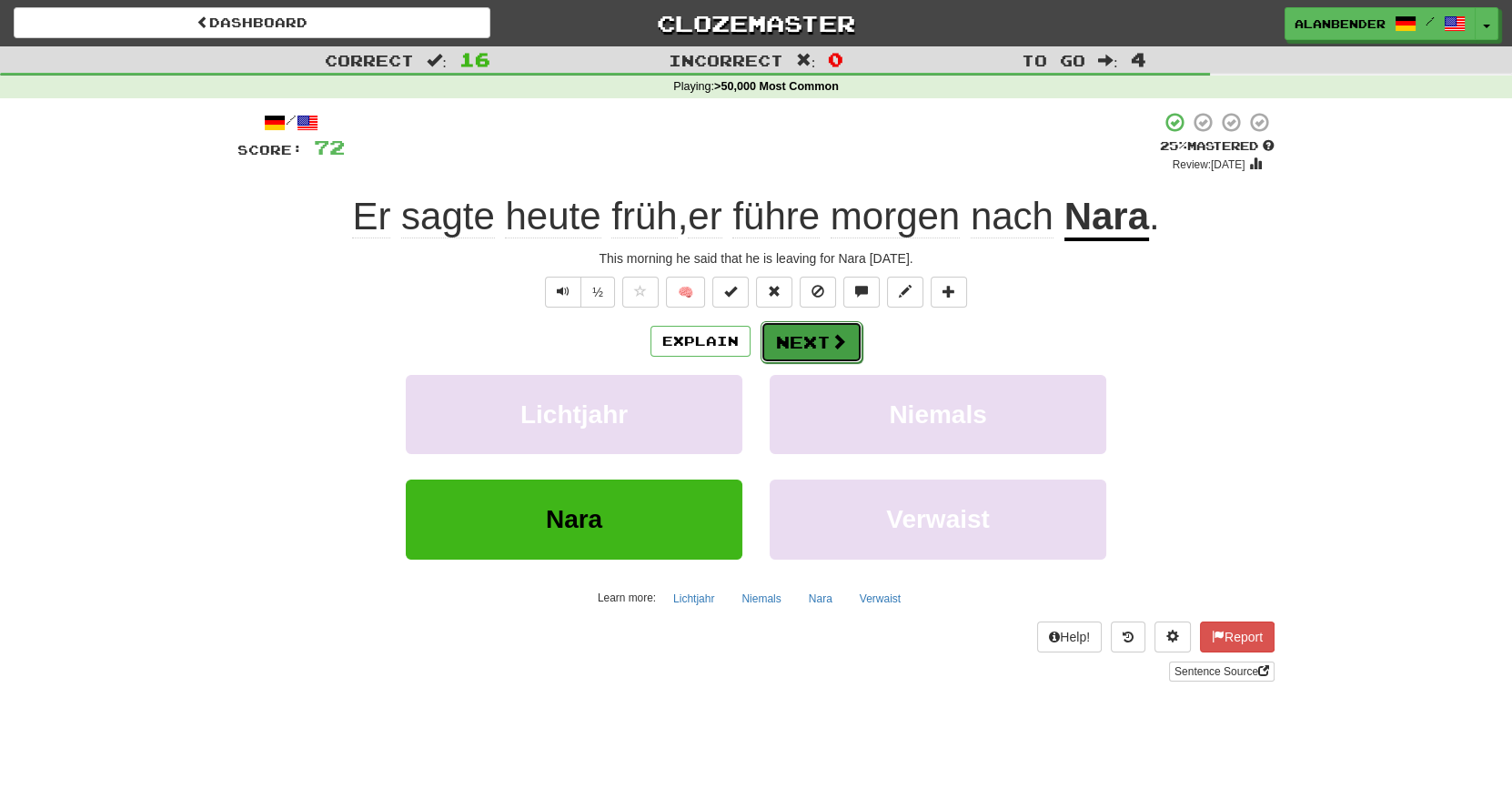
click at [821, 349] on button "Next" at bounding box center [811, 342] width 102 height 42
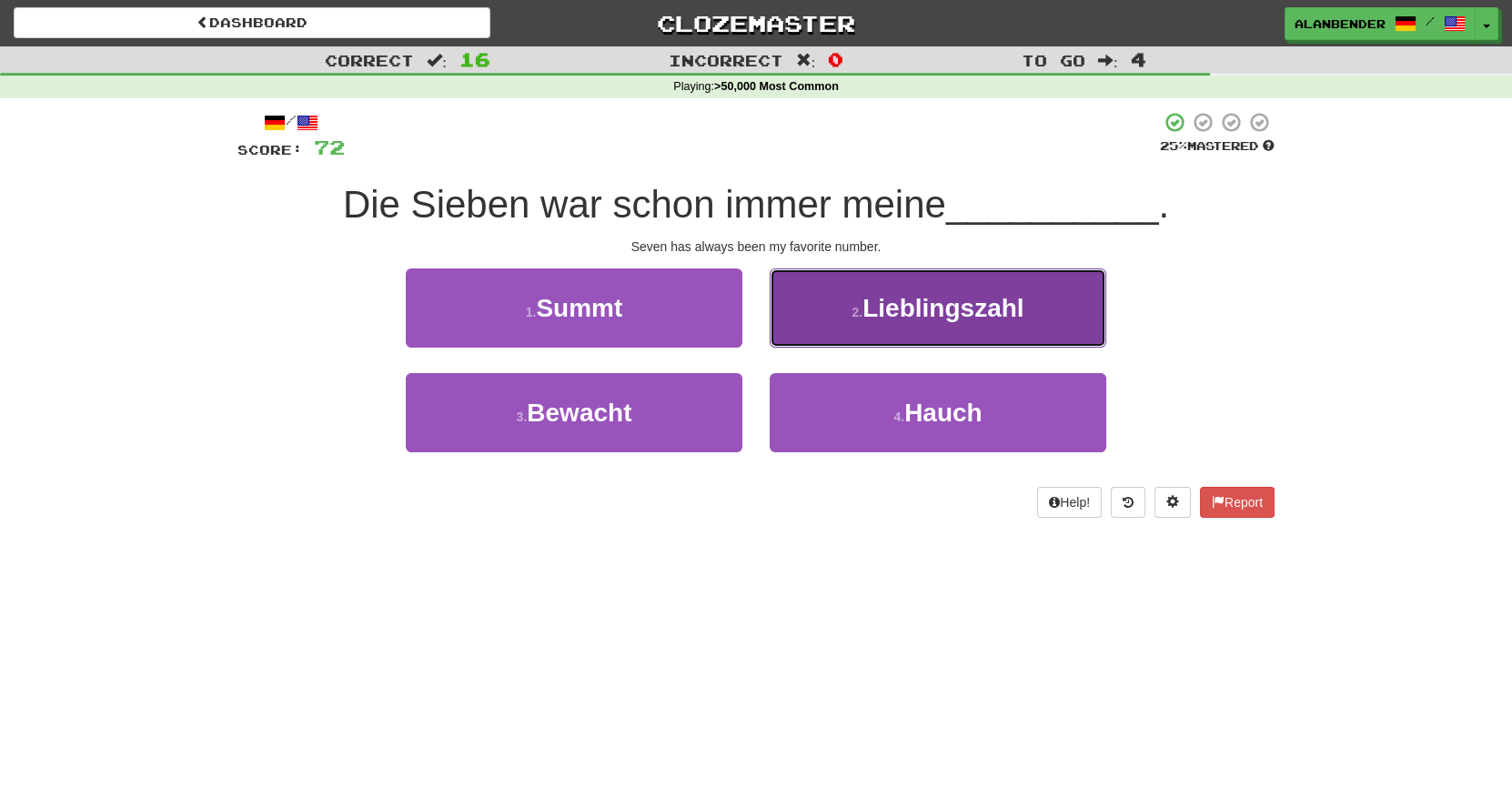
click at [893, 321] on span "Lieblingszahl" at bounding box center [943, 307] width 161 height 28
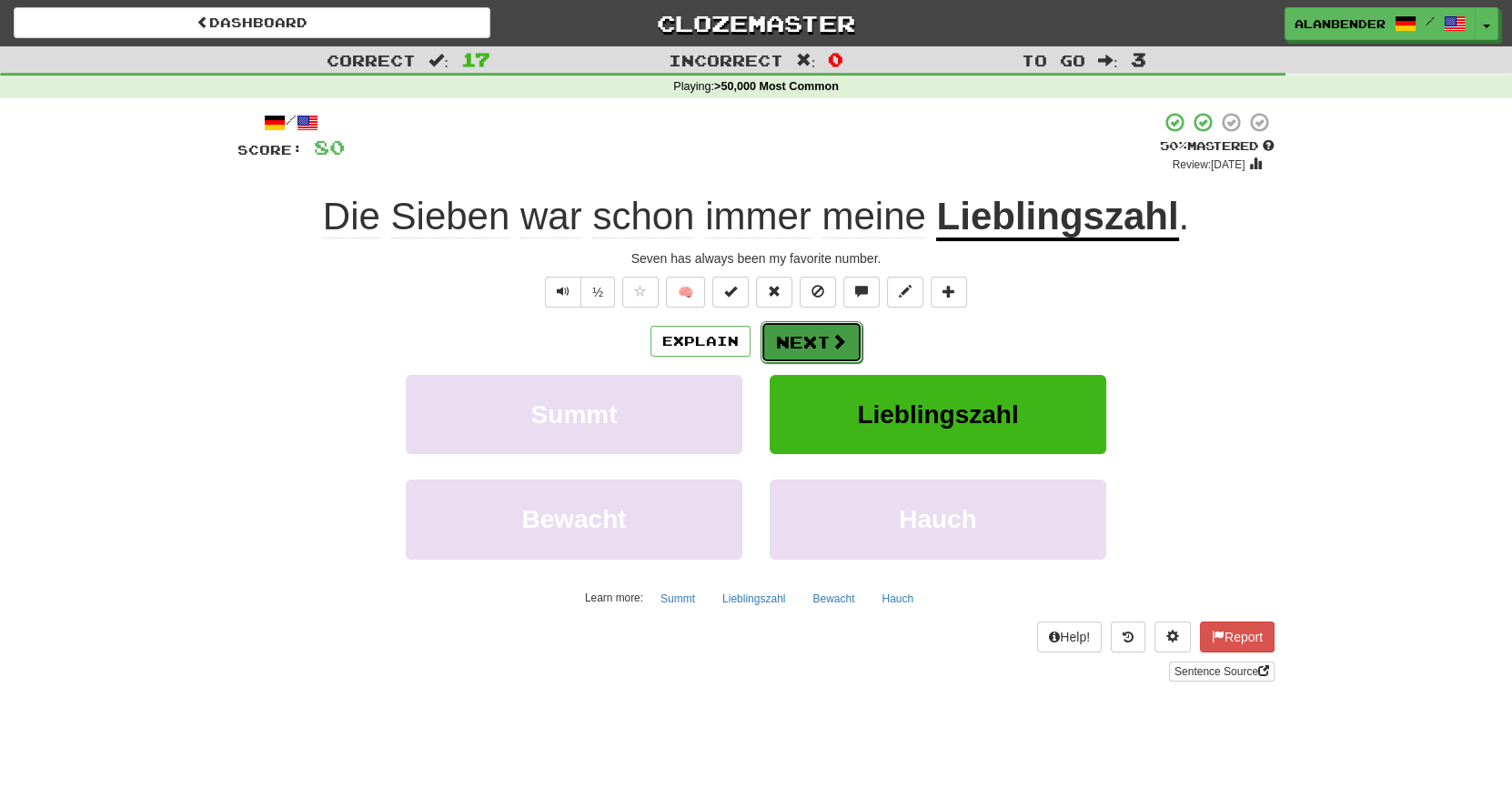
click at [826, 343] on button "Next" at bounding box center [811, 342] width 102 height 42
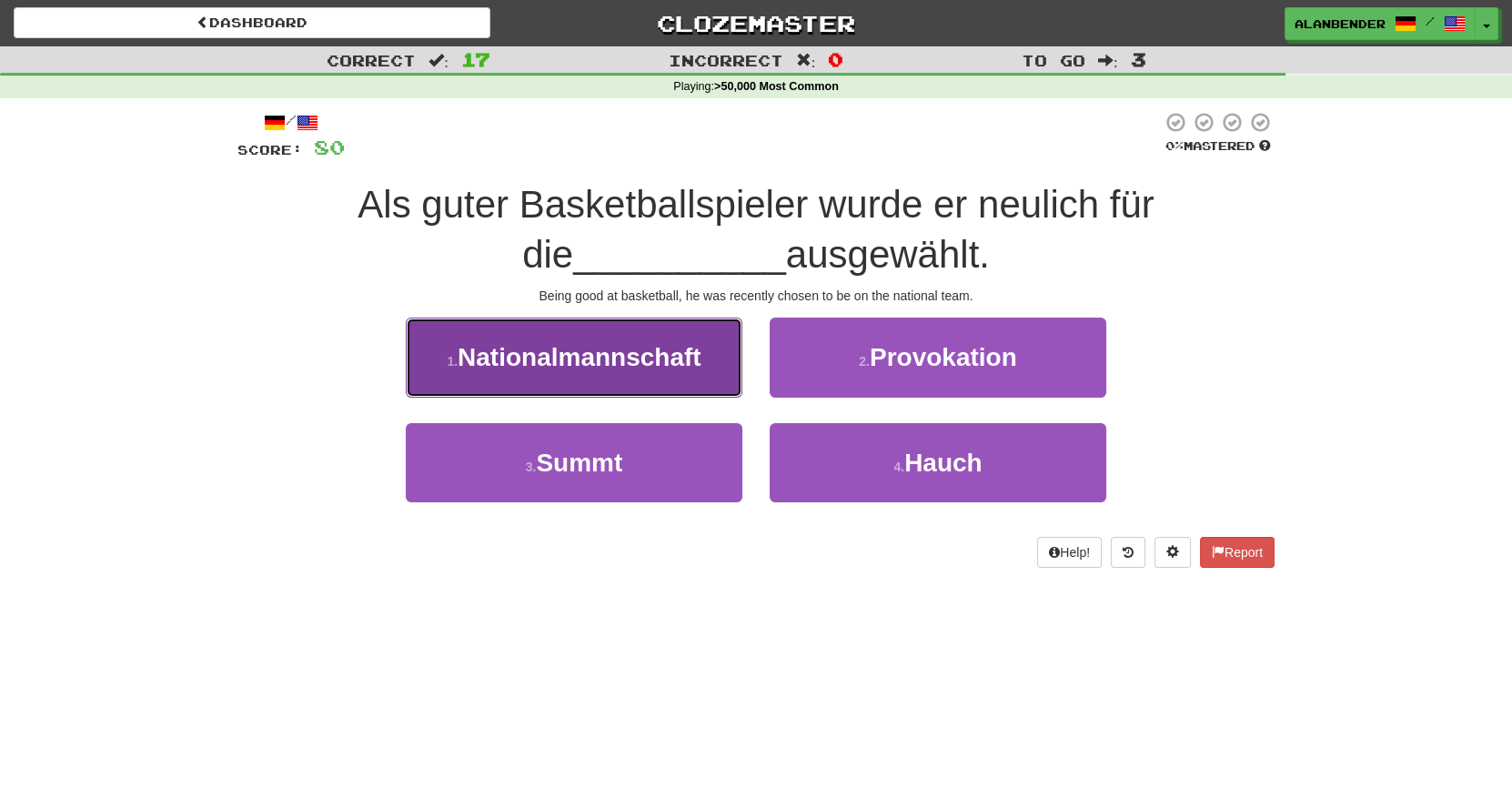
click at [556, 353] on span "Nationalmannschaft" at bounding box center [580, 356] width 244 height 28
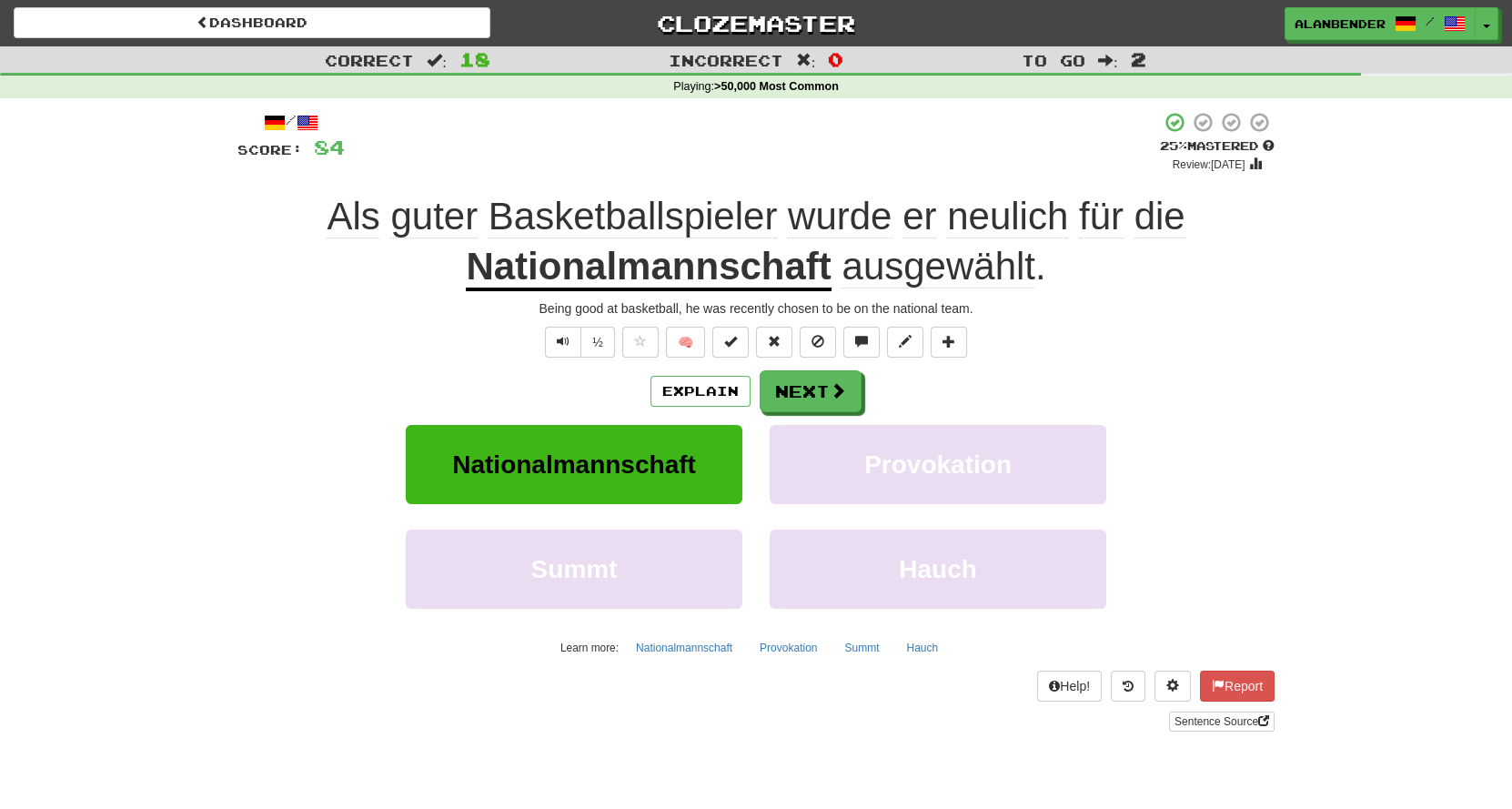
click at [988, 266] on span "ausgewählt" at bounding box center [938, 266] width 193 height 44
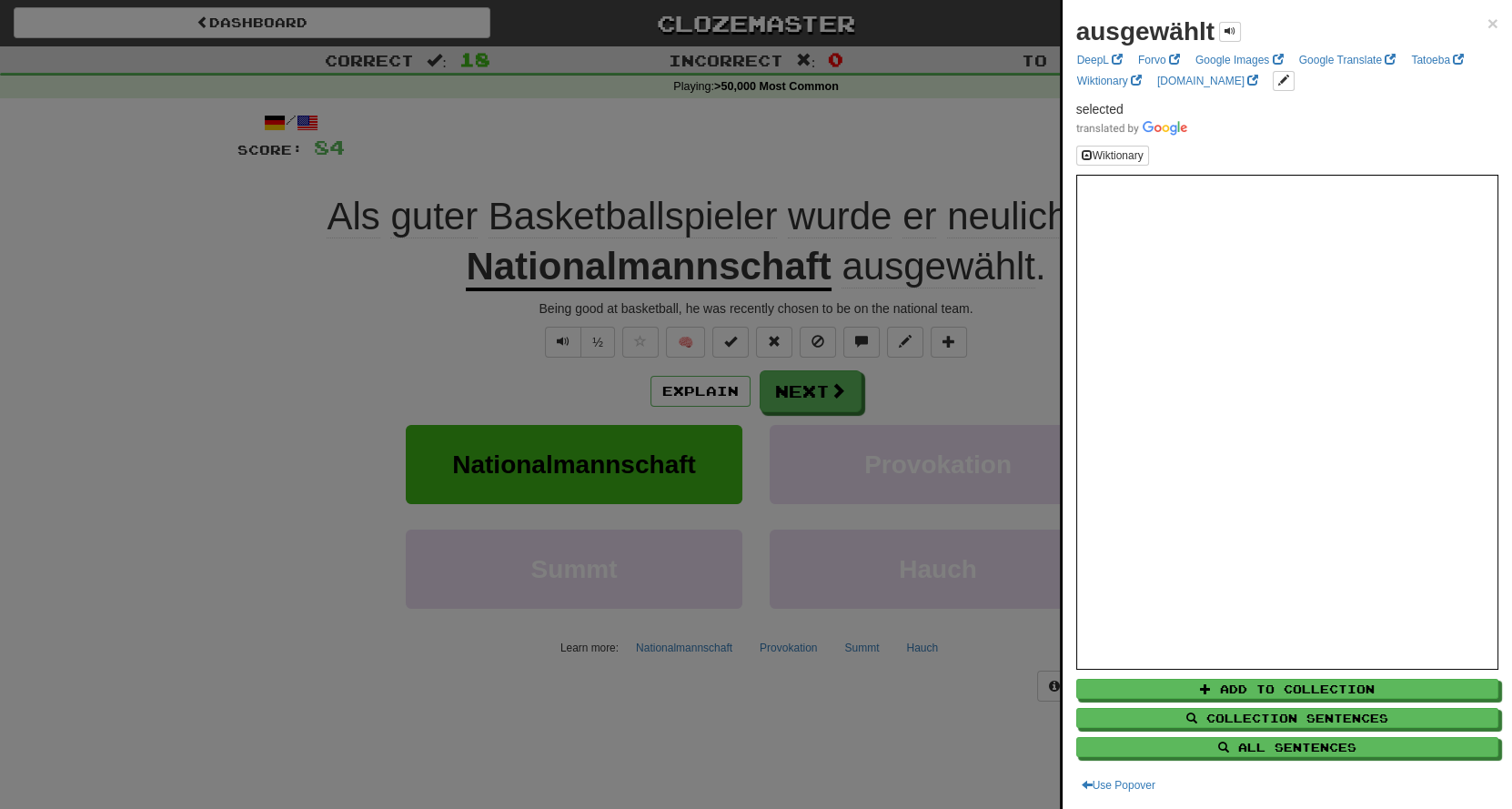
click at [924, 135] on div at bounding box center [756, 404] width 1512 height 809
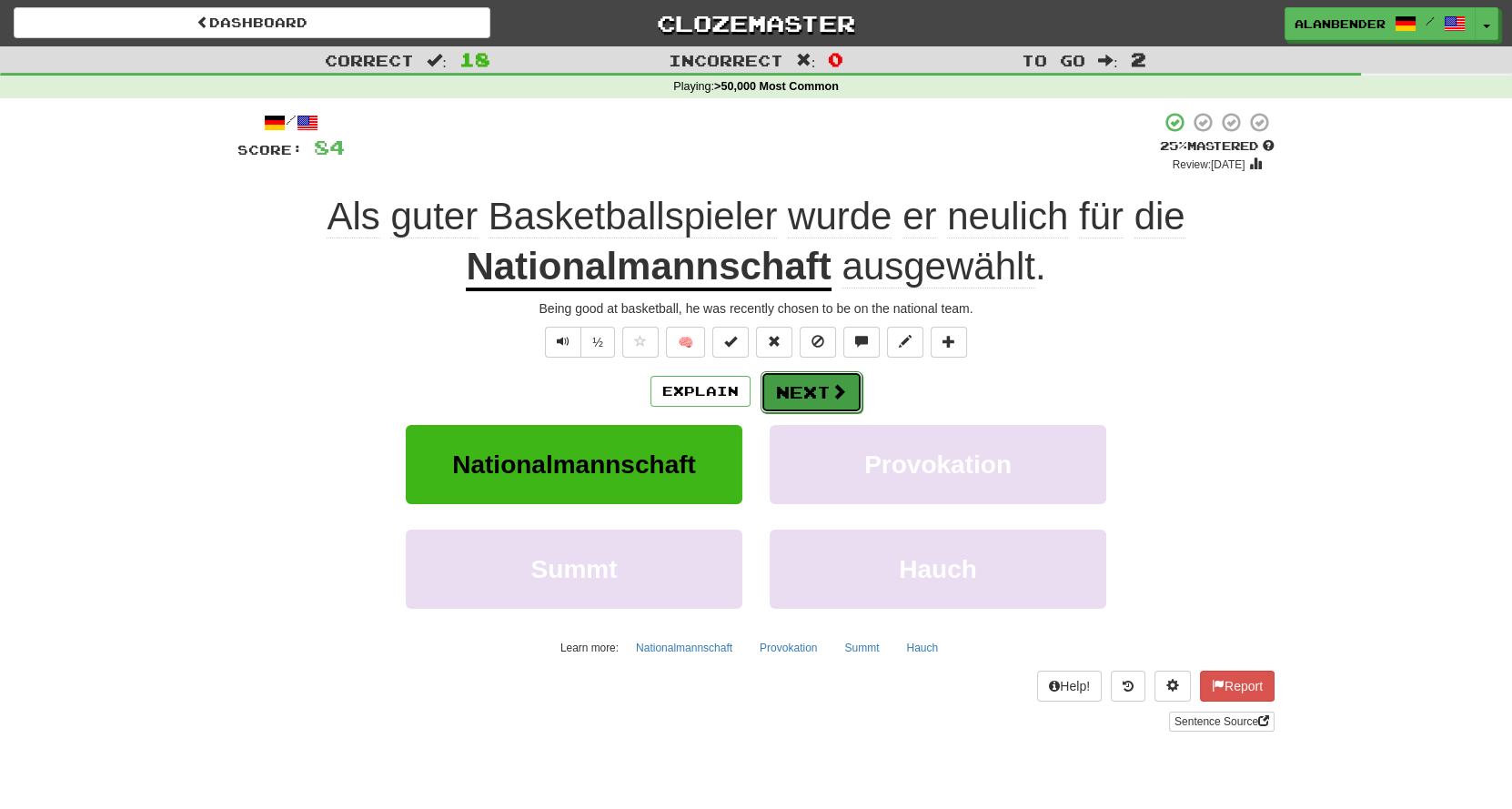
click at [803, 393] on button "Next" at bounding box center [811, 391] width 102 height 42
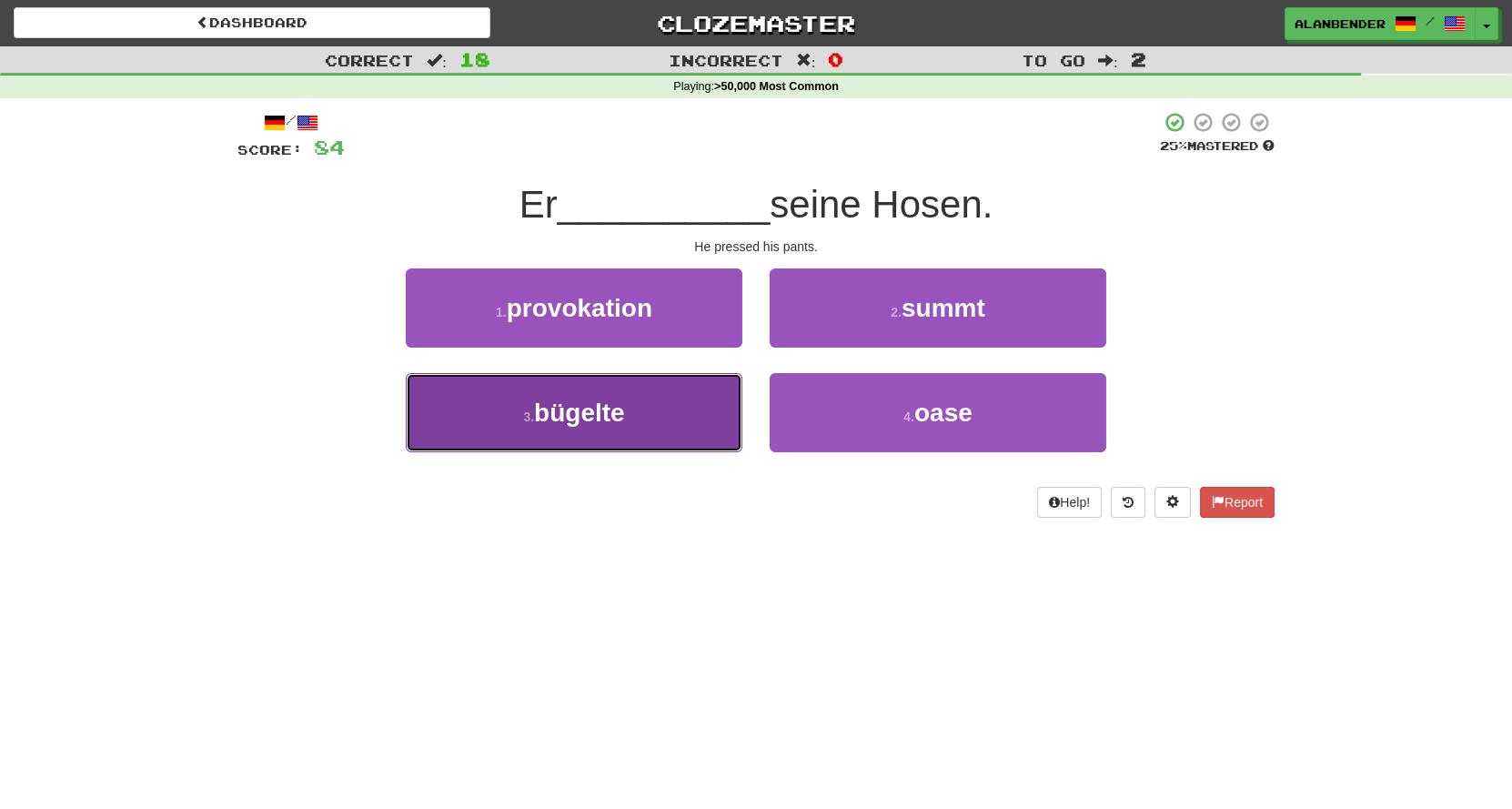
click at [600, 398] on span "bügelte" at bounding box center [579, 412] width 91 height 28
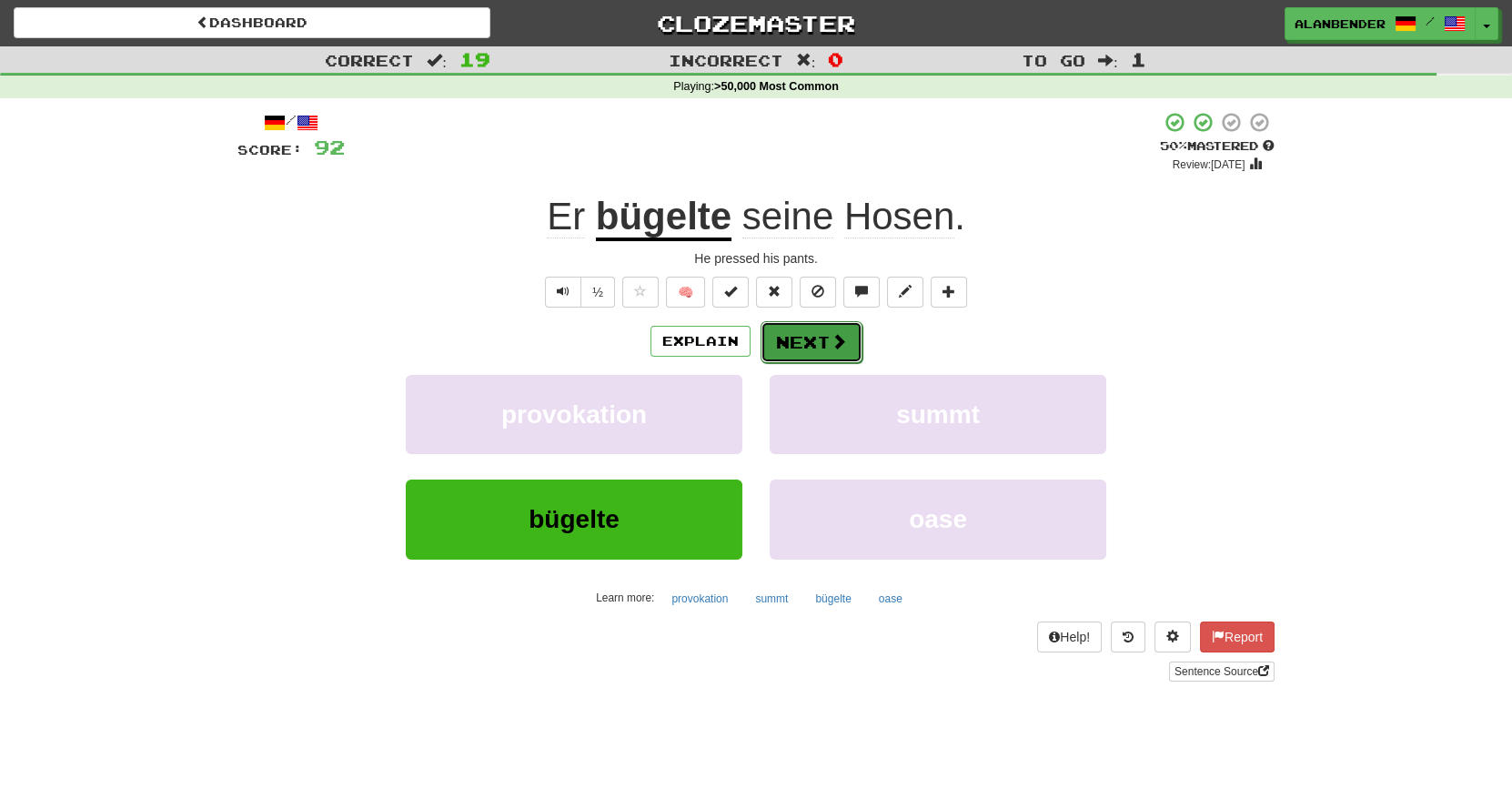
click at [816, 350] on button "Next" at bounding box center [811, 342] width 102 height 42
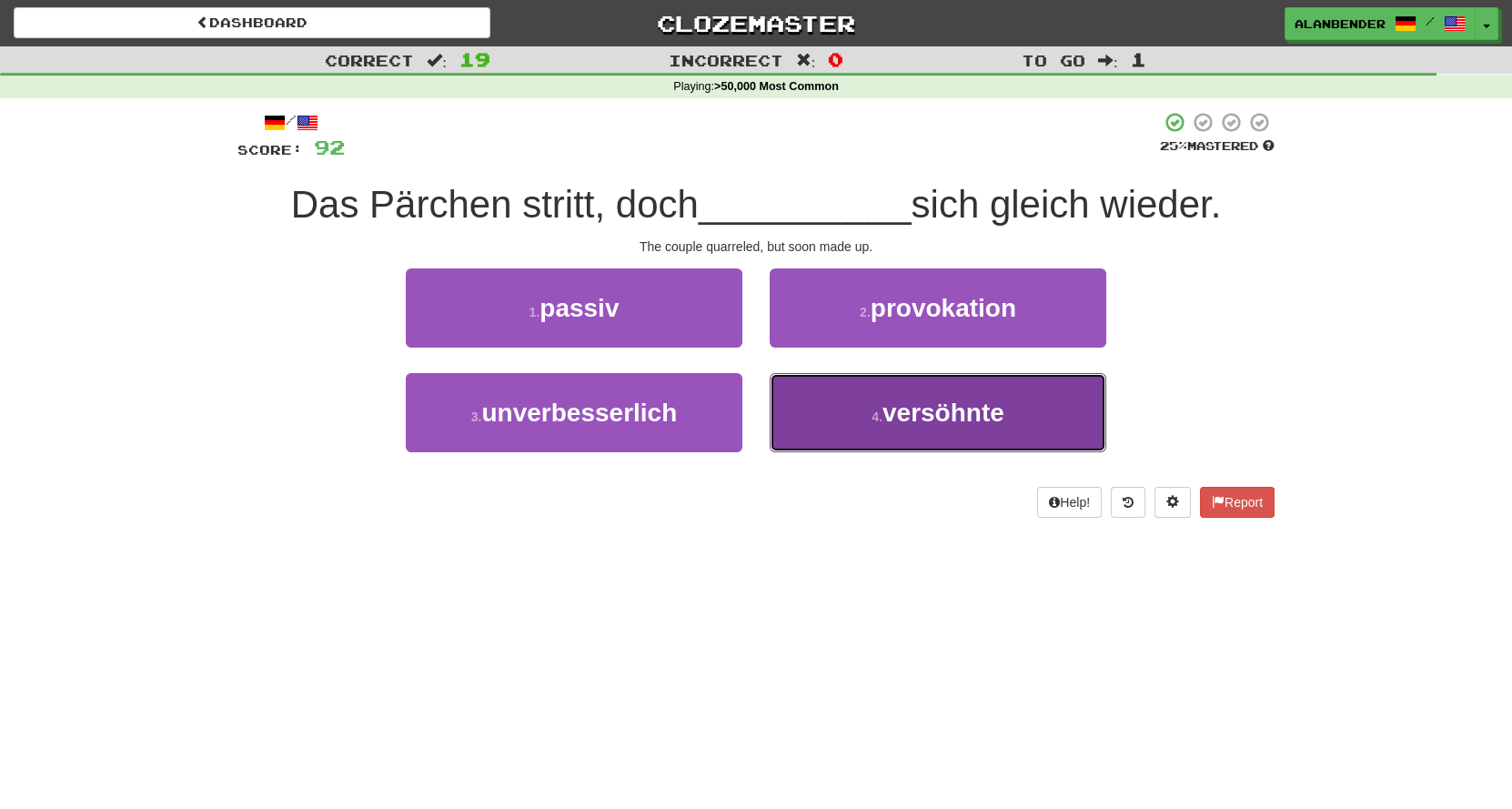
click at [968, 428] on button "4 . versöhnte" at bounding box center [938, 412] width 337 height 79
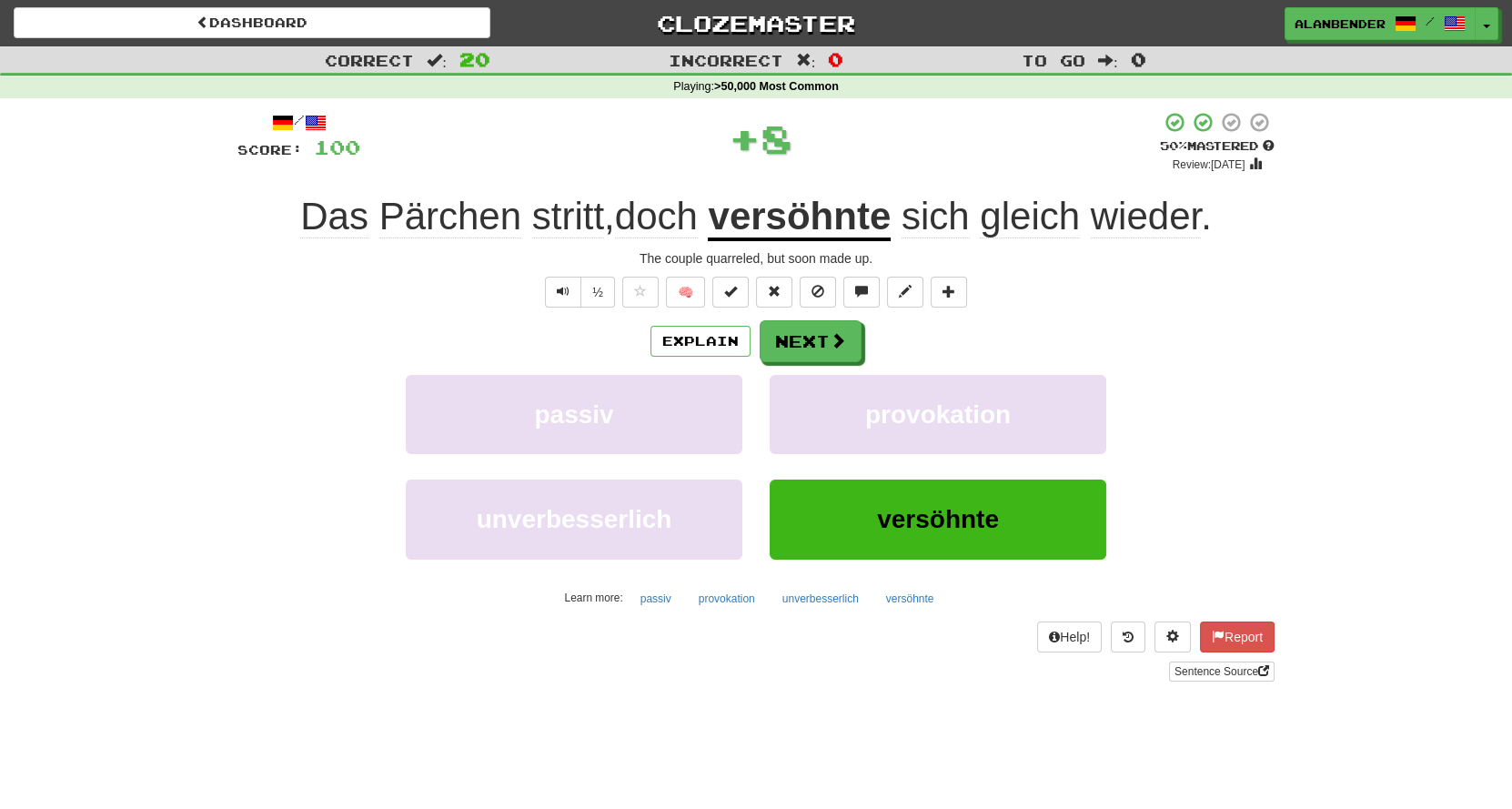
click at [850, 218] on u "versöhnte" at bounding box center [798, 218] width 183 height 47
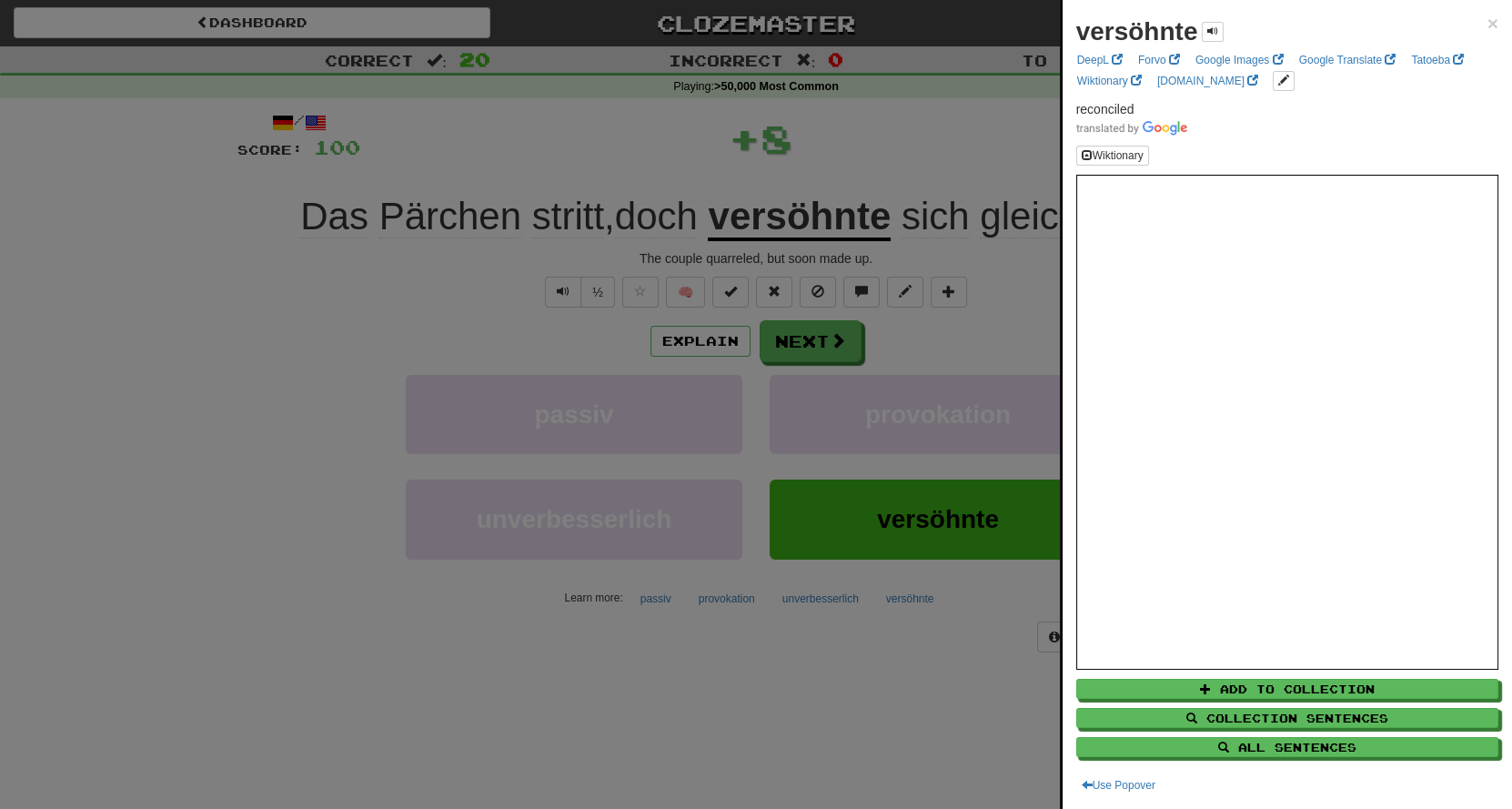
click at [923, 131] on div at bounding box center [756, 404] width 1512 height 809
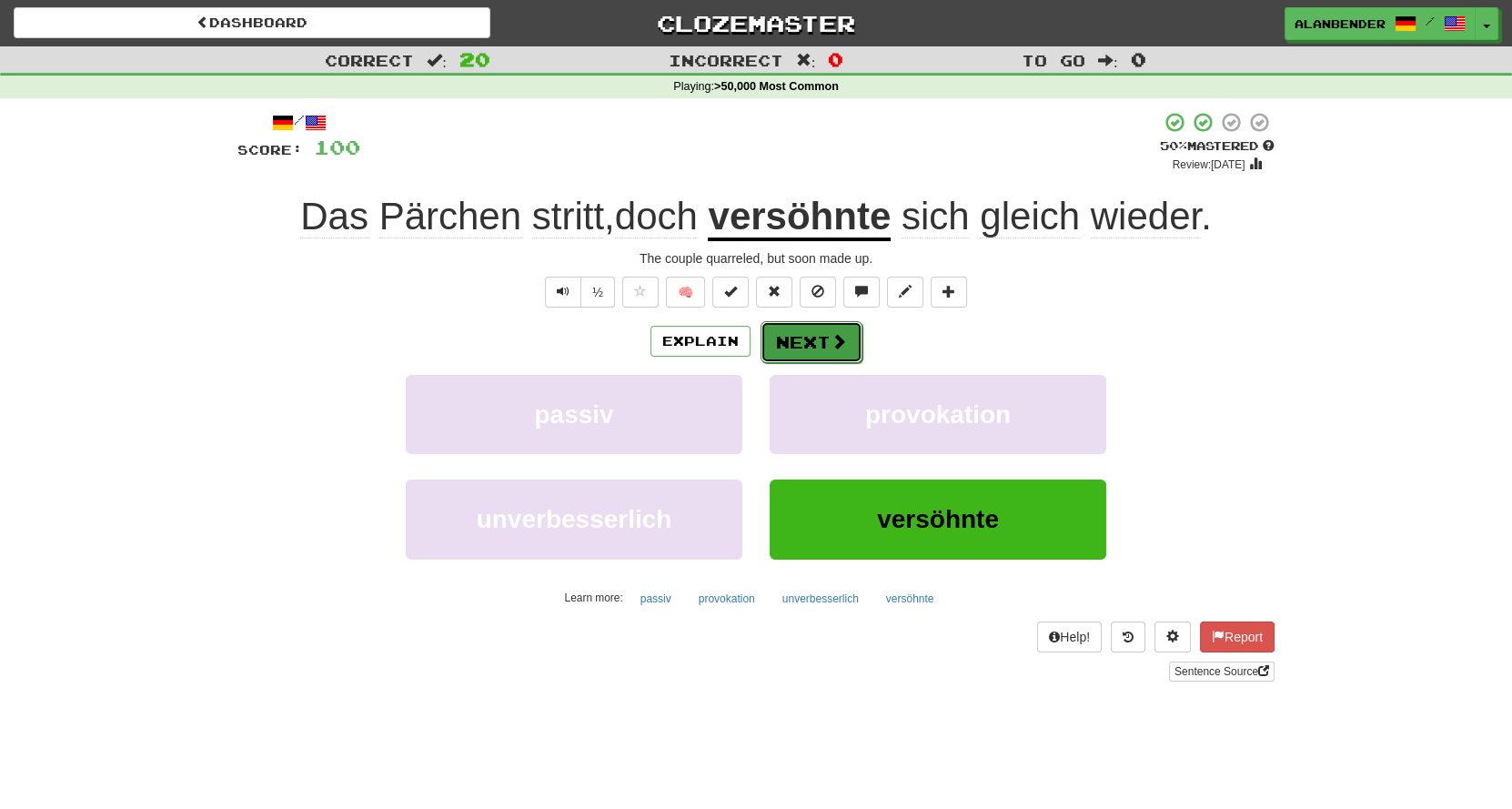
click at [822, 344] on button "Next" at bounding box center [811, 342] width 102 height 42
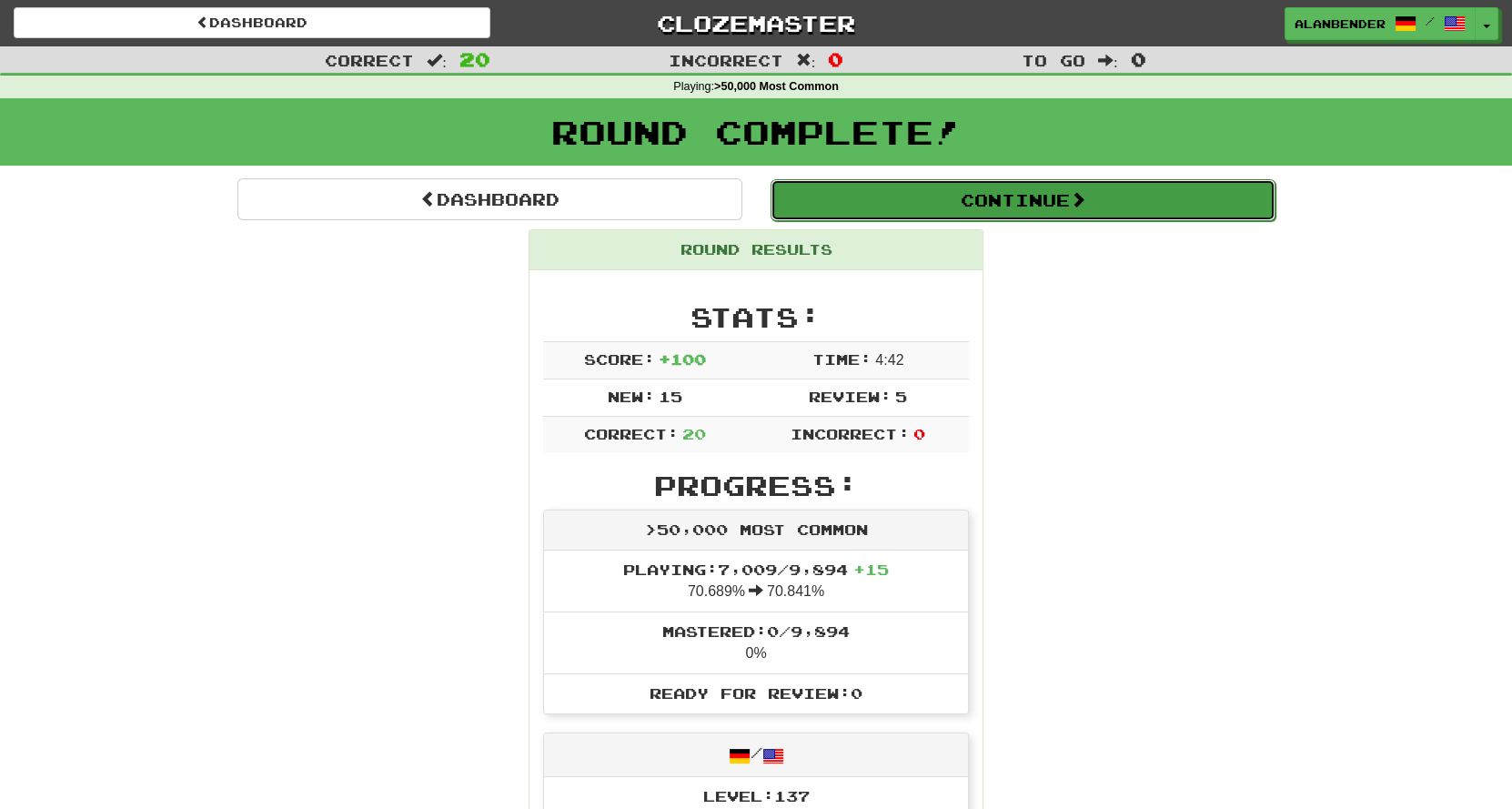
click at [1024, 213] on button "Continue" at bounding box center [1022, 200] width 505 height 42
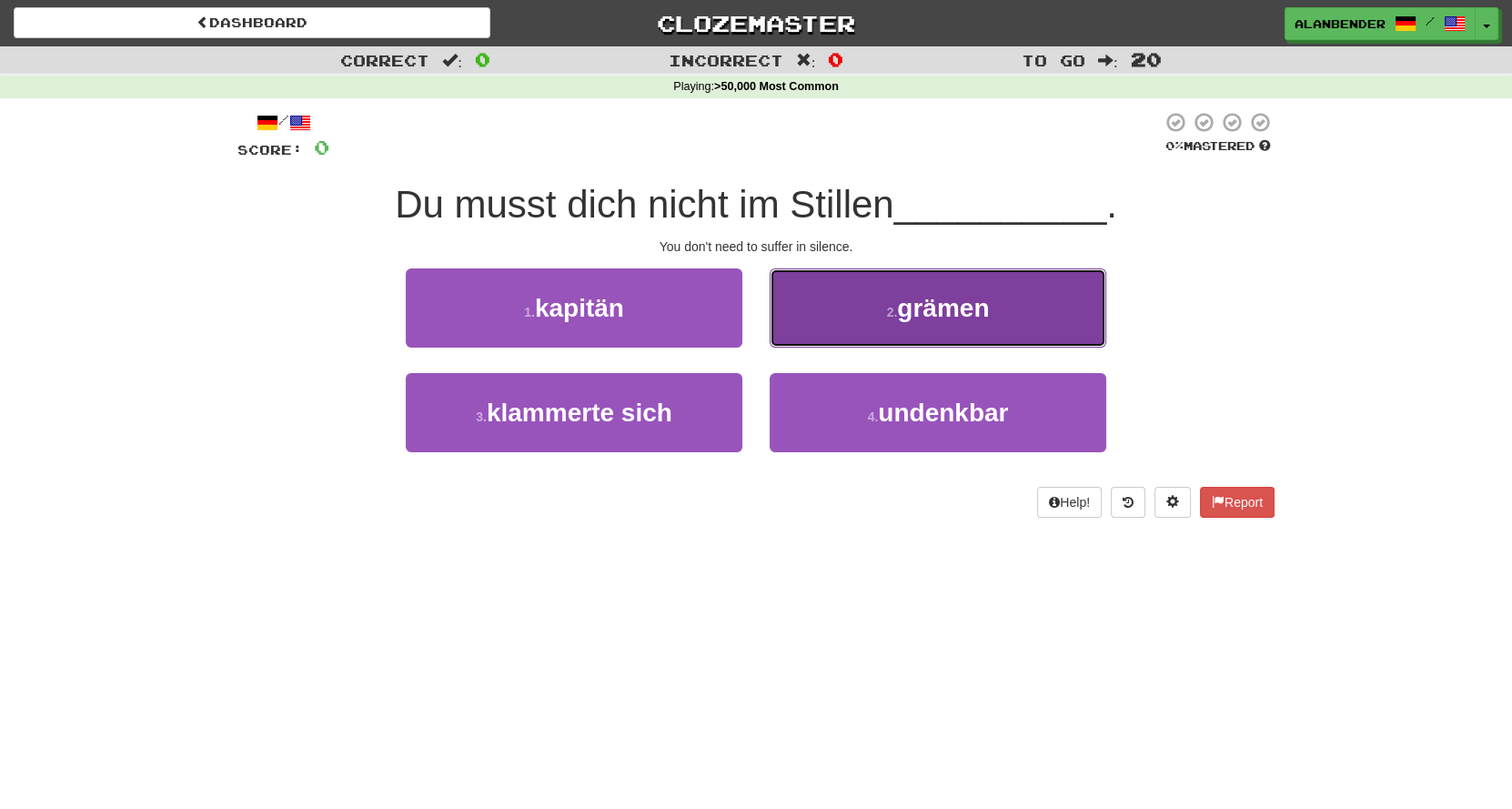
click at [936, 316] on span "grämen" at bounding box center [943, 307] width 92 height 28
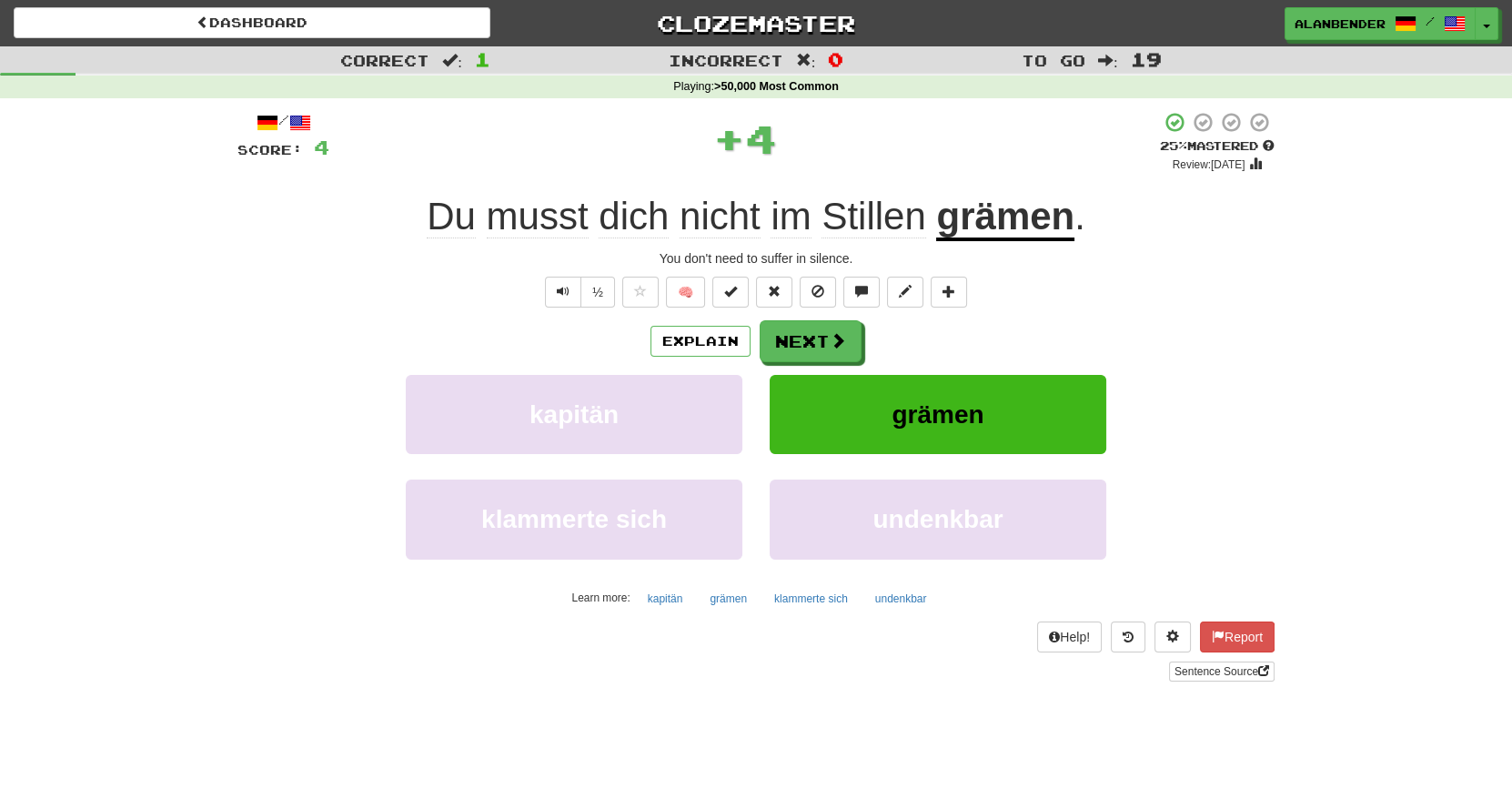
click at [1009, 230] on u "grämen" at bounding box center [1005, 218] width 139 height 47
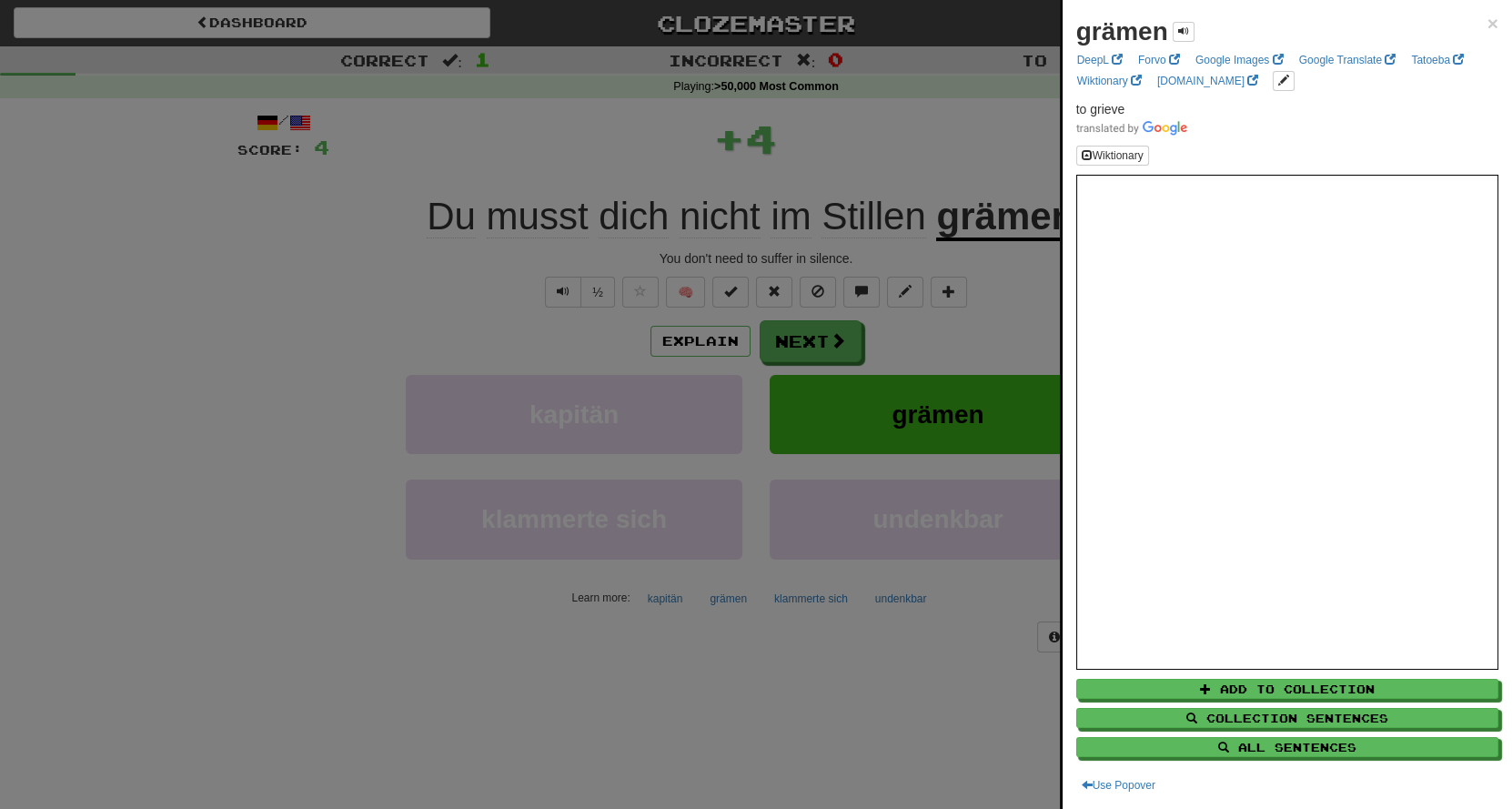
click at [958, 133] on div at bounding box center [756, 404] width 1512 height 809
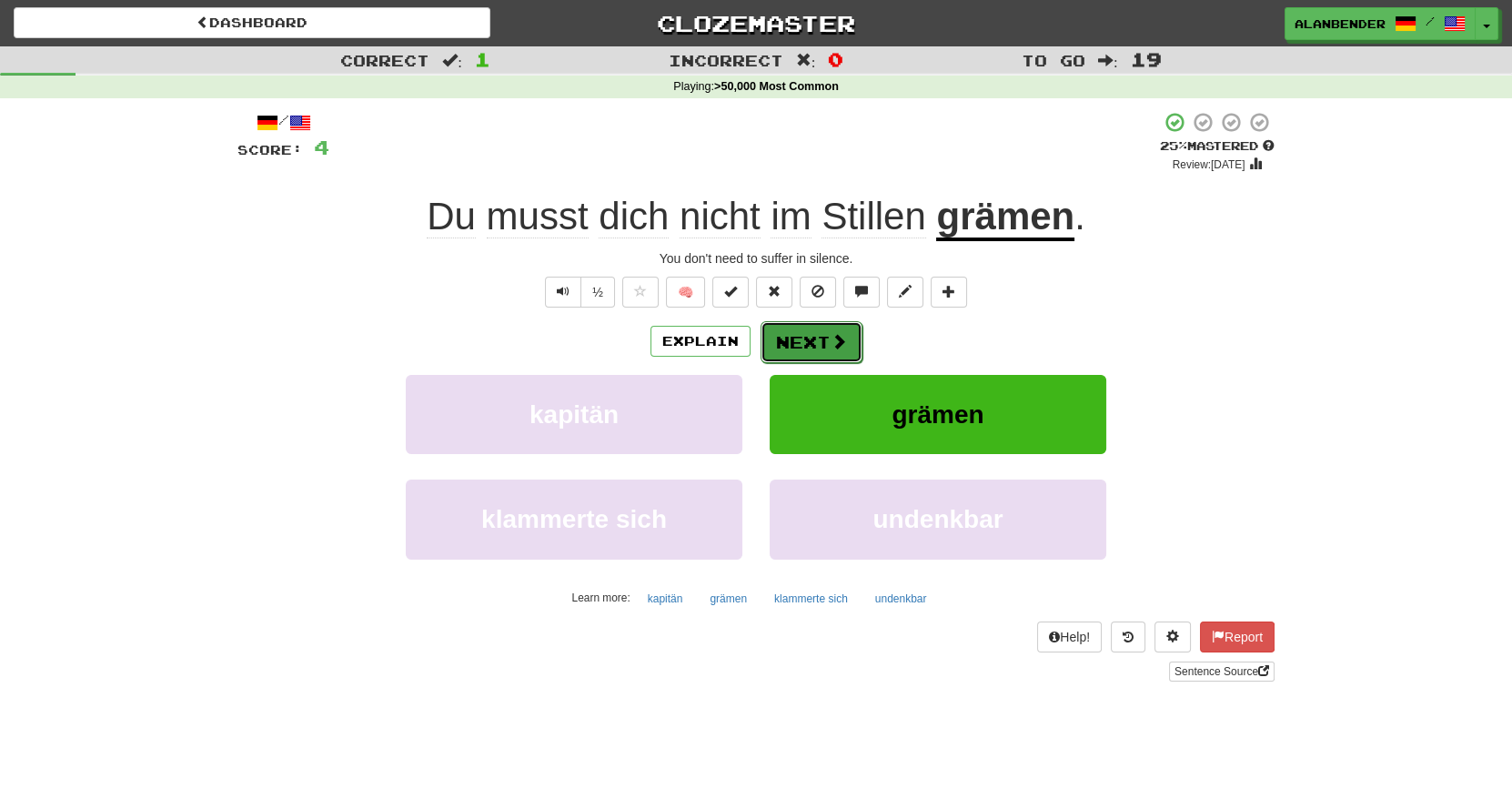
click at [831, 340] on span at bounding box center [838, 341] width 17 height 17
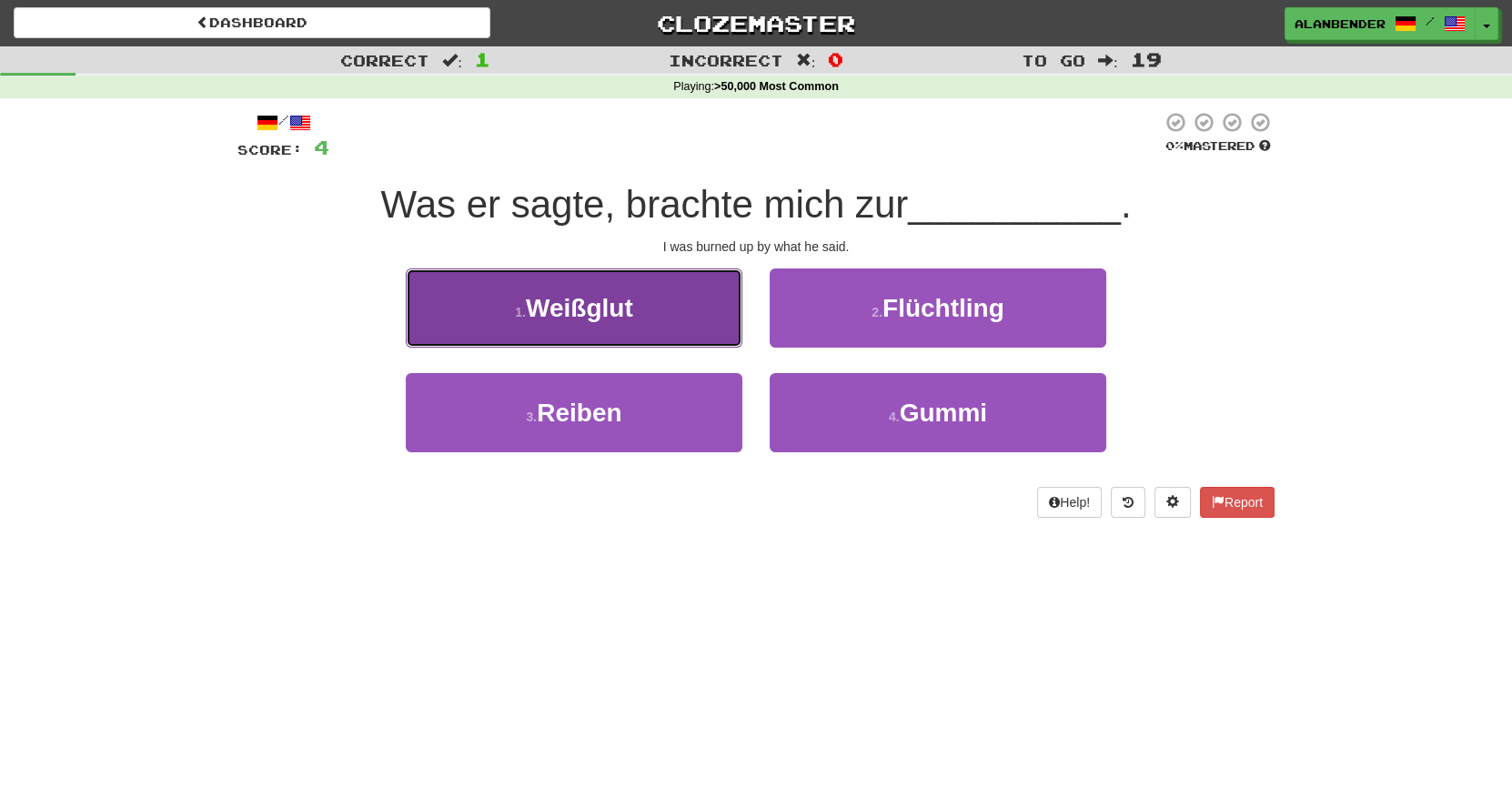
click at [624, 310] on span "Weißglut" at bounding box center [580, 307] width 107 height 28
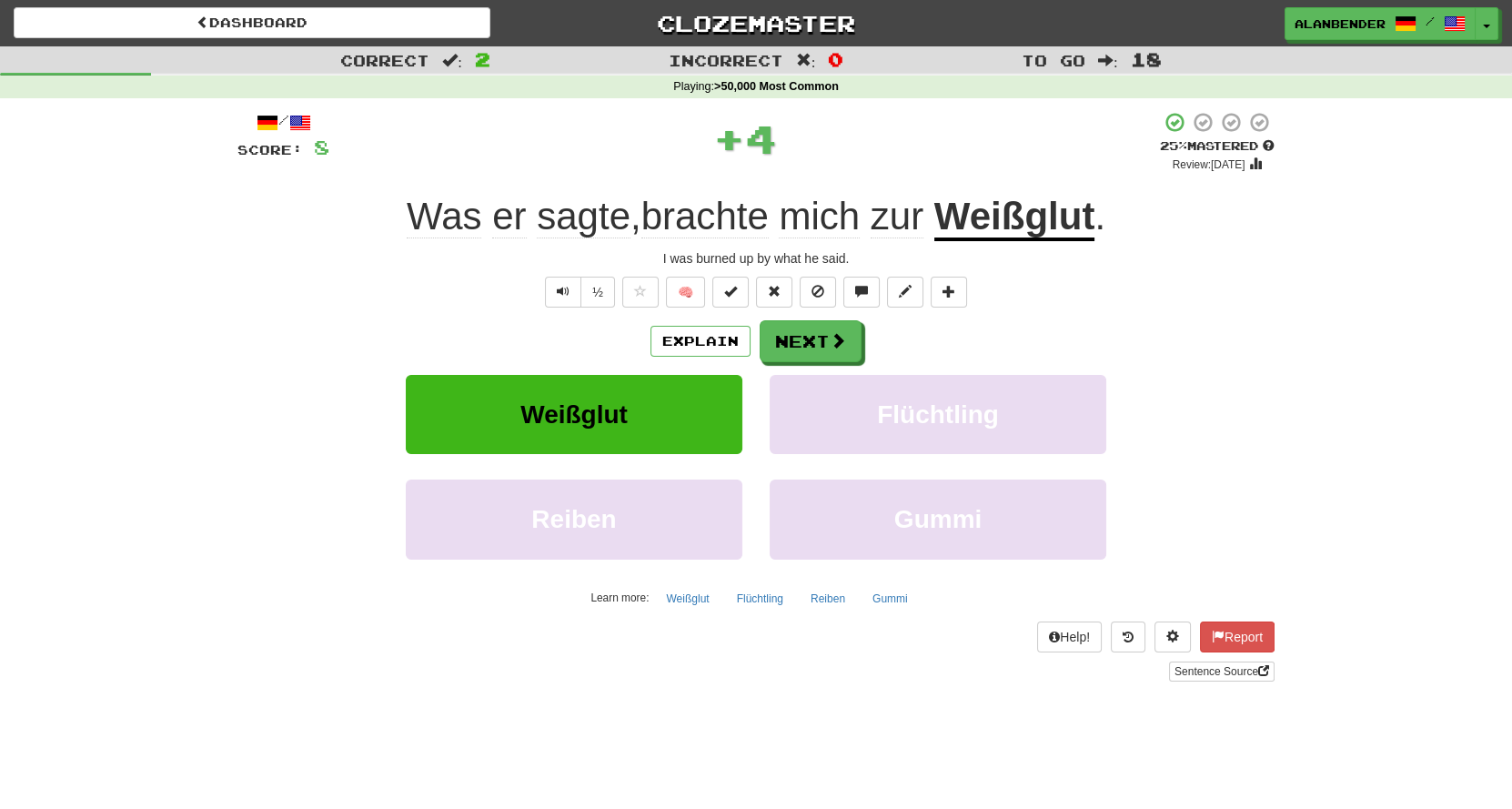
click at [1025, 217] on u "Weißglut" at bounding box center [1014, 218] width 161 height 47
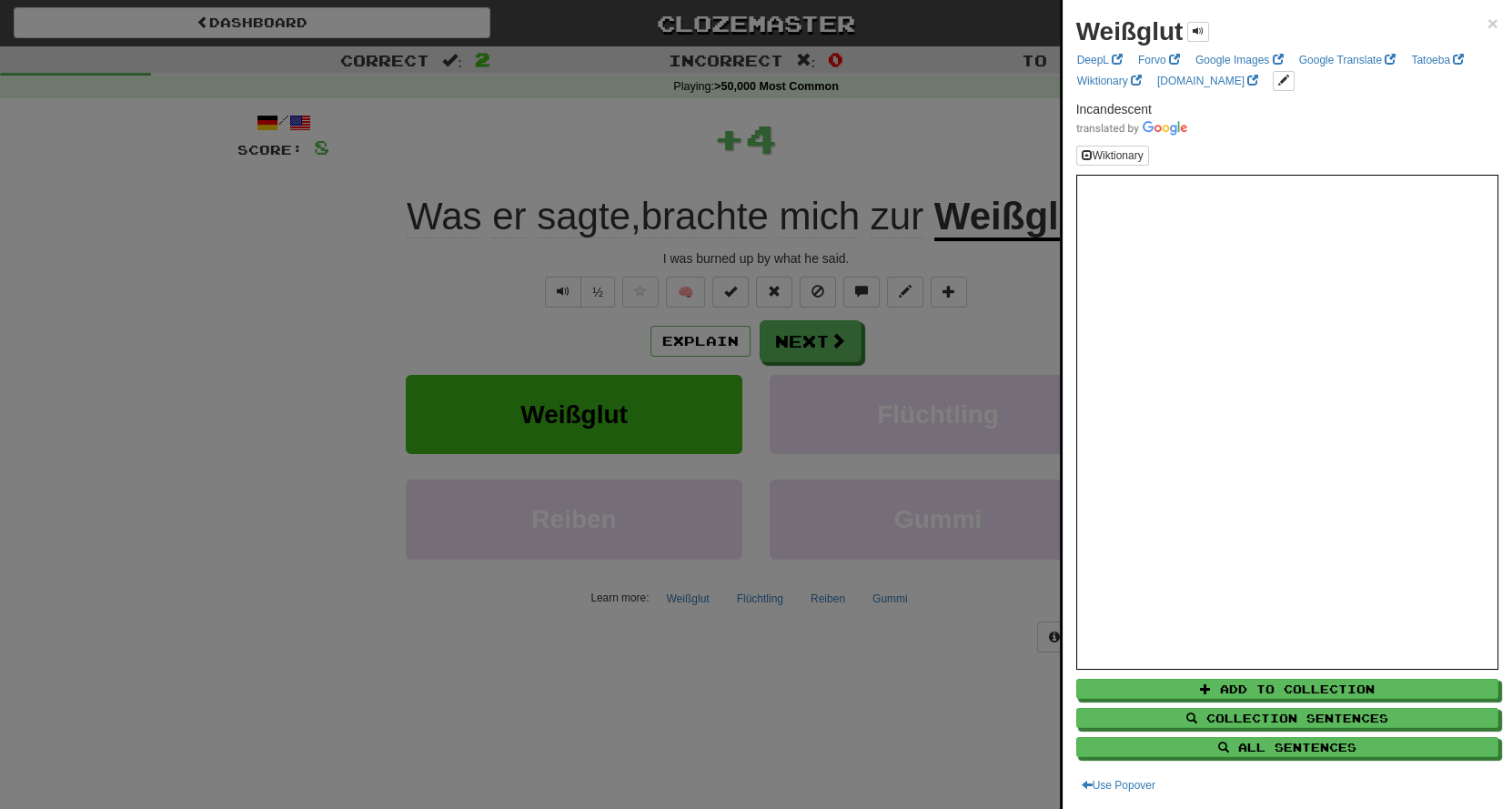
click at [963, 124] on div at bounding box center [756, 404] width 1512 height 809
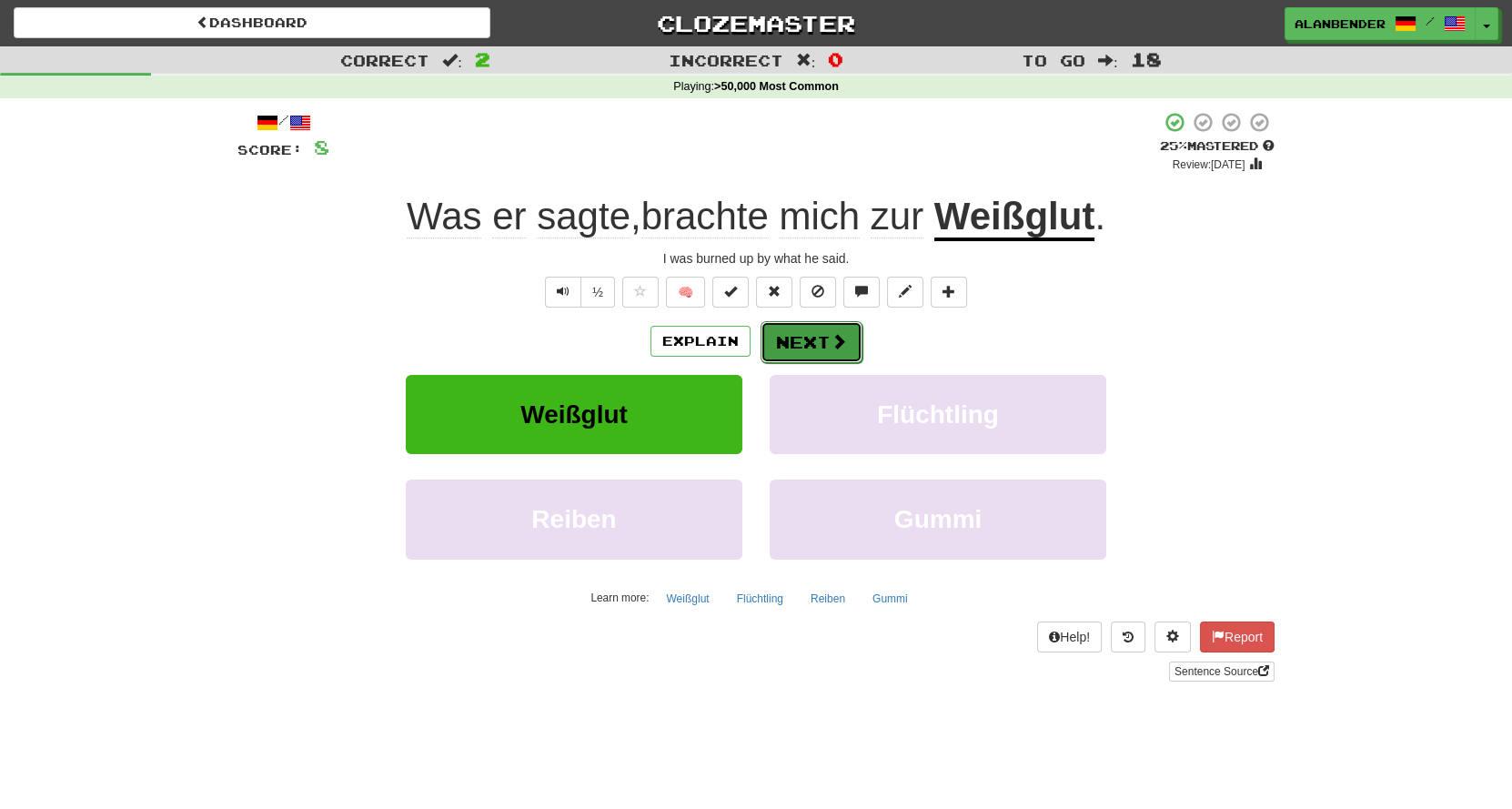
click at [814, 342] on button "Next" at bounding box center [811, 342] width 102 height 42
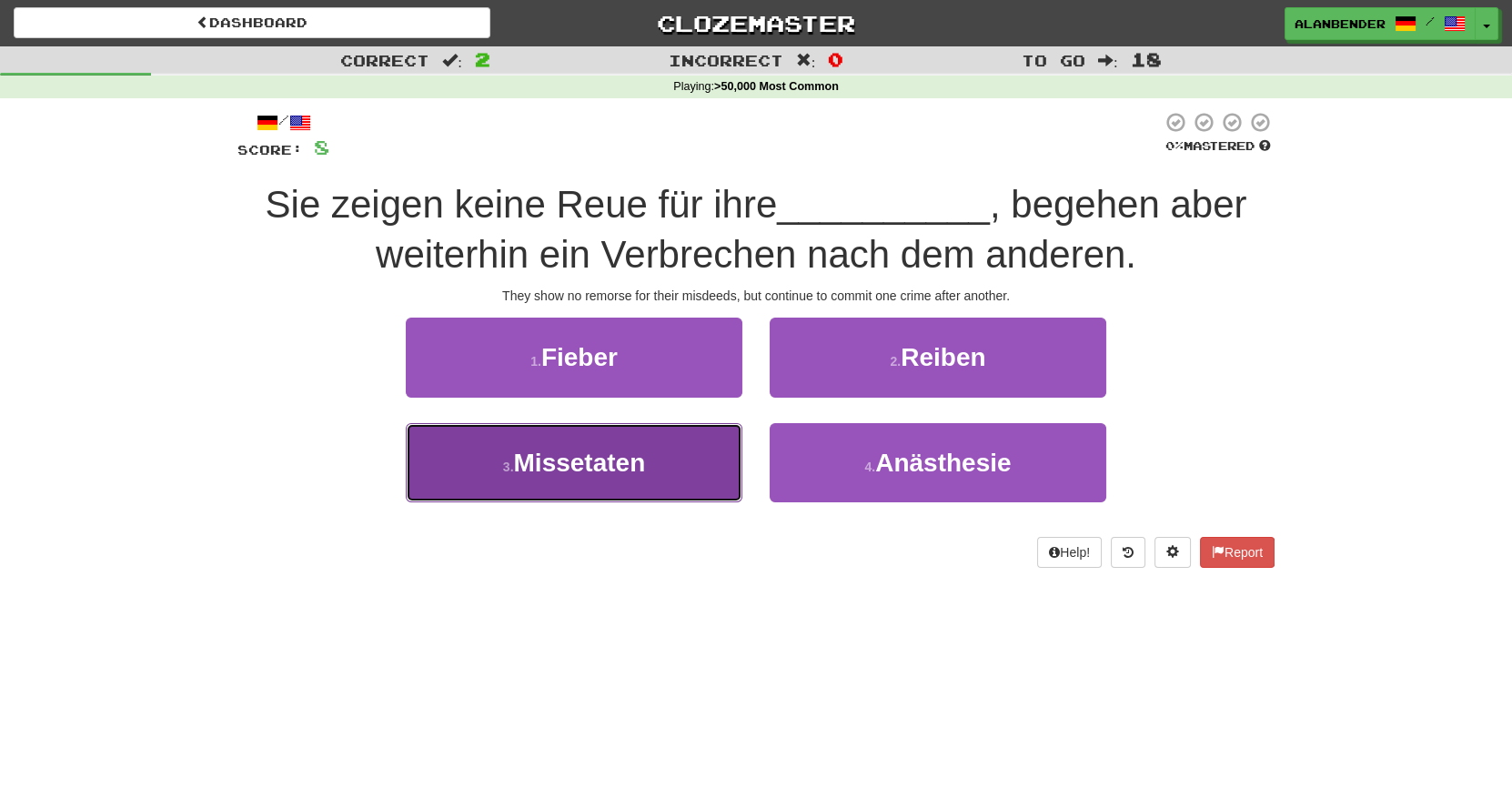
click at [622, 468] on span "Missetaten" at bounding box center [579, 463] width 132 height 28
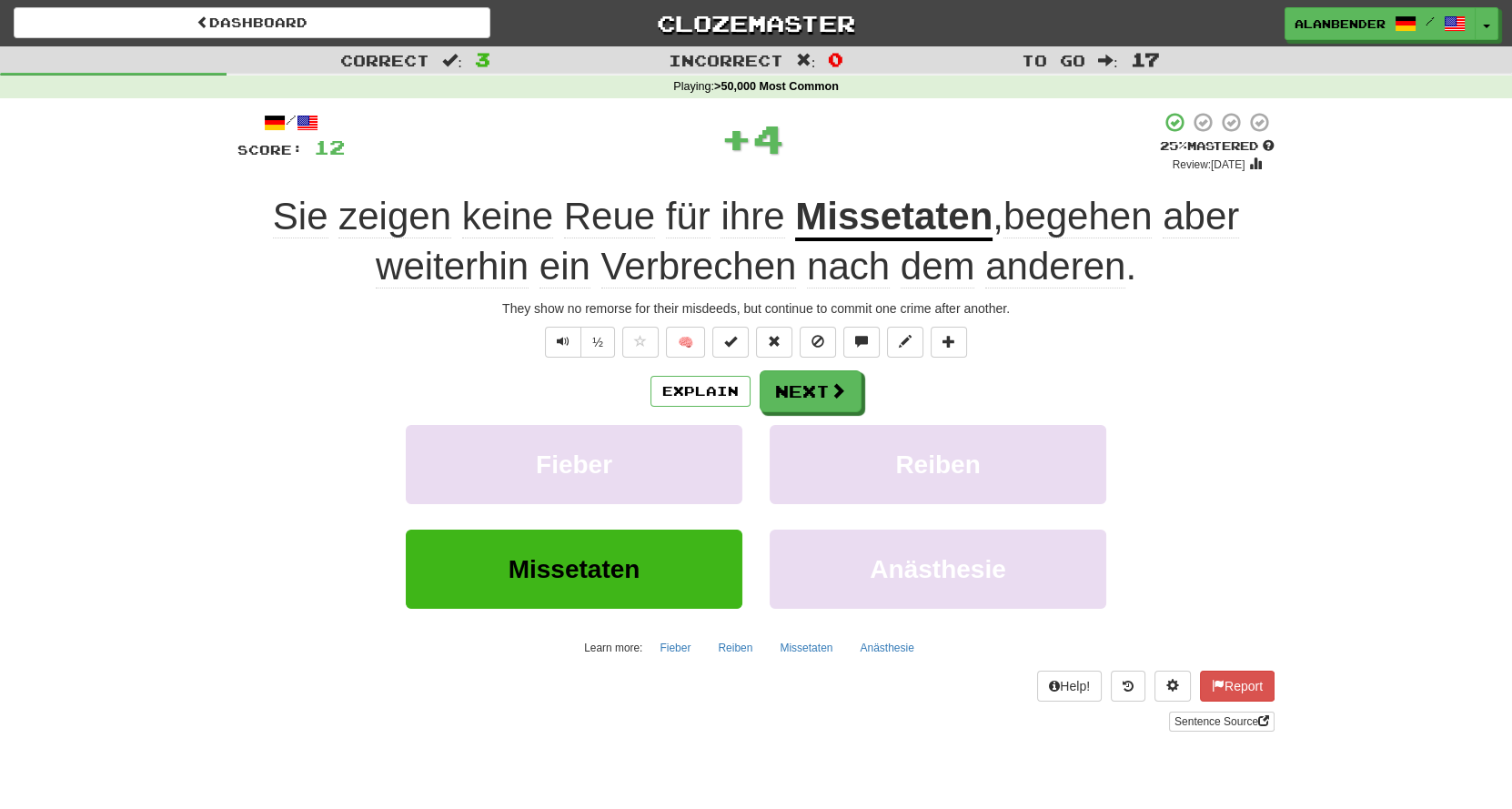
click at [887, 213] on u "Missetaten" at bounding box center [894, 218] width 197 height 47
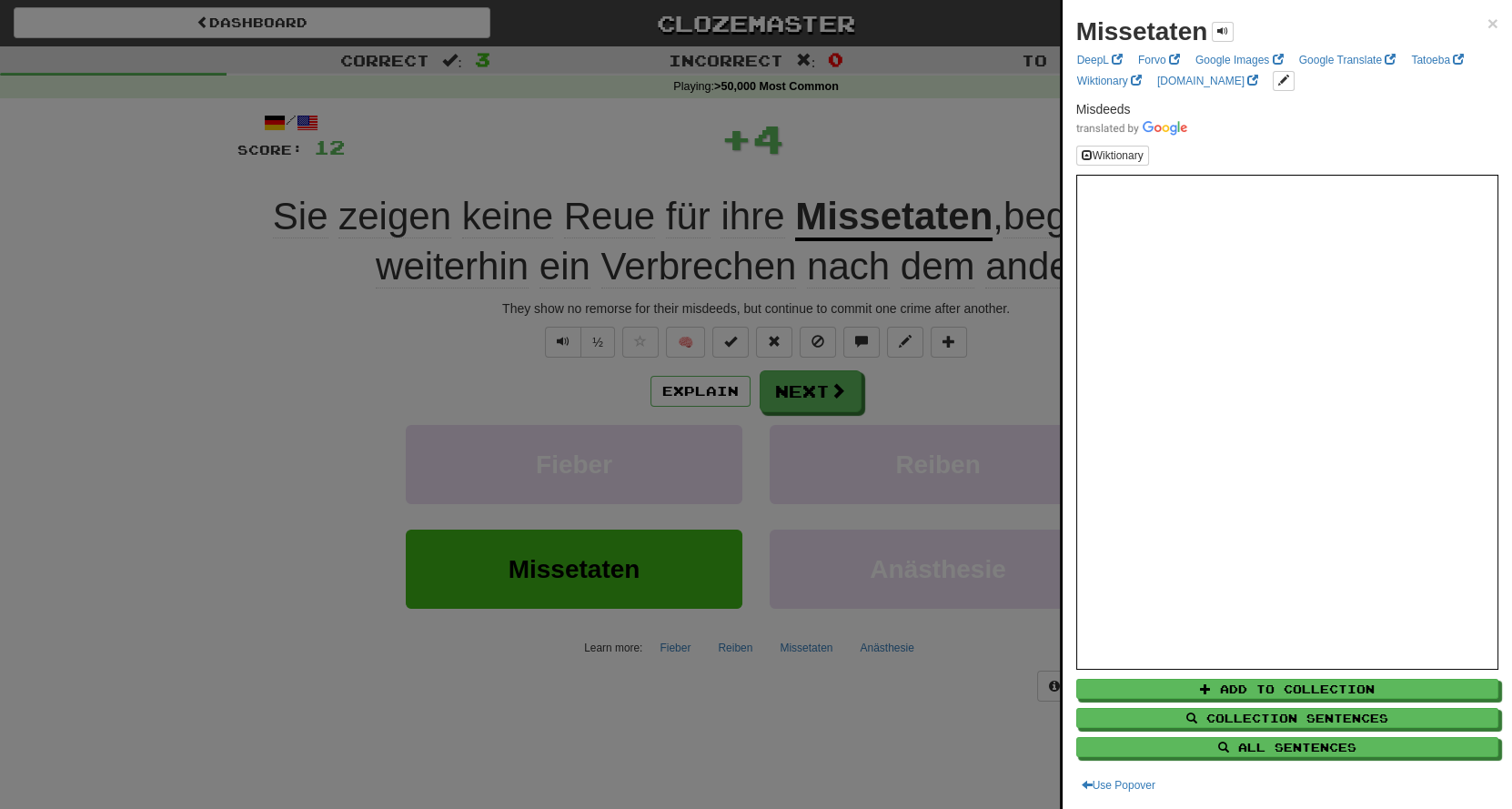
click at [960, 123] on div at bounding box center [756, 404] width 1512 height 809
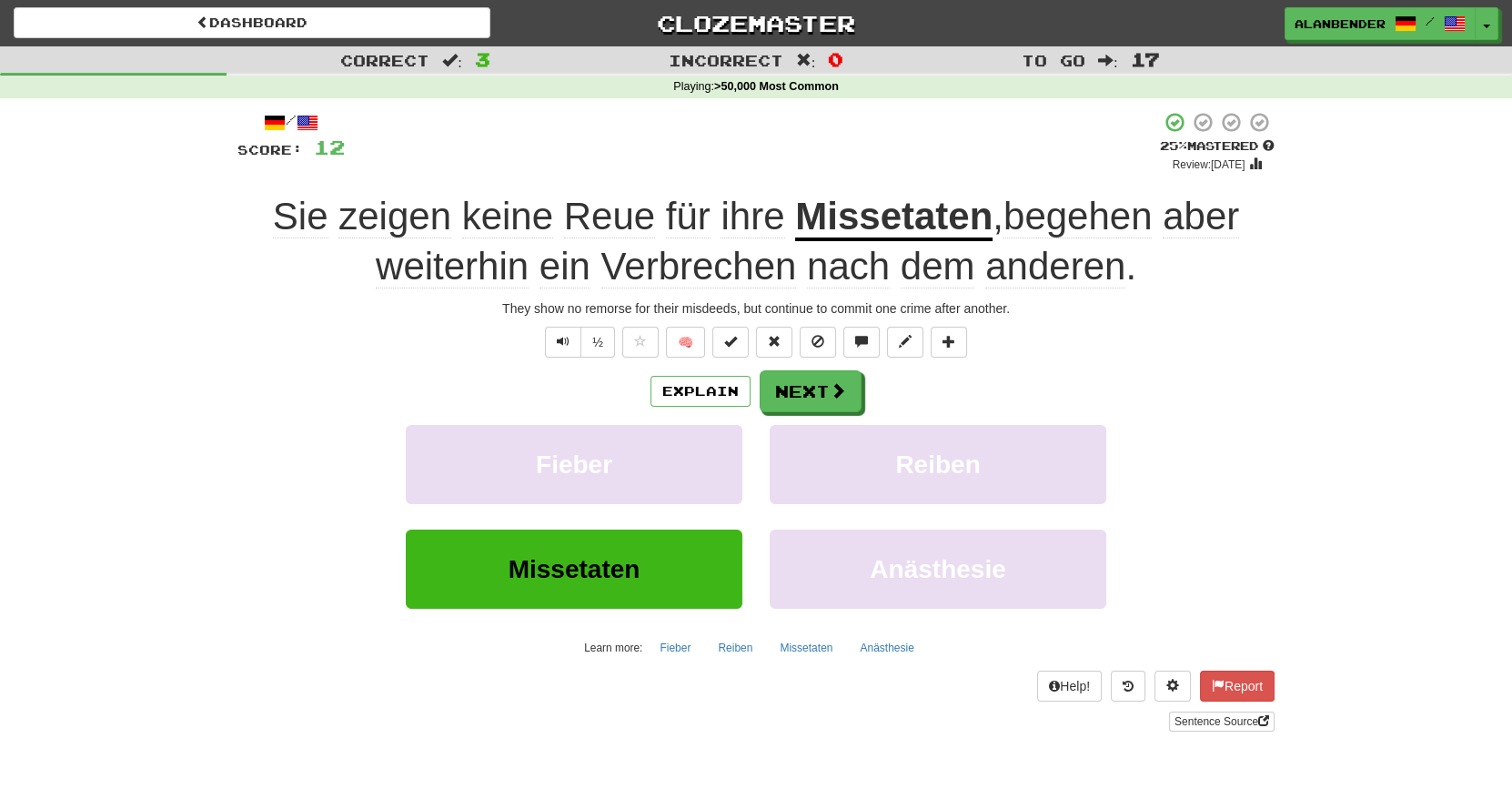
click at [920, 217] on u "Missetaten" at bounding box center [894, 218] width 197 height 47
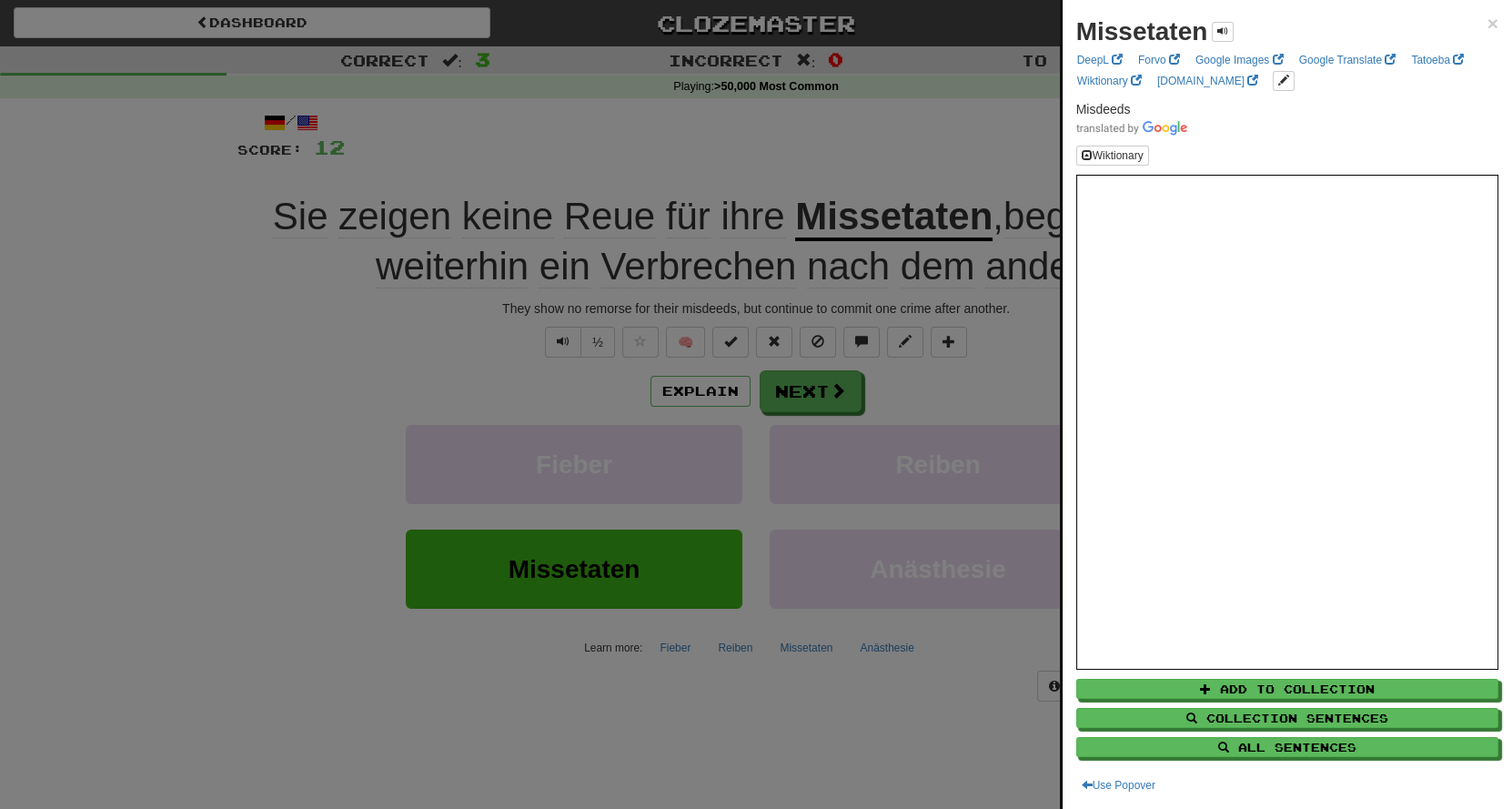
click at [890, 127] on div at bounding box center [756, 404] width 1512 height 809
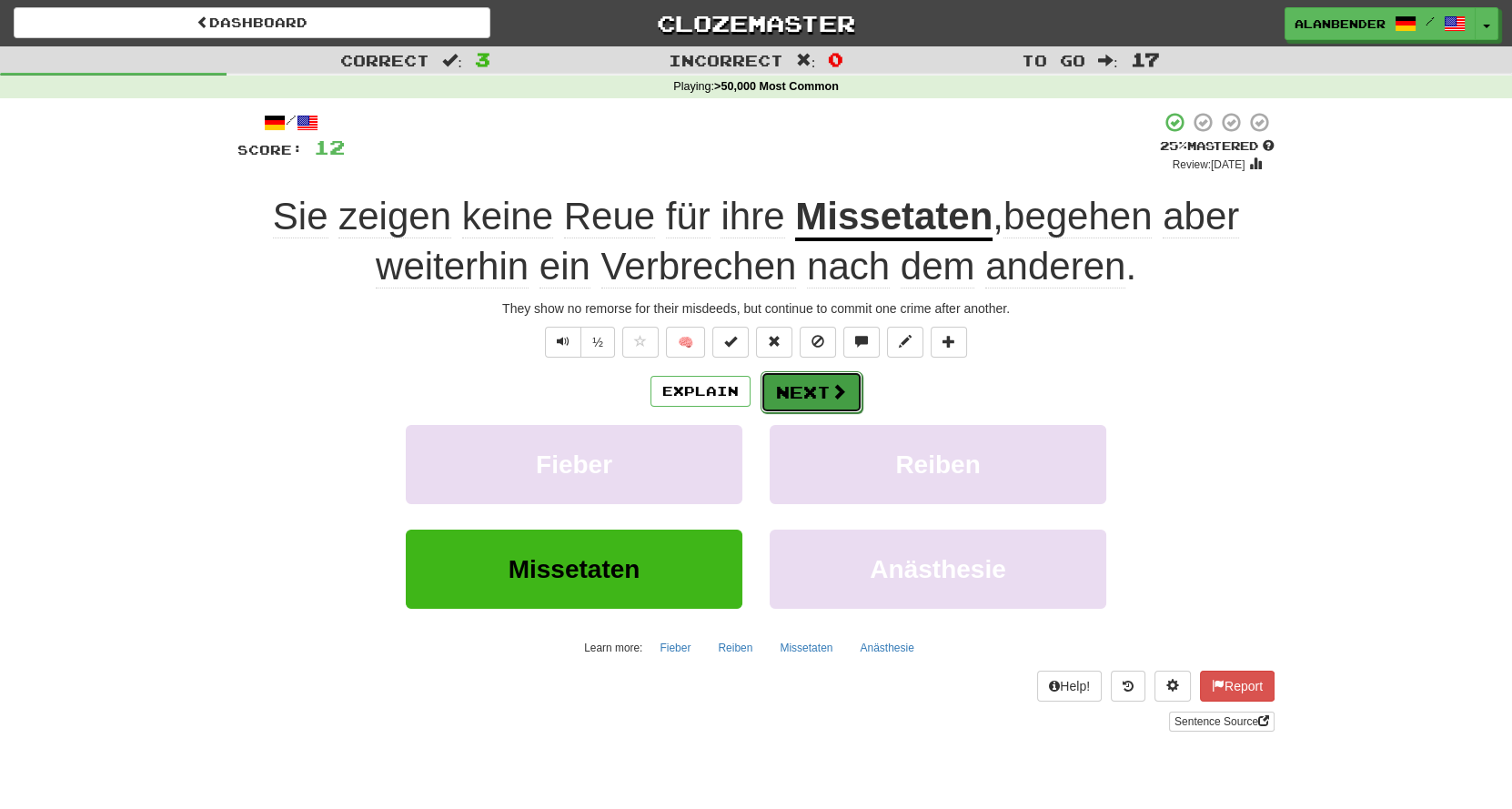
click at [834, 389] on span at bounding box center [838, 390] width 17 height 17
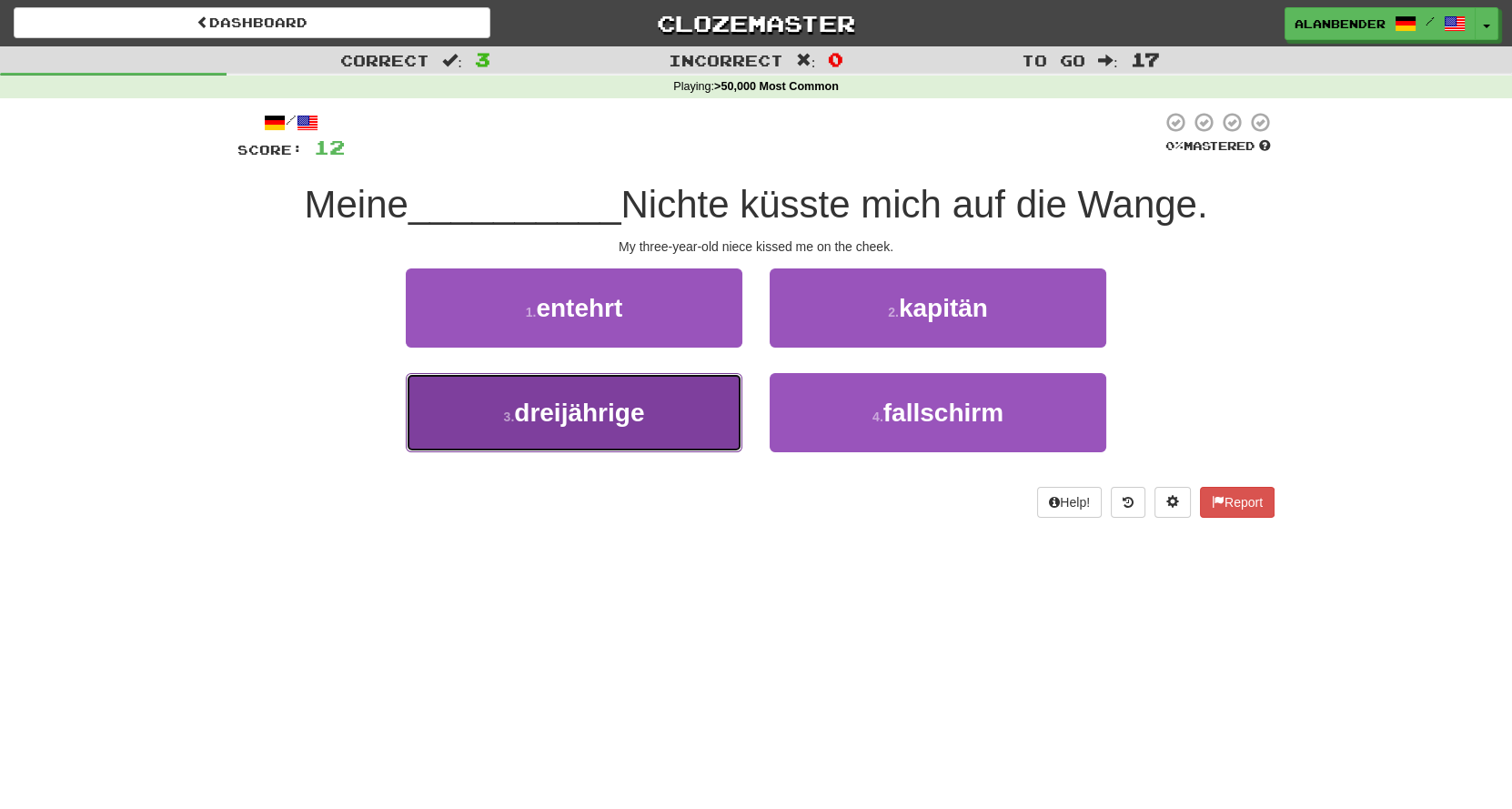
click at [630, 408] on span "dreijährige" at bounding box center [579, 412] width 130 height 28
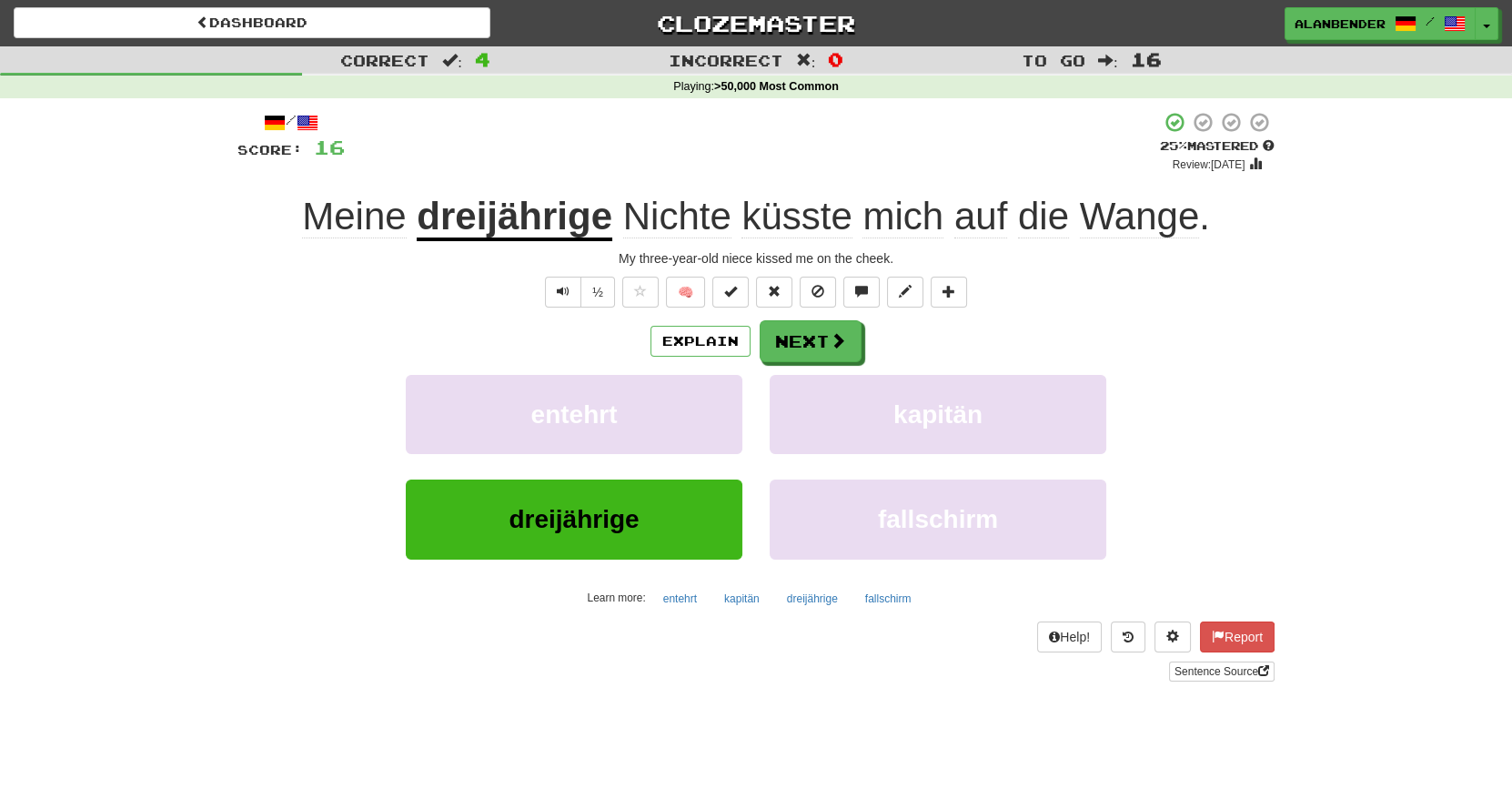
click at [729, 163] on div "+ 4" at bounding box center [752, 142] width 815 height 61
click at [699, 197] on span "Nichte" at bounding box center [676, 216] width 108 height 44
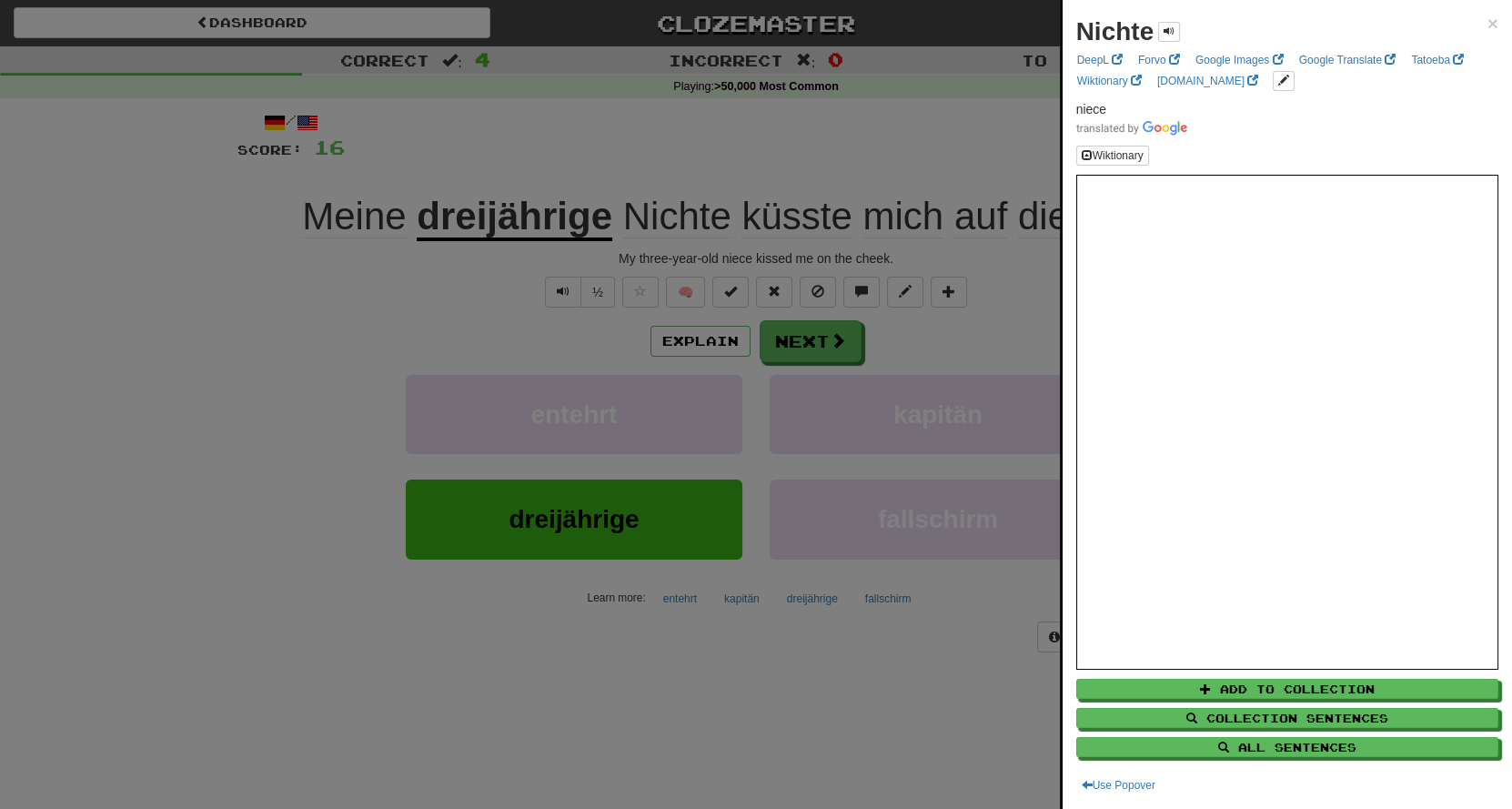
click at [707, 183] on div at bounding box center [756, 404] width 1512 height 809
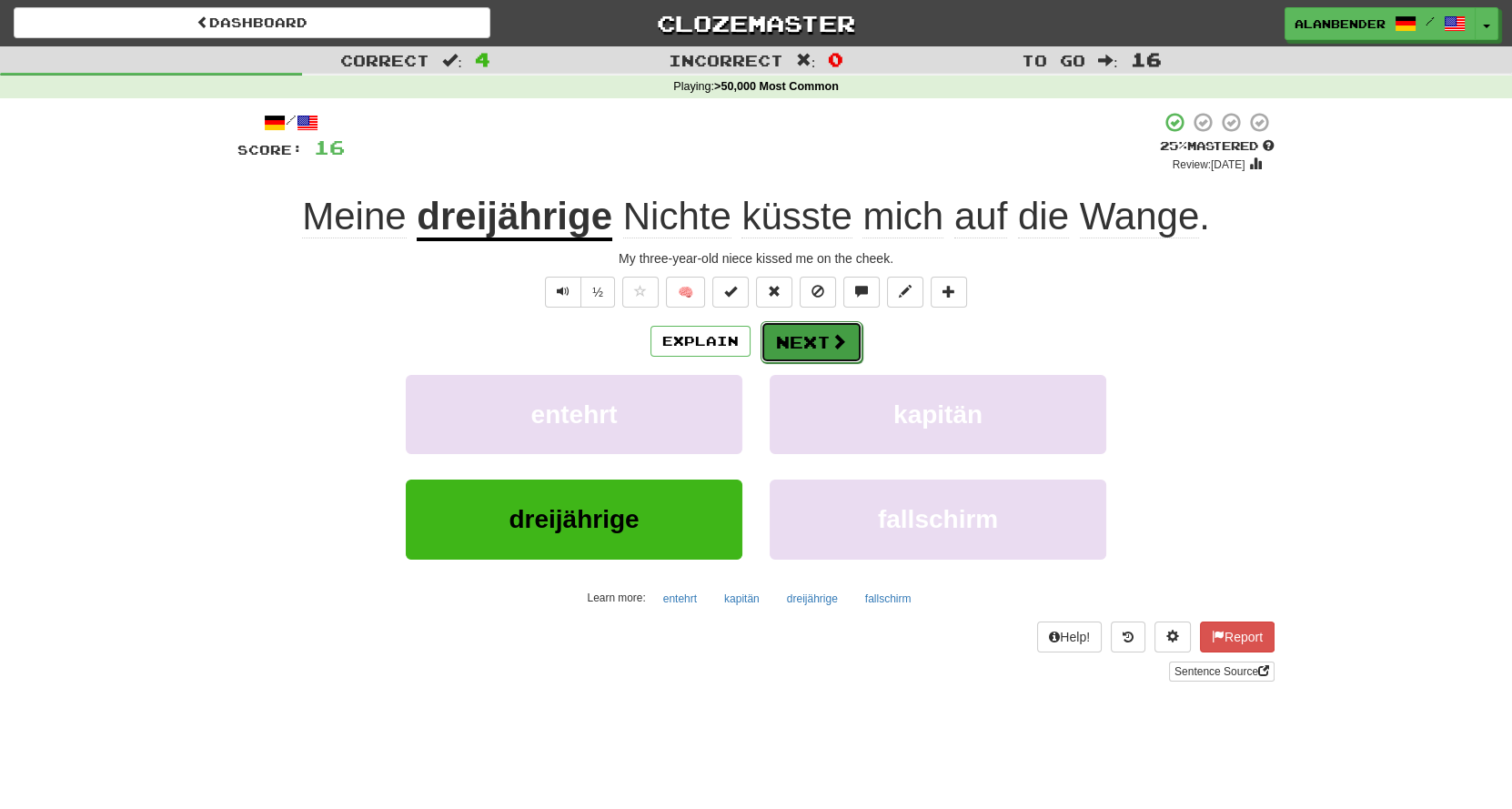
click at [805, 338] on button "Next" at bounding box center [811, 342] width 102 height 42
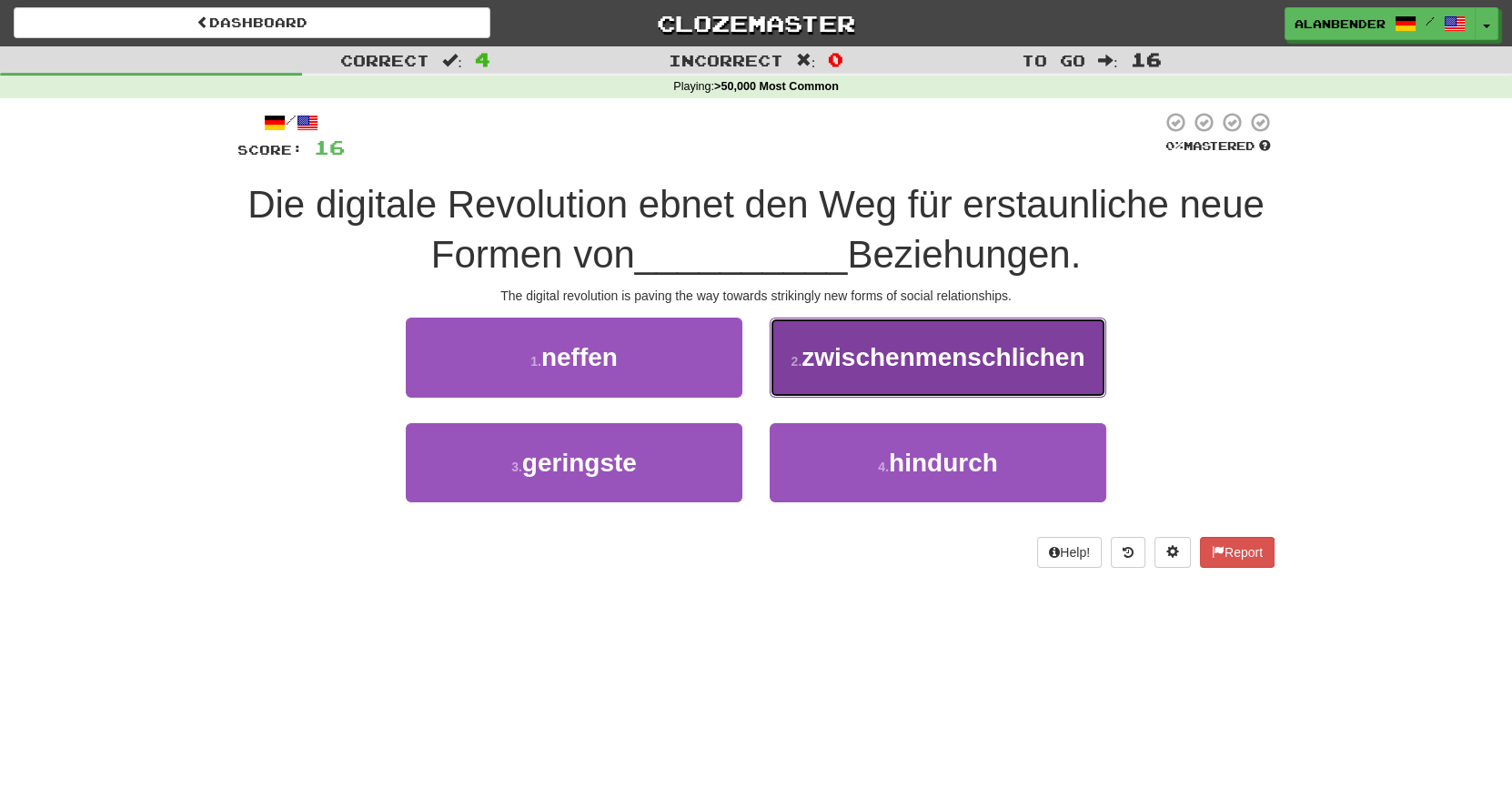
click at [1000, 384] on button "2 . zwischenmenschlichen" at bounding box center [938, 356] width 337 height 79
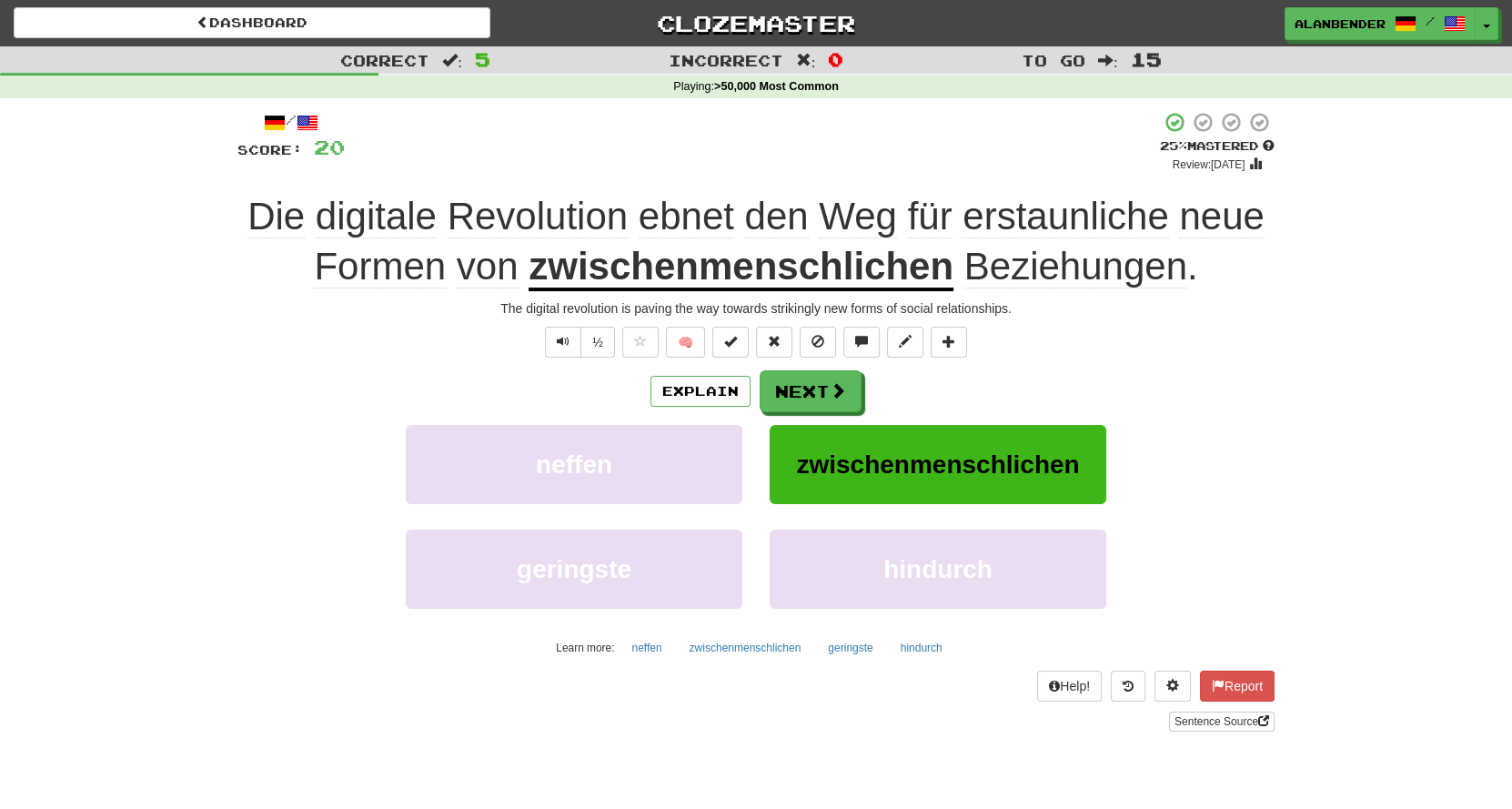
click at [745, 224] on span "ebnet" at bounding box center [776, 216] width 63 height 44
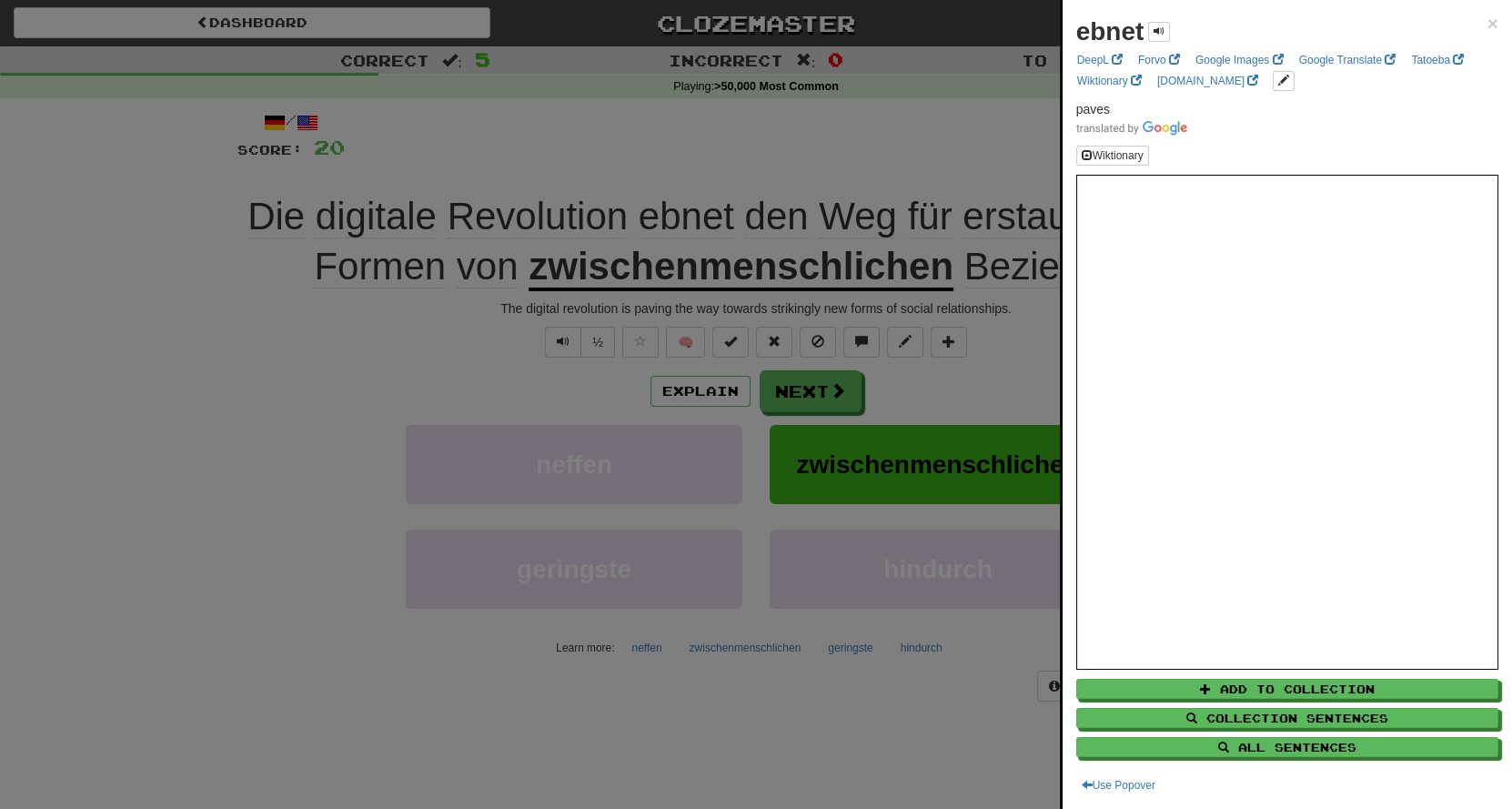
click at [636, 124] on div at bounding box center [756, 404] width 1512 height 809
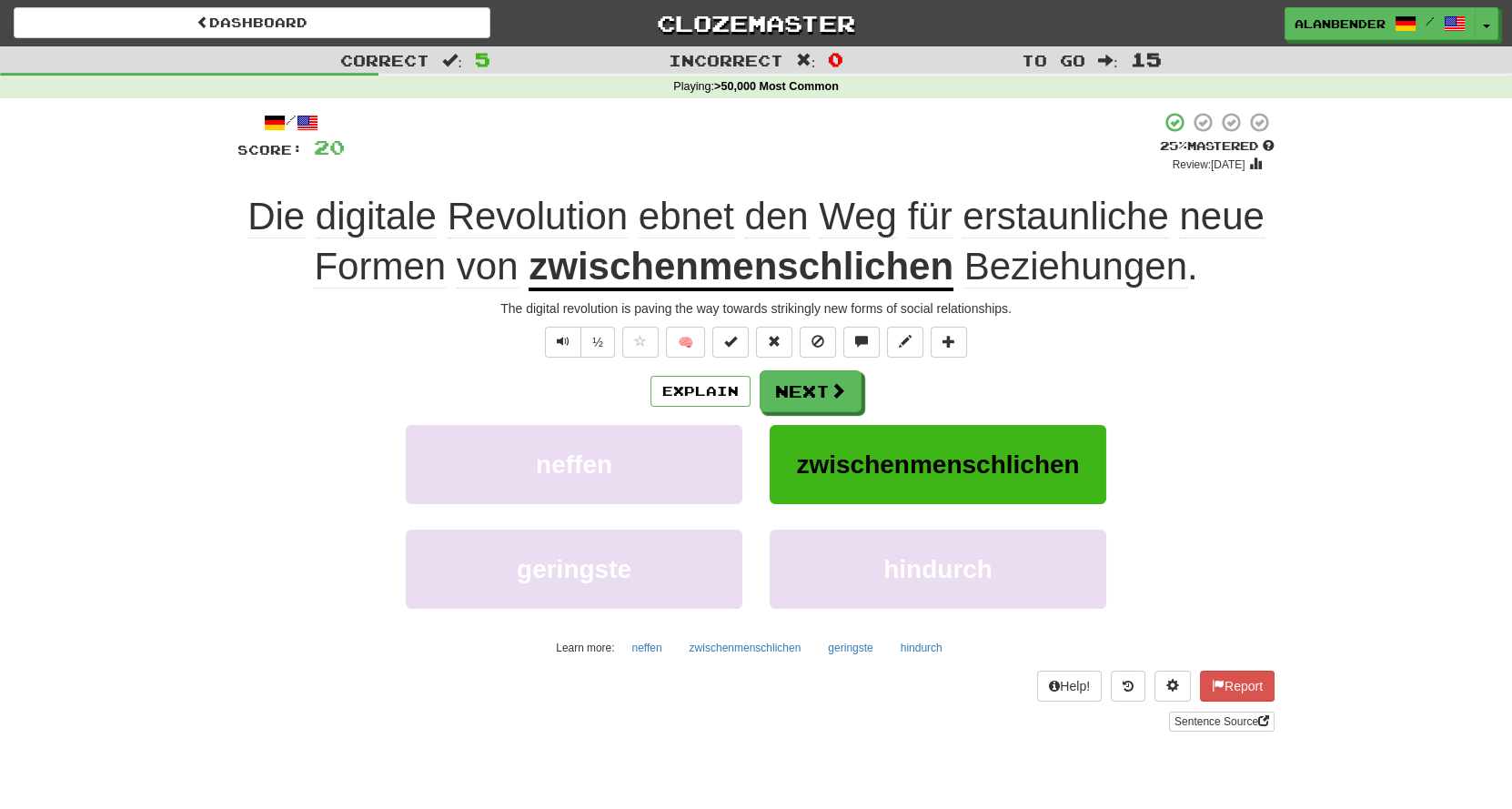
click at [745, 217] on span "ebnet" at bounding box center [776, 216] width 63 height 44
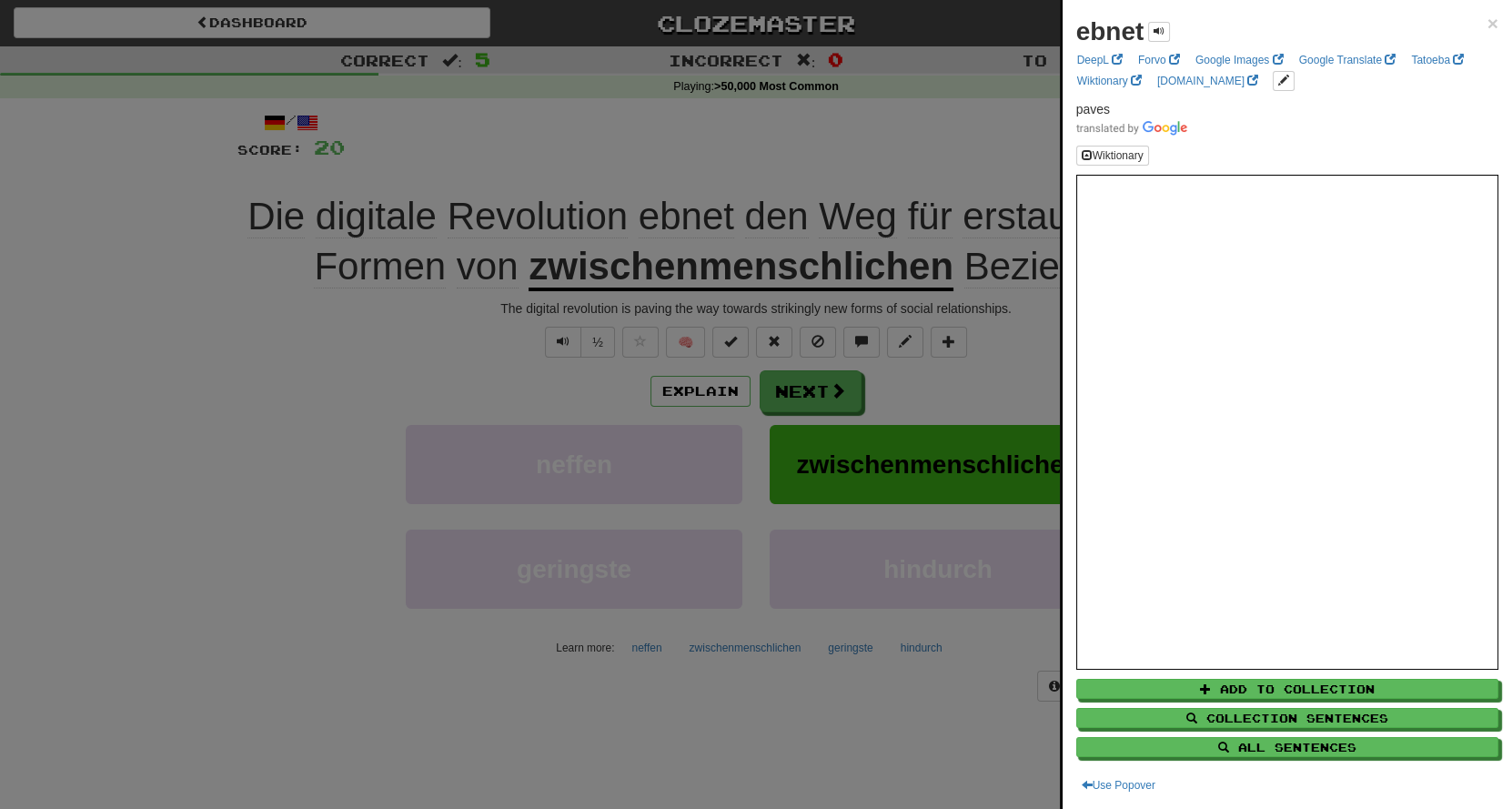
click at [697, 146] on div at bounding box center [756, 404] width 1512 height 809
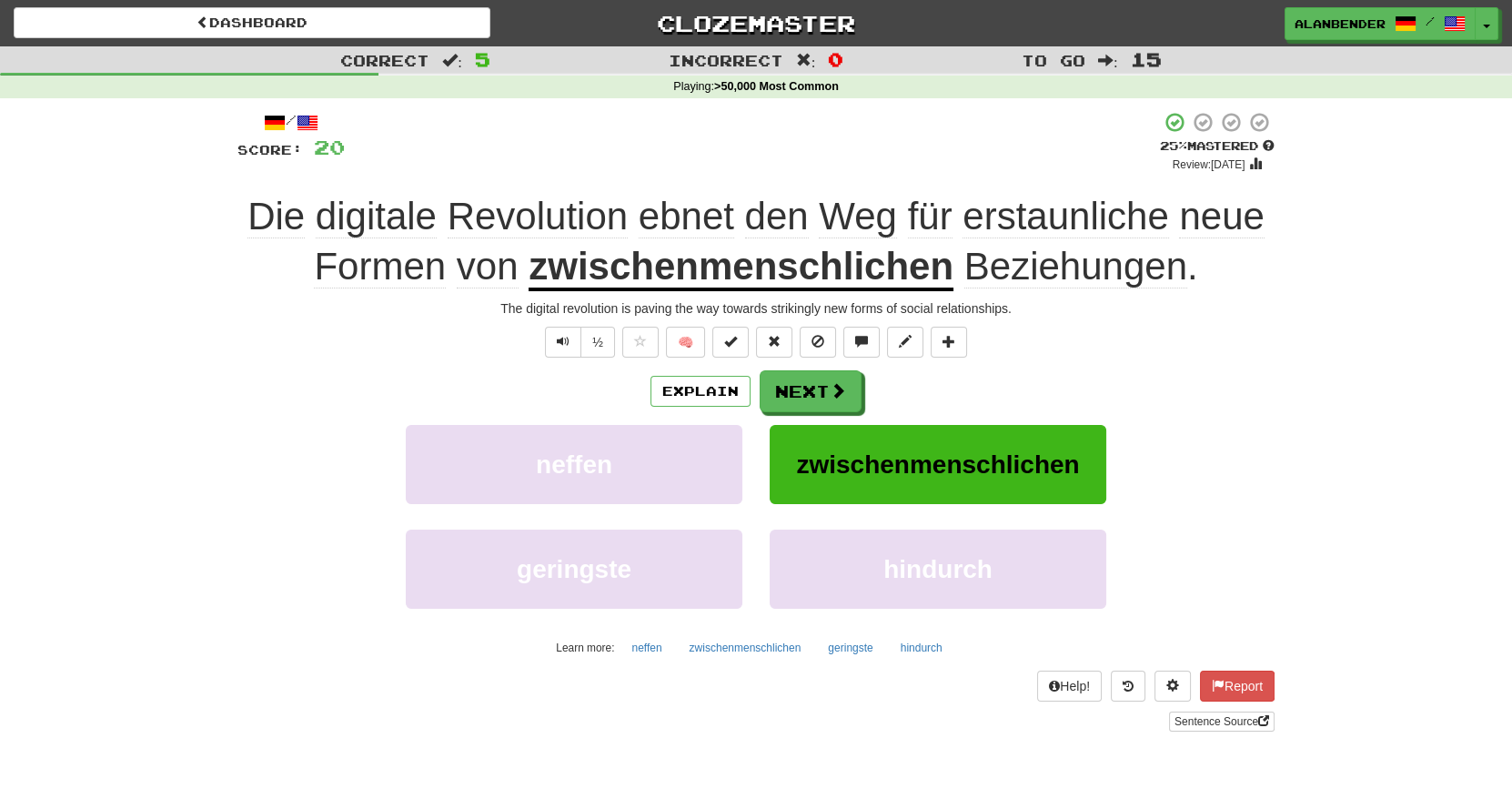
click at [1179, 216] on span "erstaunliche" at bounding box center [1221, 216] width 85 height 44
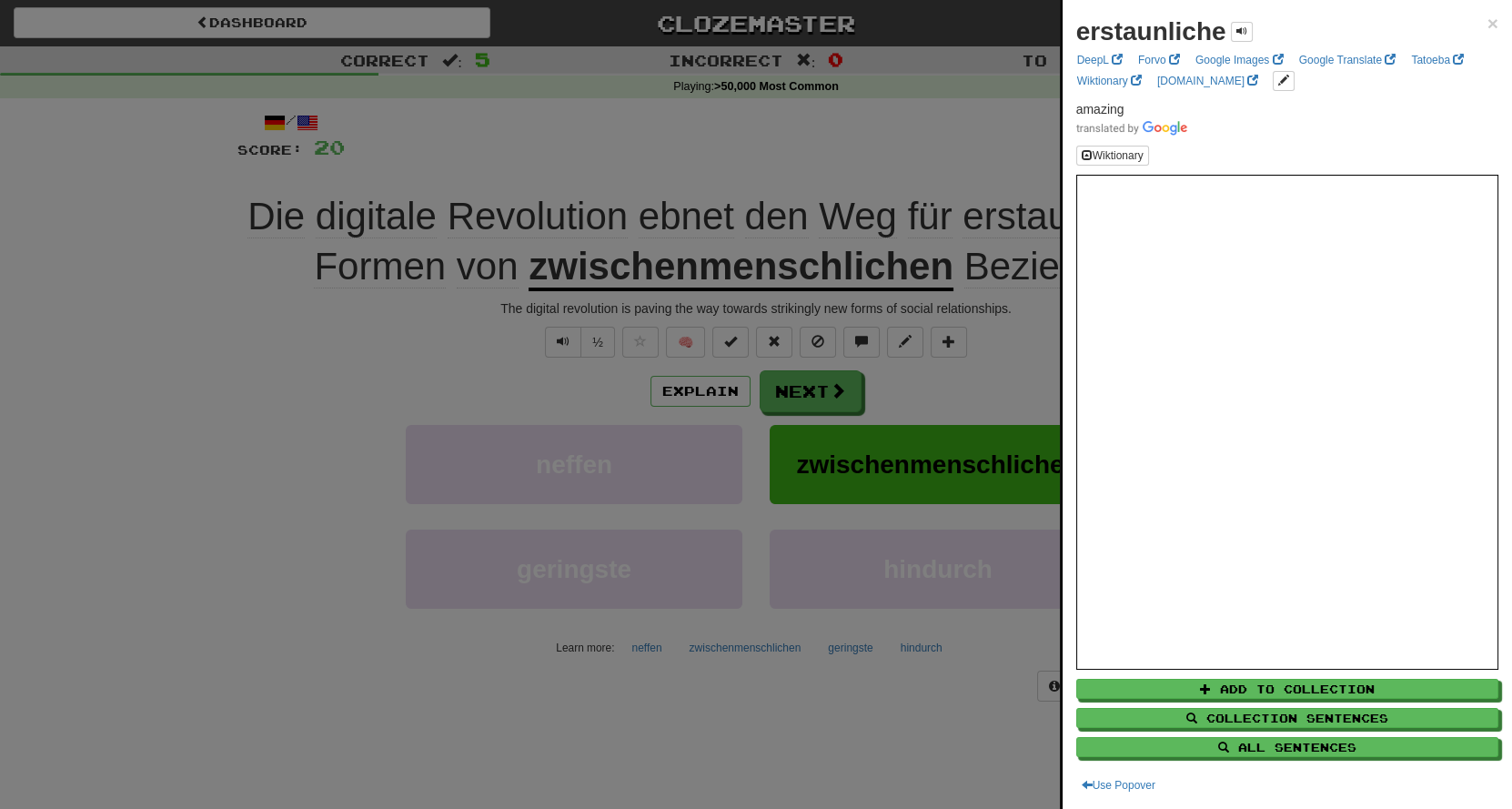
click at [919, 136] on div at bounding box center [756, 404] width 1512 height 809
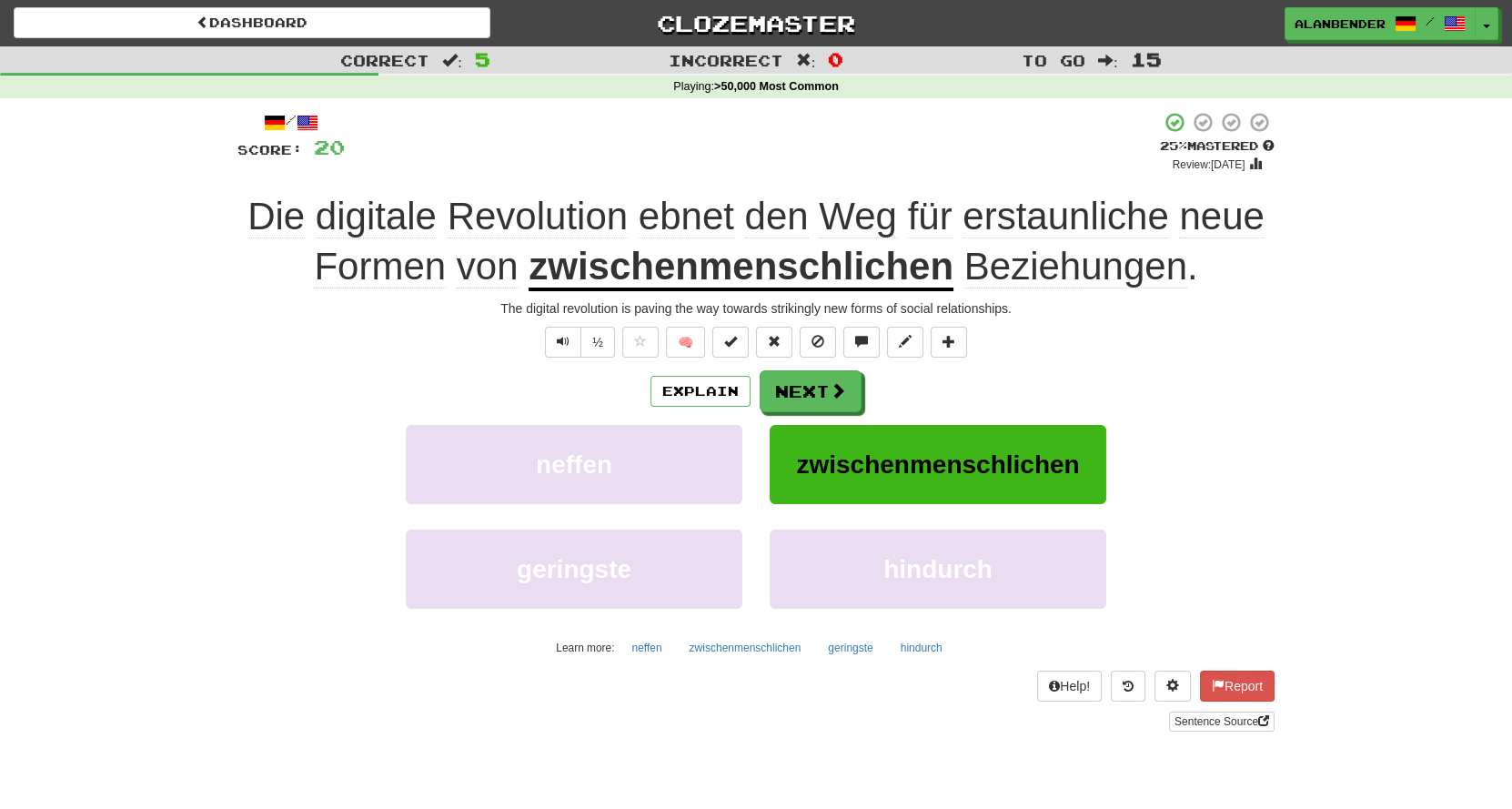
click at [798, 269] on u "zwischenmenschlichen" at bounding box center [741, 268] width 425 height 47
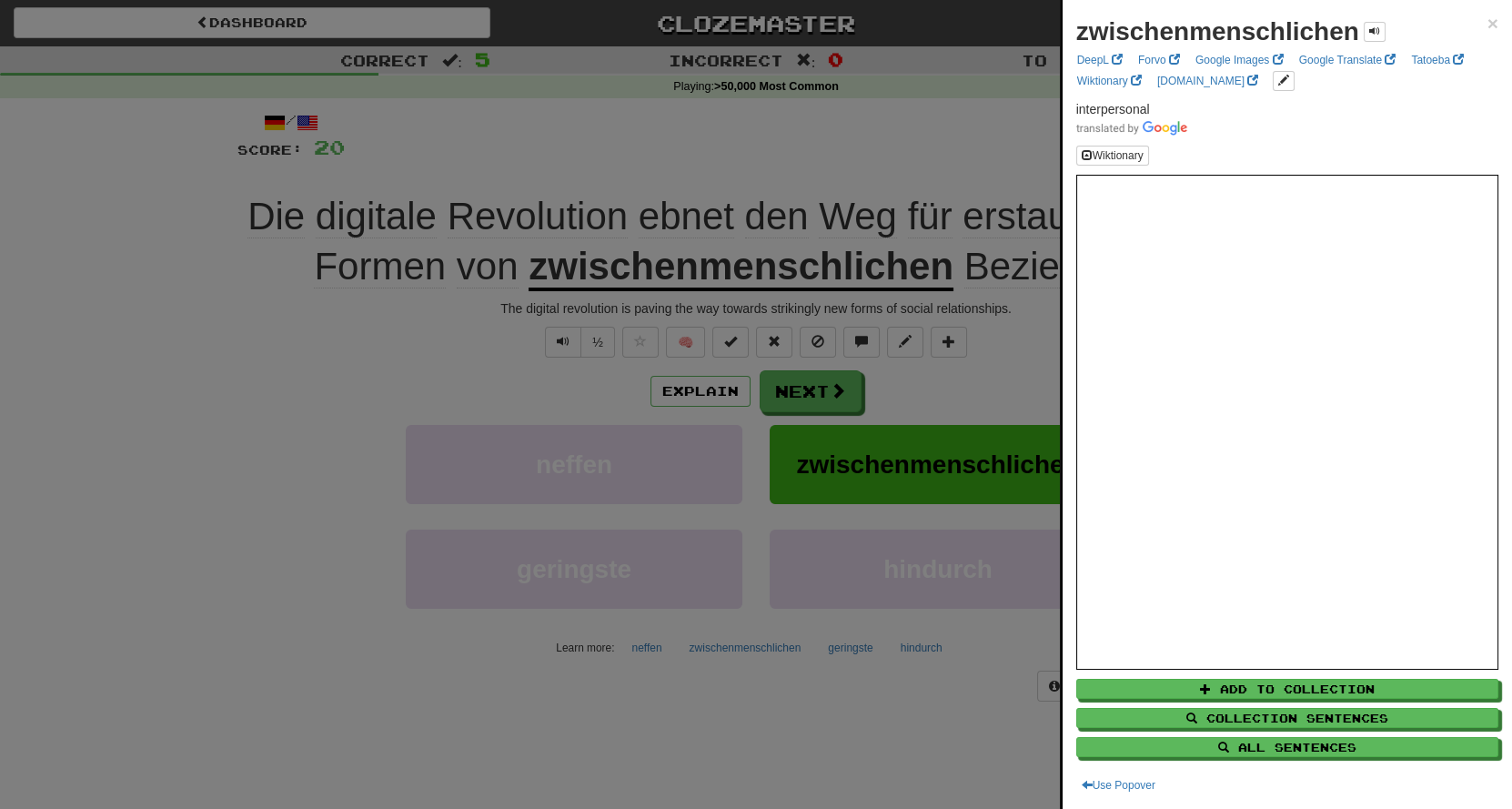
click at [797, 160] on div at bounding box center [756, 404] width 1512 height 809
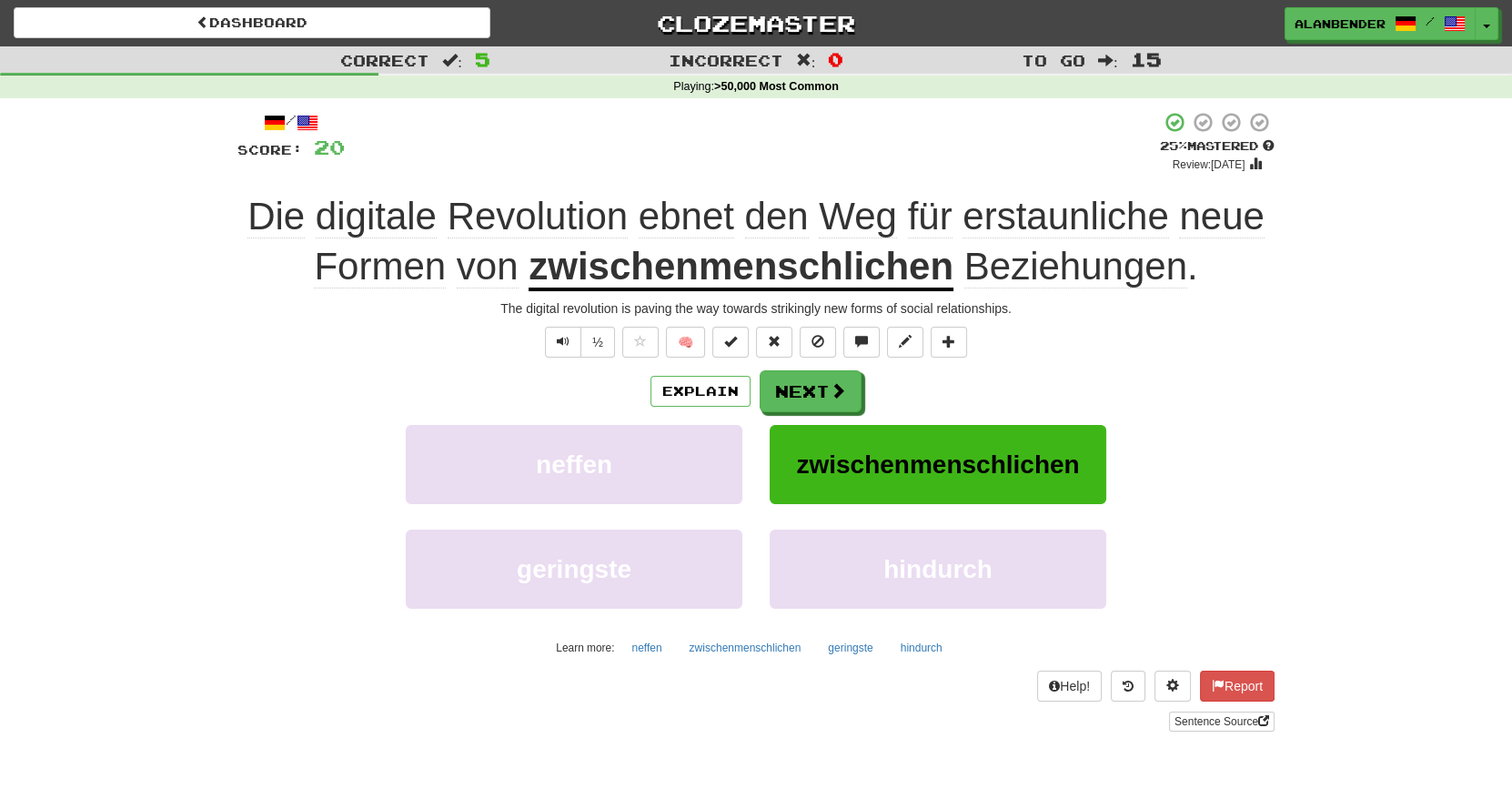
click at [1069, 273] on span "Beziehungen" at bounding box center [1076, 266] width 223 height 44
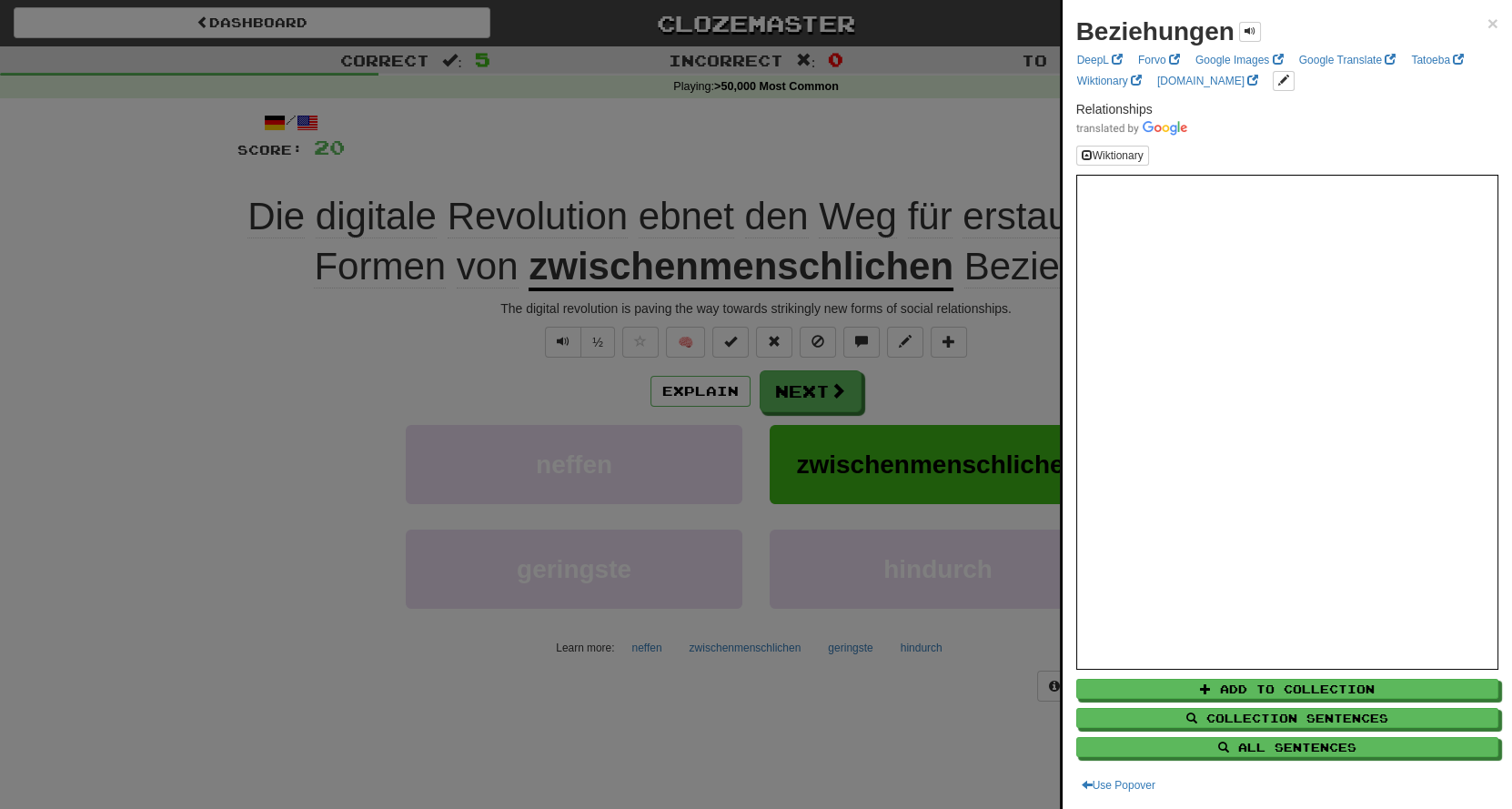
click at [996, 139] on div at bounding box center [756, 404] width 1512 height 809
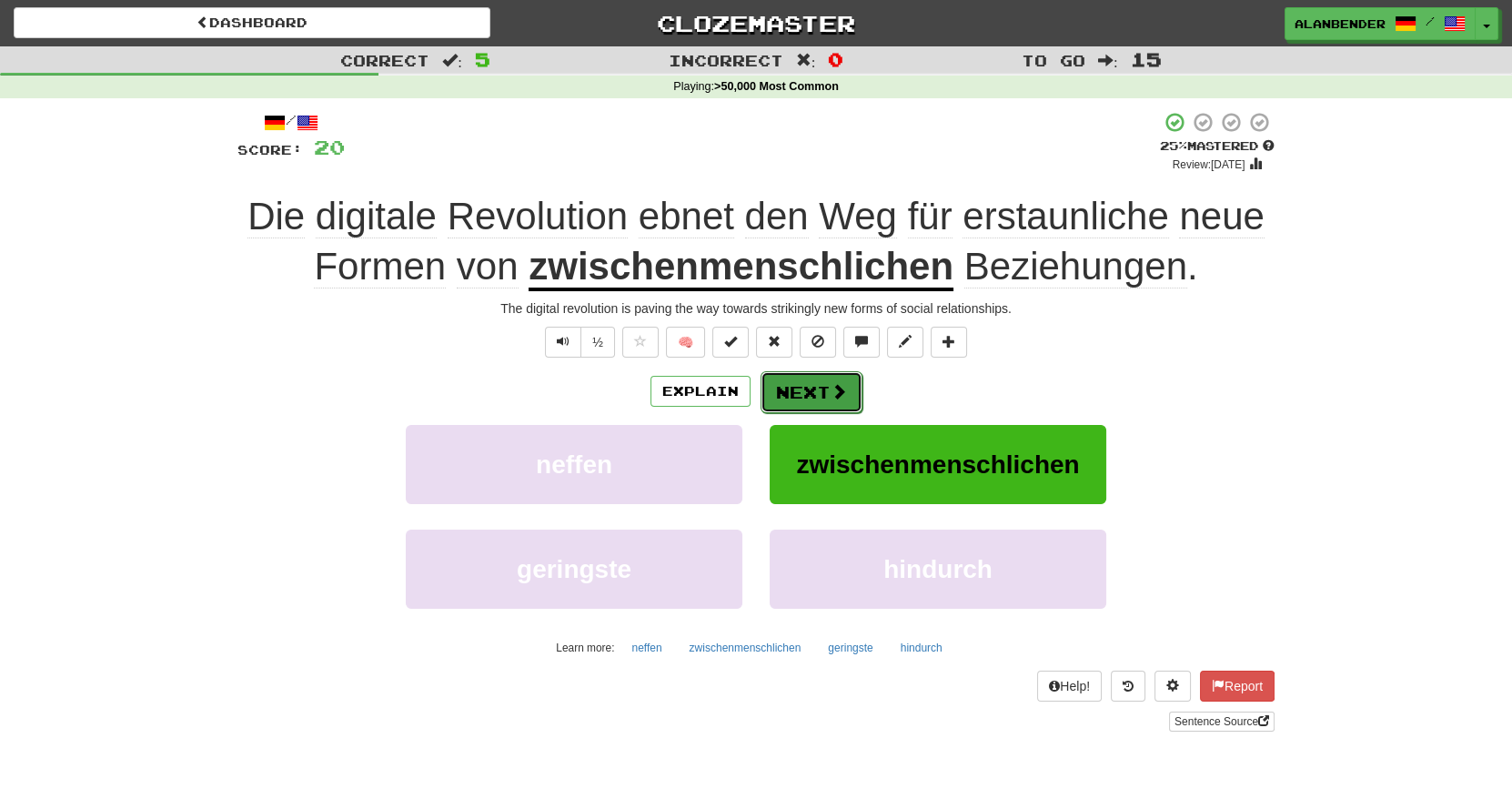
click at [825, 406] on button "Next" at bounding box center [811, 391] width 102 height 42
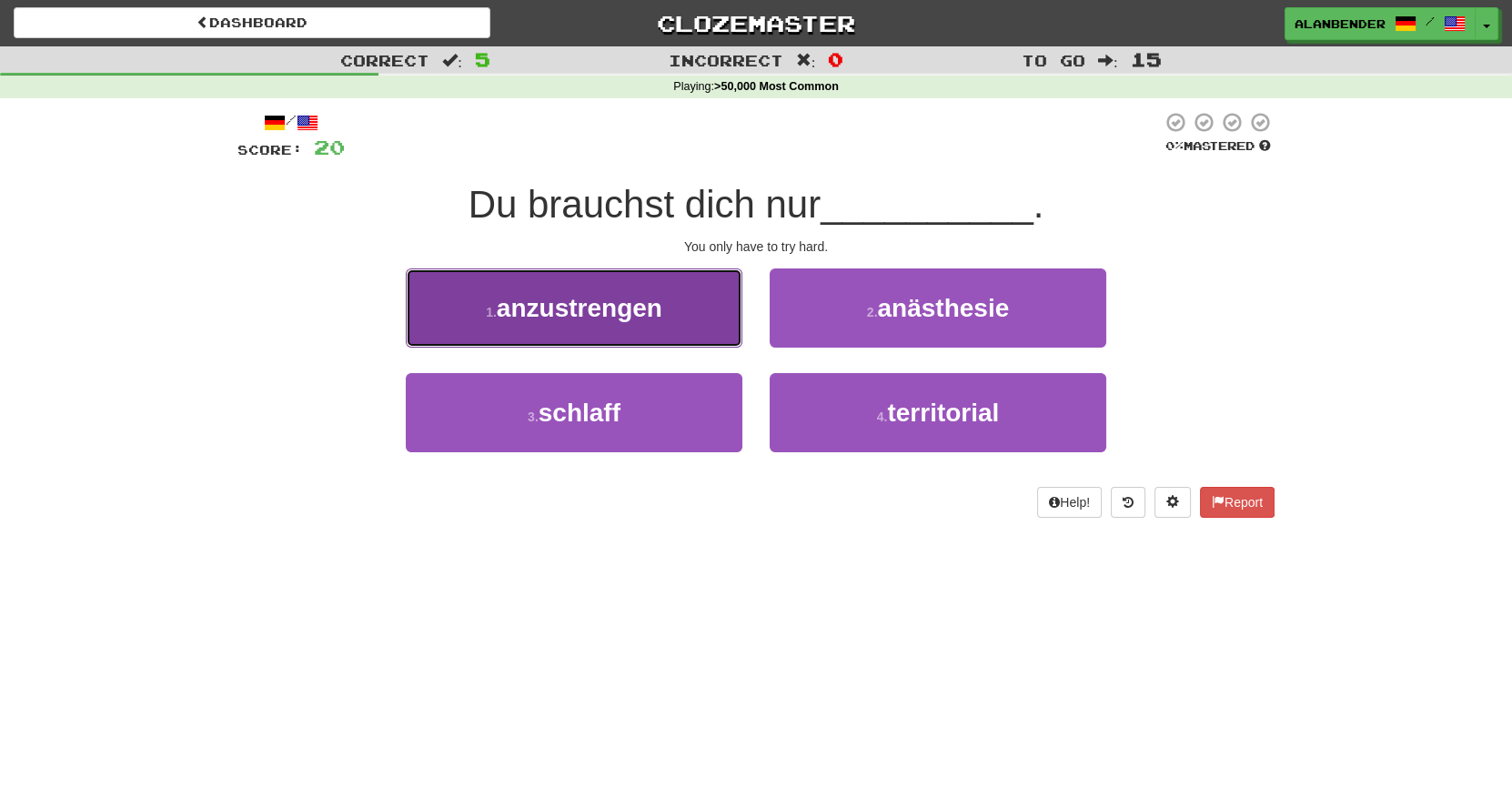
click at [634, 307] on span "anzustrengen" at bounding box center [580, 307] width 166 height 28
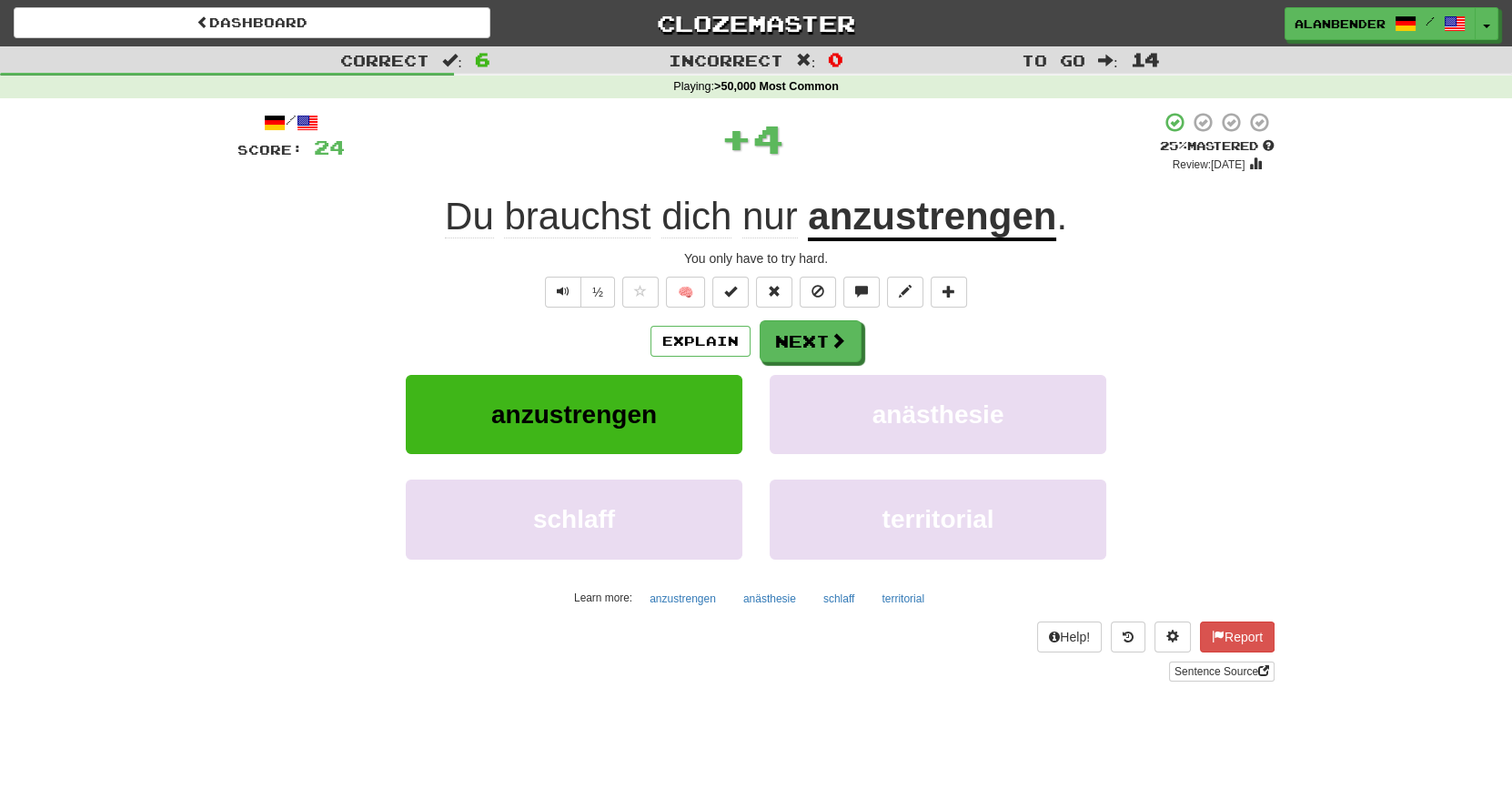
click at [946, 223] on u "anzustrengen" at bounding box center [932, 218] width 248 height 47
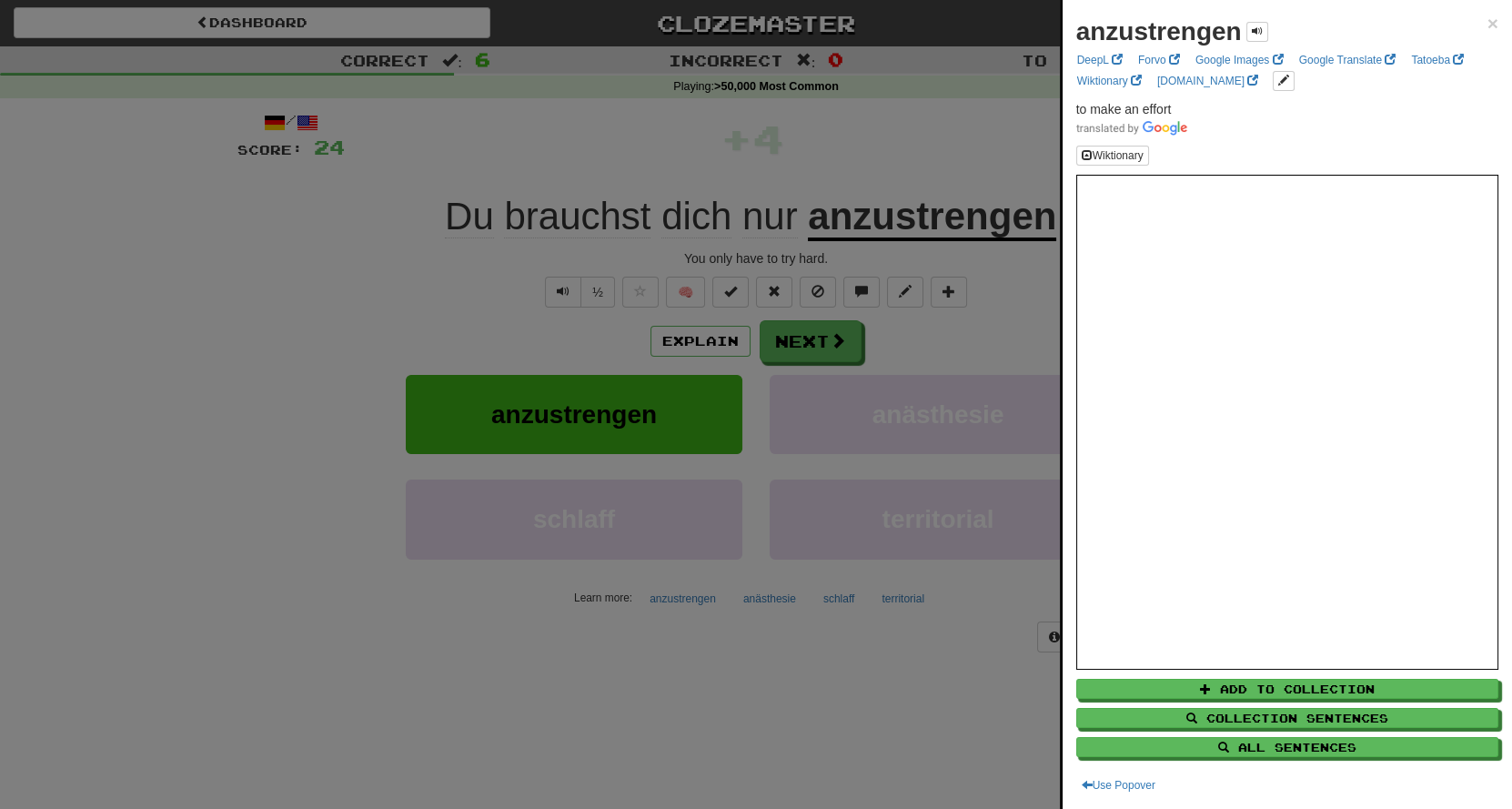
click at [925, 131] on div at bounding box center [756, 404] width 1512 height 809
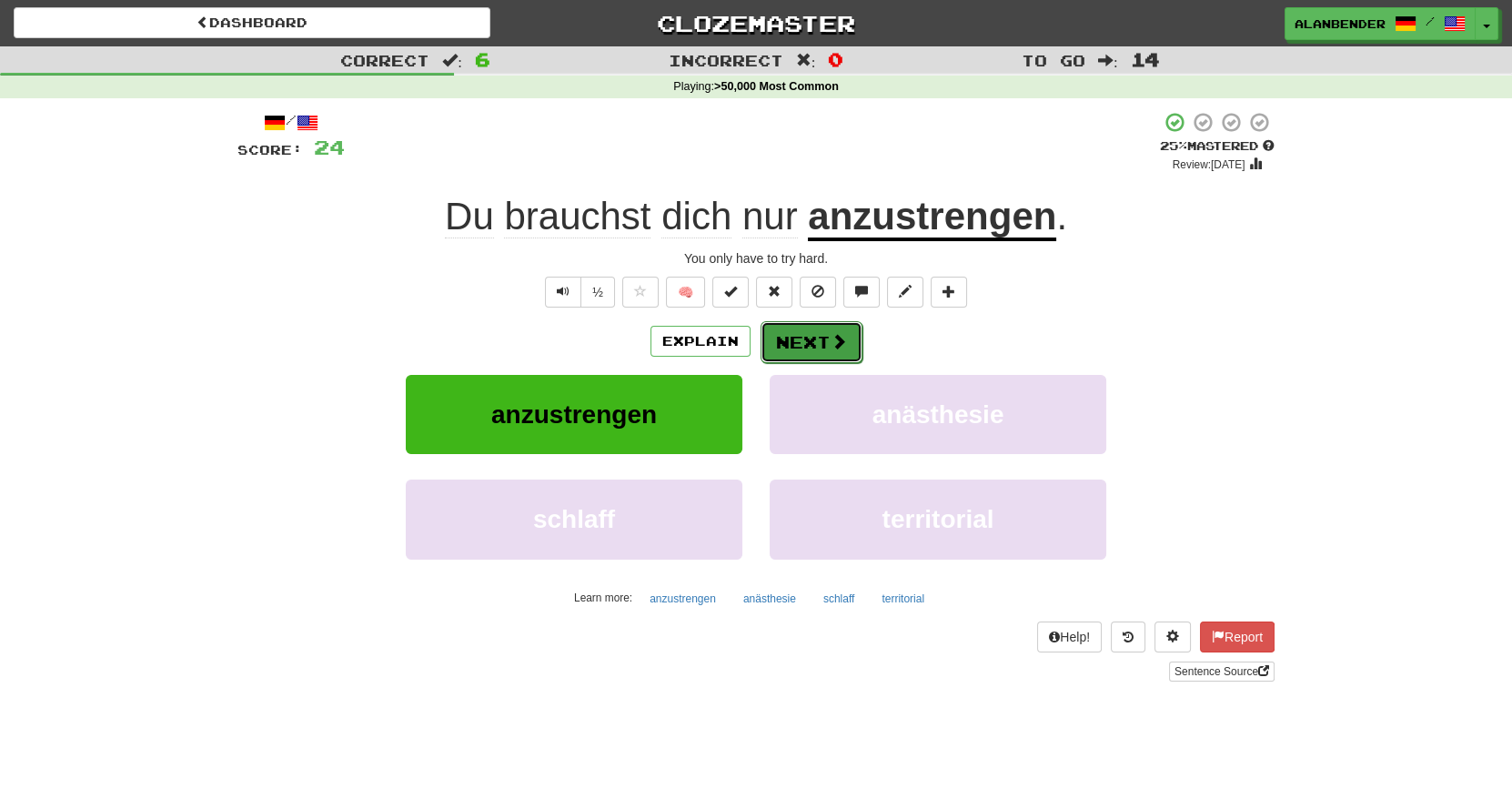
click at [817, 350] on button "Next" at bounding box center [811, 342] width 102 height 42
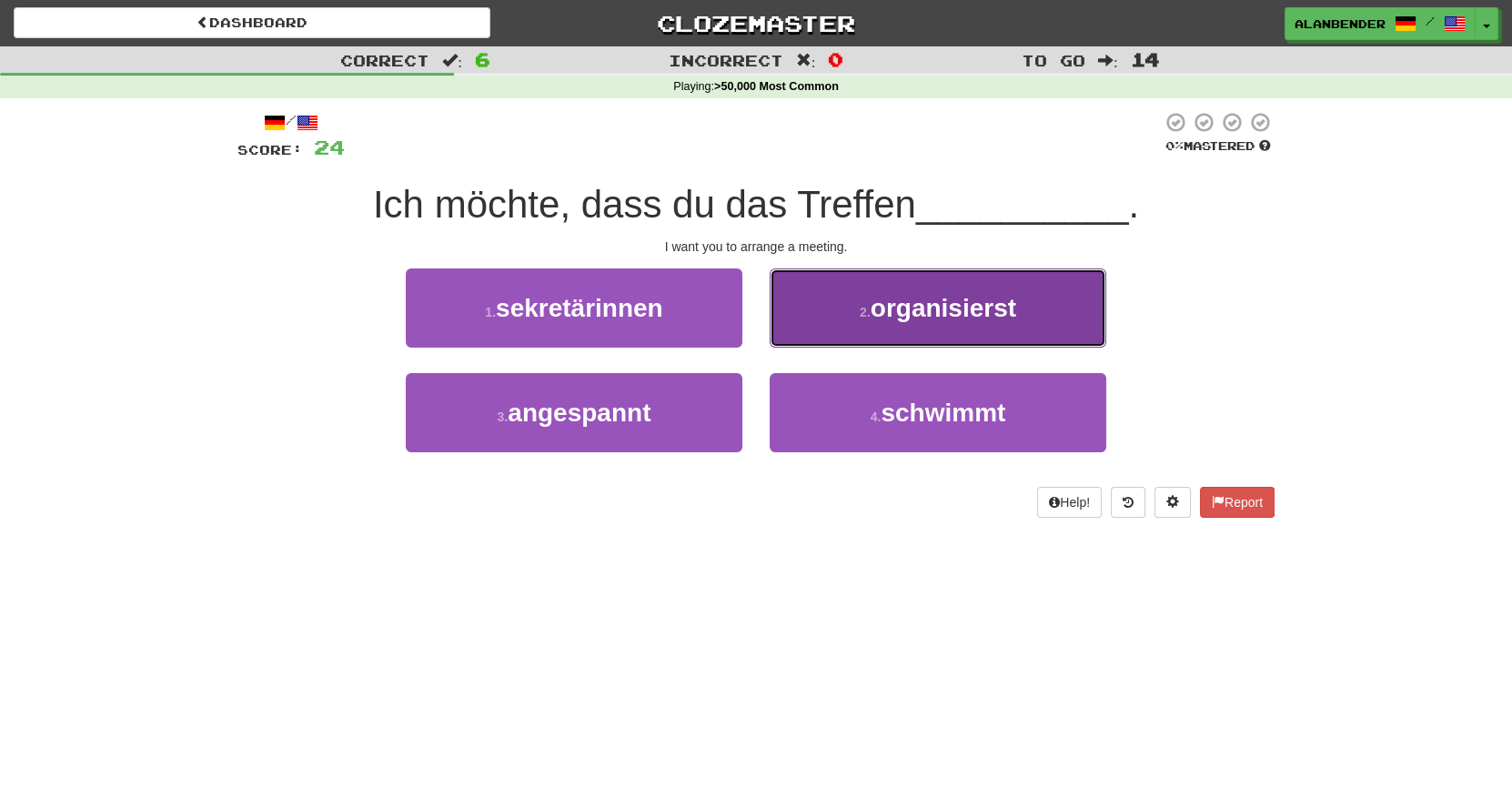
click at [1016, 320] on span "organisierst" at bounding box center [943, 307] width 145 height 28
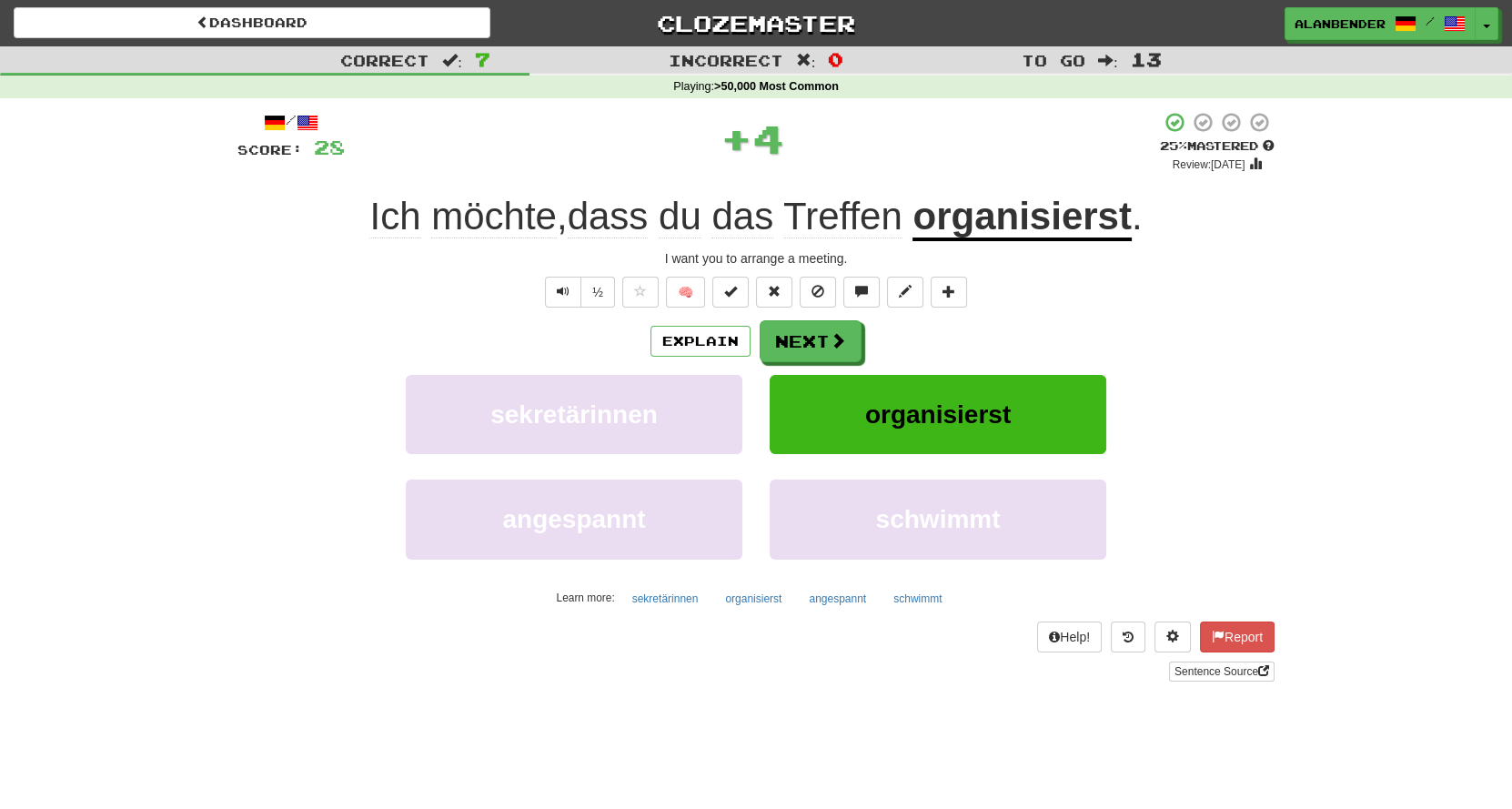
click at [1021, 219] on u "organisierst" at bounding box center [1022, 218] width 219 height 47
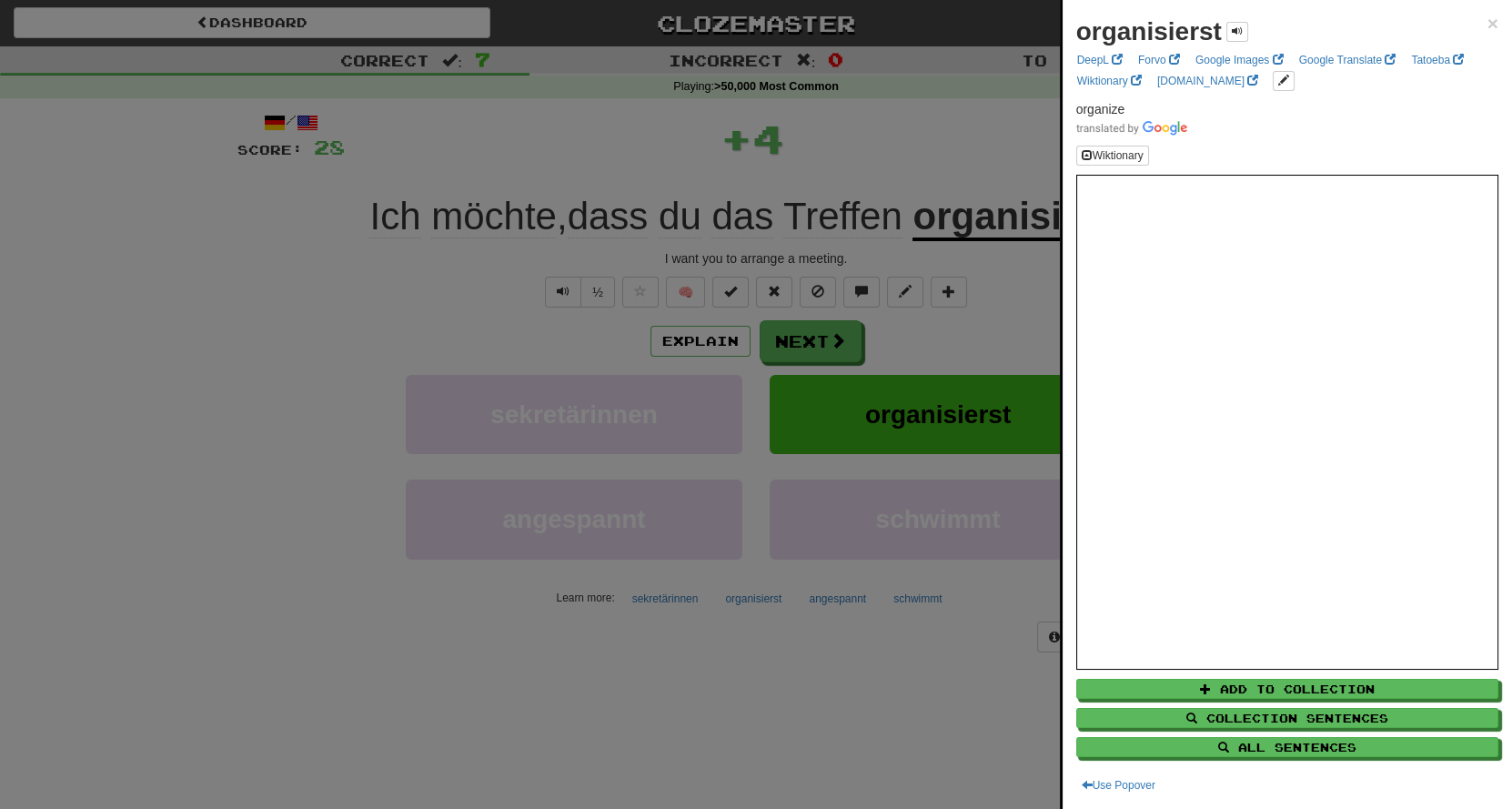
click at [962, 121] on div at bounding box center [756, 404] width 1512 height 809
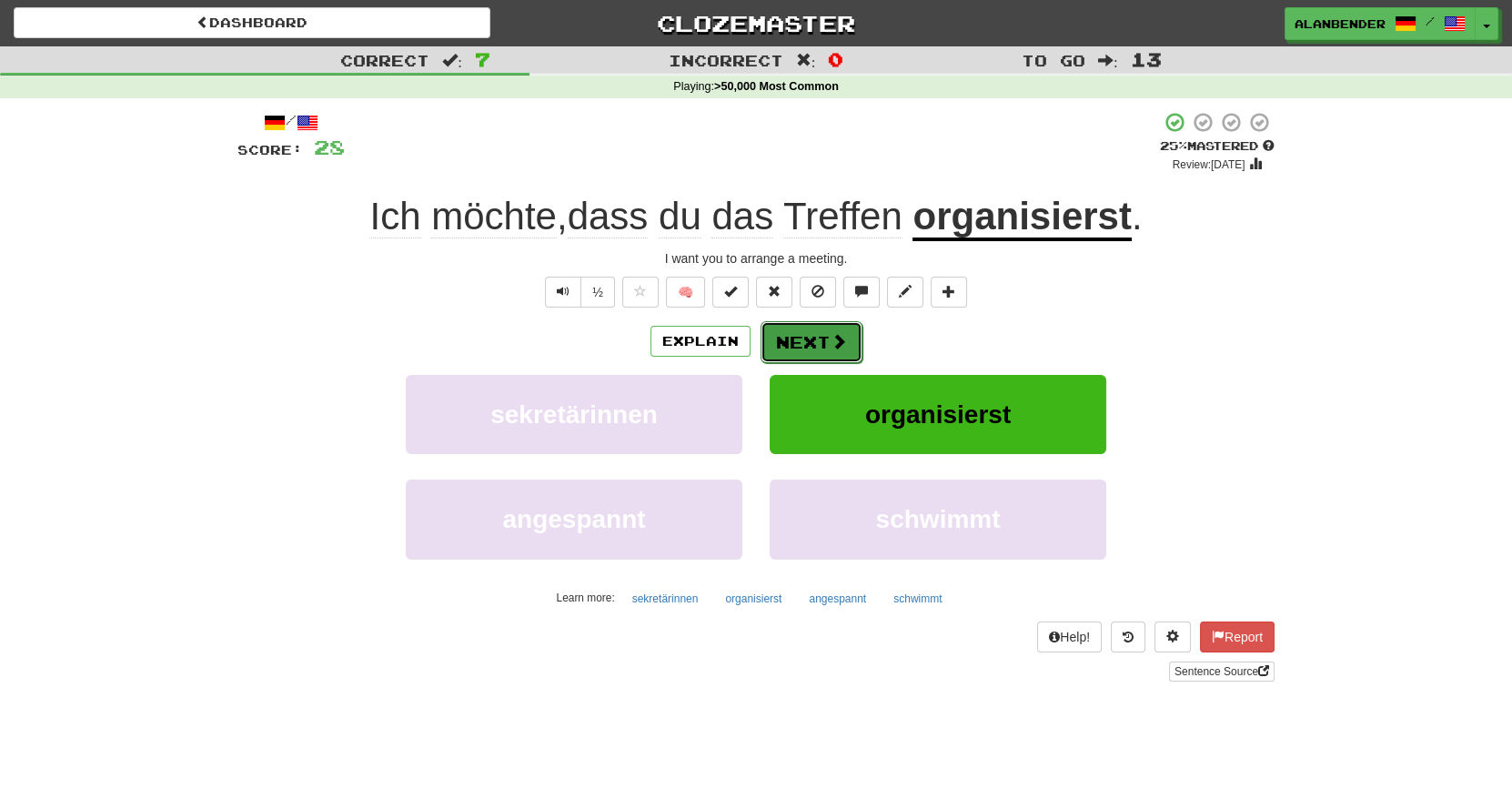
click at [809, 341] on button "Next" at bounding box center [811, 342] width 102 height 42
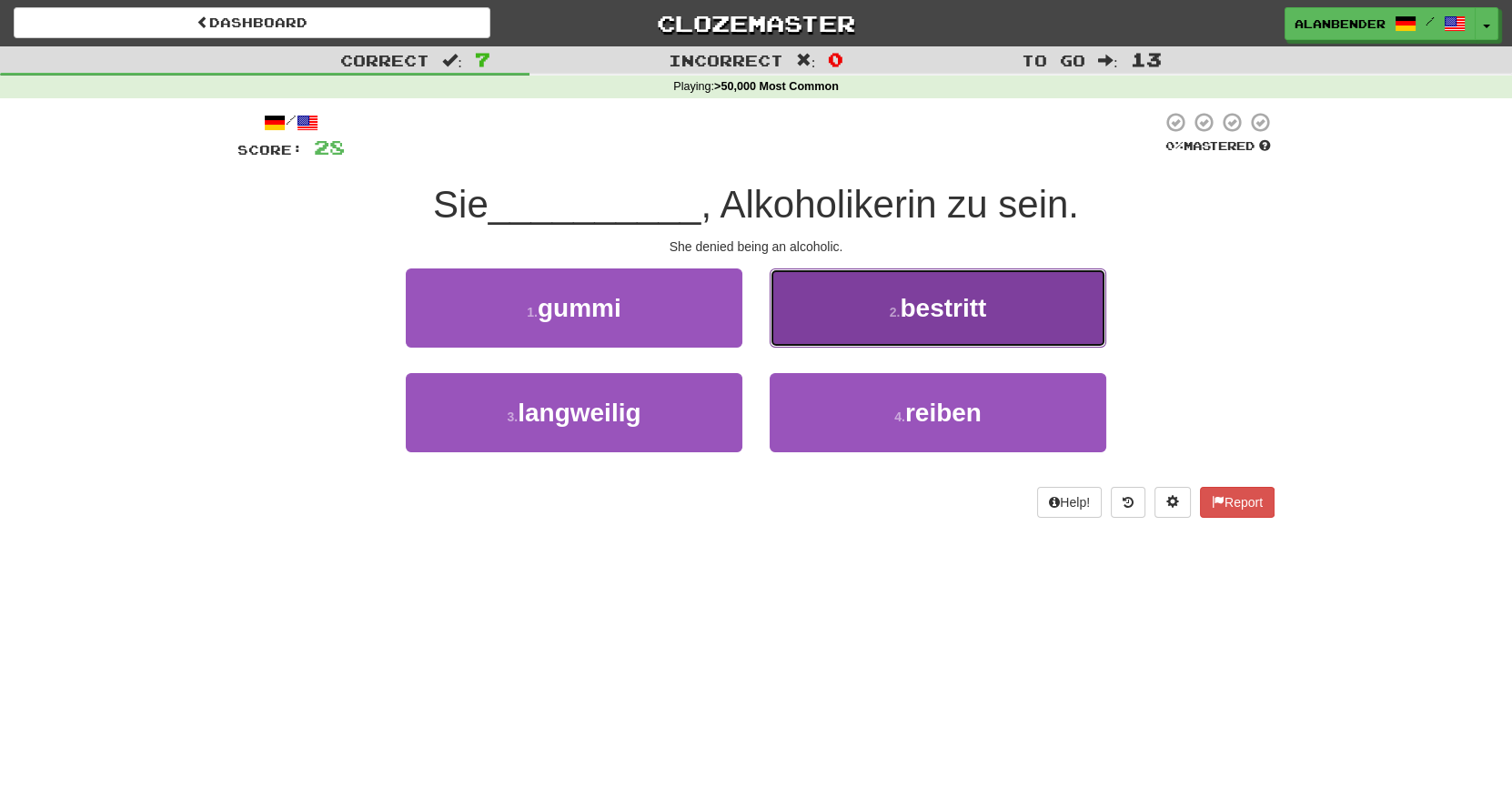
click at [965, 310] on span "bestritt" at bounding box center [943, 307] width 87 height 28
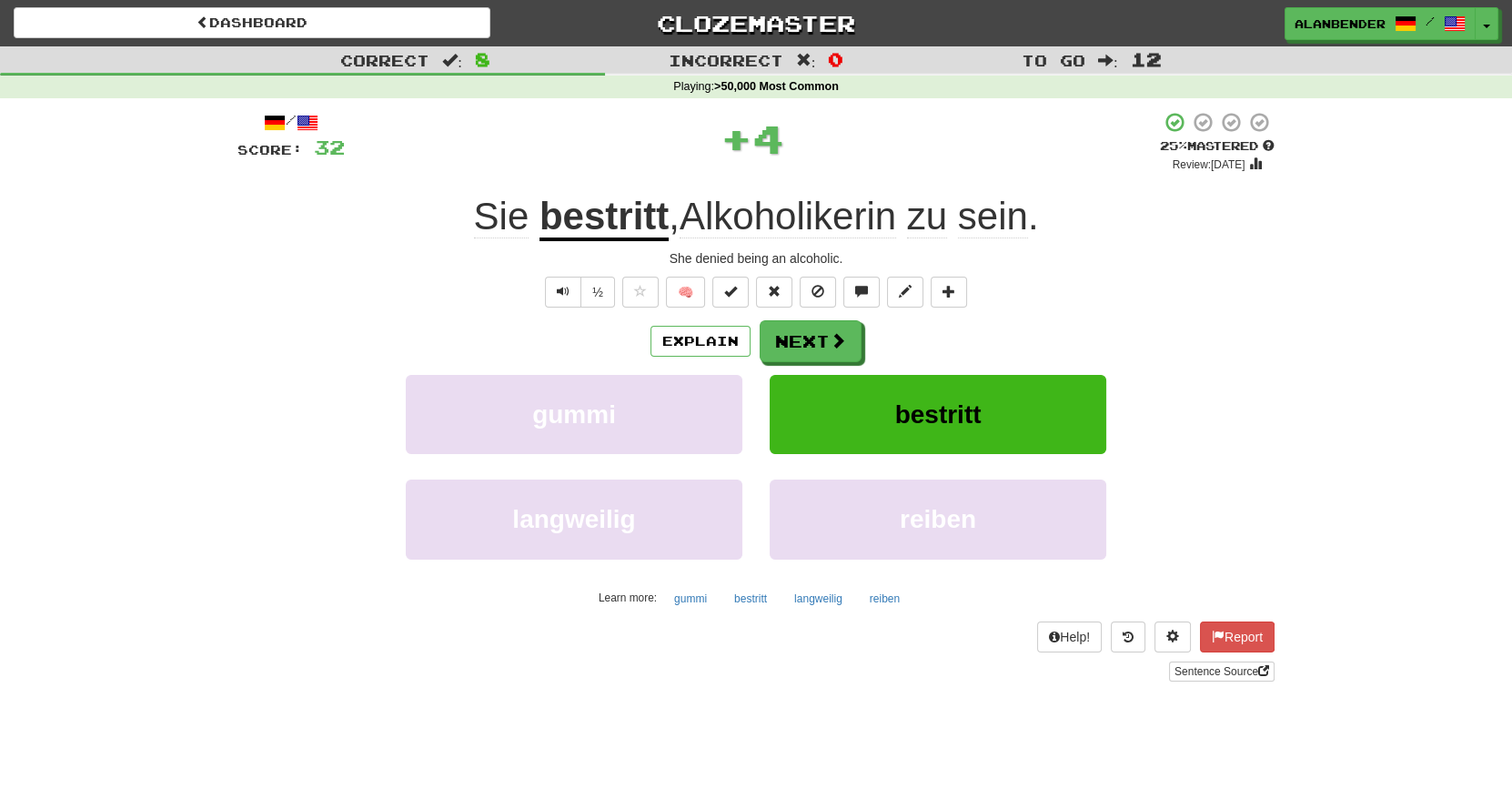
click at [581, 233] on u "bestritt" at bounding box center [604, 218] width 129 height 47
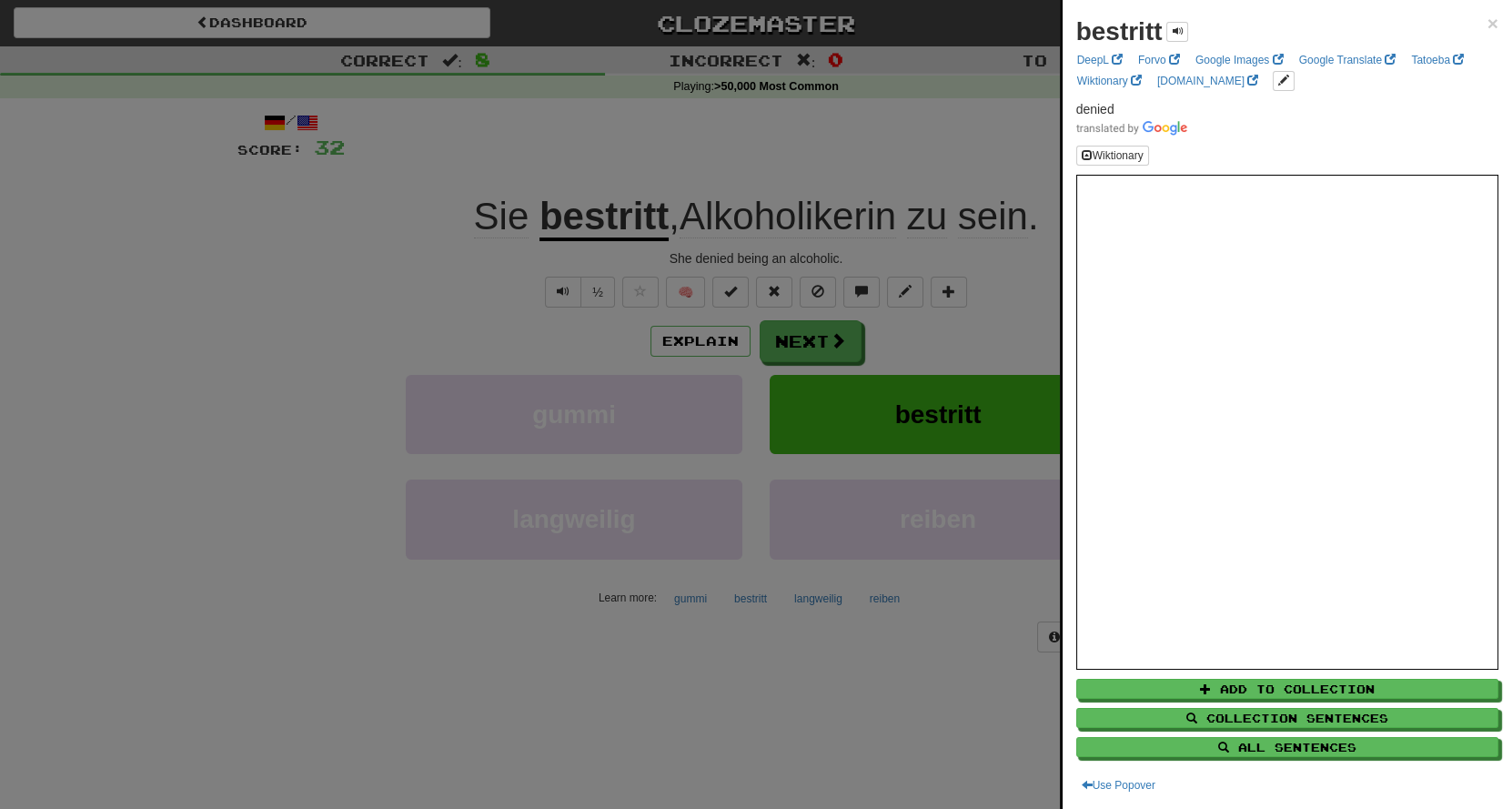
click at [653, 155] on div at bounding box center [756, 404] width 1512 height 809
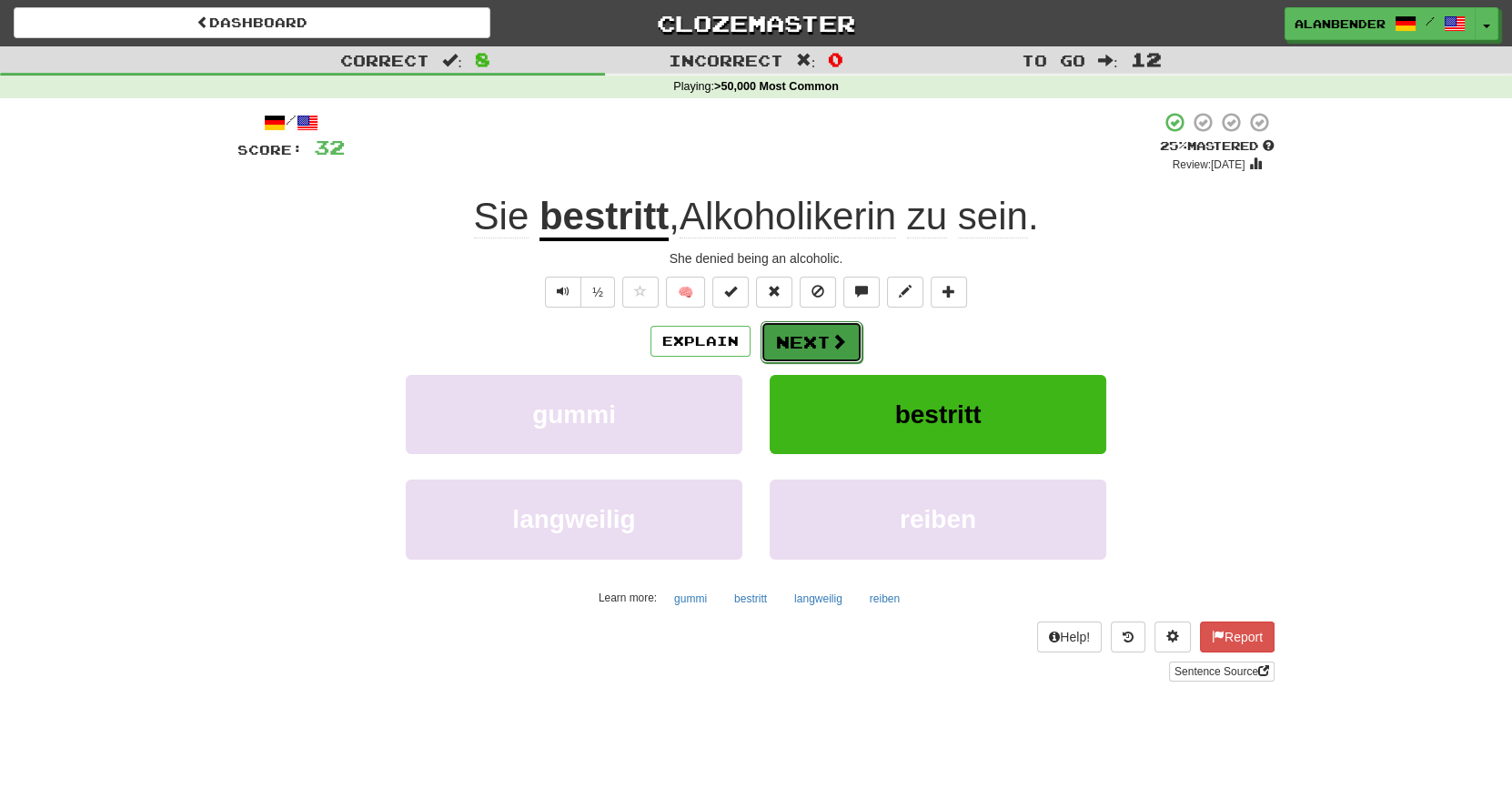
click at [836, 331] on button "Next" at bounding box center [811, 342] width 102 height 42
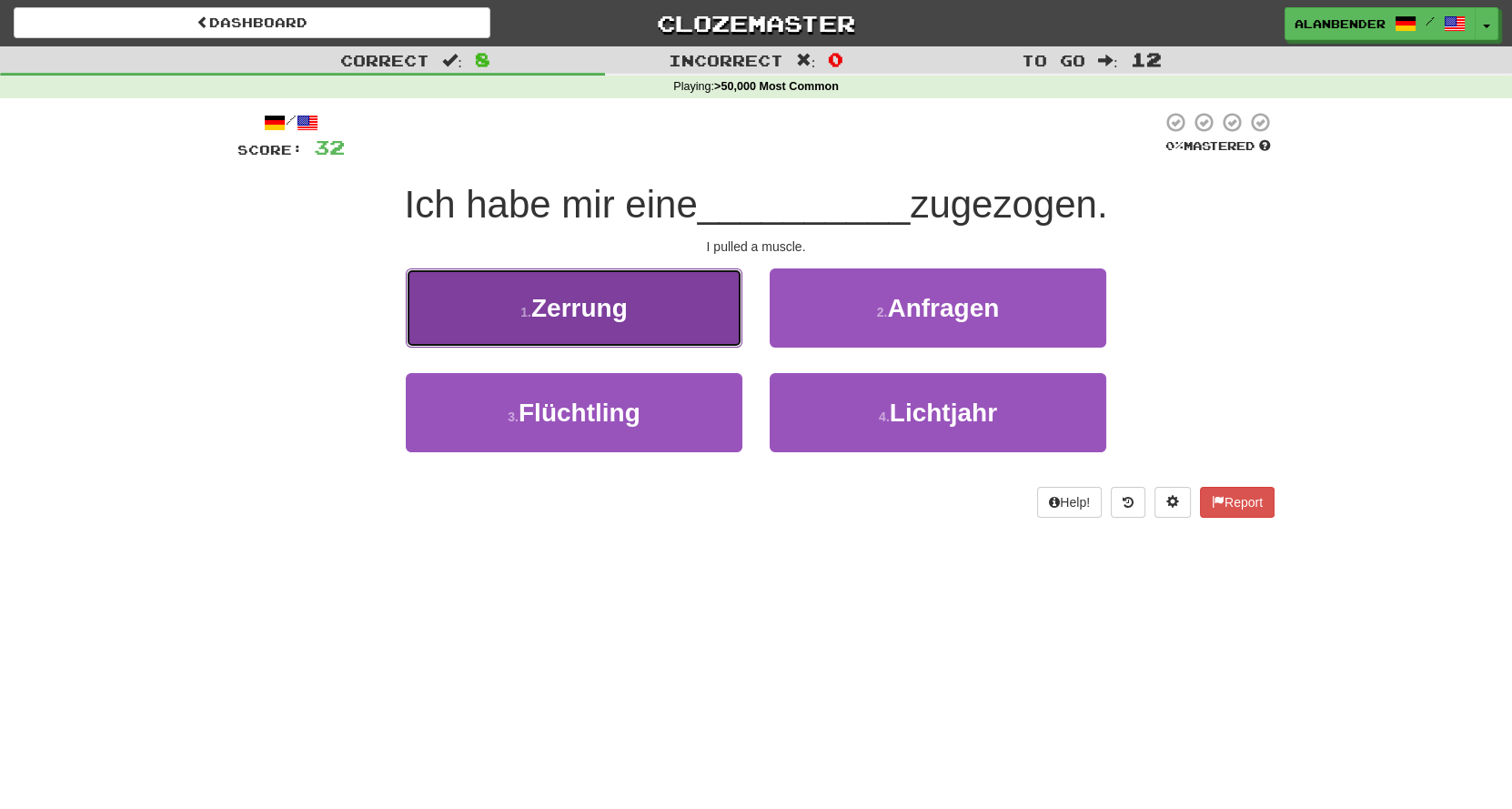
click at [586, 298] on span "Zerrung" at bounding box center [579, 307] width 97 height 28
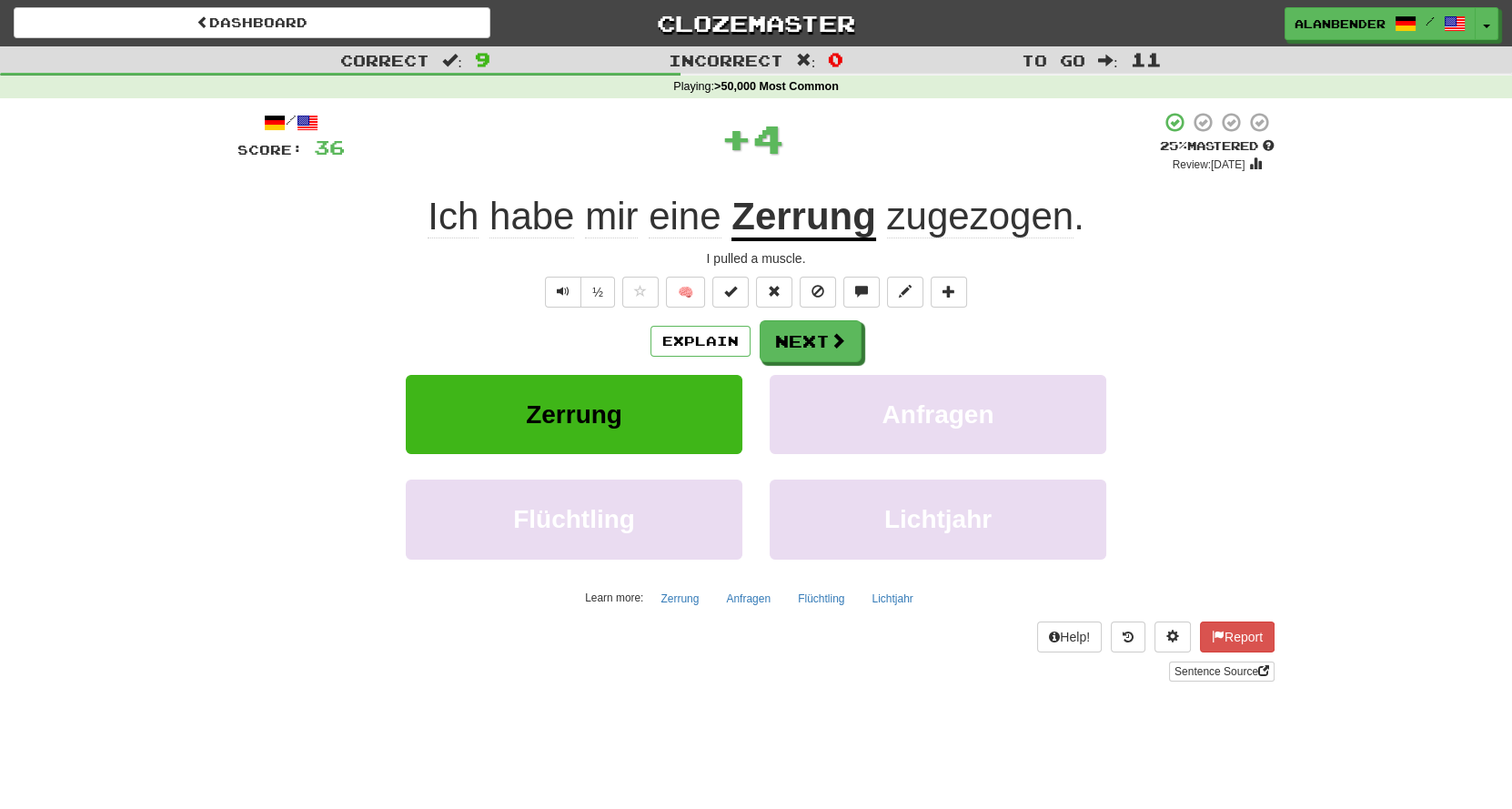
click at [790, 213] on u "Zerrung" at bounding box center [803, 218] width 144 height 47
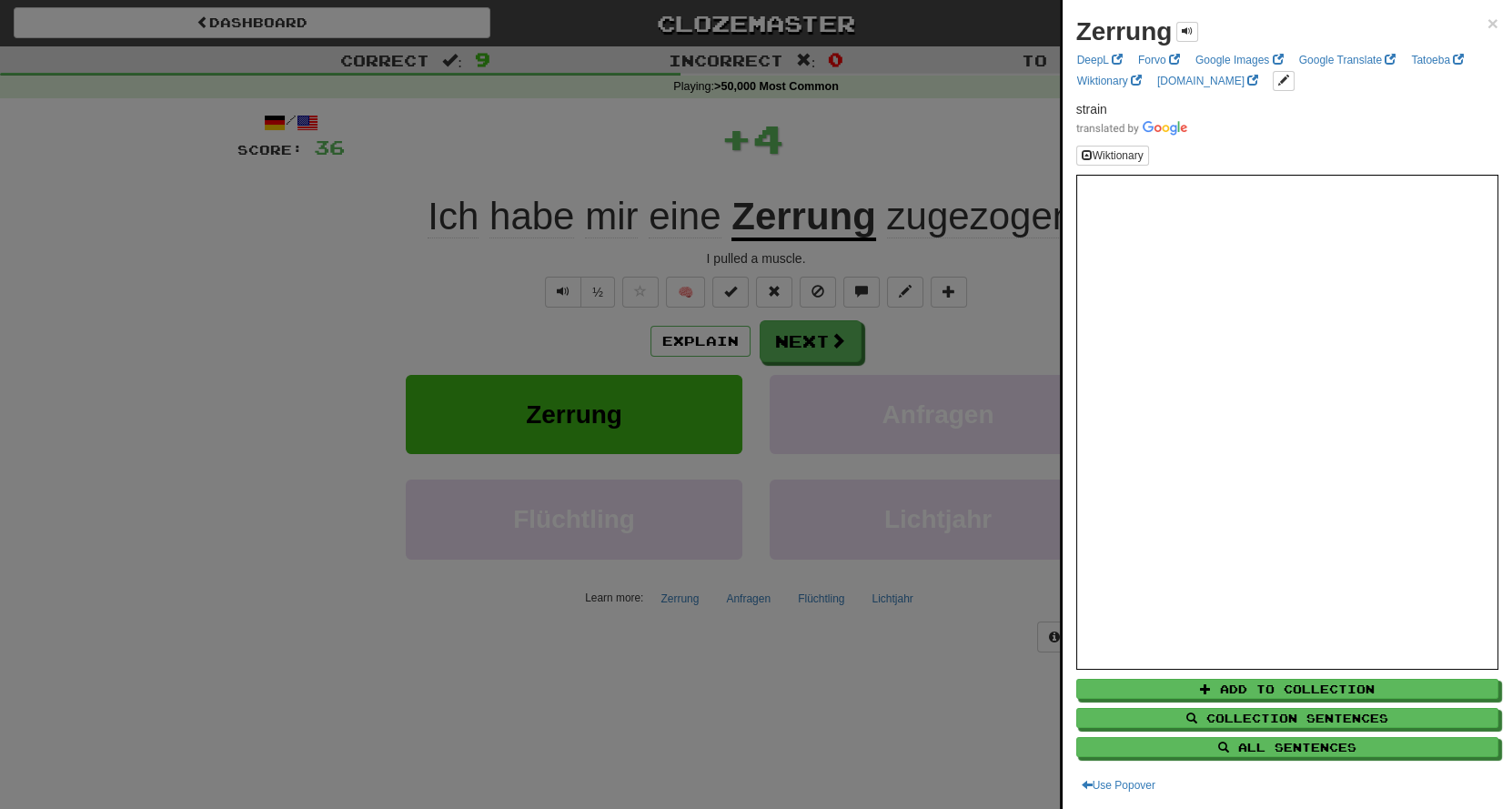
click at [883, 119] on div at bounding box center [756, 404] width 1512 height 809
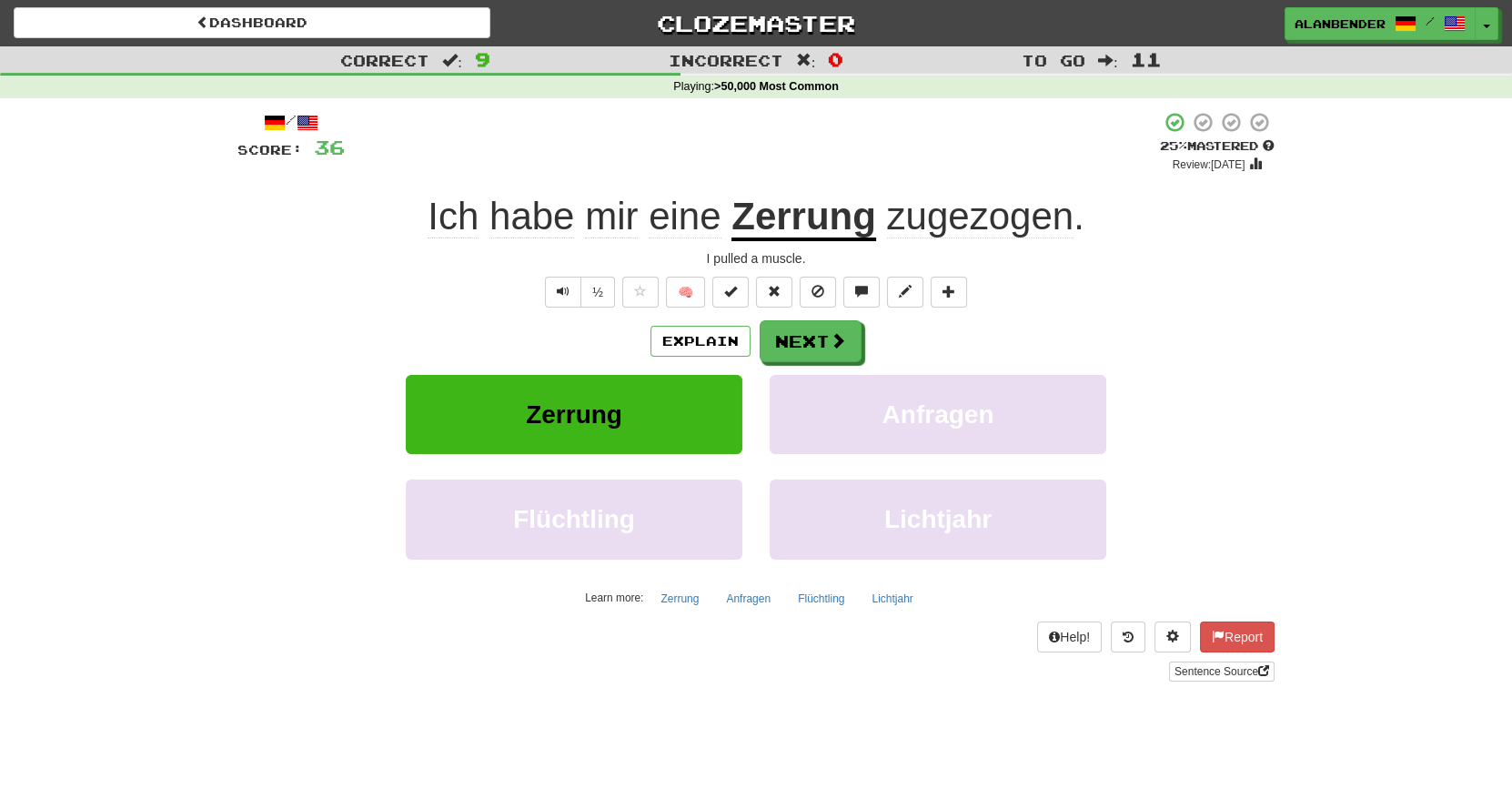
click at [846, 222] on u "Zerrung" at bounding box center [803, 218] width 144 height 47
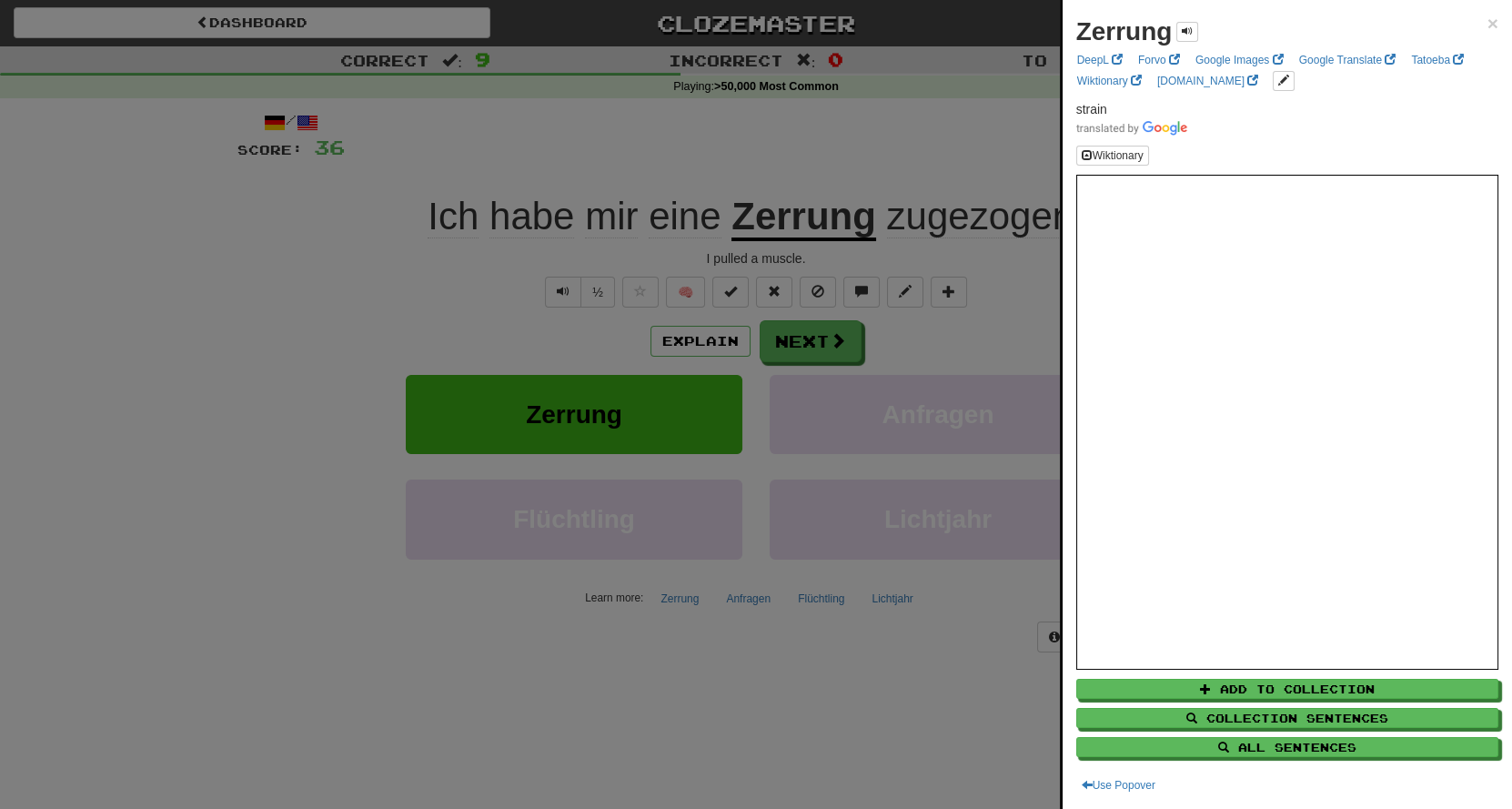
click at [908, 127] on div at bounding box center [756, 404] width 1512 height 809
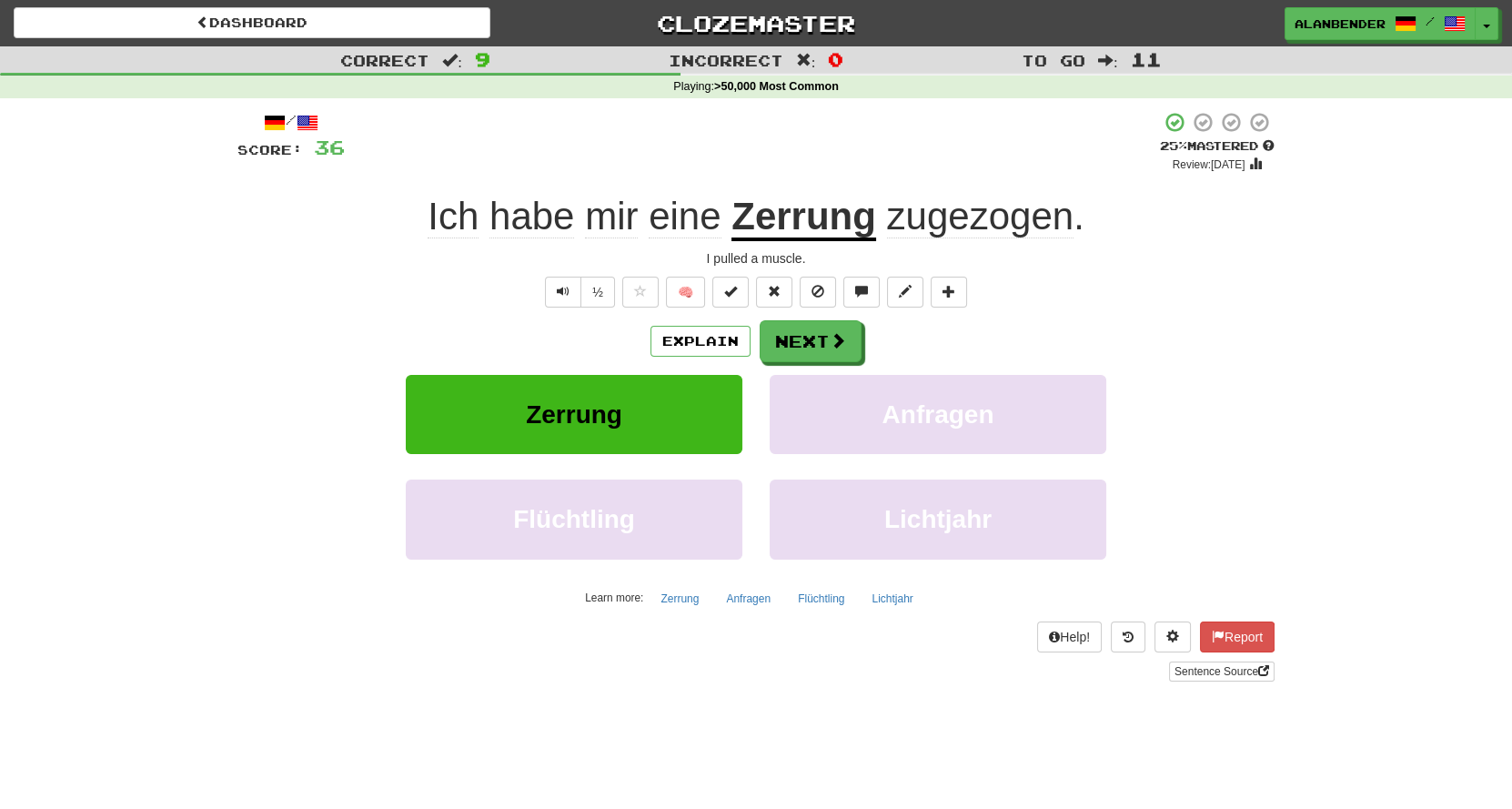
click at [960, 221] on span "zugezogen" at bounding box center [981, 216] width 187 height 44
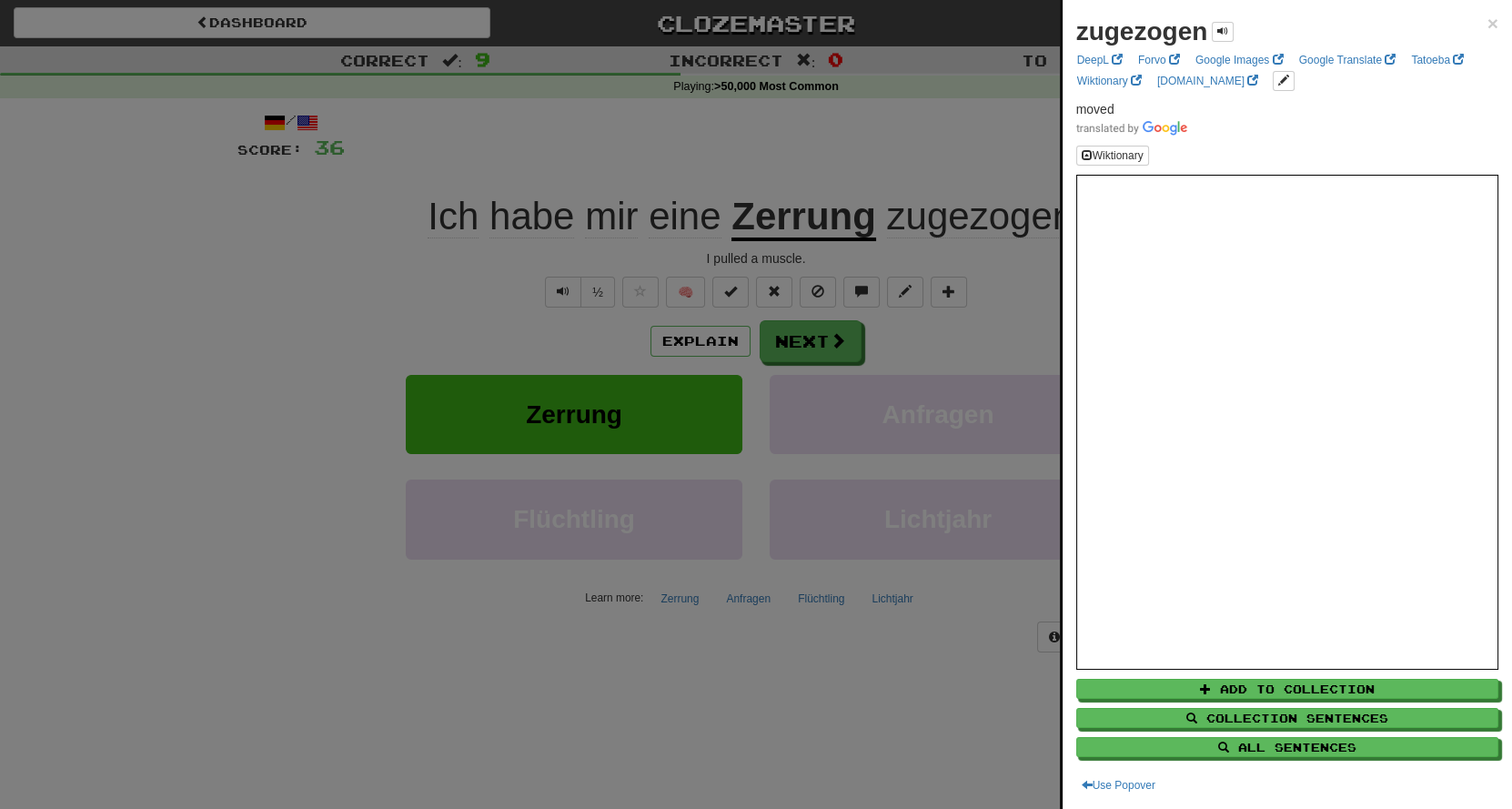
click at [908, 163] on div at bounding box center [756, 404] width 1512 height 809
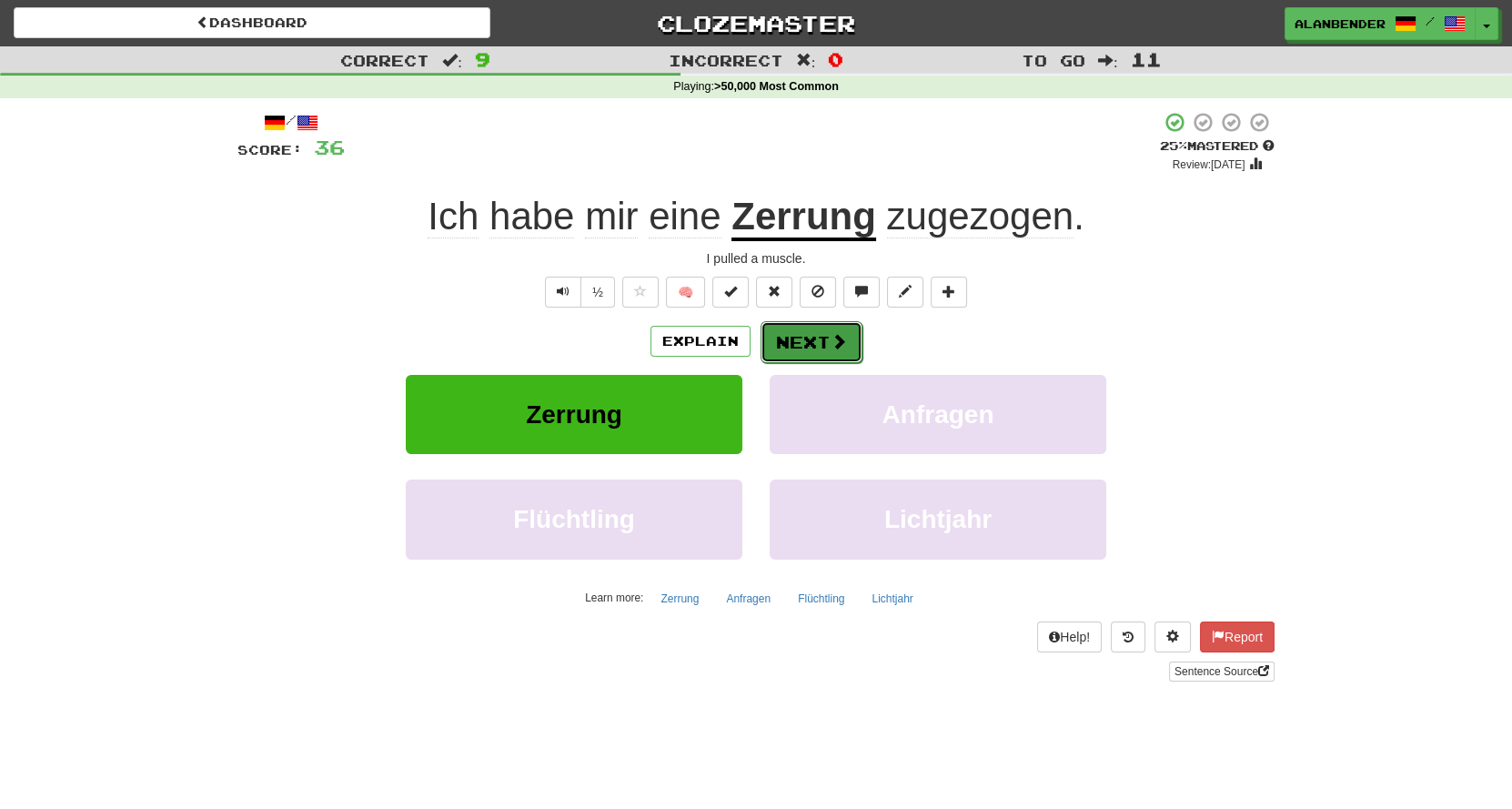
click at [806, 336] on button "Next" at bounding box center [811, 342] width 102 height 42
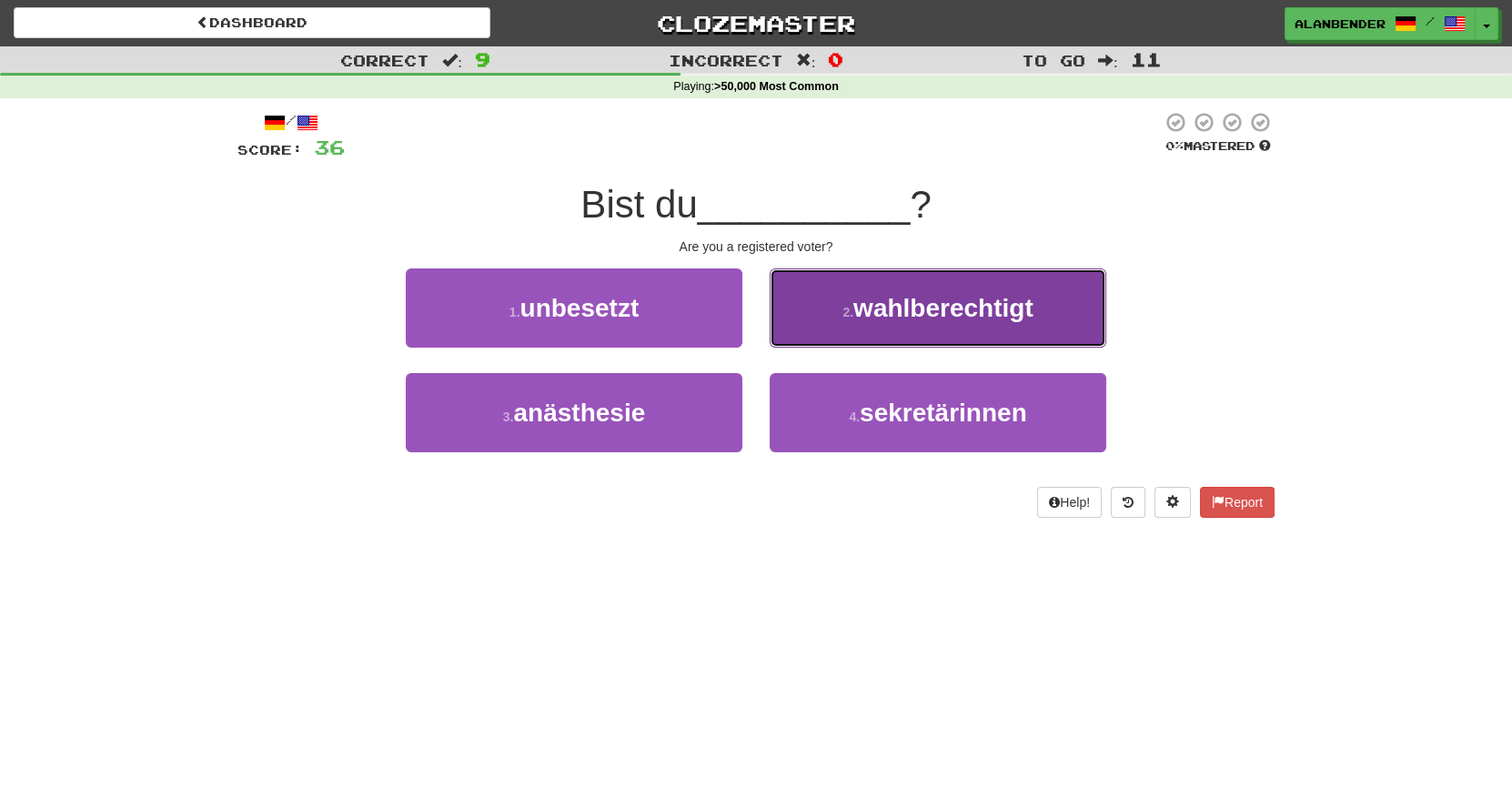
click at [957, 320] on span "wahlberechtigt" at bounding box center [943, 307] width 181 height 28
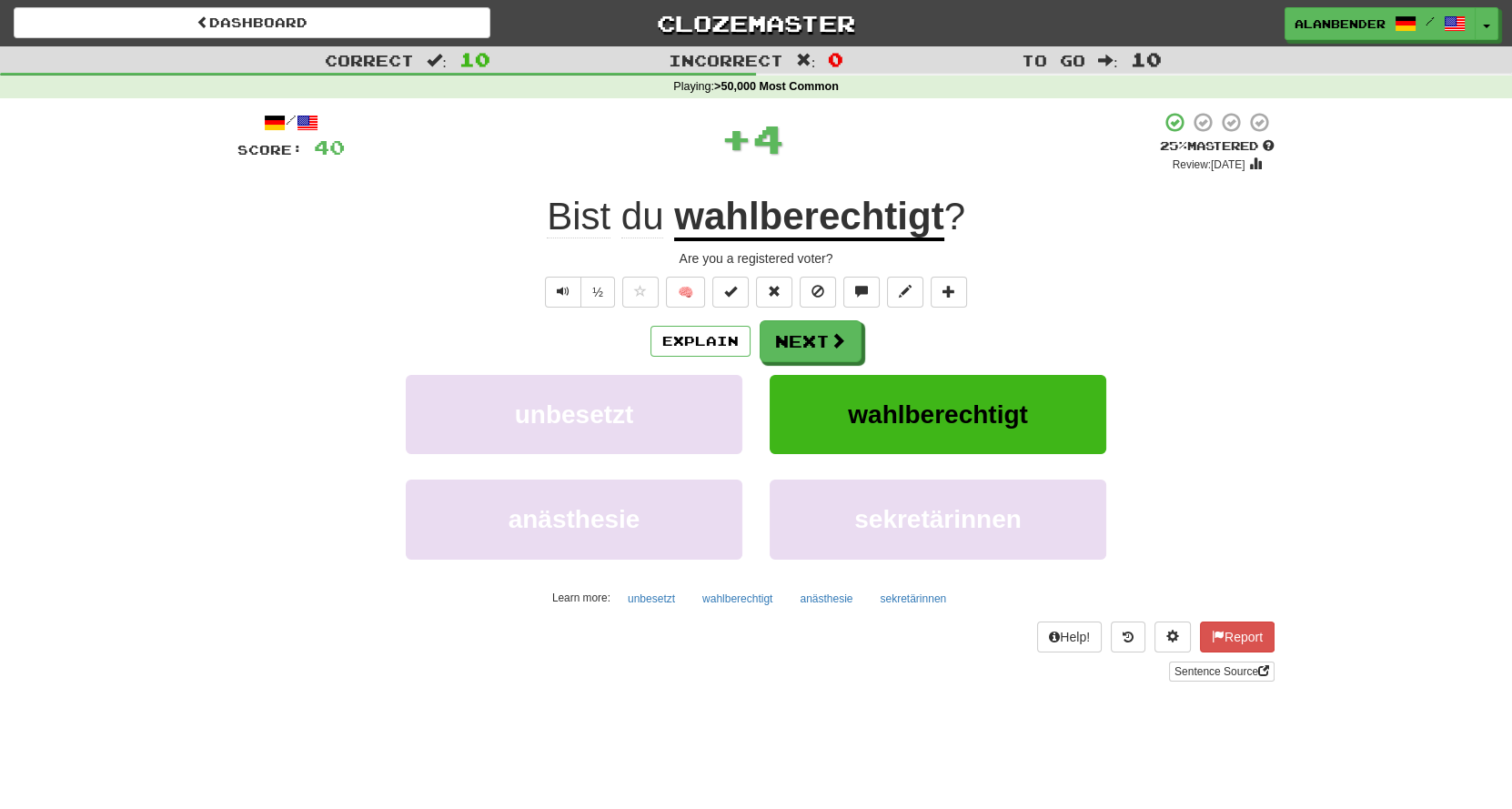
click at [836, 220] on u "wahlberechtigt" at bounding box center [809, 218] width 269 height 47
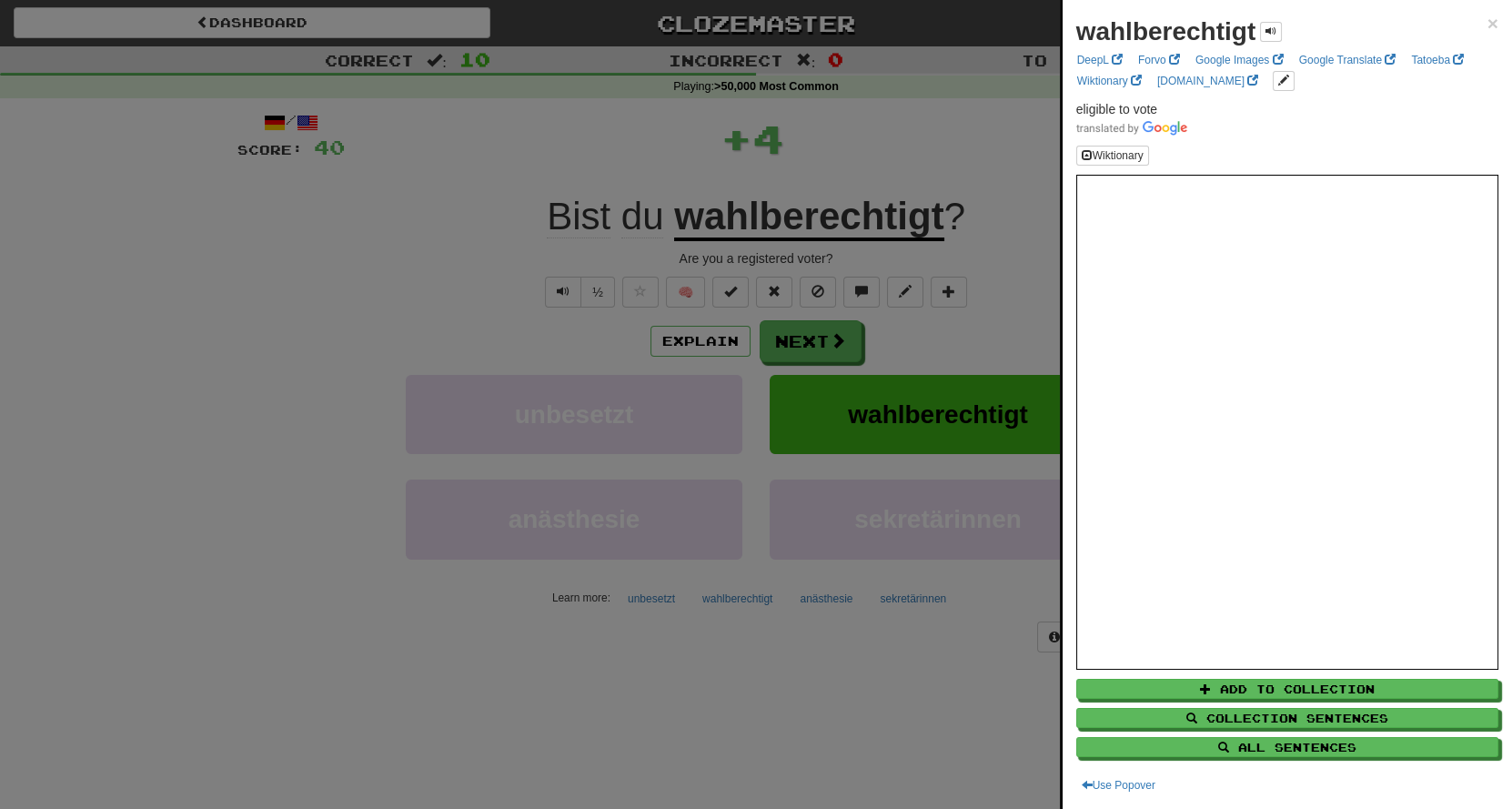
click at [875, 124] on div at bounding box center [756, 404] width 1512 height 809
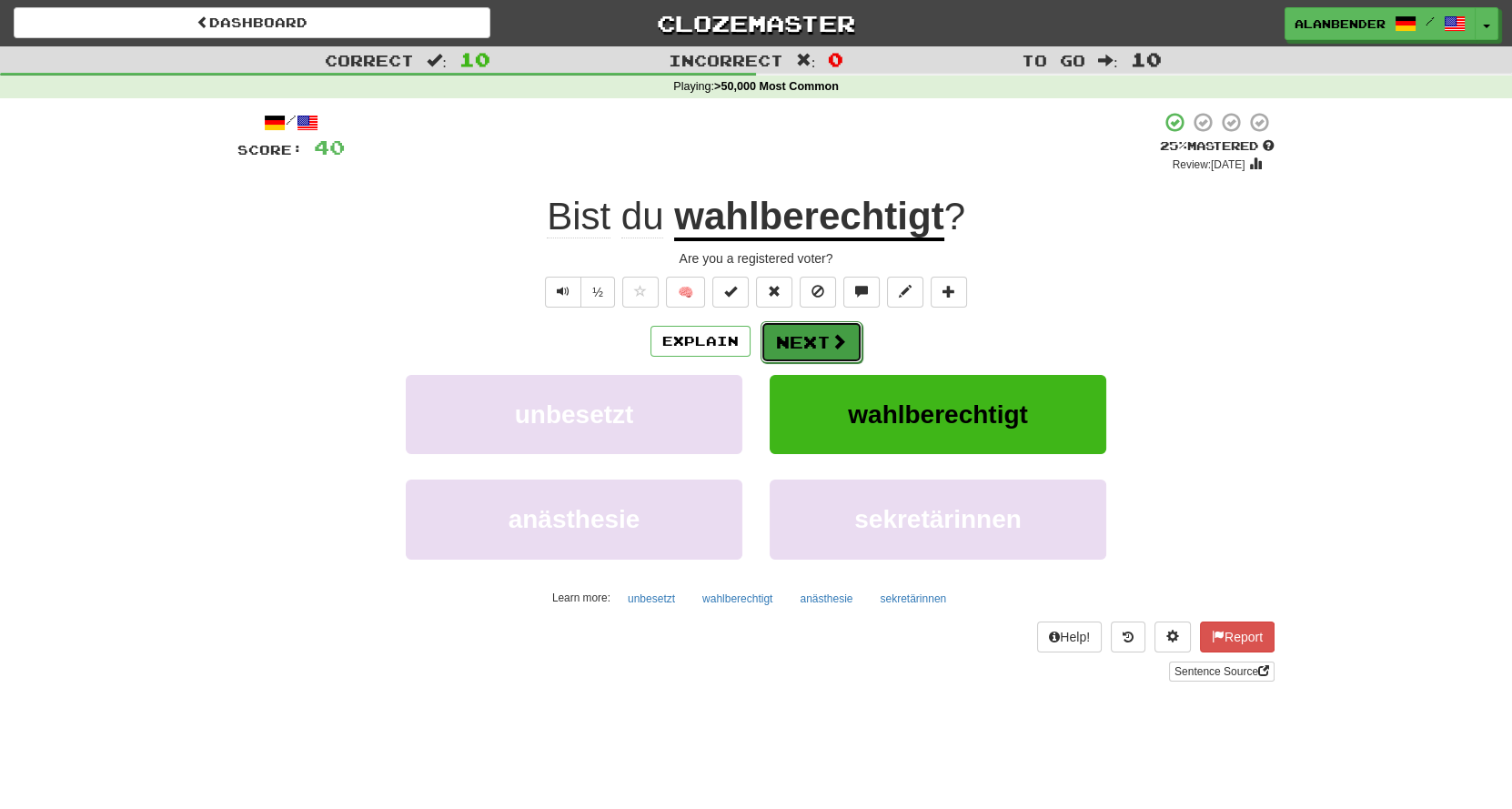
click at [824, 340] on button "Next" at bounding box center [811, 342] width 102 height 42
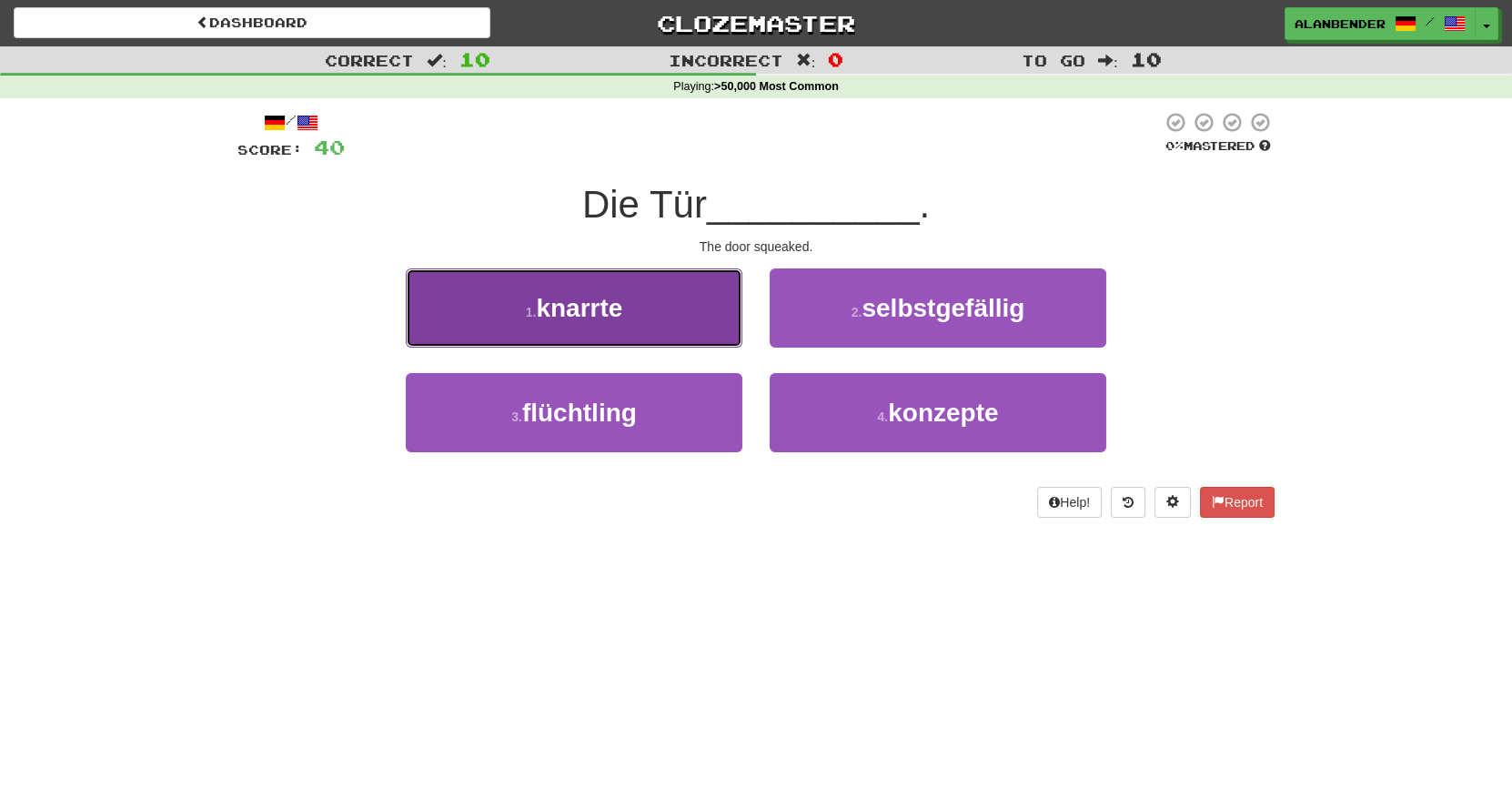
click at [578, 305] on span "knarrte" at bounding box center [579, 307] width 87 height 28
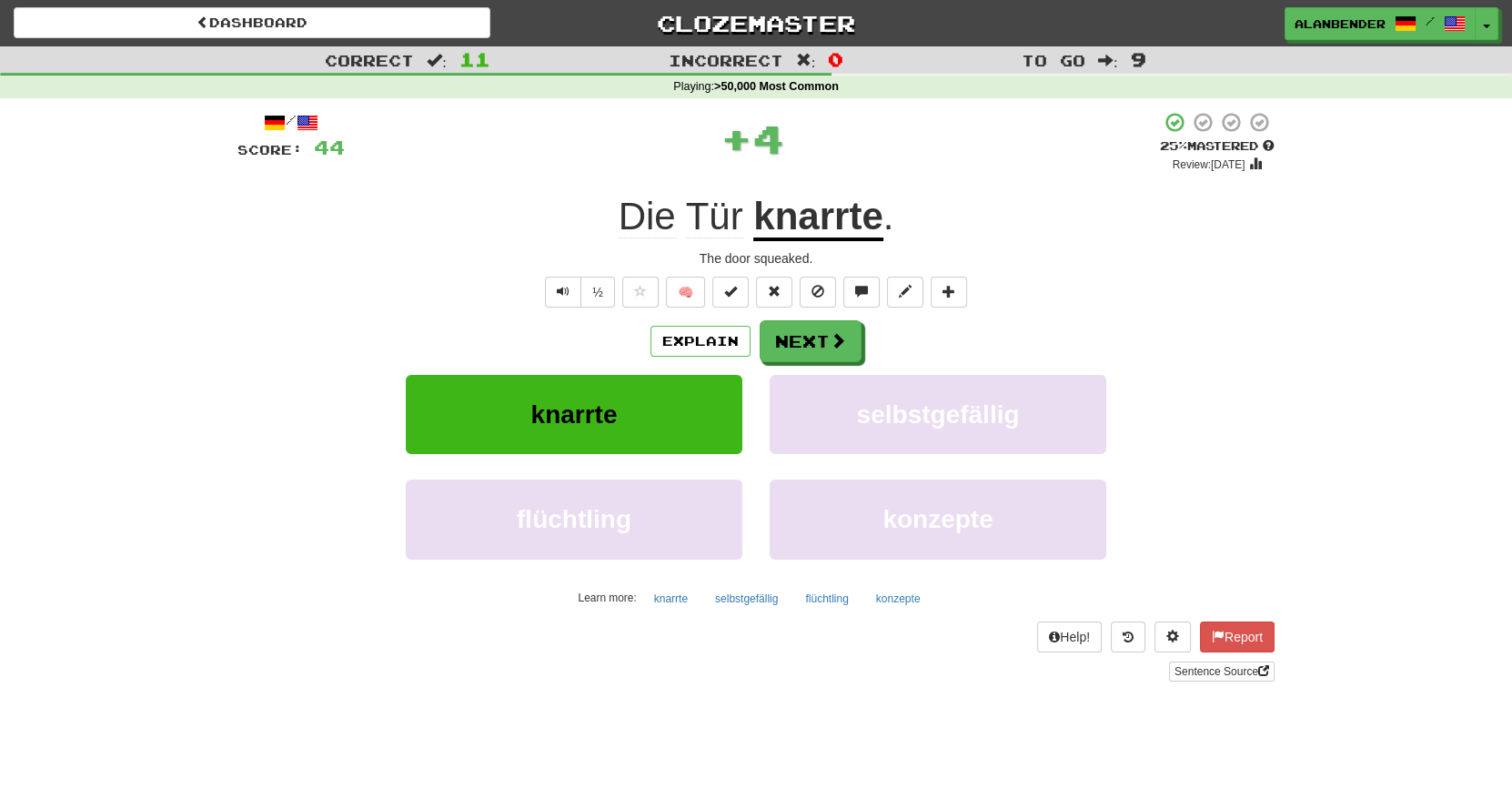
click at [788, 234] on u "knarrte" at bounding box center [818, 218] width 129 height 47
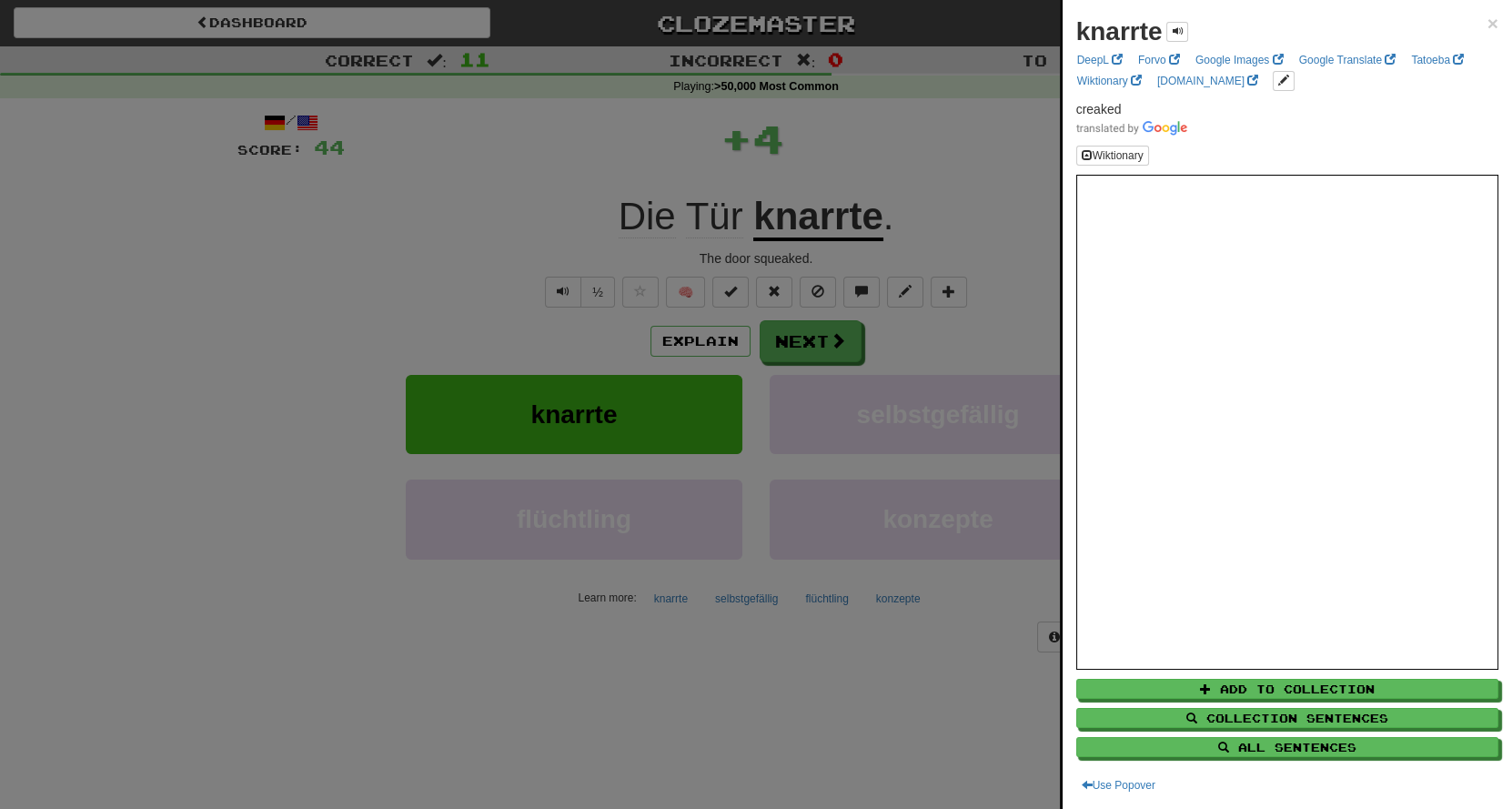
click at [871, 142] on div at bounding box center [756, 404] width 1512 height 809
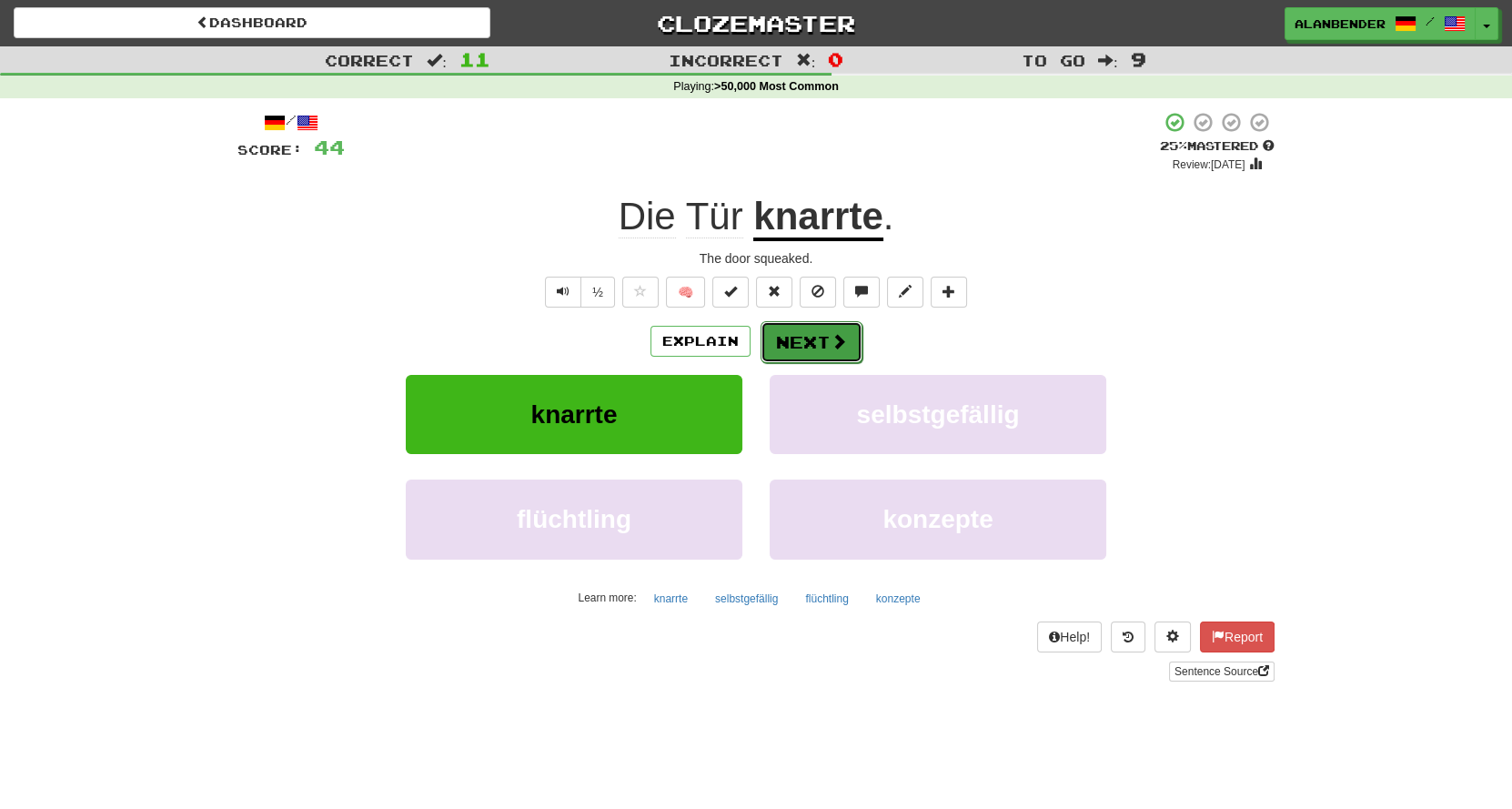
click at [810, 342] on button "Next" at bounding box center [811, 342] width 102 height 42
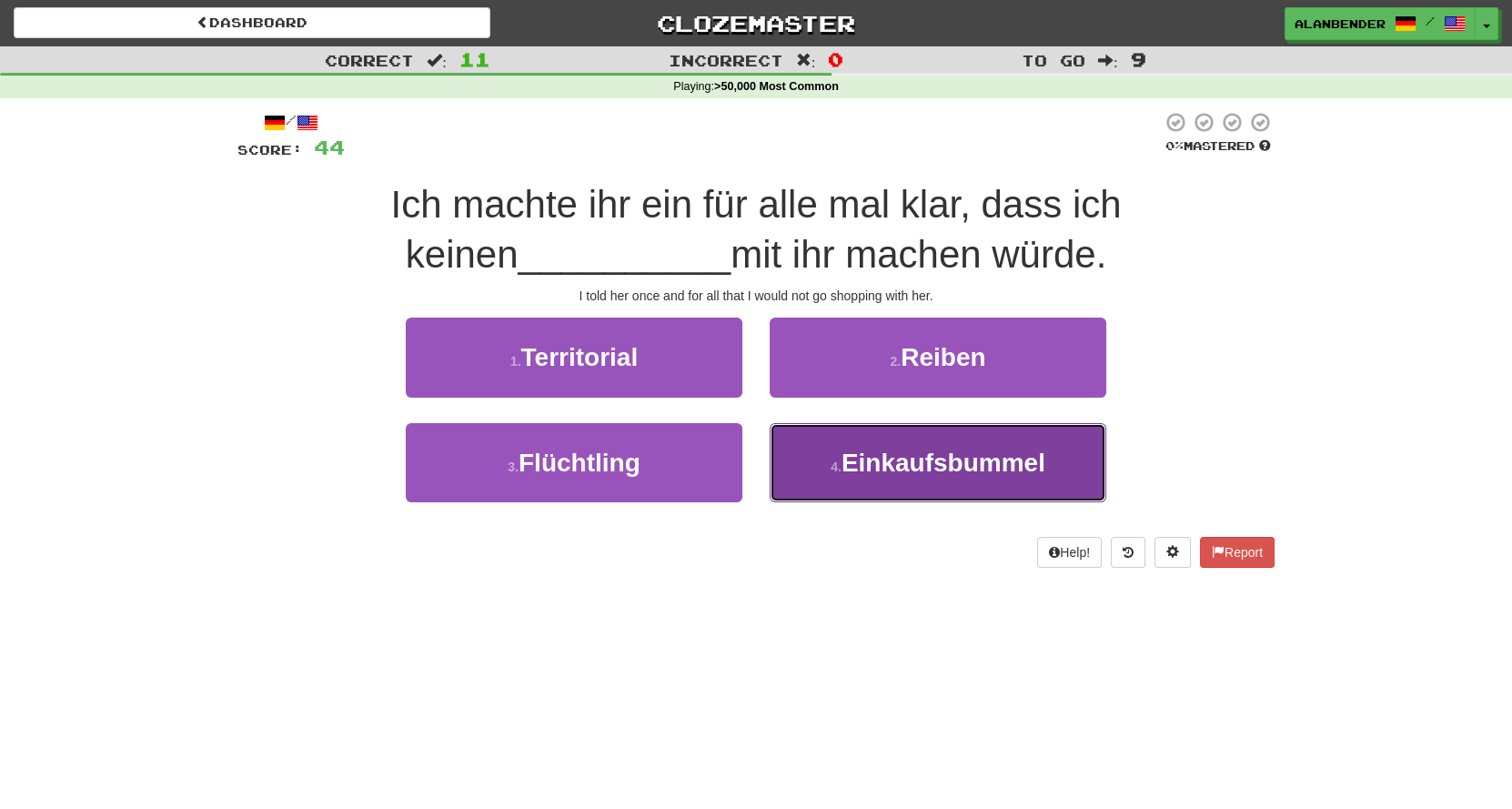
click at [919, 463] on span "Einkaufsbummel" at bounding box center [943, 463] width 204 height 28
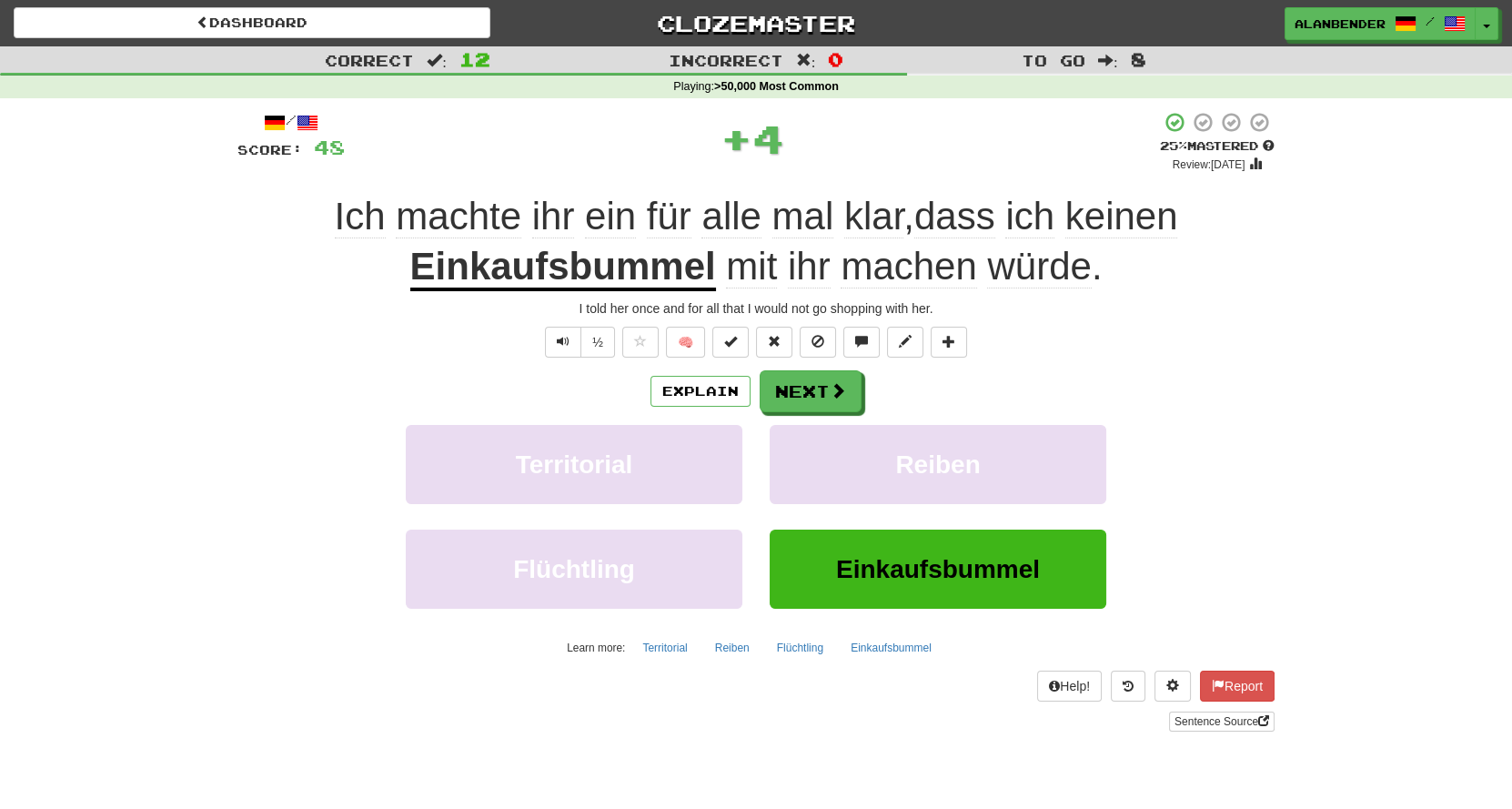
click at [643, 272] on u "Einkaufsbummel" at bounding box center [562, 268] width 306 height 47
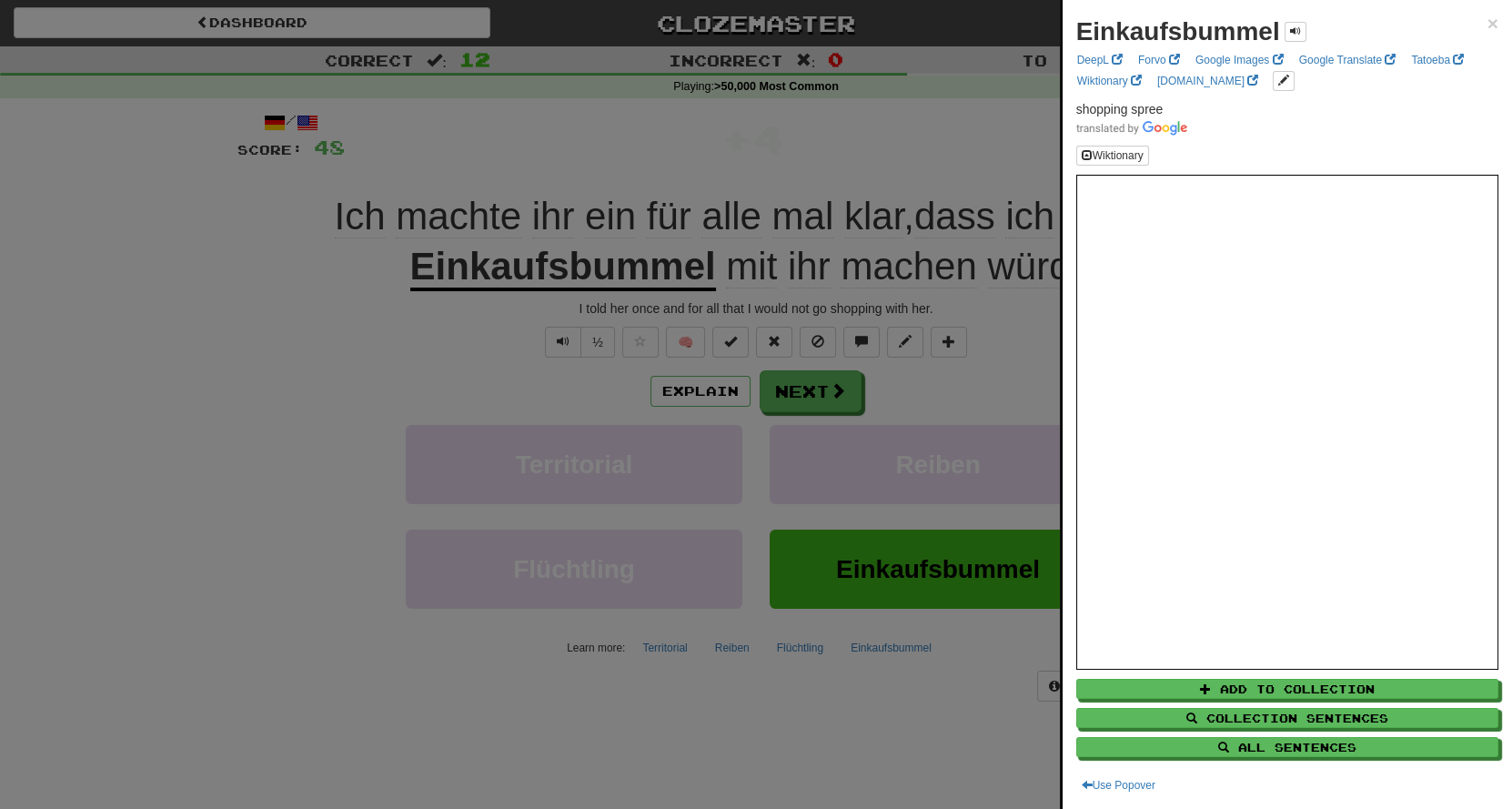
click at [610, 131] on div at bounding box center [756, 404] width 1512 height 809
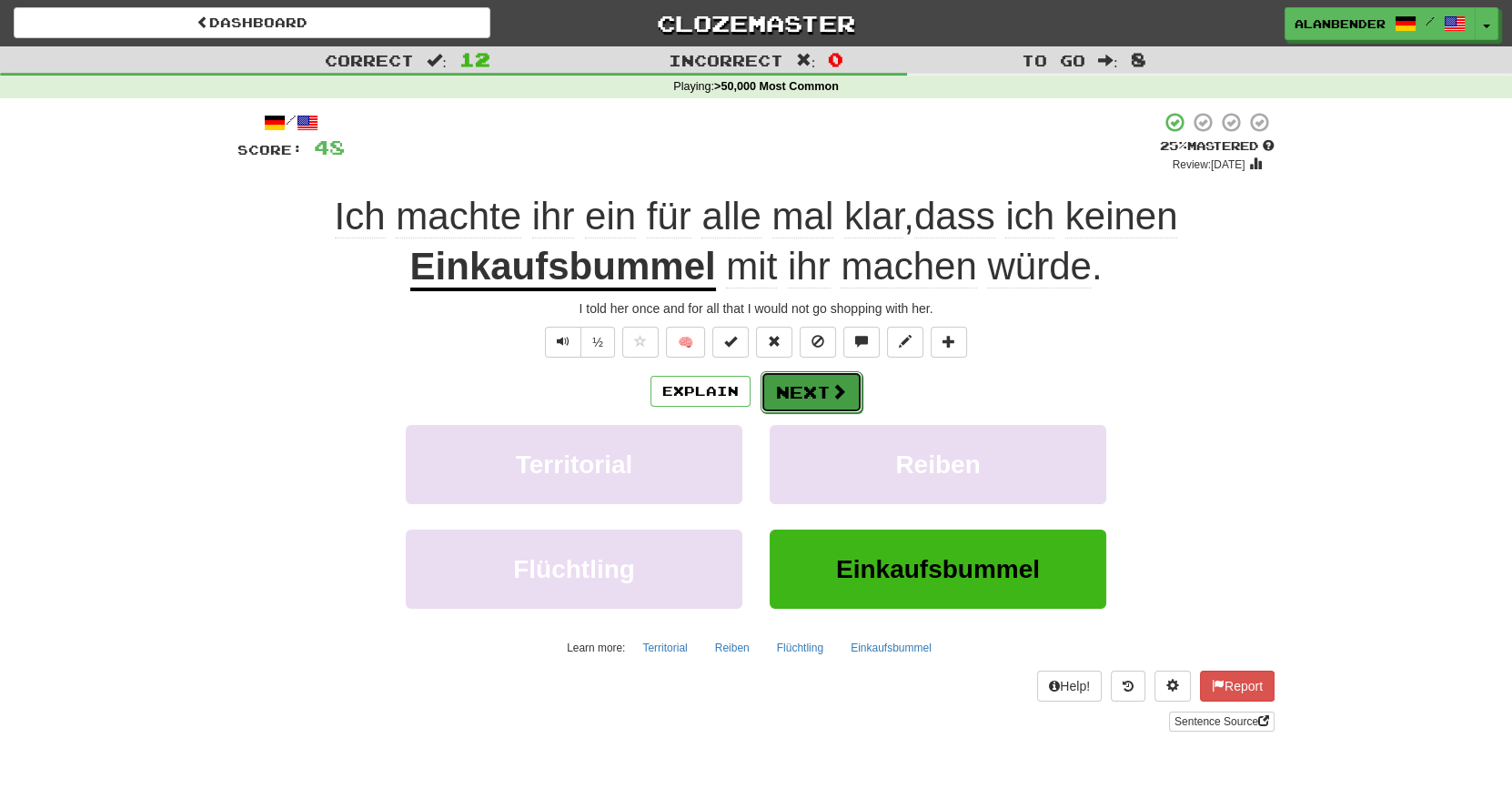
click at [815, 391] on button "Next" at bounding box center [811, 391] width 102 height 42
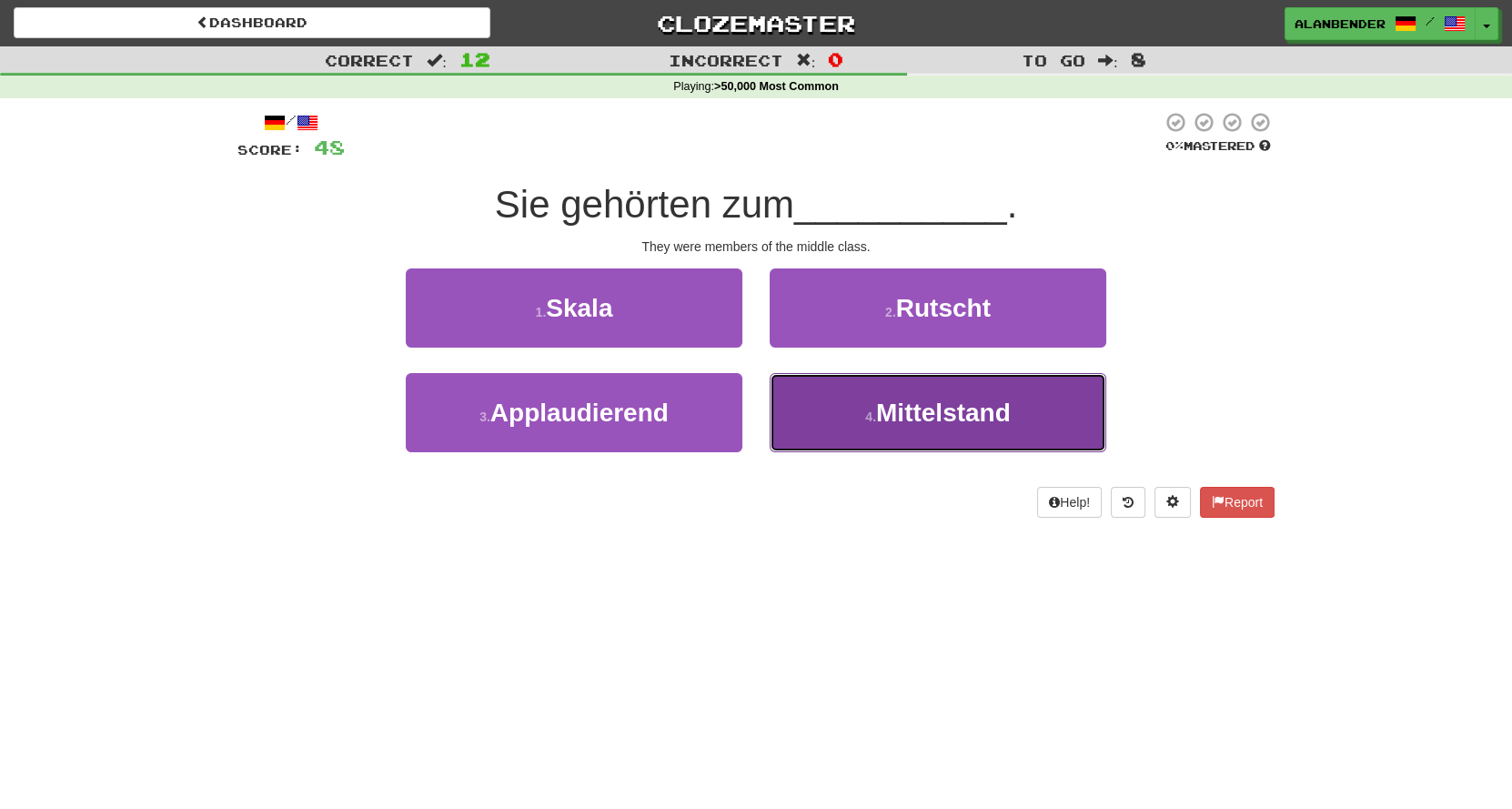
click at [950, 425] on span "Mittelstand" at bounding box center [944, 412] width 135 height 28
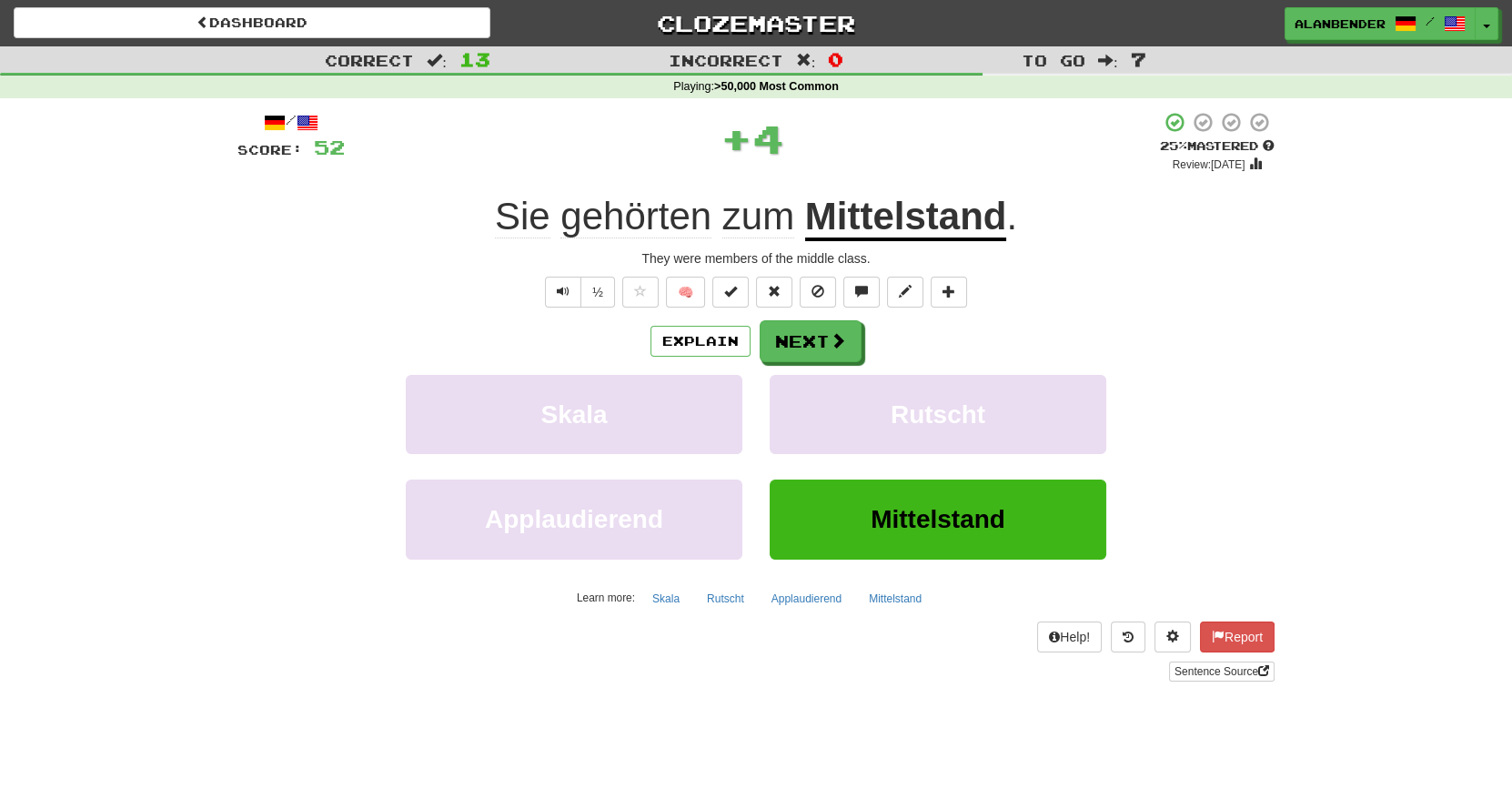
click at [904, 218] on u "Mittelstand" at bounding box center [906, 218] width 202 height 47
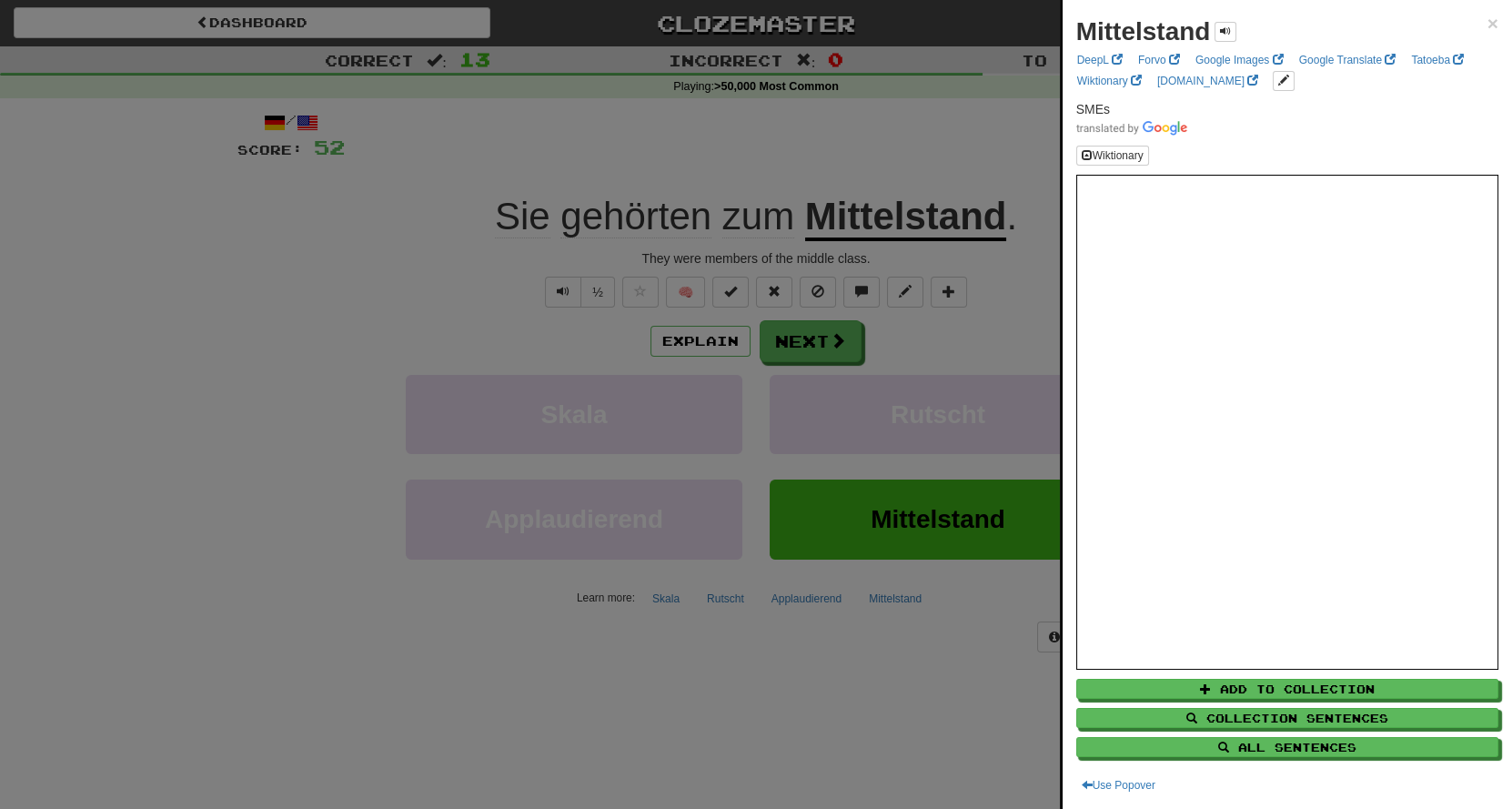
click at [918, 123] on div at bounding box center [756, 404] width 1512 height 809
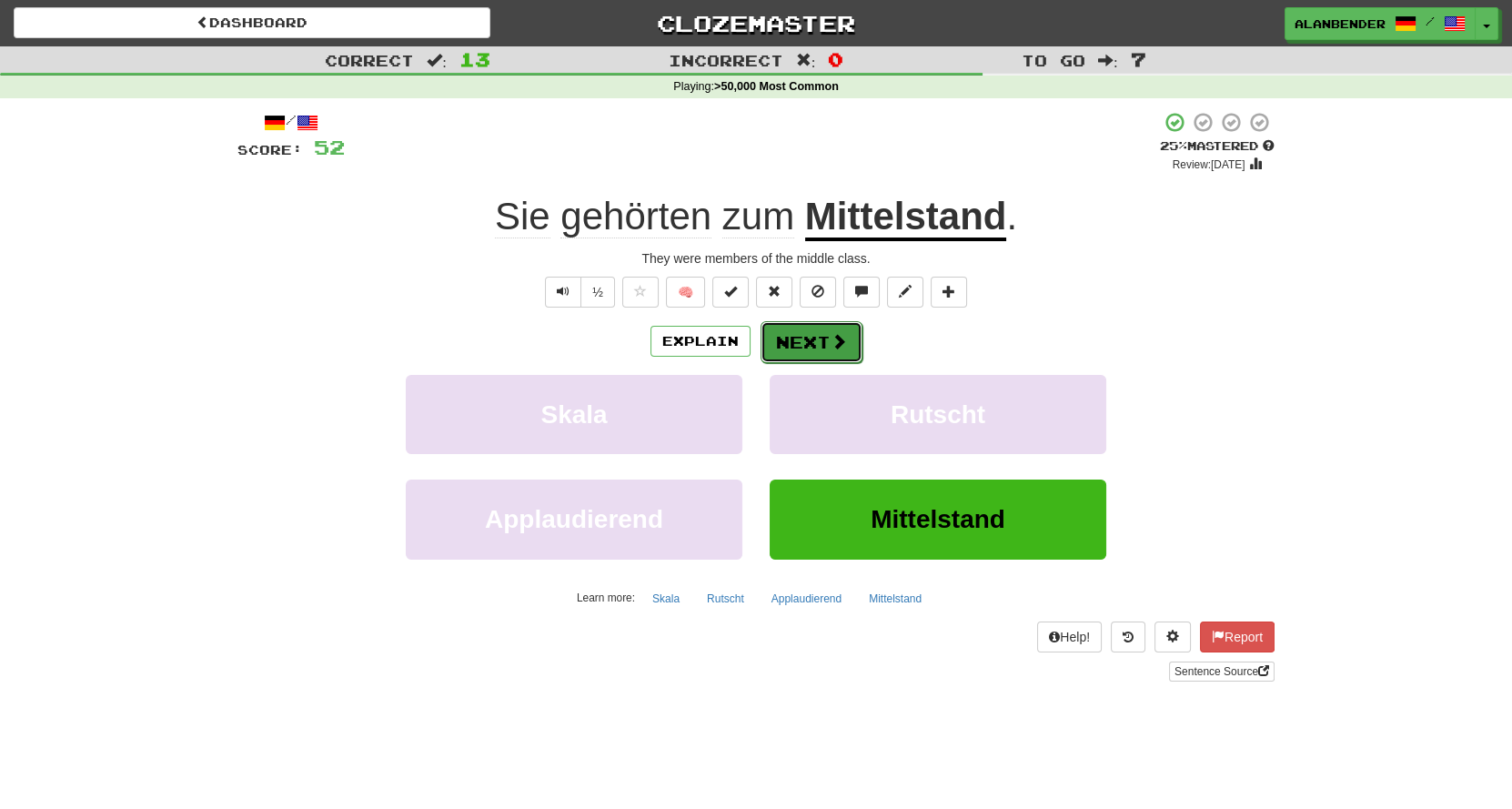
click at [841, 342] on span at bounding box center [838, 341] width 17 height 17
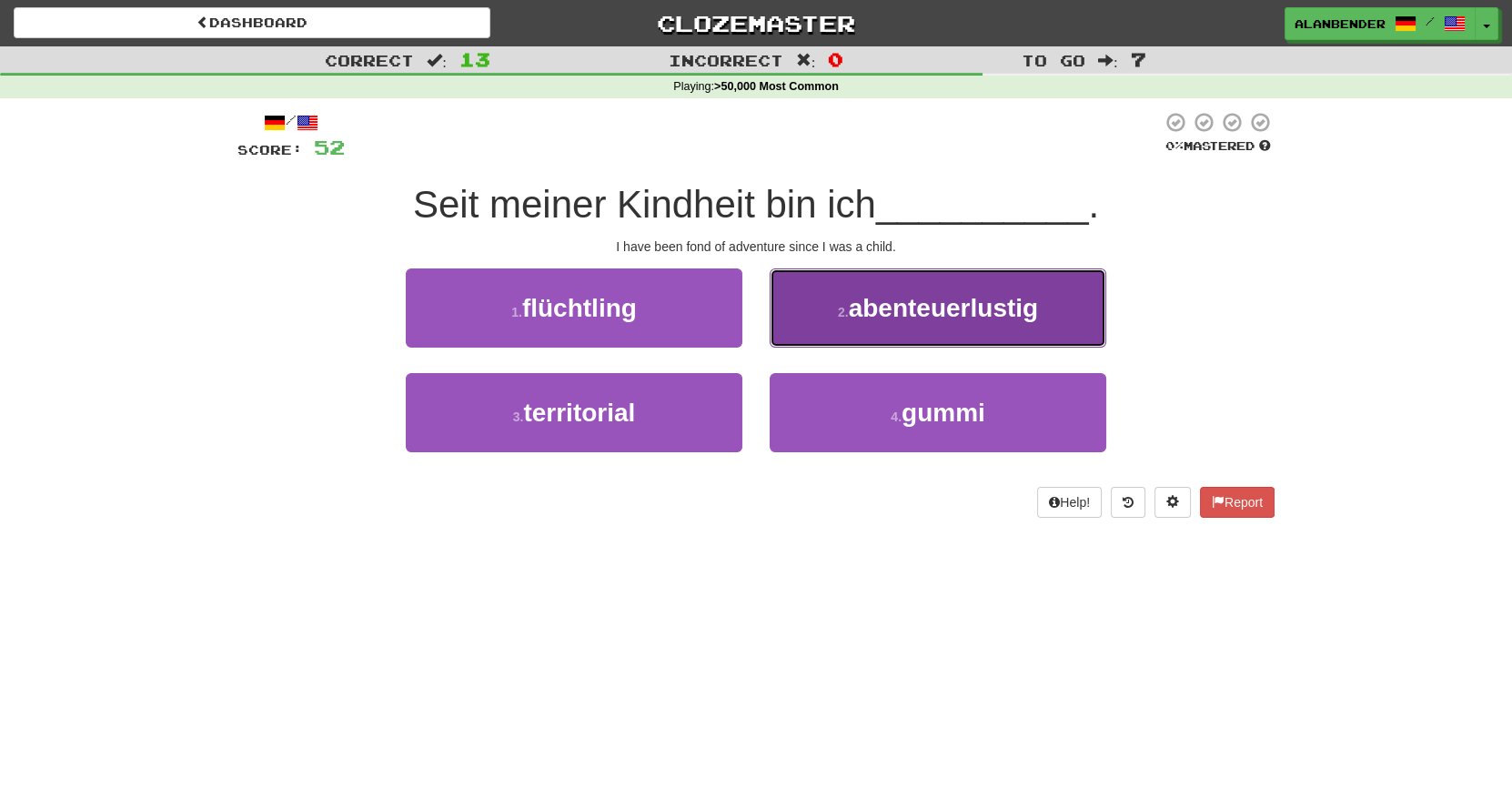
click at [965, 332] on button "2 . abenteuerlustig" at bounding box center [938, 307] width 337 height 79
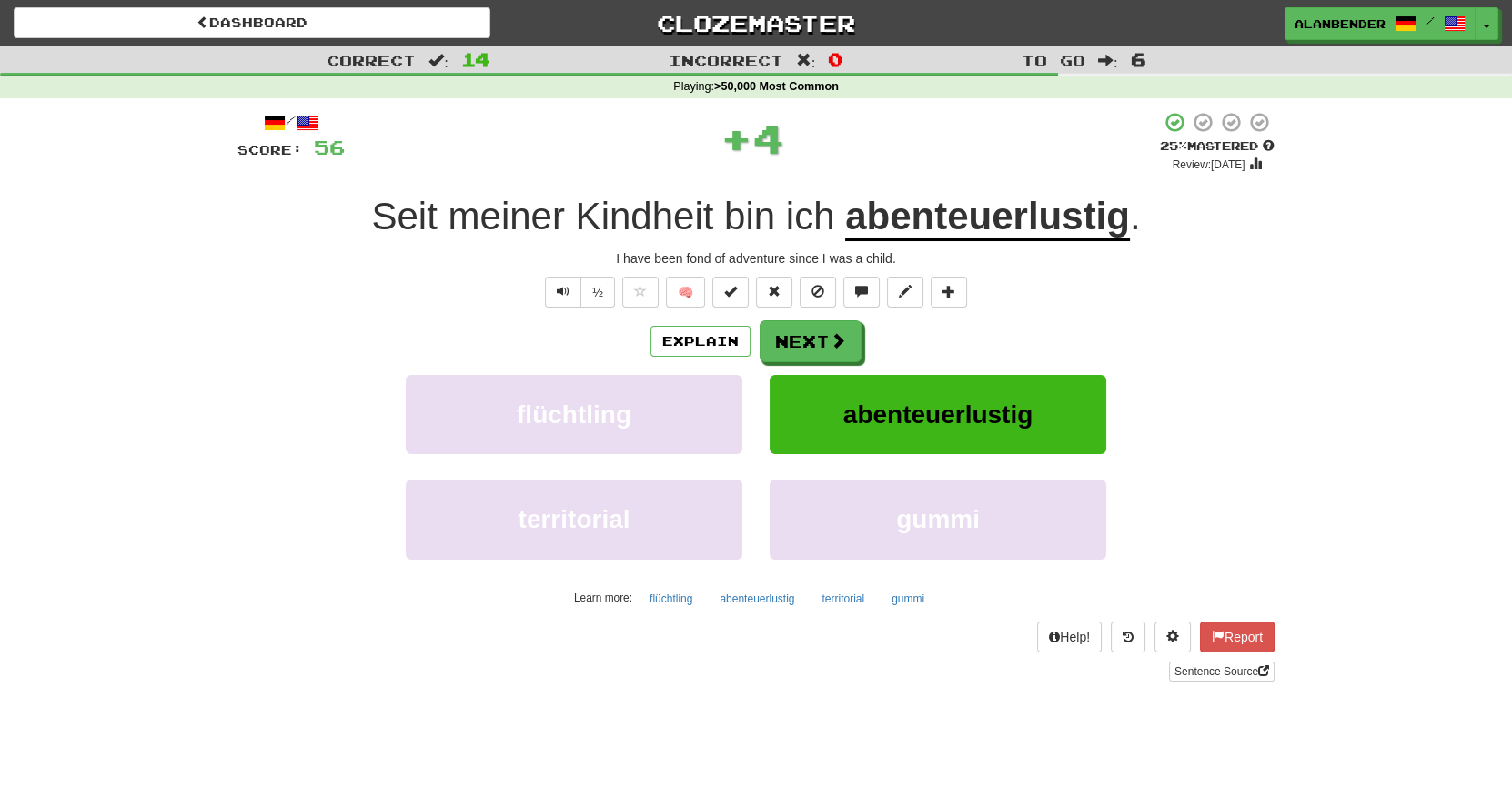
click at [971, 220] on u "abenteuerlustig" at bounding box center [988, 218] width 285 height 47
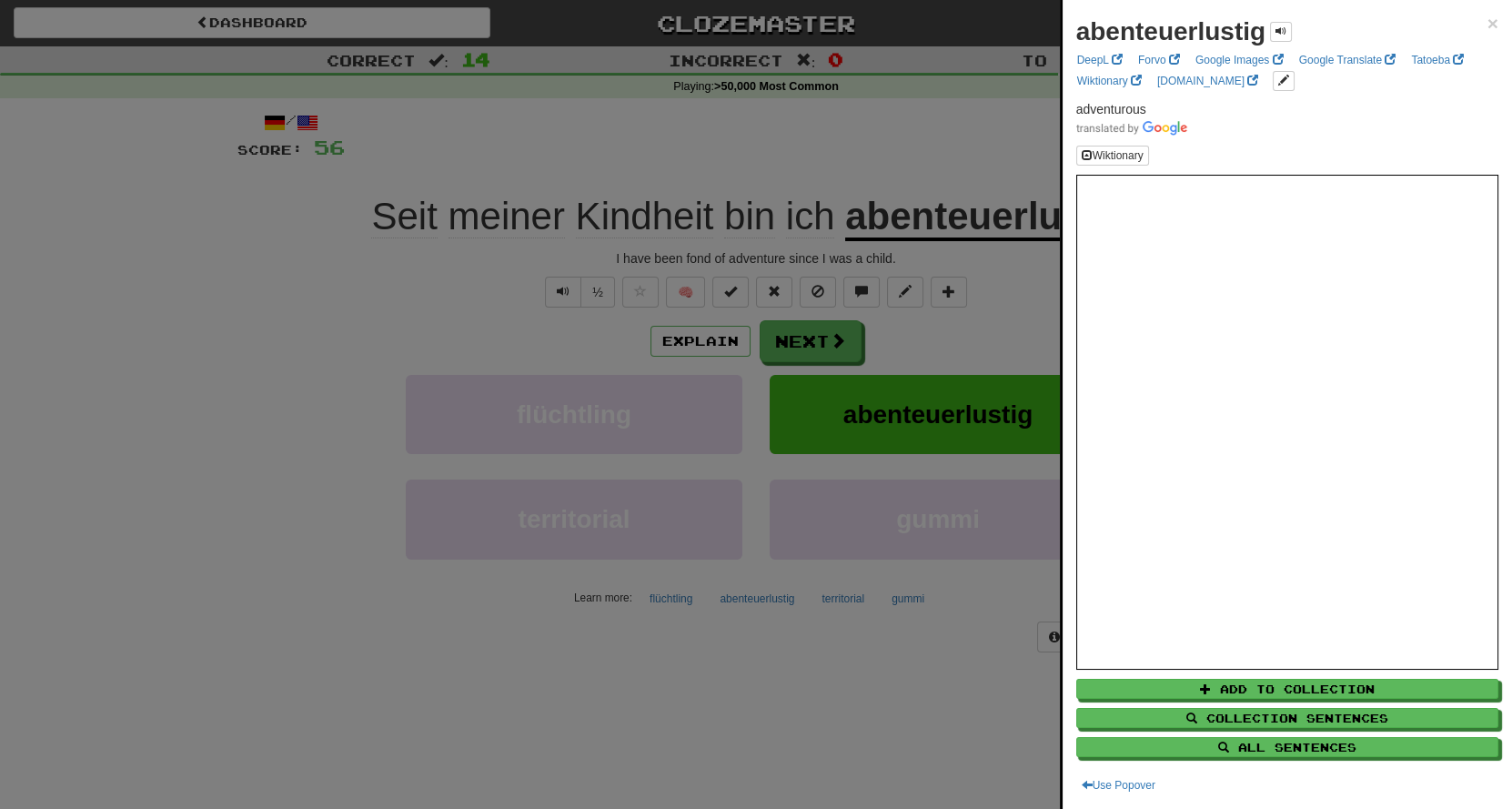
click at [938, 112] on div at bounding box center [756, 404] width 1512 height 809
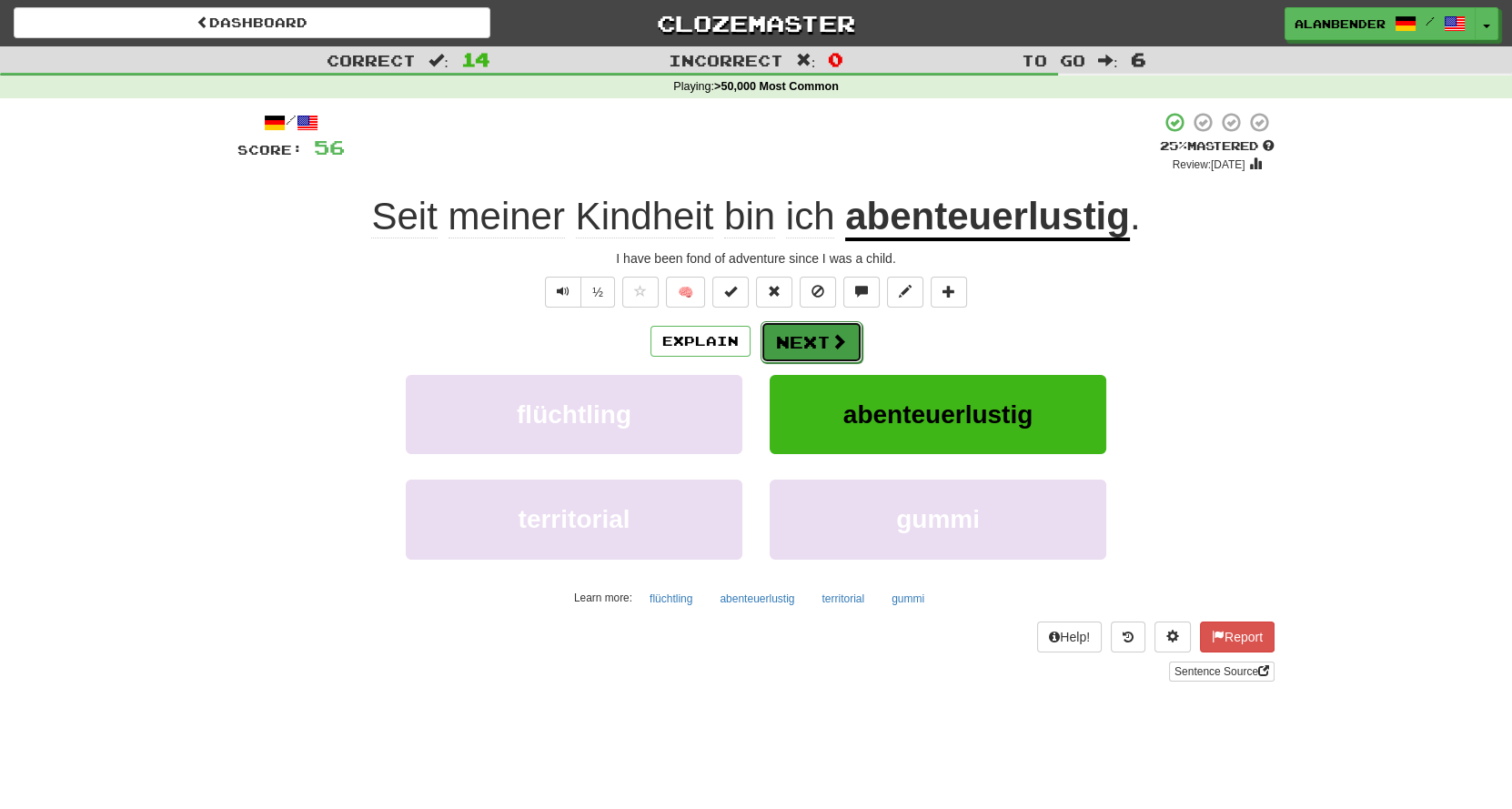
click at [817, 335] on button "Next" at bounding box center [811, 342] width 102 height 42
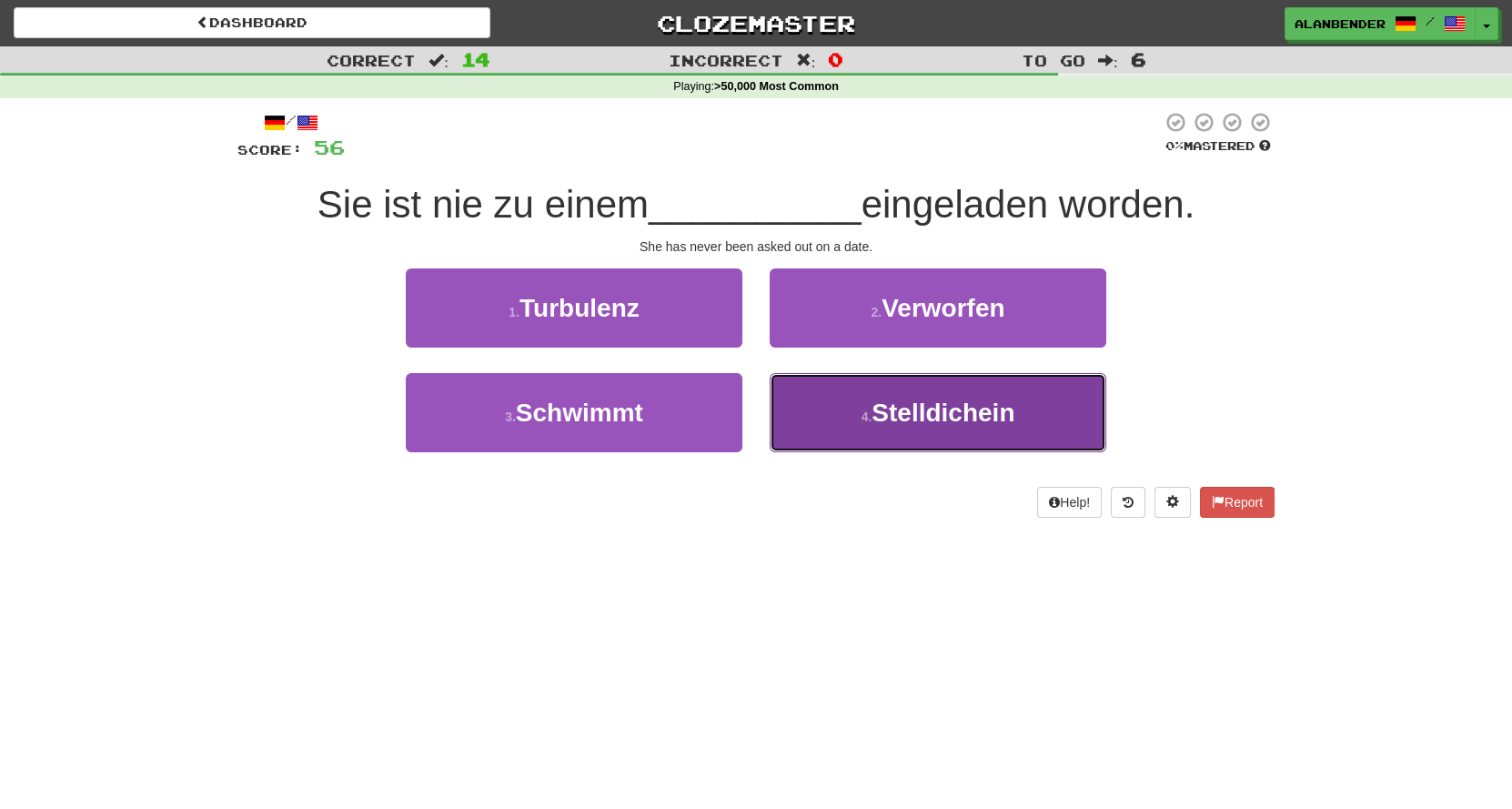
click at [941, 425] on span "Stelldichein" at bounding box center [943, 412] width 143 height 28
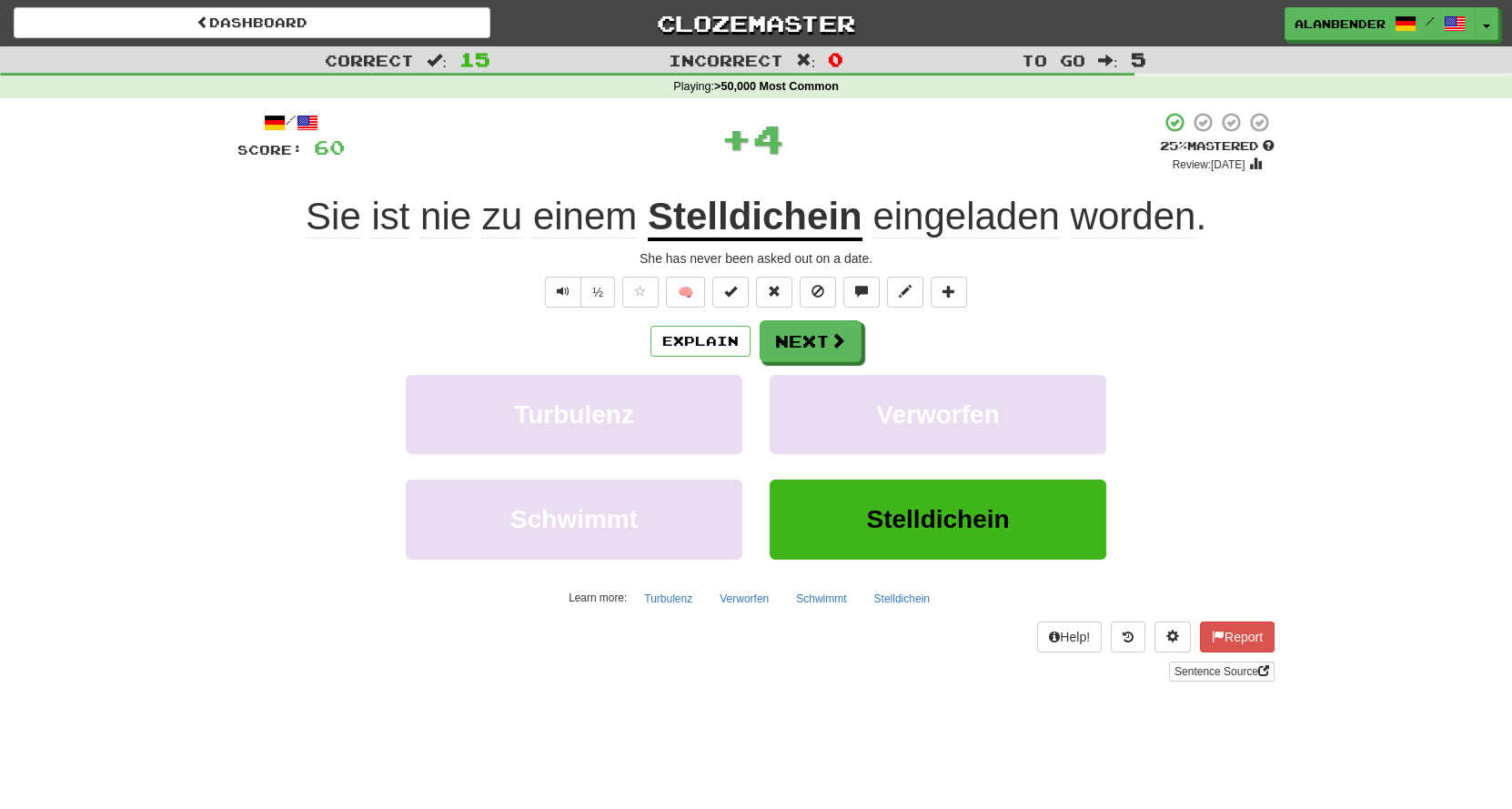
click at [789, 223] on u "Stelldichein" at bounding box center [756, 218] width 215 height 47
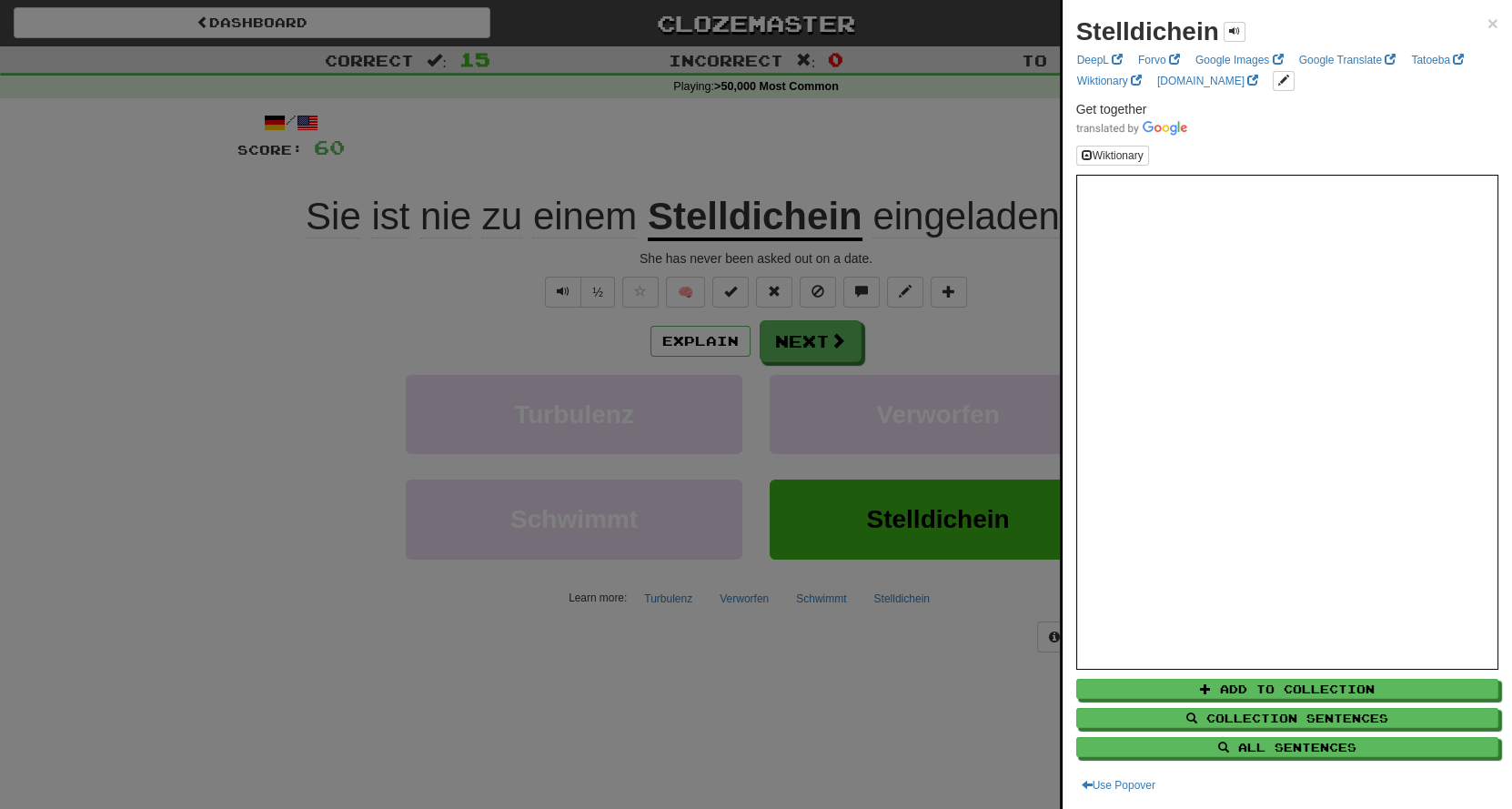
click at [839, 138] on div at bounding box center [756, 404] width 1512 height 809
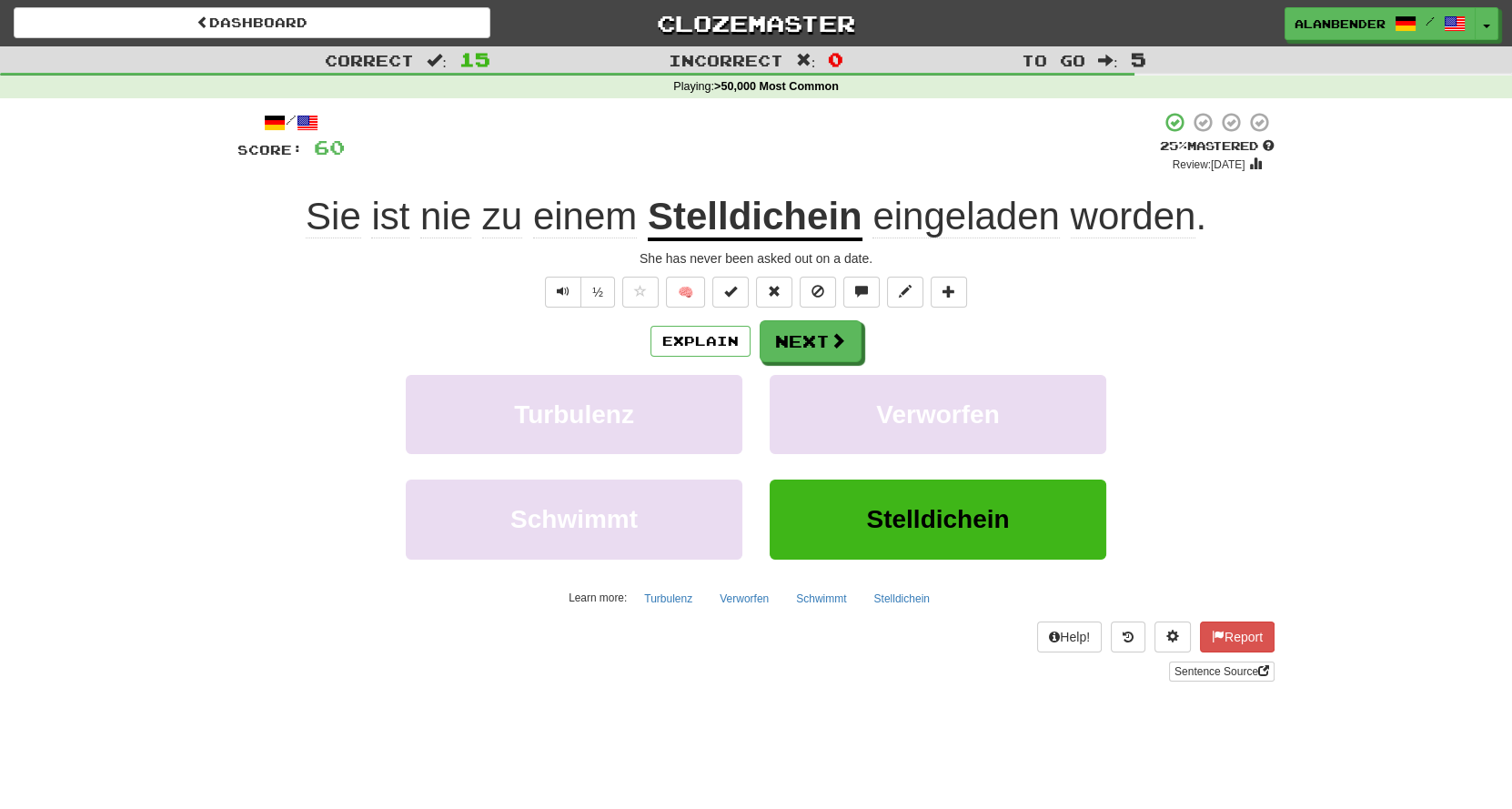
click at [703, 222] on u "Stelldichein" at bounding box center [756, 218] width 215 height 47
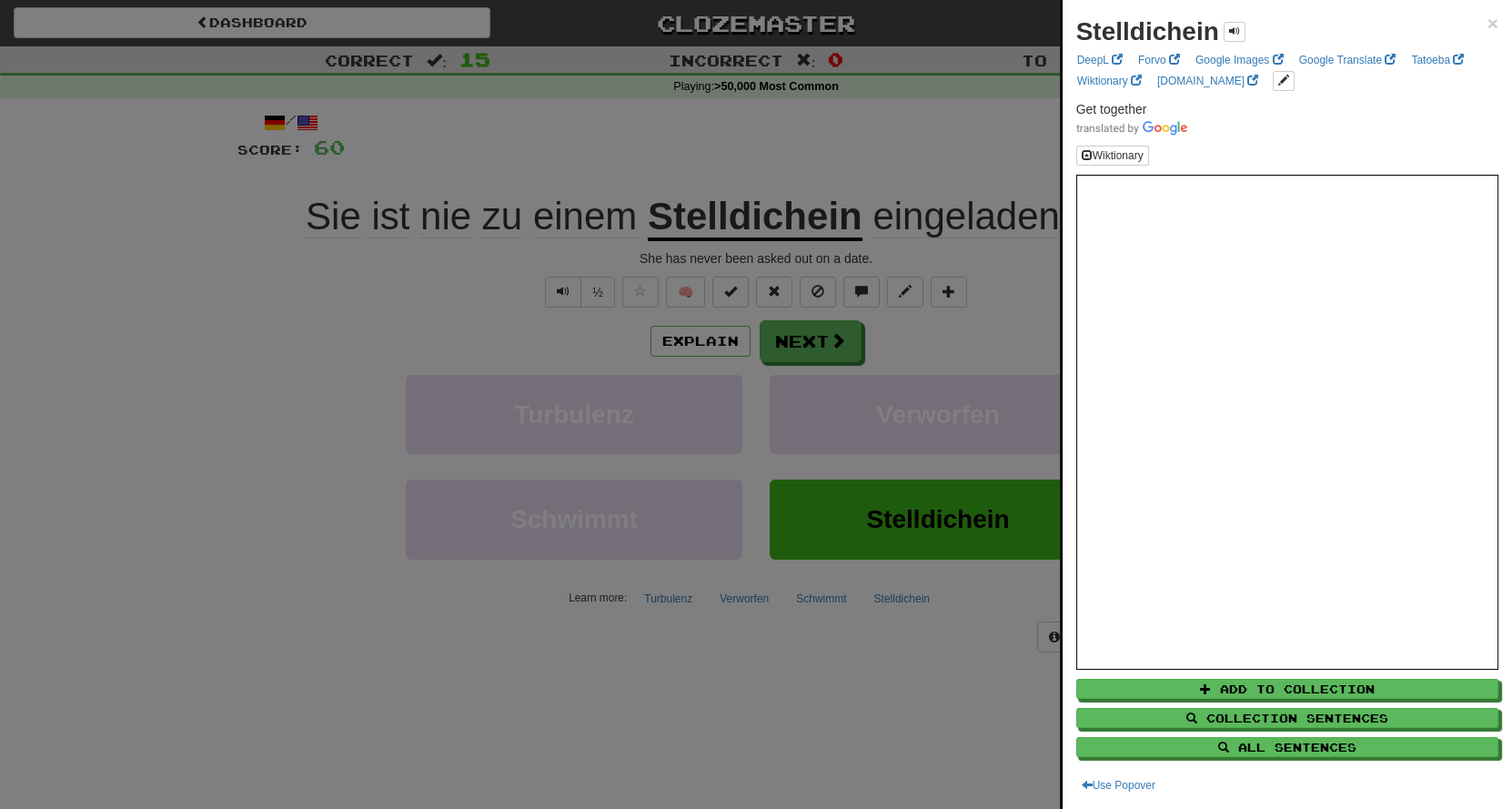
click at [731, 148] on div at bounding box center [756, 404] width 1512 height 809
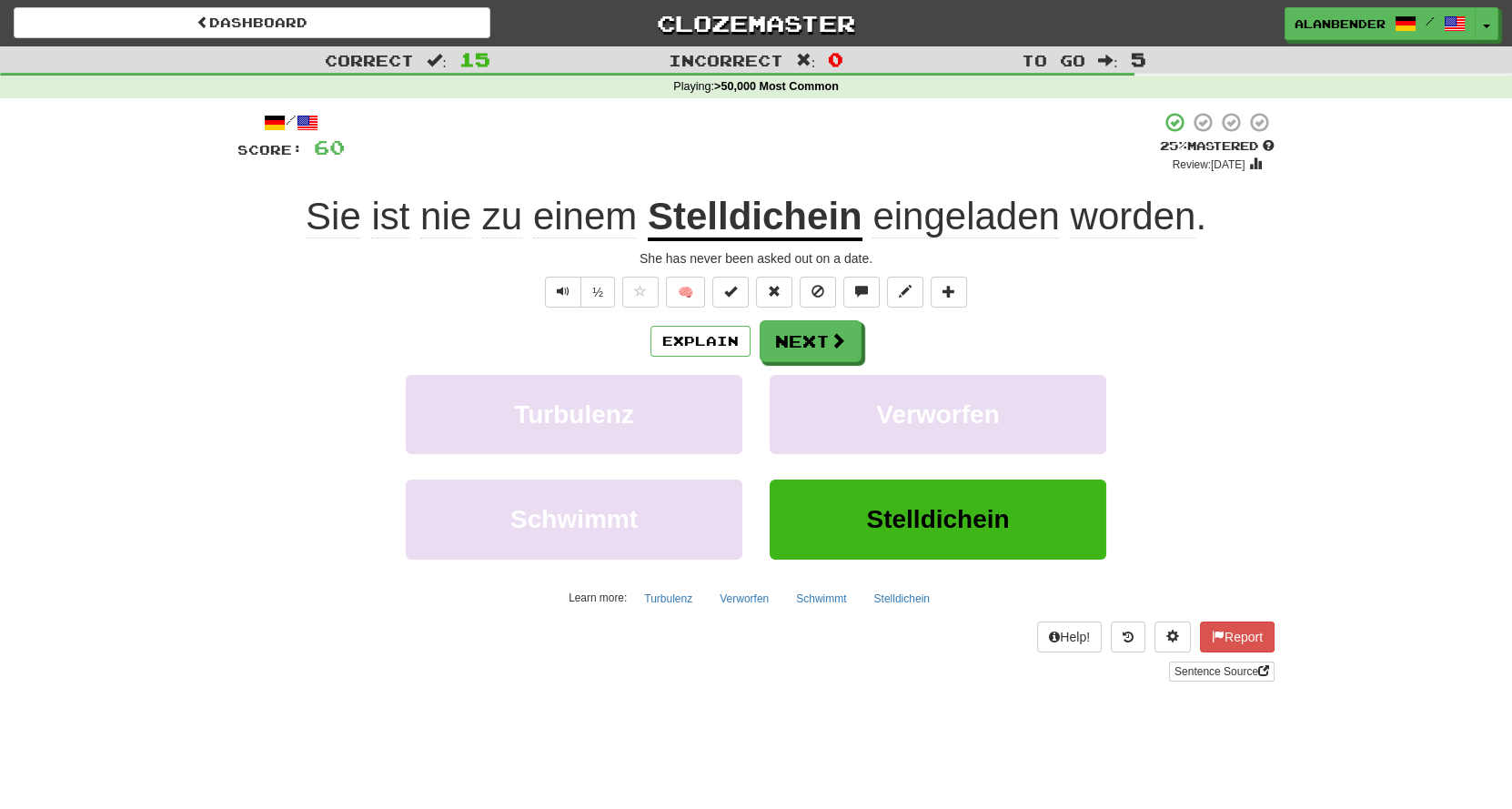
click at [183, 335] on div "Correct : 15 Incorrect : 0 To go : 5 Playing : >50,000 Most Common / Score: 60 …" at bounding box center [756, 377] width 1512 height 661
click at [227, 364] on div "/ Score: 60 + 4 25 % Mastered Review: [DATE] Sie ist nie zu einem Stelldichein …" at bounding box center [756, 403] width 1065 height 609
click at [792, 217] on u "Stelldichein" at bounding box center [756, 218] width 215 height 47
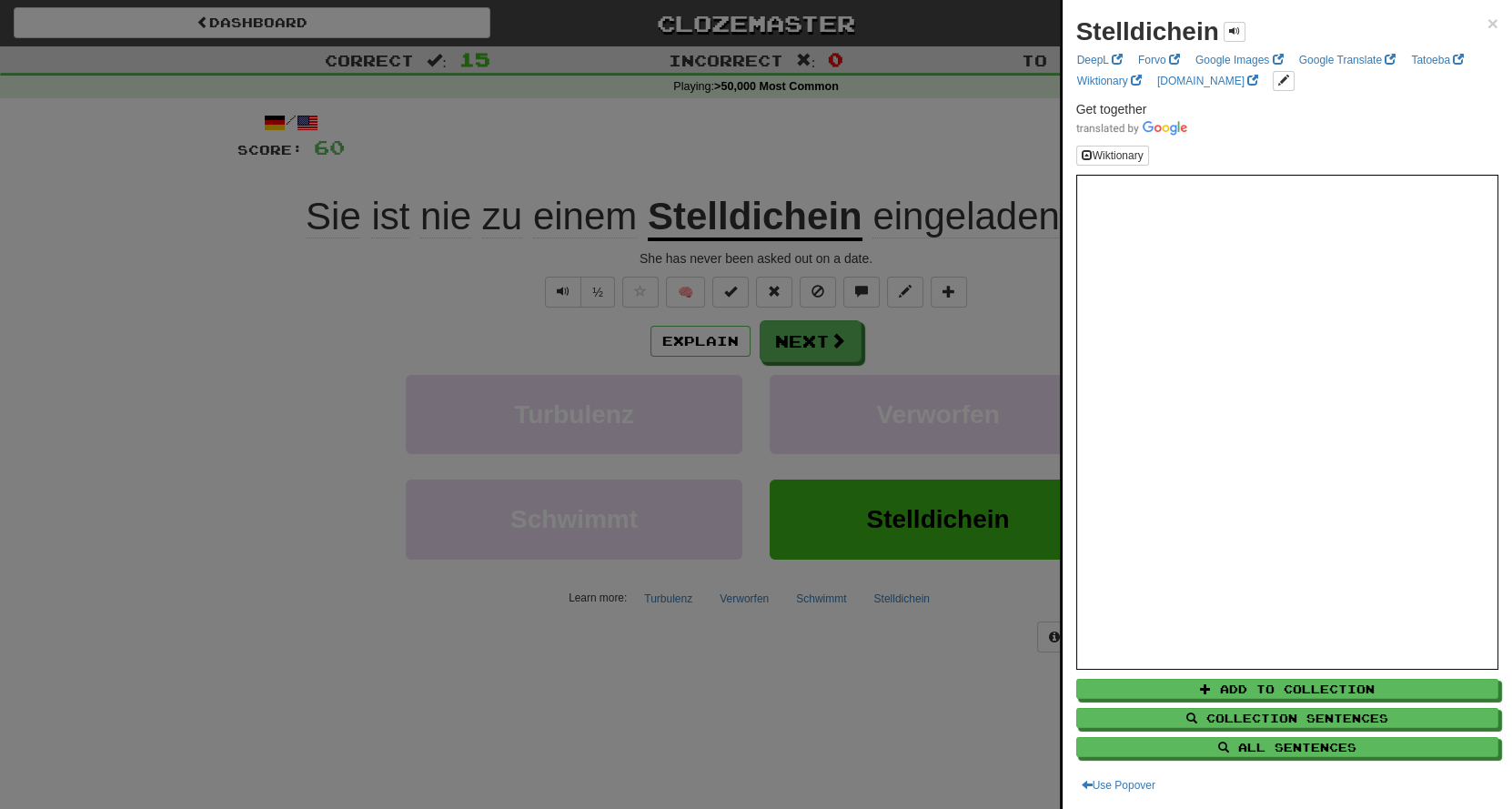
click at [848, 150] on div at bounding box center [756, 404] width 1512 height 809
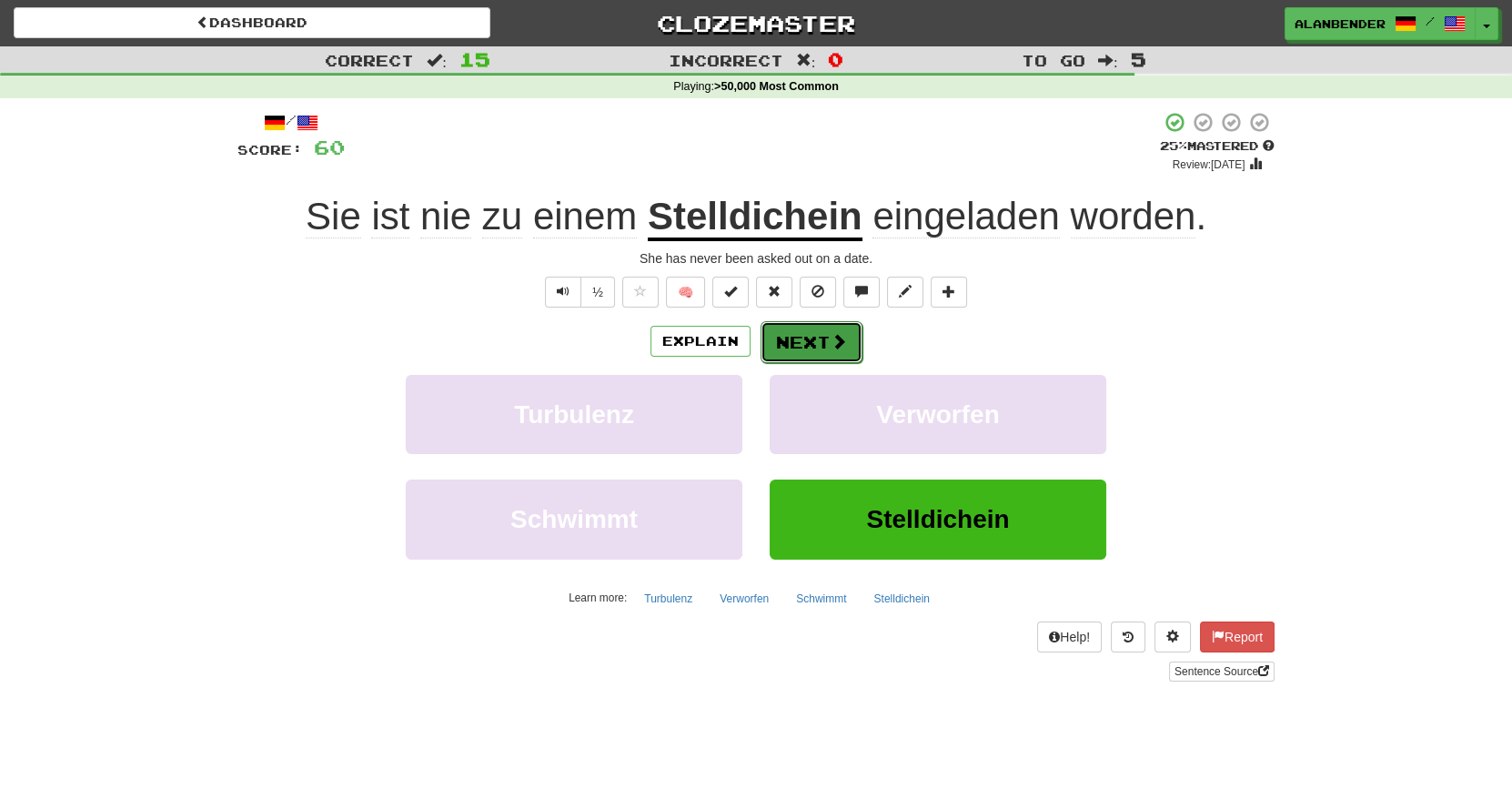
click at [801, 342] on button "Next" at bounding box center [811, 342] width 102 height 42
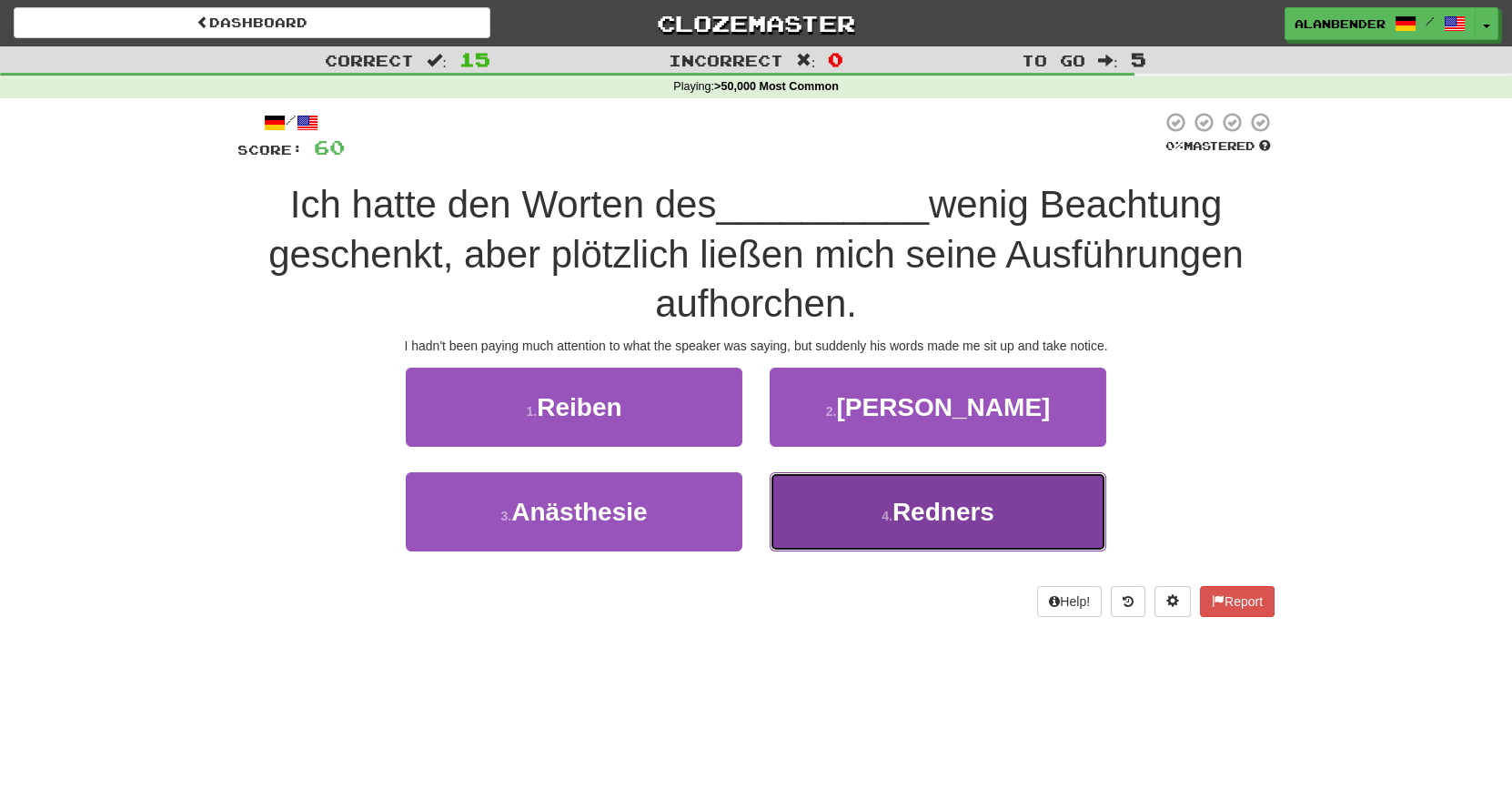
click at [883, 515] on small "4 ." at bounding box center [886, 515] width 11 height 15
